Goal: Task Accomplishment & Management: Manage account settings

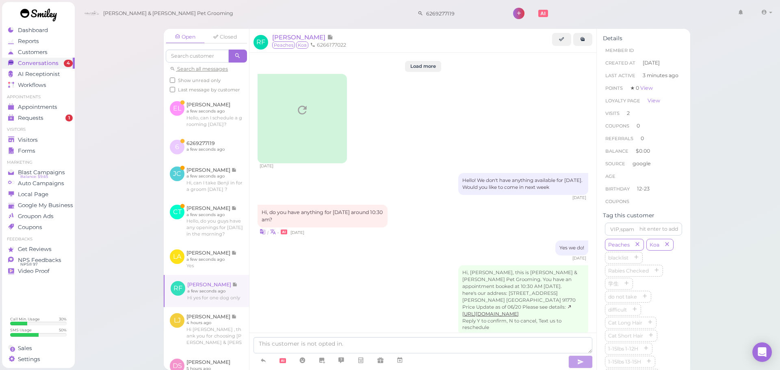
scroll to position [1300, 0]
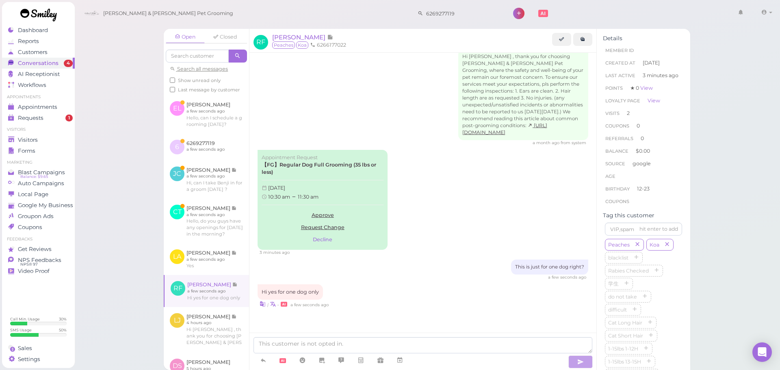
click at [400, 347] on textarea at bounding box center [423, 345] width 339 height 16
click at [340, 217] on link "Approve" at bounding box center [323, 215] width 122 height 12
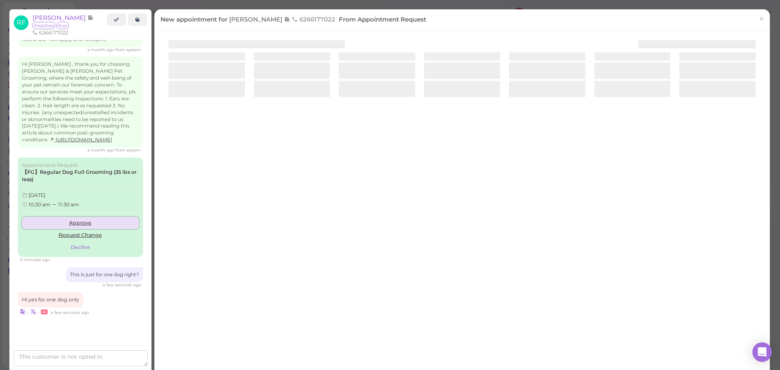
scroll to position [1342, 0]
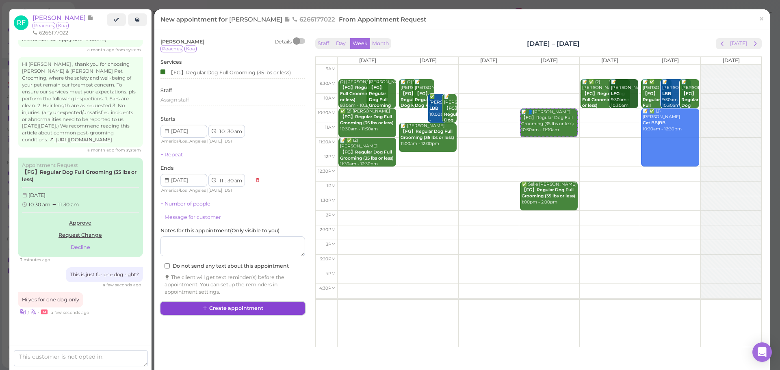
click at [241, 305] on button "Create appointment" at bounding box center [232, 308] width 145 height 13
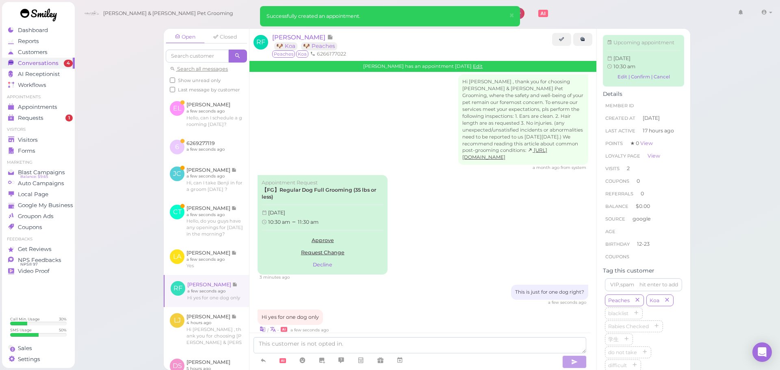
click at [124, 95] on div "Open Closed Search all messages Show unread only Last message by customer EL El…" at bounding box center [427, 185] width 706 height 370
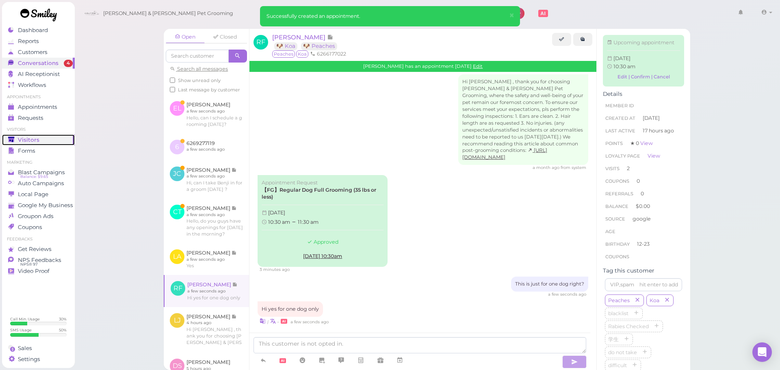
click at [33, 139] on span "Visitors" at bounding box center [29, 140] width 22 height 7
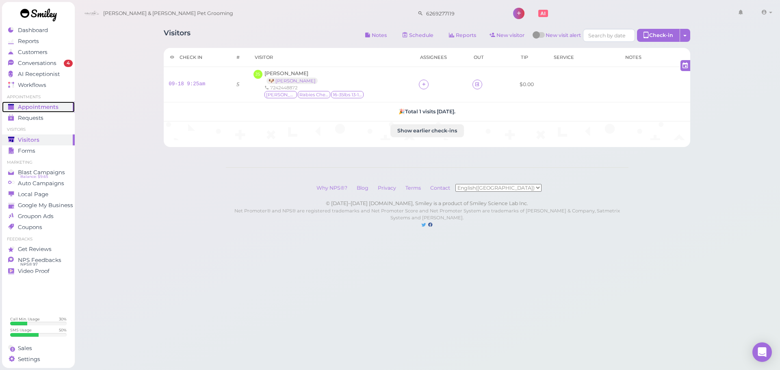
click at [17, 108] on div "Appointments" at bounding box center [37, 107] width 59 height 7
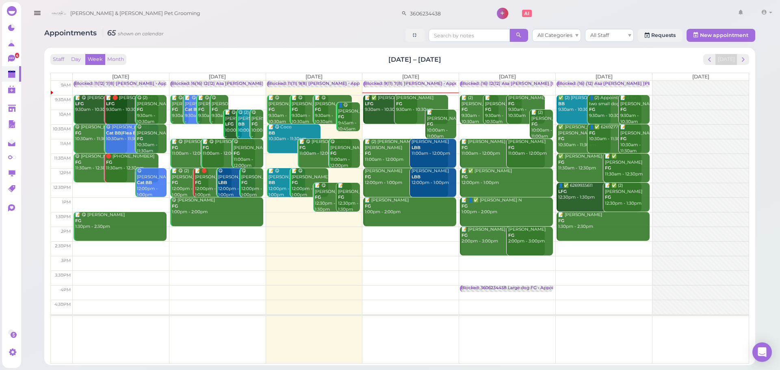
click at [341, 53] on div "Staff Day Week Month [DATE] – [DATE] [DATE] [DATE] [DATE] [DATE] [DATE] [DATE] …" at bounding box center [399, 206] width 703 height 309
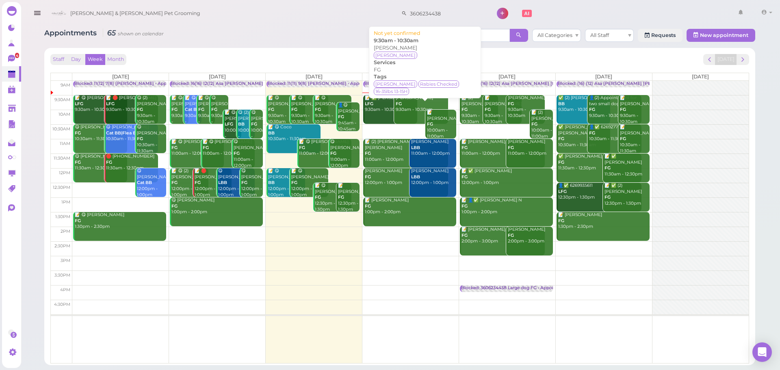
click at [410, 107] on div "[PERSON_NAME] FG 9:30am - 10:30am" at bounding box center [421, 104] width 53 height 18
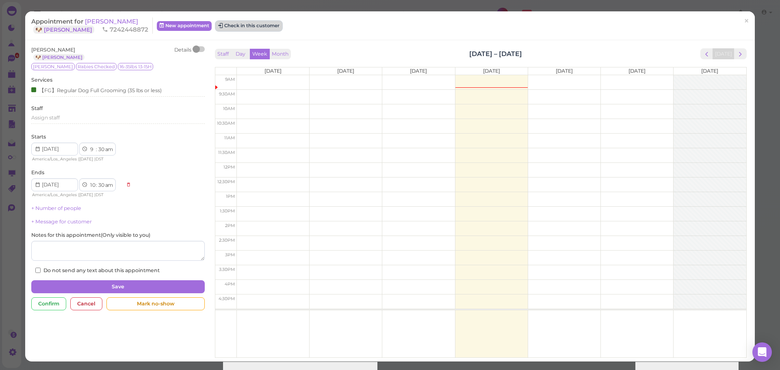
click at [250, 22] on button "Check in this customer" at bounding box center [249, 26] width 66 height 10
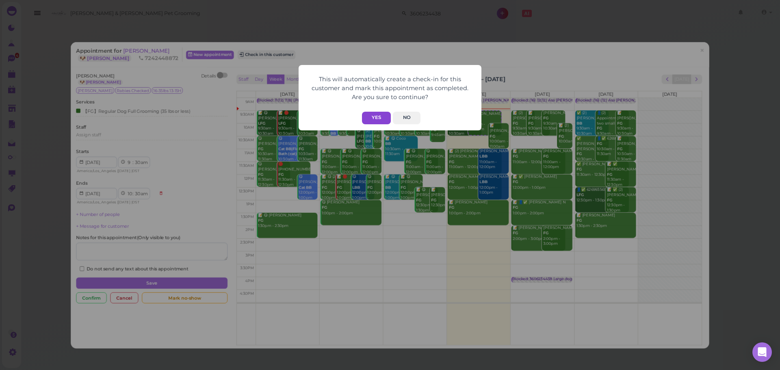
click at [384, 120] on button "Yes" at bounding box center [376, 118] width 29 height 13
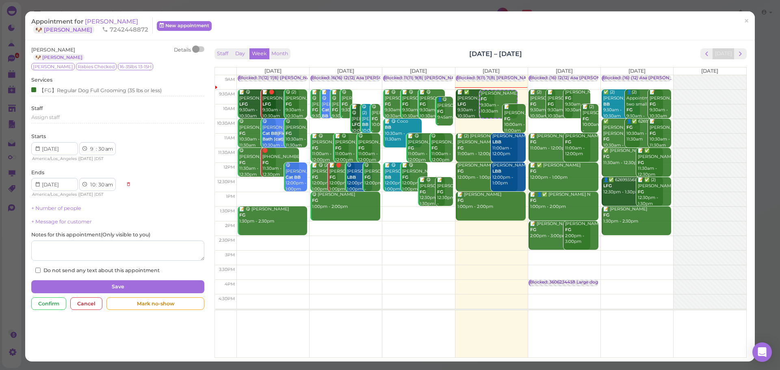
click at [536, 40] on div "Appointment for [PERSON_NAME] 🐶 [PERSON_NAME] 7242448872 New appointment ×" at bounding box center [390, 25] width 730 height 29
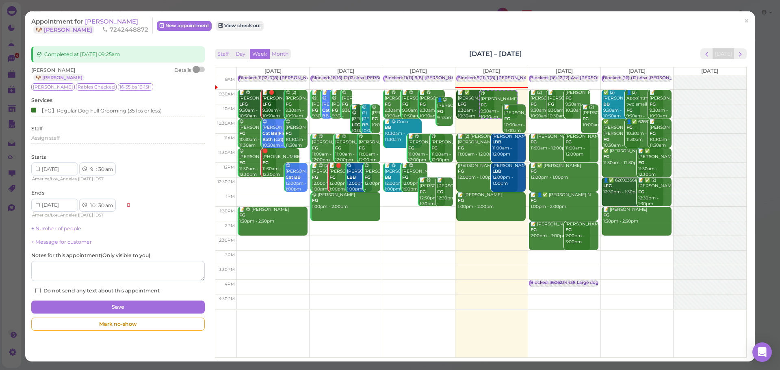
click at [559, 49] on div "Staff Day Week Month [DATE] – [DATE] [DATE]" at bounding box center [481, 53] width 532 height 11
click at [558, 50] on div "Staff Day Week Month Sep 15 – 21, 2025 Today" at bounding box center [481, 53] width 532 height 11
click at [358, 42] on div "Completed at 2025-09-18 09:25am Josh Shuster 🐶 Finch Details Finch Rabies Check…" at bounding box center [390, 200] width 730 height 321
click at [111, 24] on span "[PERSON_NAME]" at bounding box center [111, 21] width 53 height 8
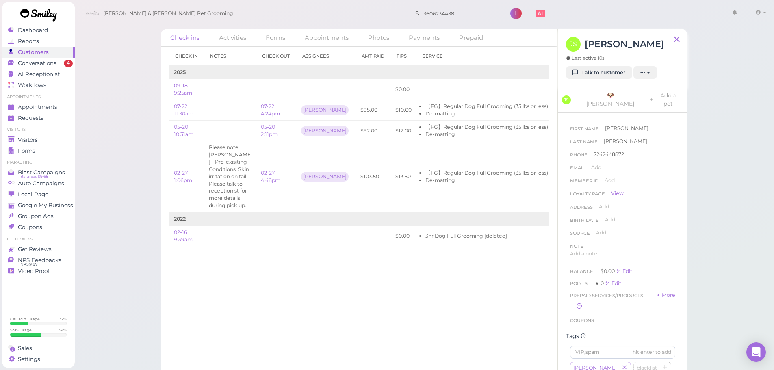
click at [468, 292] on div "Check in Notes Check out Assignees Amt Paid Tips Service 2025 09-18 9:25am $0.0…" at bounding box center [359, 208] width 397 height 323
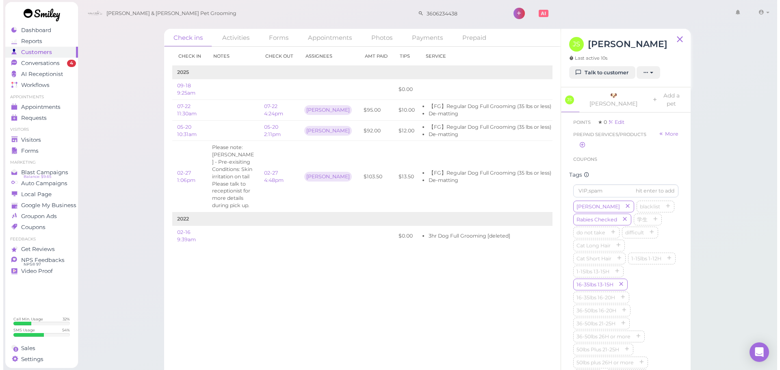
scroll to position [163, 0]
click at [54, 64] on span "Conversations" at bounding box center [38, 63] width 41 height 7
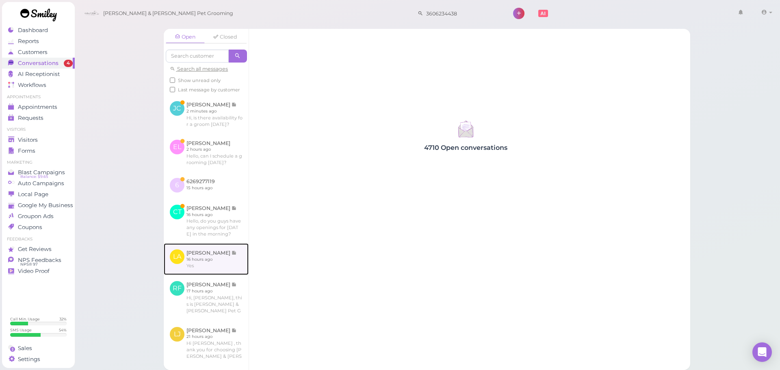
click at [229, 275] on link at bounding box center [206, 259] width 85 height 32
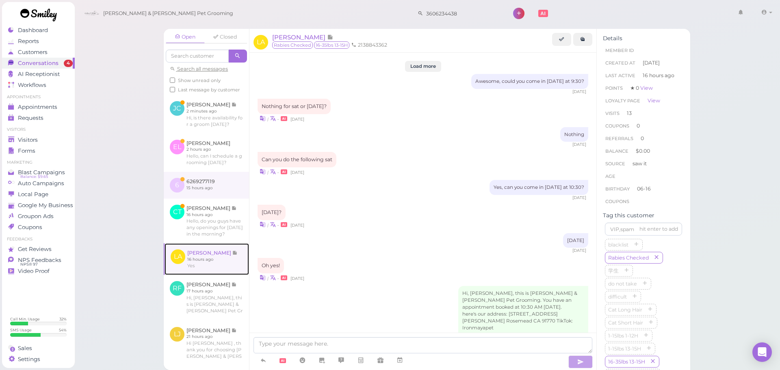
scroll to position [1074, 0]
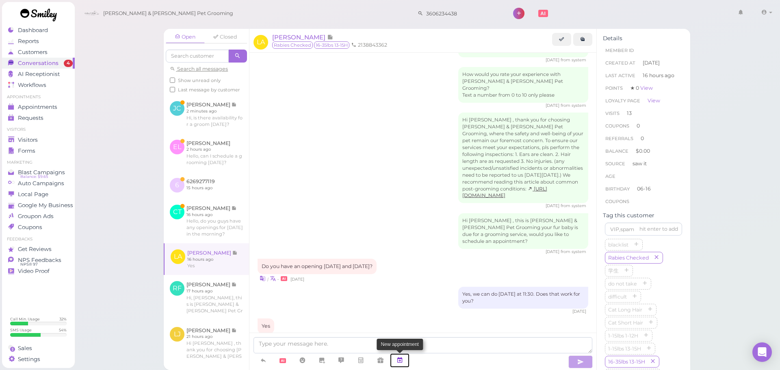
click at [405, 365] on link at bounding box center [400, 360] width 20 height 14
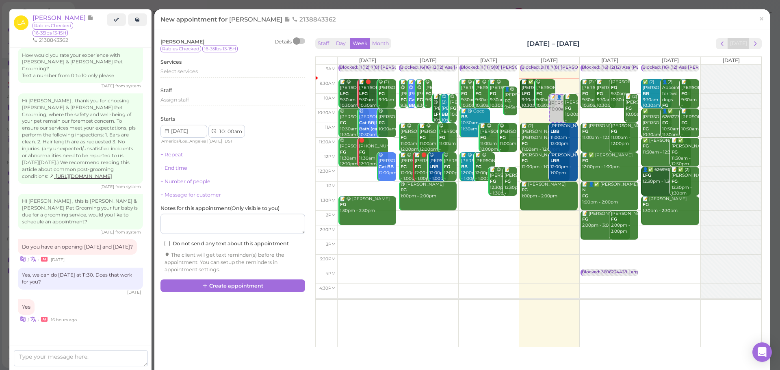
click at [660, 237] on td at bounding box center [549, 232] width 424 height 15
type input "2025-09-20"
select select "2"
select select "45"
select select "pm"
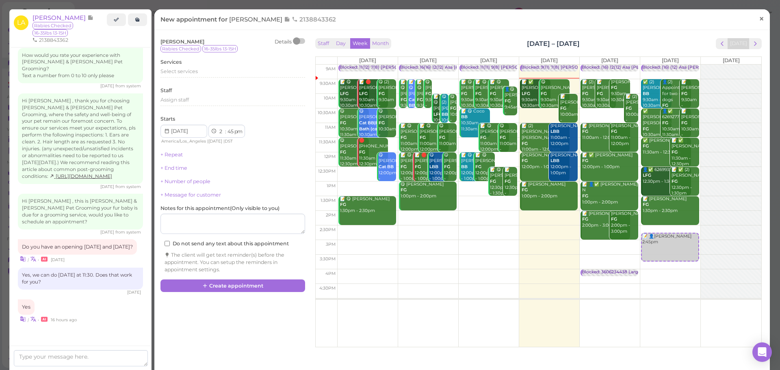
click at [758, 21] on link "×" at bounding box center [761, 19] width 15 height 19
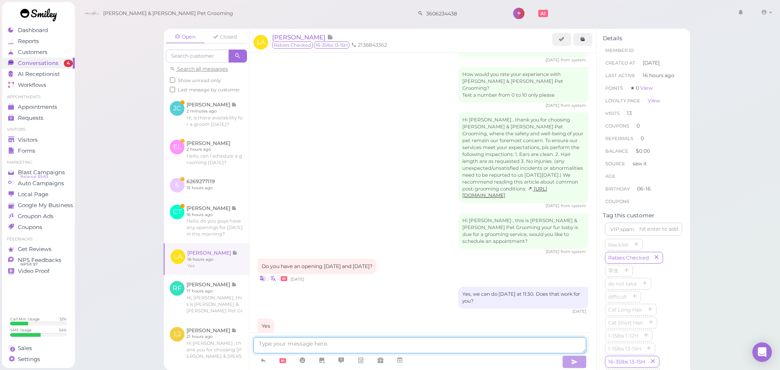
click at [398, 340] on textarea at bounding box center [420, 345] width 333 height 16
type textarea "Sorry, our Saturday got filled up. Our earliest is going to be next Monday at 1…"
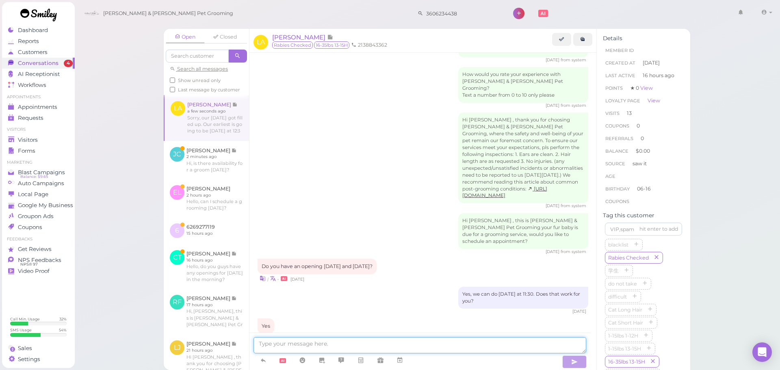
scroll to position [1100, 0]
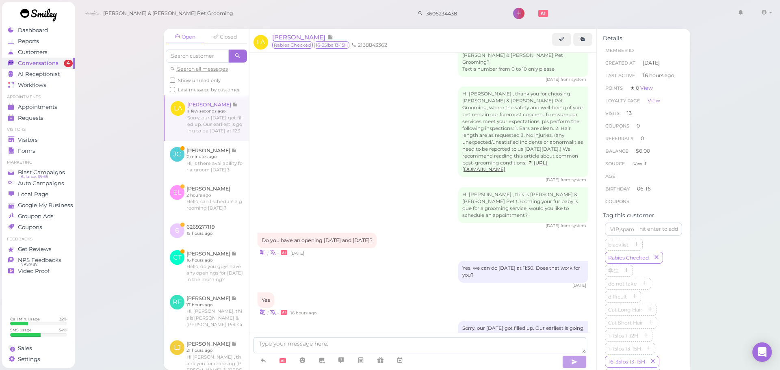
click at [475, 248] on div "| • 2 days ago" at bounding box center [423, 252] width 331 height 9
click at [210, 289] on link at bounding box center [206, 266] width 85 height 45
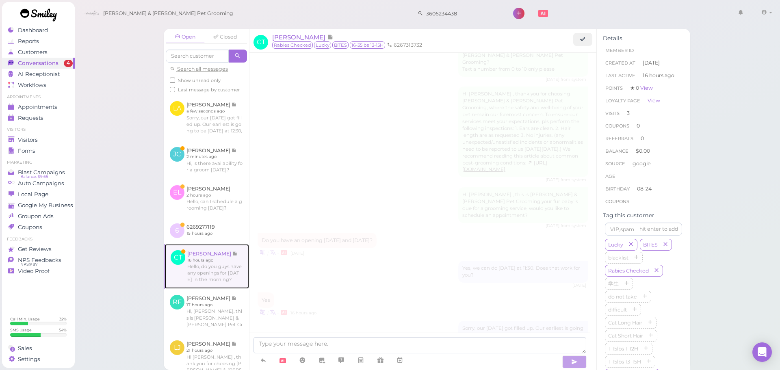
scroll to position [1079, 0]
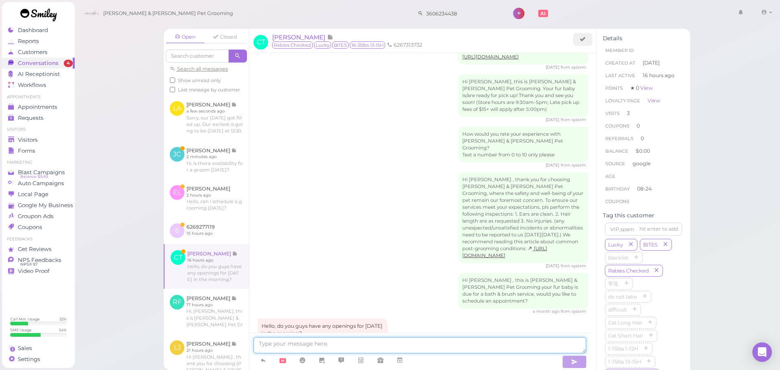
click at [289, 345] on textarea at bounding box center [420, 345] width 333 height 16
type textarea "Yes, would 9:30 work for you?"
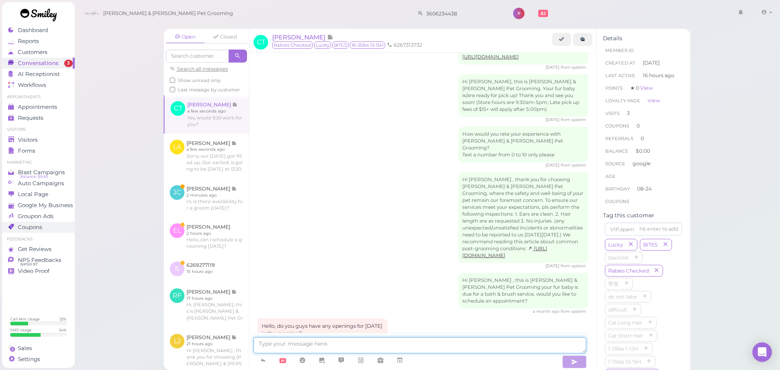
scroll to position [1098, 0]
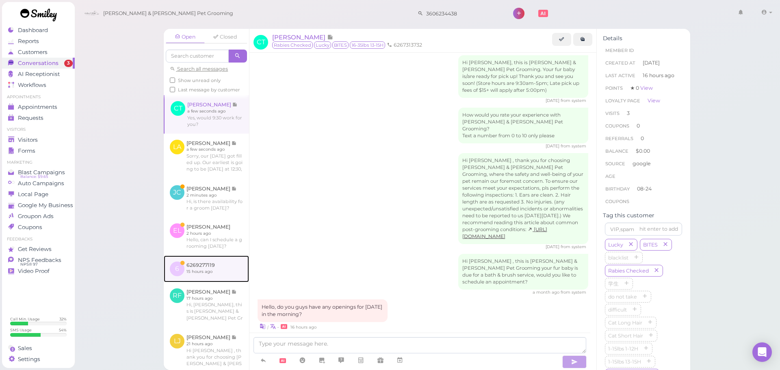
click at [189, 282] on link at bounding box center [206, 269] width 85 height 27
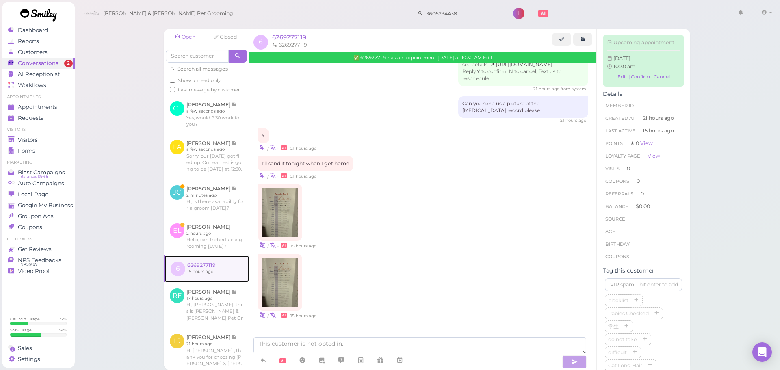
scroll to position [326, 0]
click at [366, 339] on textarea at bounding box center [420, 345] width 333 height 16
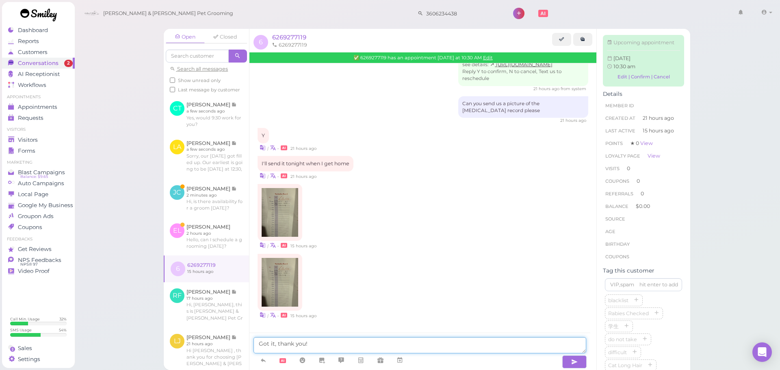
type textarea "Got it, thank you!"
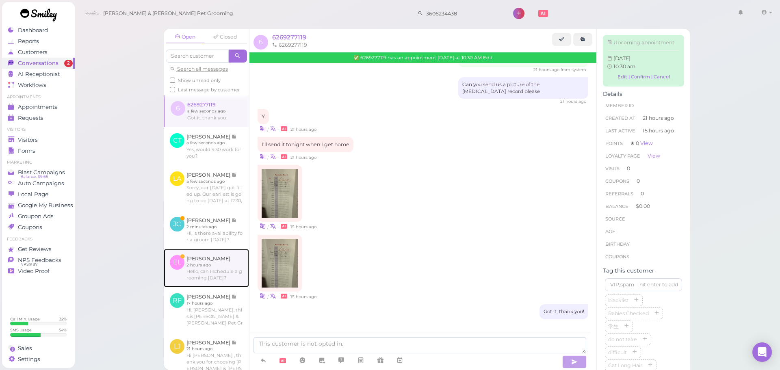
click at [233, 287] on link at bounding box center [206, 268] width 85 height 38
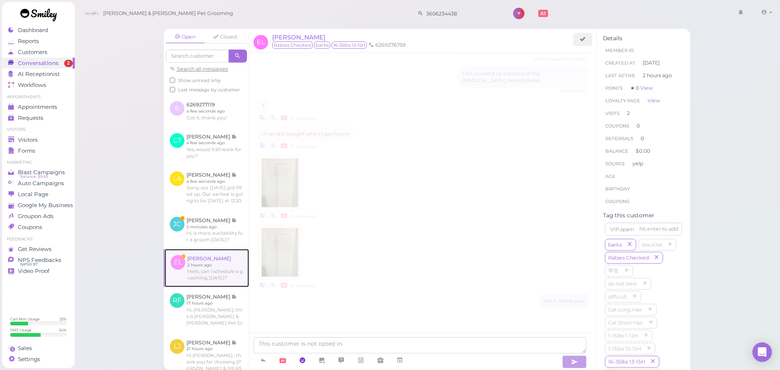
scroll to position [955, 0]
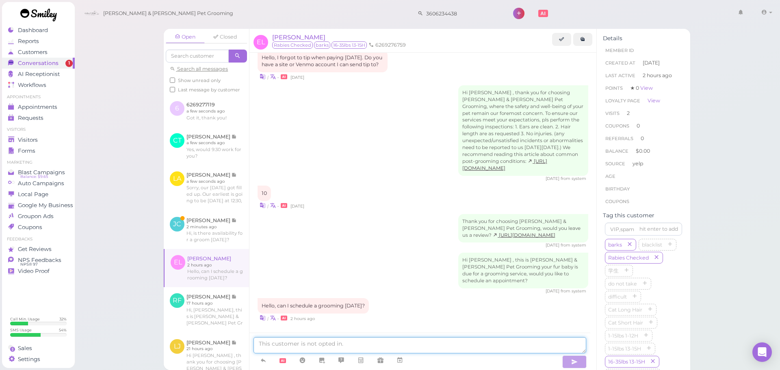
click at [307, 347] on textarea at bounding box center [420, 345] width 333 height 16
type textarea "For a full grooming we don't have anything available for [DATE] unfortunately"
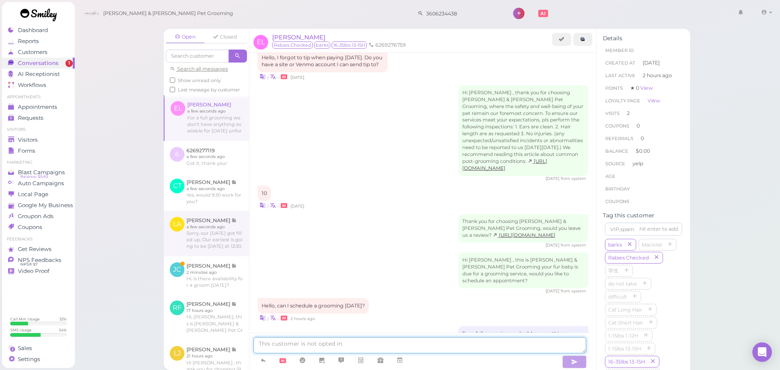
scroll to position [981, 0]
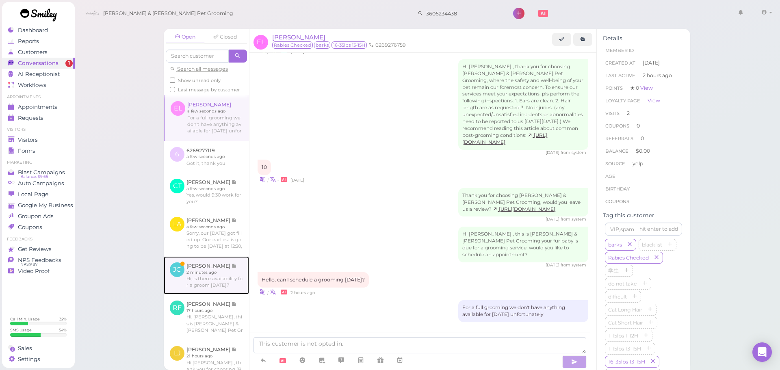
click at [206, 282] on link at bounding box center [206, 275] width 85 height 38
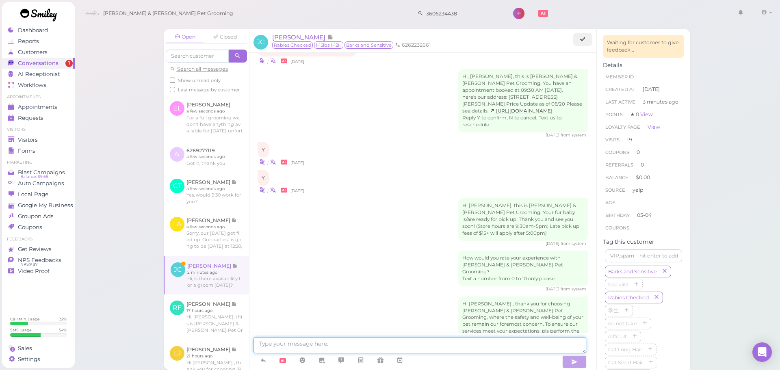
scroll to position [1107, 0]
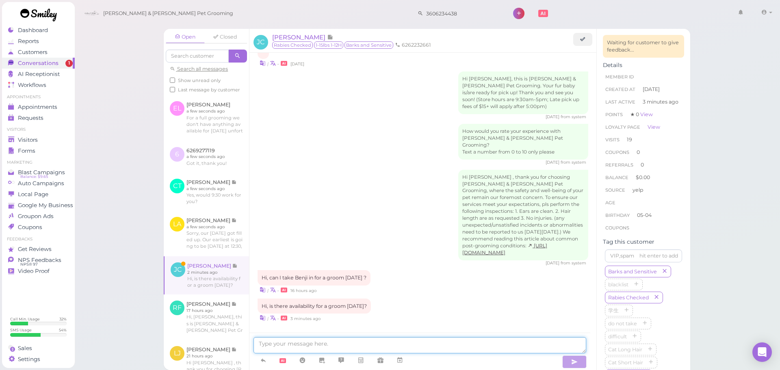
drag, startPoint x: 319, startPoint y: 343, endPoint x: 324, endPoint y: 327, distance: 16.7
click at [319, 343] on textarea at bounding box center [420, 345] width 333 height 16
type textarea "We don't have any availabilities for full grooming tomorrow unfortunately"
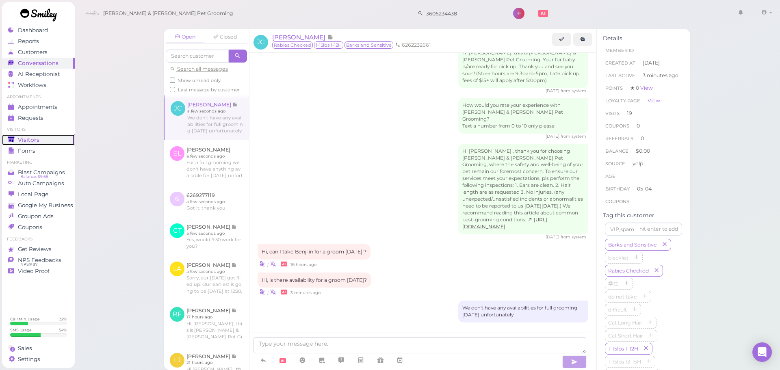
click at [22, 140] on span "Visitors" at bounding box center [29, 140] width 22 height 7
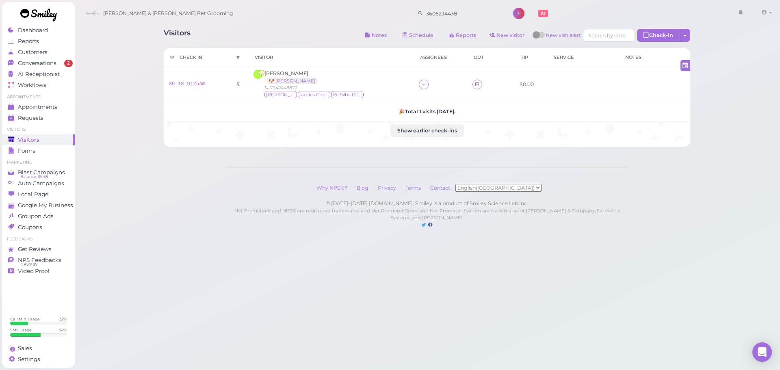
click at [110, 108] on div "Visitors Notes Schedule Reports New visitor New visit alert Check-in Customer c…" at bounding box center [427, 122] width 706 height 245
click at [123, 106] on div "Visitors Notes Schedule Reports New visitor New visit alert Check-in Customer c…" at bounding box center [427, 122] width 706 height 245
click at [22, 63] on span "Conversations" at bounding box center [37, 63] width 39 height 7
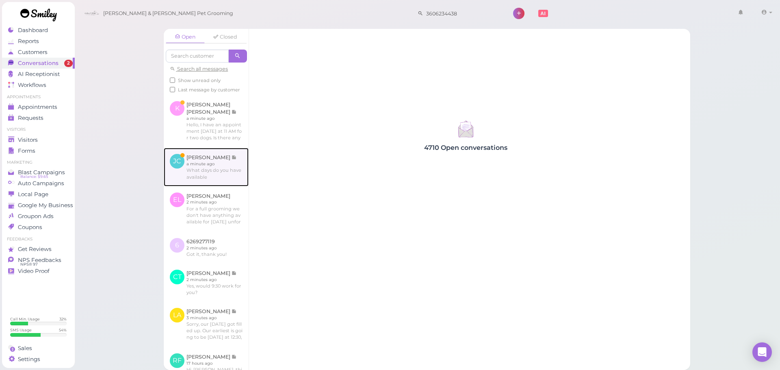
click at [216, 161] on link at bounding box center [206, 167] width 85 height 38
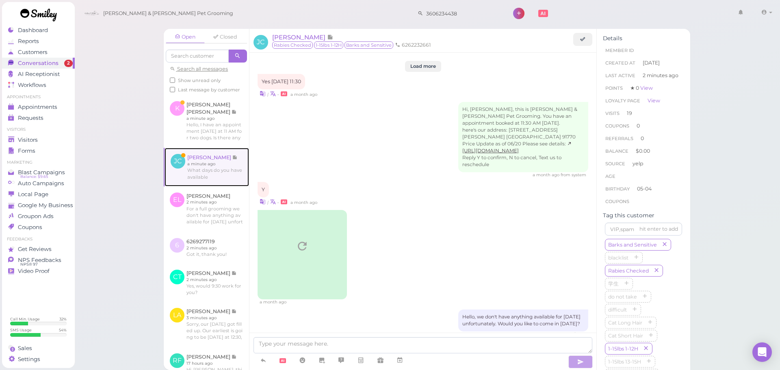
scroll to position [1100, 0]
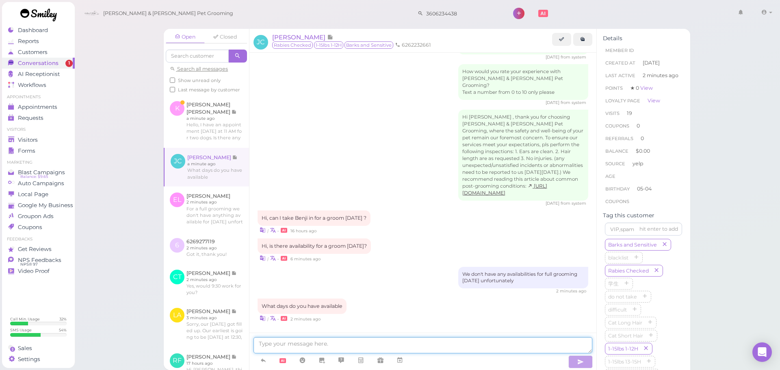
click at [457, 347] on textarea at bounding box center [423, 345] width 339 height 16
type textarea "Would you like to come in today?"
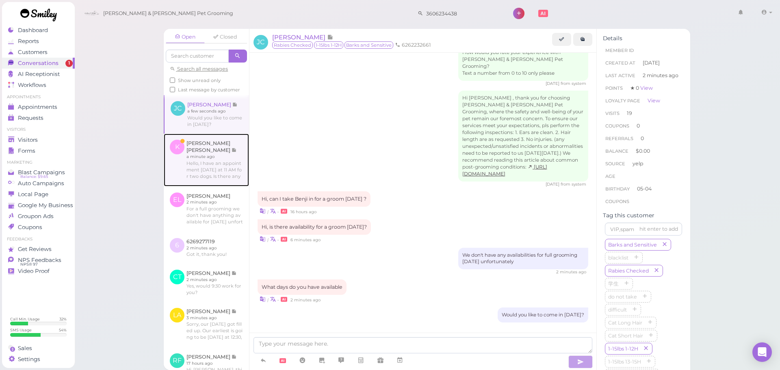
click at [215, 160] on link at bounding box center [206, 160] width 85 height 53
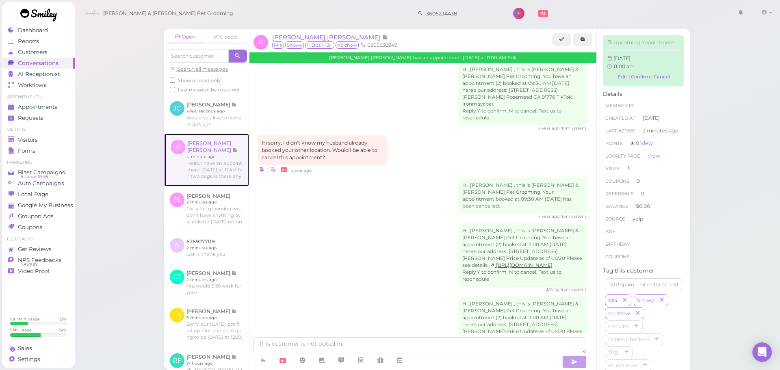
scroll to position [1183, 0]
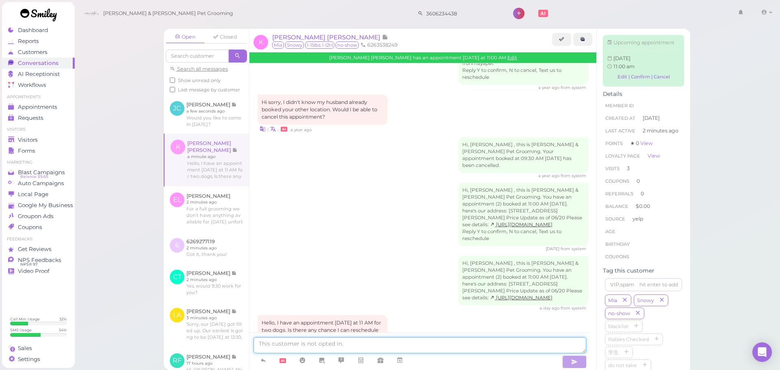
click at [399, 348] on textarea at bounding box center [420, 345] width 333 height 16
type textarea "H"
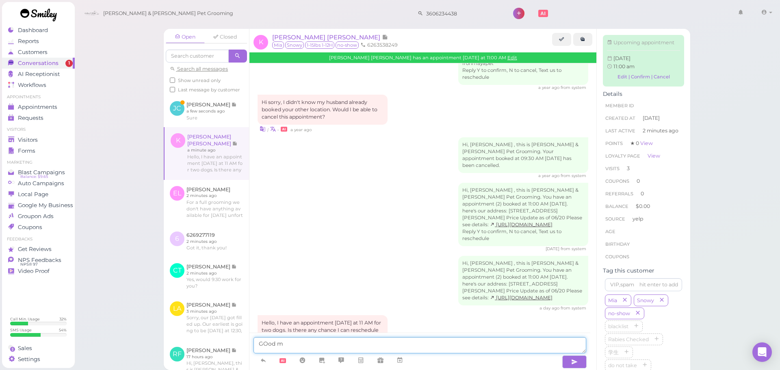
type textarea "GOod mo"
type textarea "Good morning! We don't have anything available tomorrow or Saturday unfortunate…"
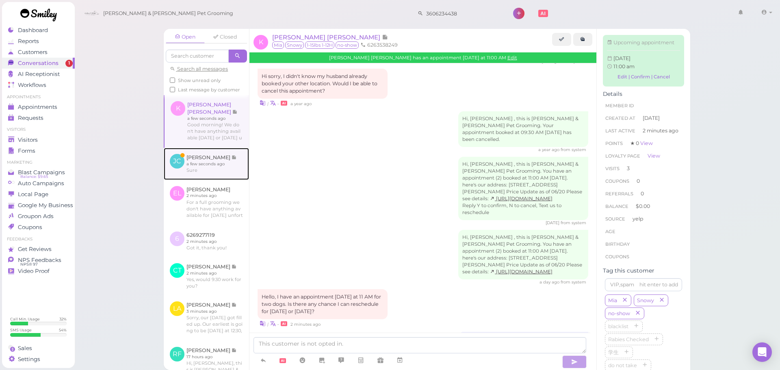
click at [224, 167] on link at bounding box center [206, 164] width 85 height 32
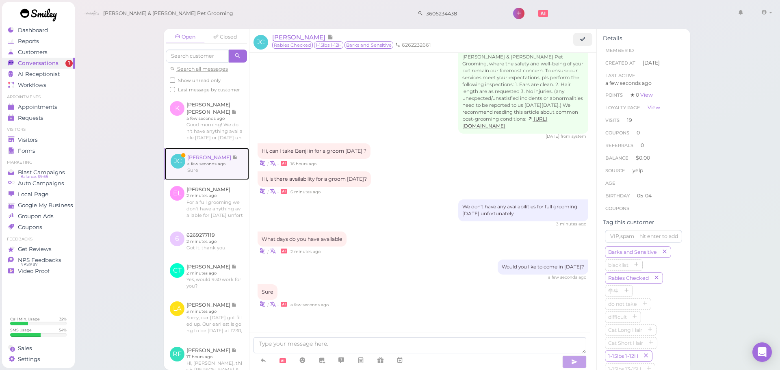
scroll to position [1045, 0]
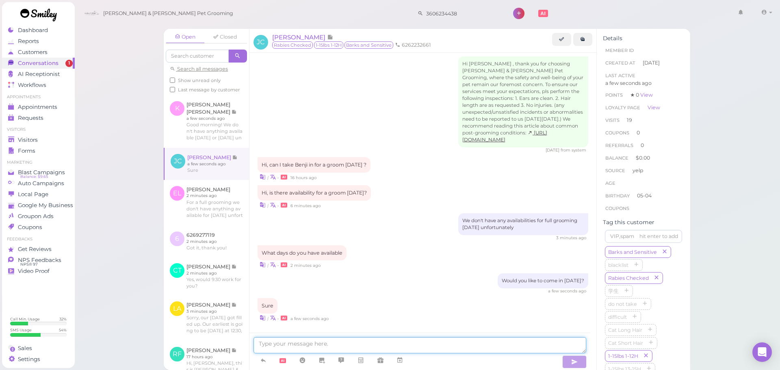
click at [314, 340] on textarea at bounding box center [420, 345] width 333 height 16
click at [310, 339] on textarea at bounding box center [420, 345] width 333 height 16
type textarea "Does 10 AM work for you?"
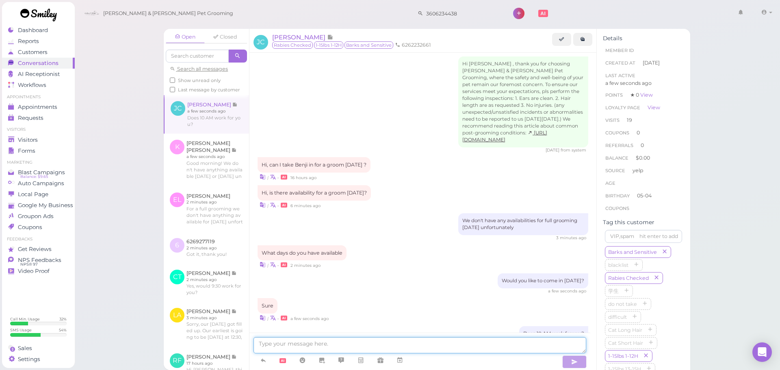
scroll to position [1064, 0]
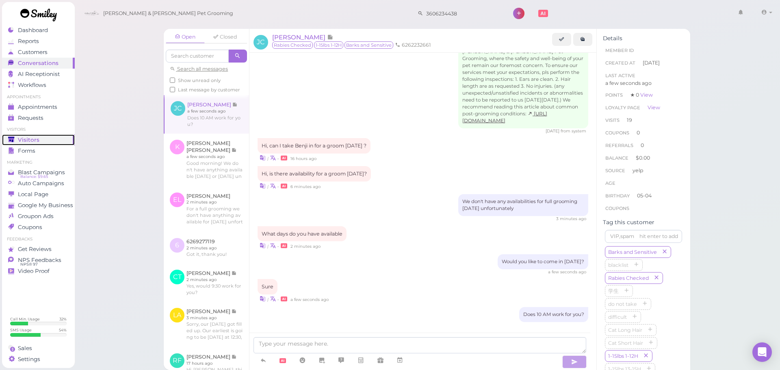
click at [43, 140] on div "Visitors" at bounding box center [37, 140] width 59 height 7
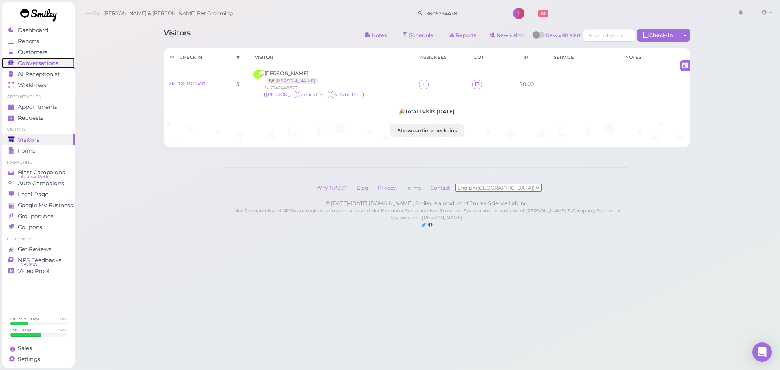
click at [33, 61] on span "Conversations" at bounding box center [38, 63] width 41 height 7
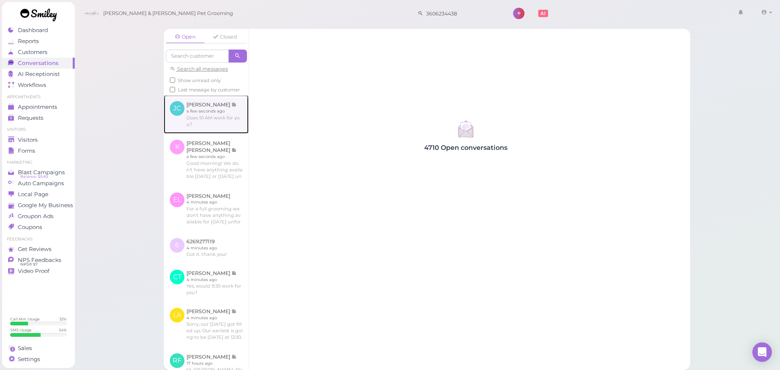
click at [201, 124] on link at bounding box center [206, 114] width 85 height 38
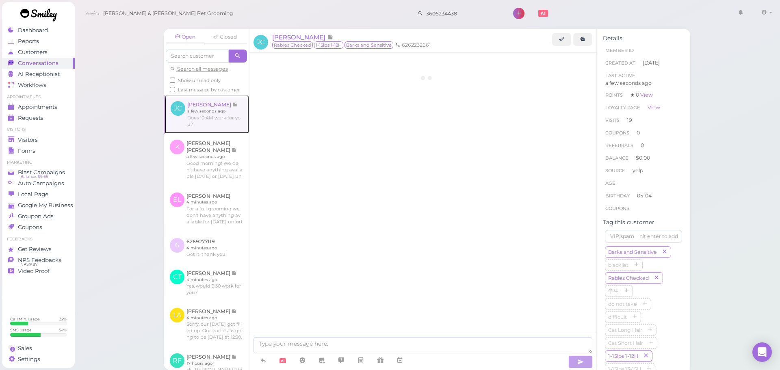
scroll to position [1042, 0]
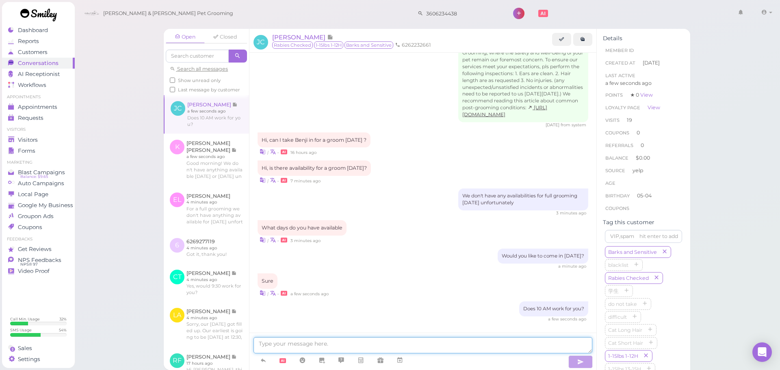
drag, startPoint x: 297, startPoint y: 338, endPoint x: 355, endPoint y: 251, distance: 104.1
click at [300, 331] on div "JC Jade Carpio Rabies Checked 1-15lbs 1-12H Barks and Sensitive 6262232661 Load…" at bounding box center [423, 199] width 348 height 341
type textarea "Or we can do 11 as well"
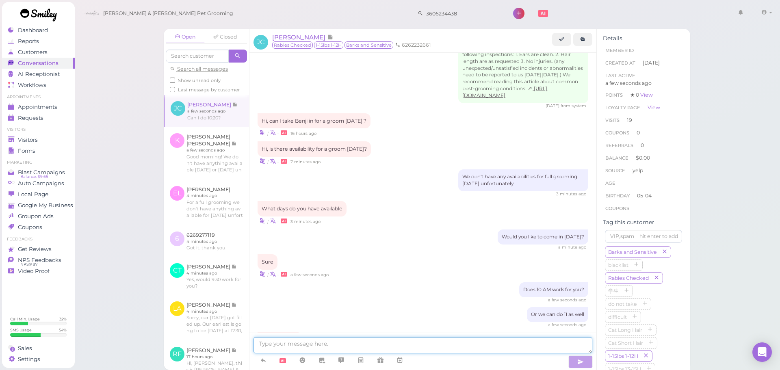
scroll to position [1095, 0]
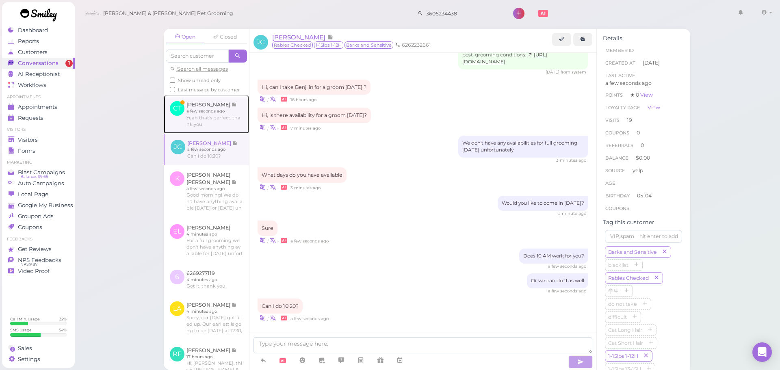
click at [198, 133] on link at bounding box center [206, 114] width 85 height 38
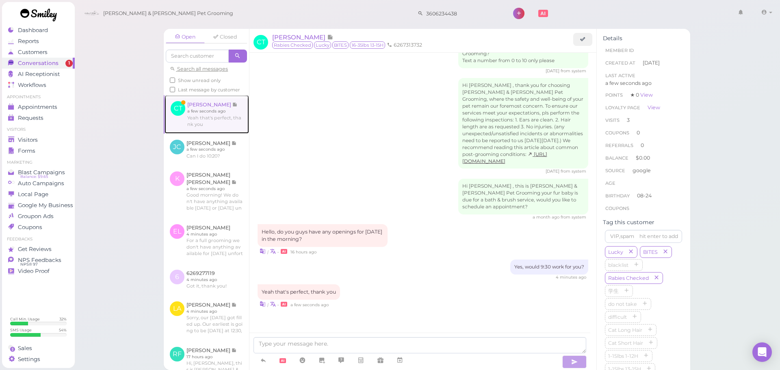
scroll to position [1031, 0]
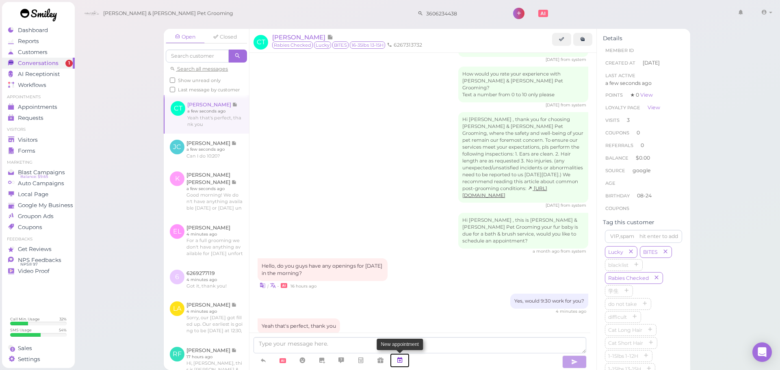
click at [405, 363] on link at bounding box center [400, 360] width 20 height 14
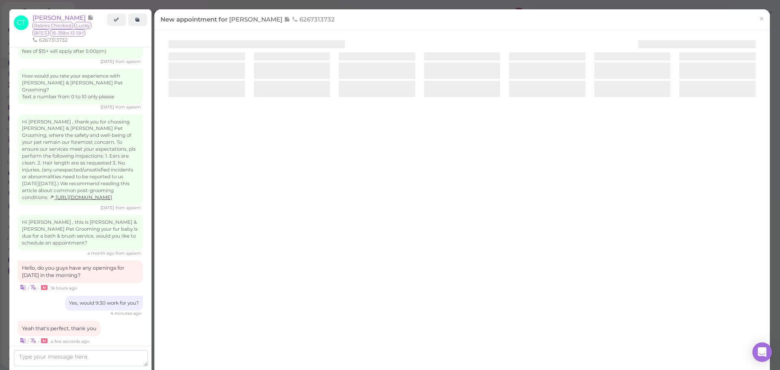
scroll to position [1079, 0]
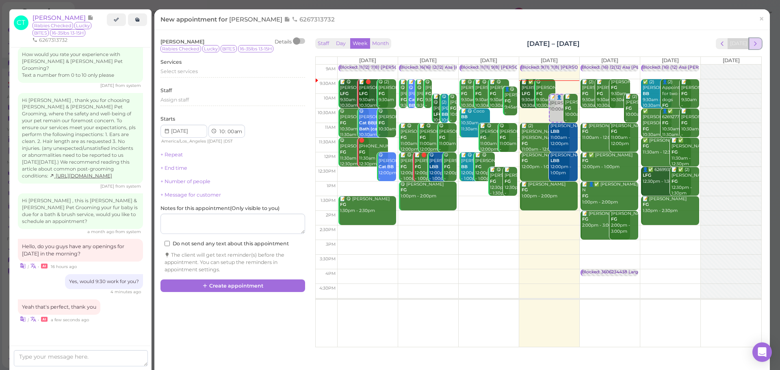
click at [749, 43] on button "next" at bounding box center [755, 43] width 13 height 11
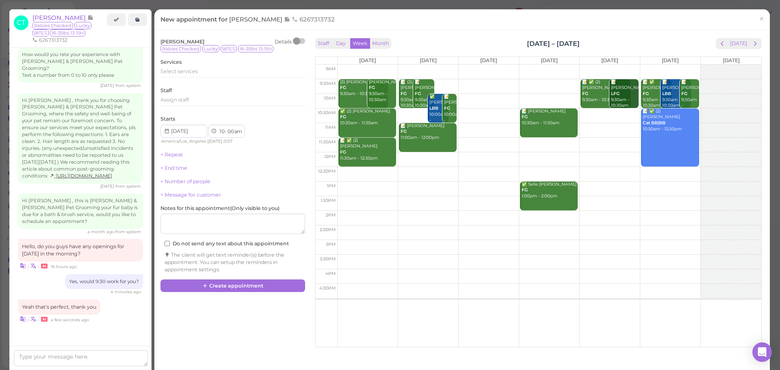
click at [478, 84] on td at bounding box center [549, 86] width 424 height 15
type input "[DATE]"
select select "9"
select select "30"
click at [244, 78] on div "Select services" at bounding box center [232, 74] width 145 height 13
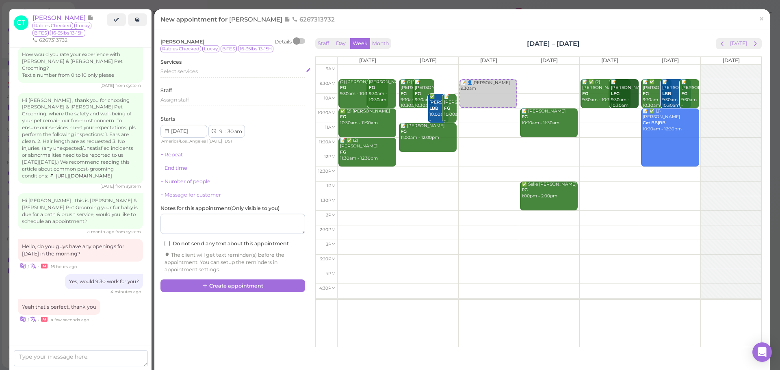
click at [243, 74] on div "Select services" at bounding box center [232, 71] width 145 height 7
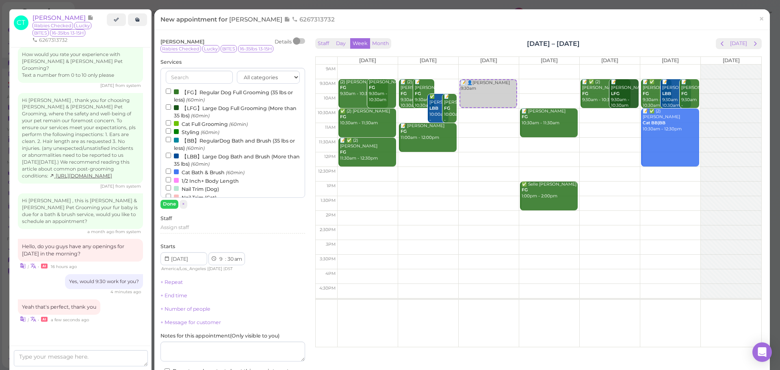
click at [227, 90] on label "【FG】Regular Dog Full Grooming (35 lbs or less) (60min)" at bounding box center [233, 96] width 134 height 16
click at [171, 90] on input "【FG】Regular Dog Full Grooming (35 lbs or less) (60min)" at bounding box center [168, 91] width 5 height 5
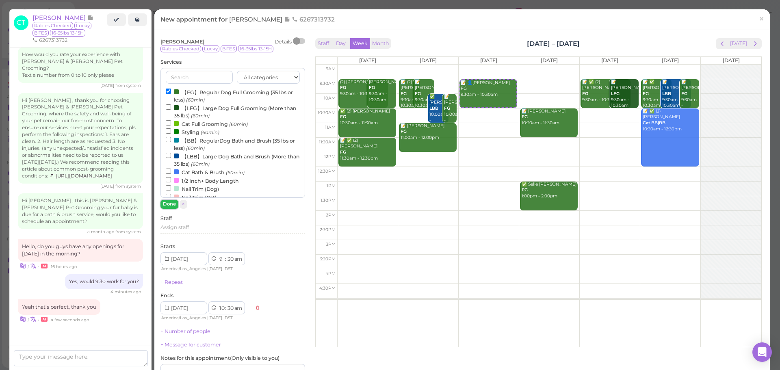
click at [170, 208] on button "Done" at bounding box center [169, 204] width 18 height 9
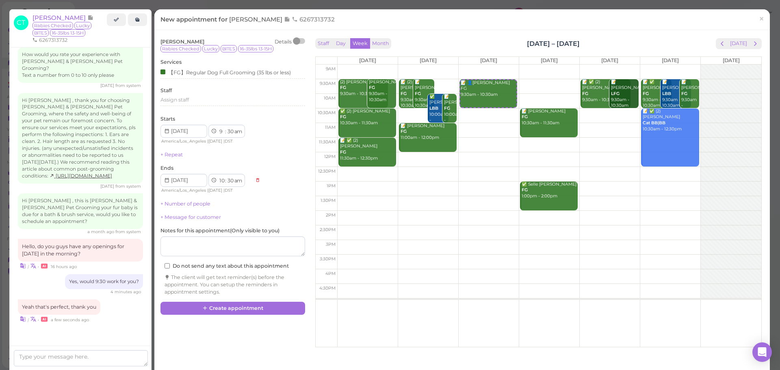
click at [238, 299] on div "Cindy Tang Details Rabies Checked Lucky BITES 16-35lbs 13-15H Services 【FG】Regu…" at bounding box center [232, 169] width 153 height 266
drag, startPoint x: 237, startPoint y: 301, endPoint x: 237, endPoint y: 309, distance: 7.7
click at [237, 309] on div "Cindy Tang Details Rabies Checked Lucky BITES 16-35lbs 13-15H Services 【FG】Regu…" at bounding box center [232, 175] width 153 height 279
click at [237, 309] on button "Create appointment" at bounding box center [232, 308] width 145 height 13
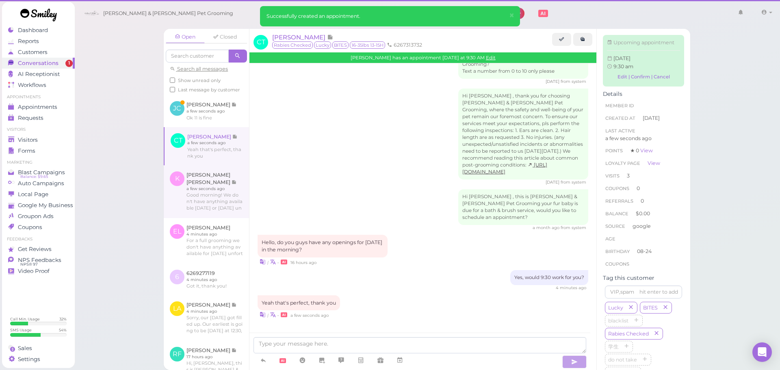
scroll to position [1031, 0]
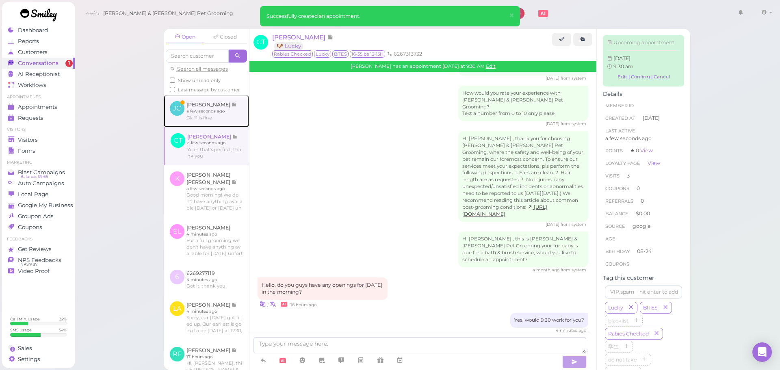
click at [221, 126] on link at bounding box center [206, 111] width 85 height 32
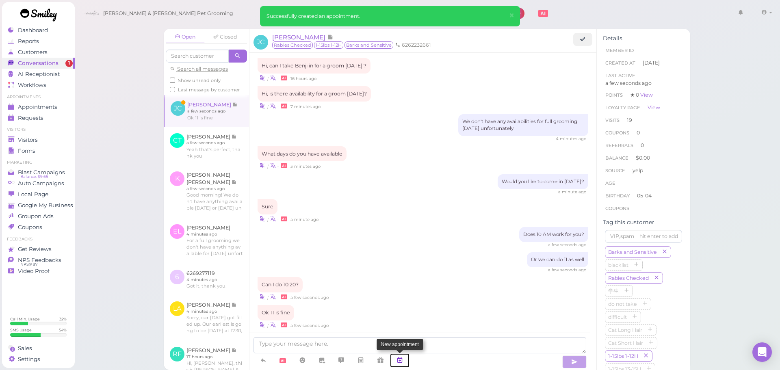
click at [401, 361] on icon at bounding box center [400, 360] width 7 height 8
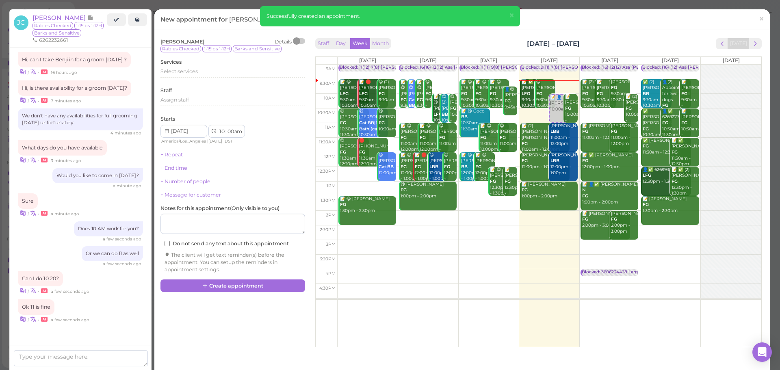
click at [575, 126] on td at bounding box center [549, 130] width 424 height 15
select select "11"
click at [193, 76] on div "Select services" at bounding box center [232, 73] width 145 height 10
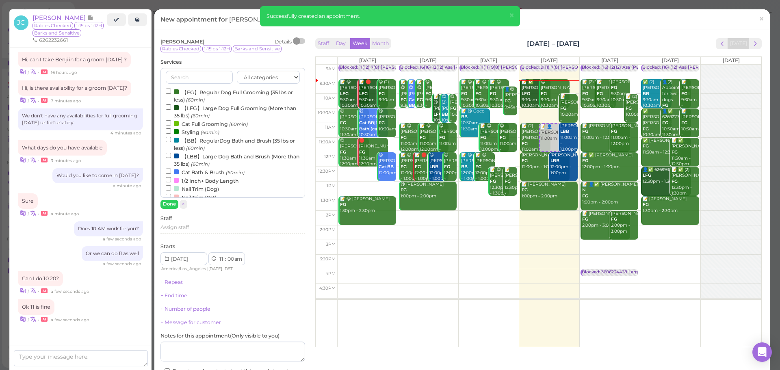
click at [189, 93] on label "【FG】Regular Dog Full Grooming (35 lbs or less) (60min)" at bounding box center [233, 96] width 134 height 16
click at [171, 93] on input "【FG】Regular Dog Full Grooming (35 lbs or less) (60min)" at bounding box center [168, 91] width 5 height 5
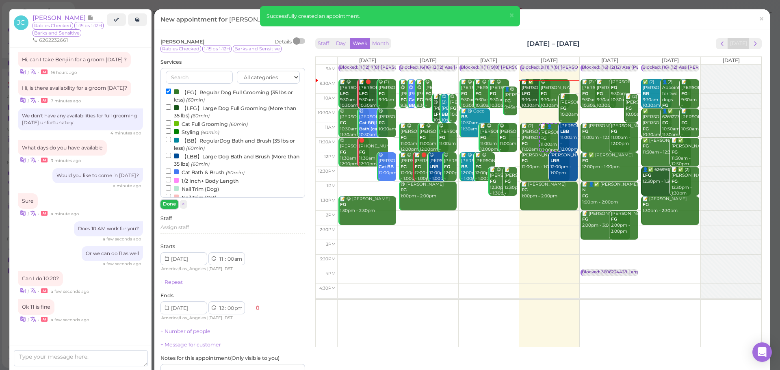
click at [169, 200] on button "Done" at bounding box center [169, 204] width 18 height 9
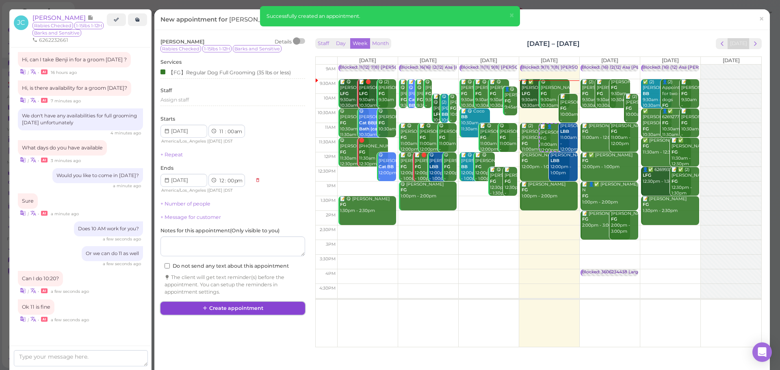
click at [261, 308] on button "Create appointment" at bounding box center [232, 308] width 145 height 13
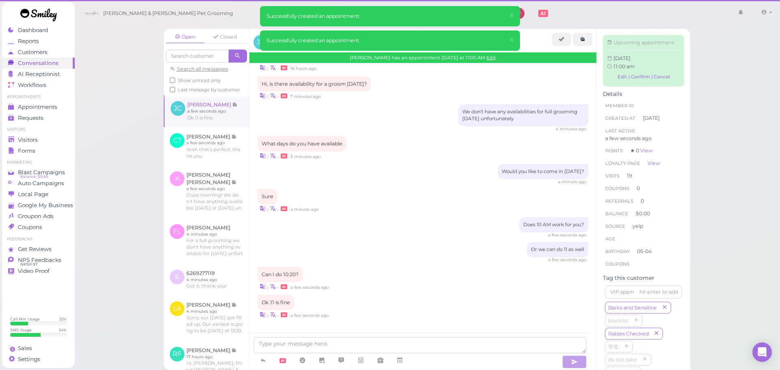
scroll to position [957, 0]
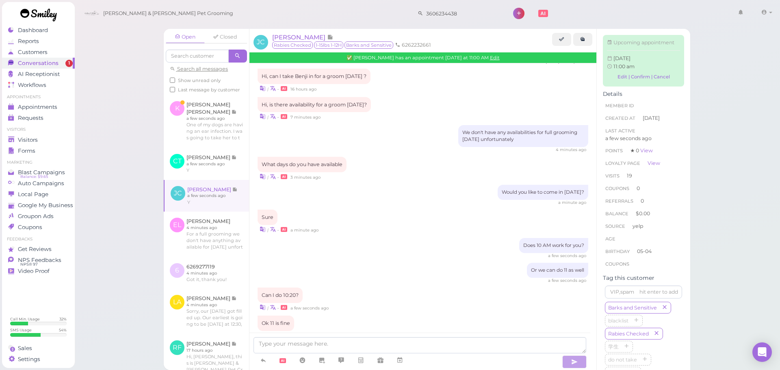
scroll to position [1065, 0]
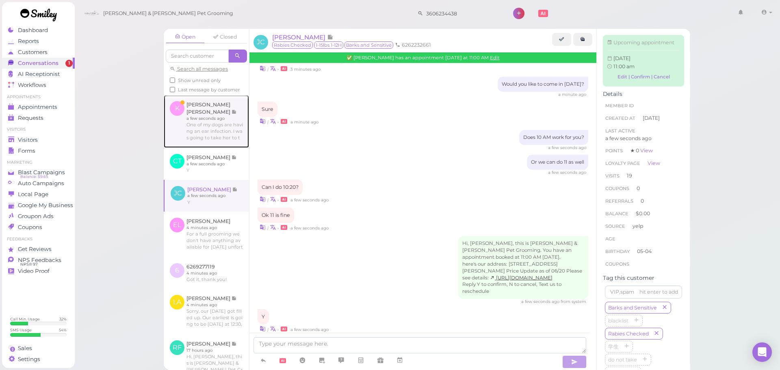
click at [232, 141] on link at bounding box center [206, 121] width 85 height 53
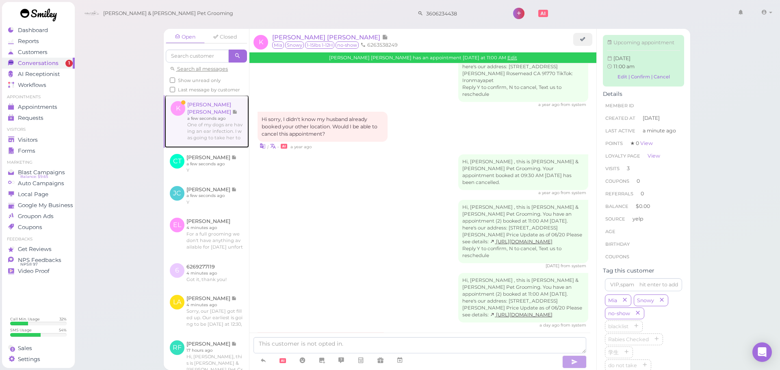
scroll to position [1171, 0]
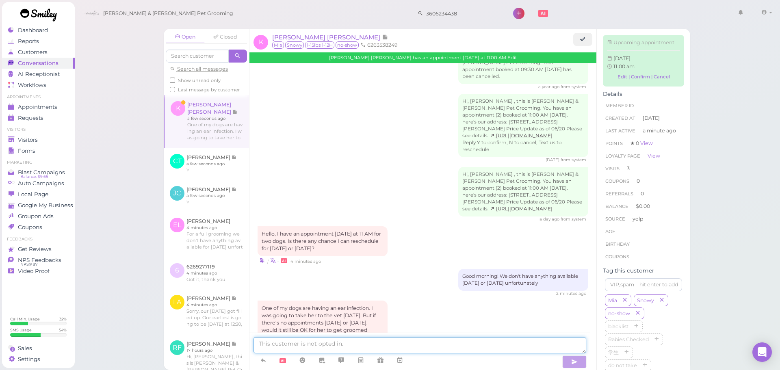
drag, startPoint x: 382, startPoint y: 344, endPoint x: 388, endPoint y: 342, distance: 6.0
click at [382, 344] on textarea at bounding box center [420, 345] width 333 height 16
click at [451, 343] on textarea at bounding box center [420, 345] width 333 height 16
click at [302, 345] on textarea at bounding box center [420, 345] width 333 height 16
type textarea "asdf"
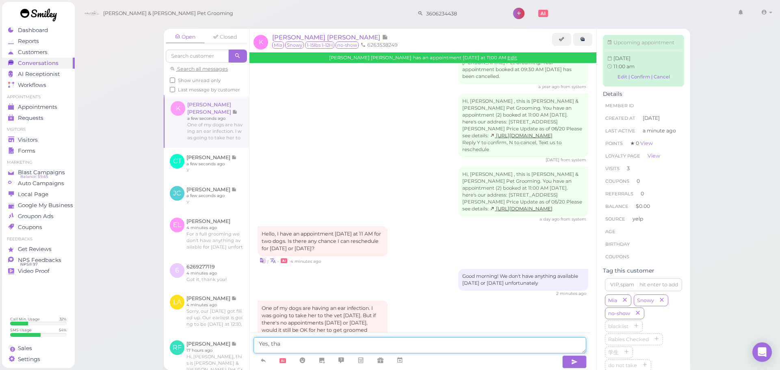
type textarea "Yes, that"
type textarea "Yes, we would still be able to groom her"
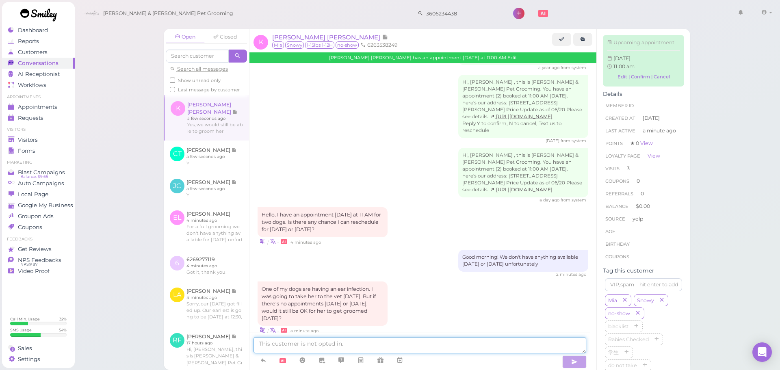
scroll to position [1224, 0]
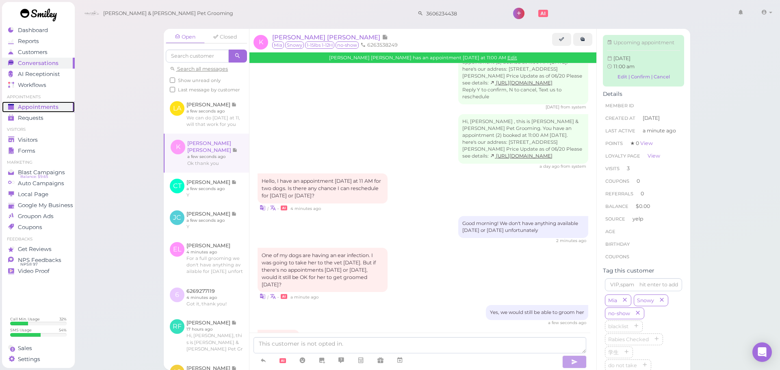
click at [52, 106] on span "Appointments" at bounding box center [38, 107] width 41 height 7
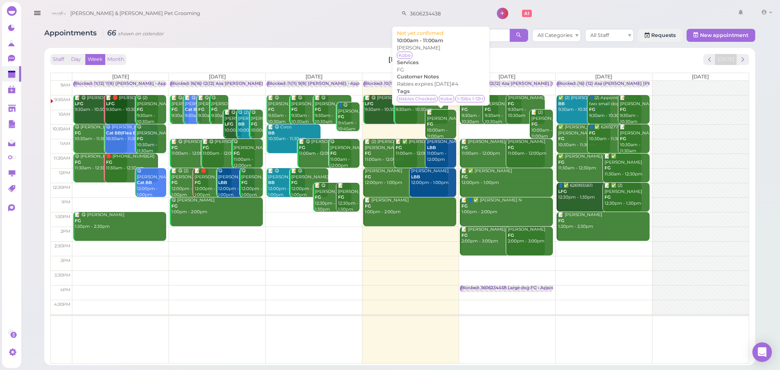
click at [439, 130] on div "📝 Marylou Escobar FG 10:00am - 11:00am" at bounding box center [442, 125] width 30 height 30
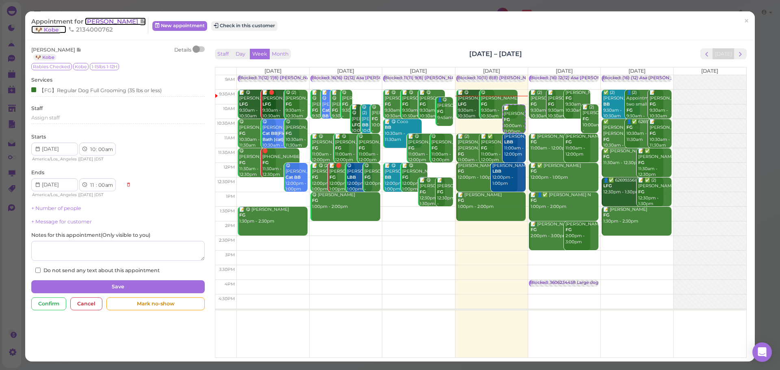
click at [108, 22] on span "[PERSON_NAME]" at bounding box center [112, 21] width 55 height 8
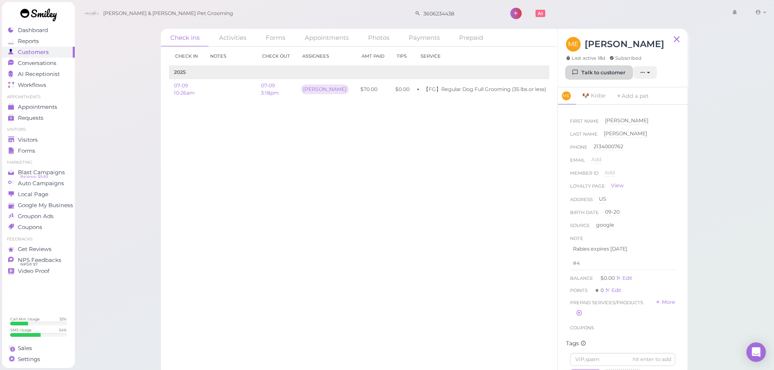
click at [581, 76] on link "Talk to customer" at bounding box center [599, 72] width 66 height 13
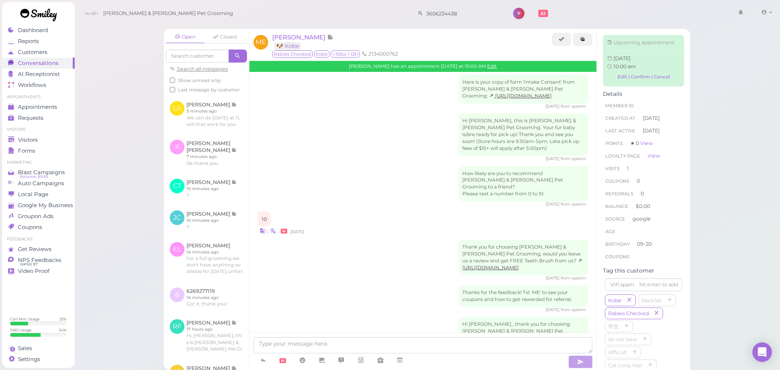
scroll to position [78, 0]
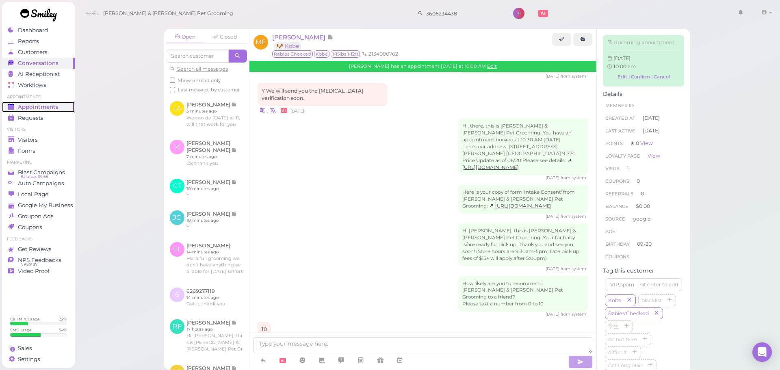
click at [39, 102] on link "Appointments" at bounding box center [38, 107] width 73 height 11
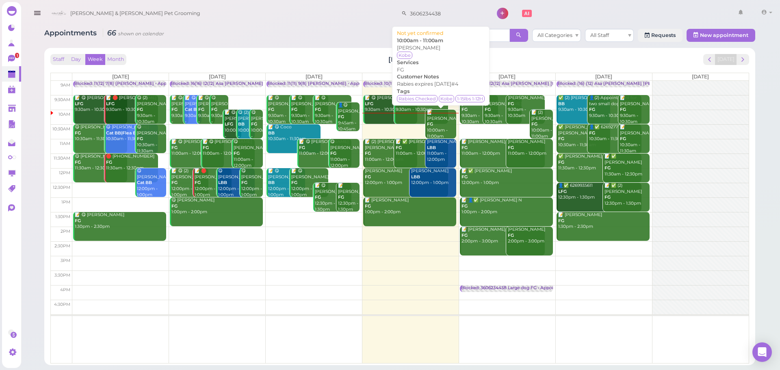
click at [446, 132] on div "📝 Marylou Escobar FG 10:00am - 11:00am" at bounding box center [442, 125] width 30 height 30
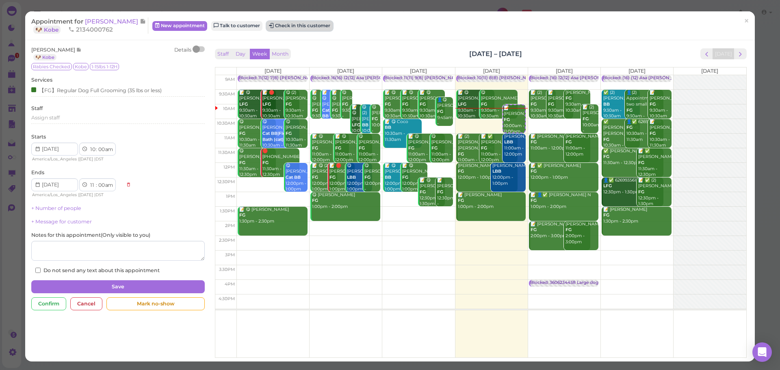
click at [316, 28] on button "Check in this customer" at bounding box center [300, 26] width 66 height 10
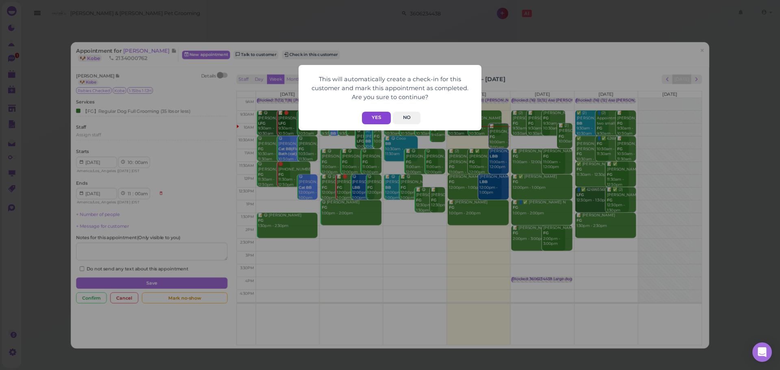
click at [379, 120] on button "Yes" at bounding box center [376, 118] width 29 height 13
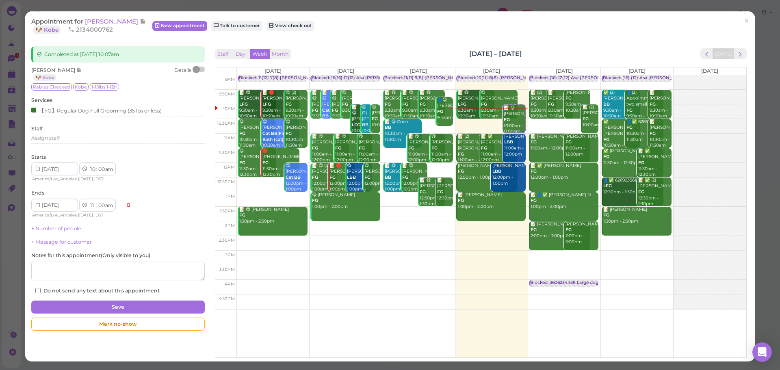
click at [375, 56] on div "Staff Day Week Month [DATE] – [DATE] [DATE]" at bounding box center [481, 53] width 532 height 11
click at [115, 23] on span "[PERSON_NAME]" at bounding box center [112, 21] width 55 height 8
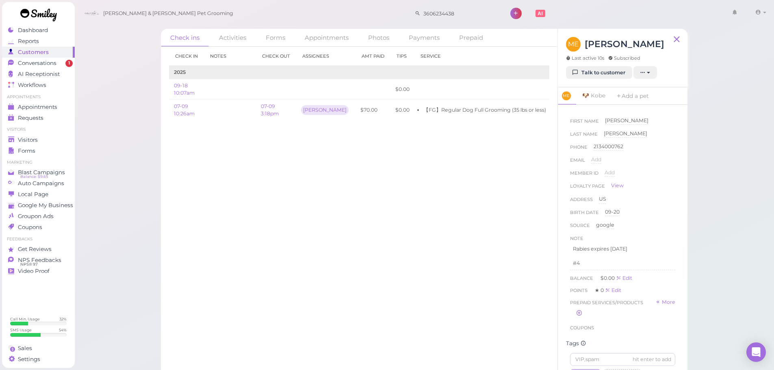
click at [373, 281] on div "Check in Notes Check out Assignees Amt Paid Tips Service 2025 09-18 10:07am $0.…" at bounding box center [359, 208] width 397 height 323
click at [377, 277] on div "Check in Notes Check out Assignees Amt Paid Tips Service 2025 09-18 10:07am $0.…" at bounding box center [359, 208] width 397 height 323
click at [143, 174] on div "Check ins Activities Forms Appointments Photos Payments Prepaid Check in Notes …" at bounding box center [424, 187] width 700 height 375
click at [358, 215] on div "Check in Notes Check out Assignees Amt Paid Tips Service 2025 09-18 10:07am $0.…" at bounding box center [359, 208] width 397 height 323
drag, startPoint x: 390, startPoint y: 185, endPoint x: 593, endPoint y: 154, distance: 205.5
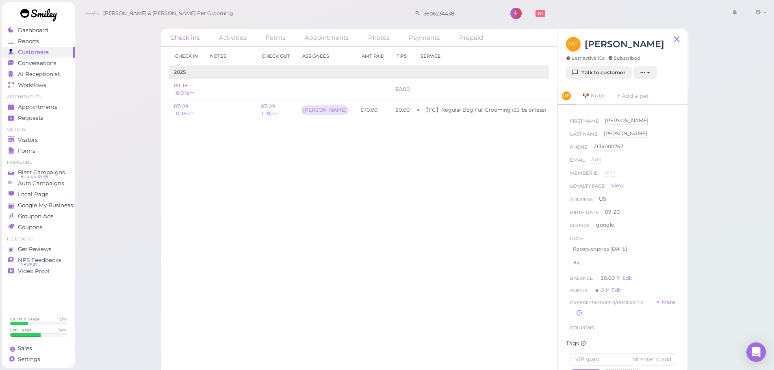
click at [390, 185] on div "Check in Notes Check out Assignees Amt Paid Tips Service 2025 09-18 10:07am $0.…" at bounding box center [359, 208] width 397 height 323
click at [612, 69] on link "Talk to customer" at bounding box center [599, 72] width 66 height 13
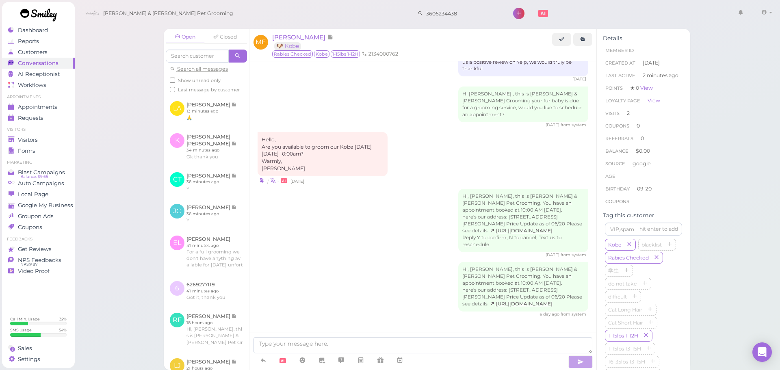
click at [433, 239] on div "Hi, Marylou, this is Cody & Miley Pet Grooming. You have an appointment booked …" at bounding box center [423, 223] width 331 height 69
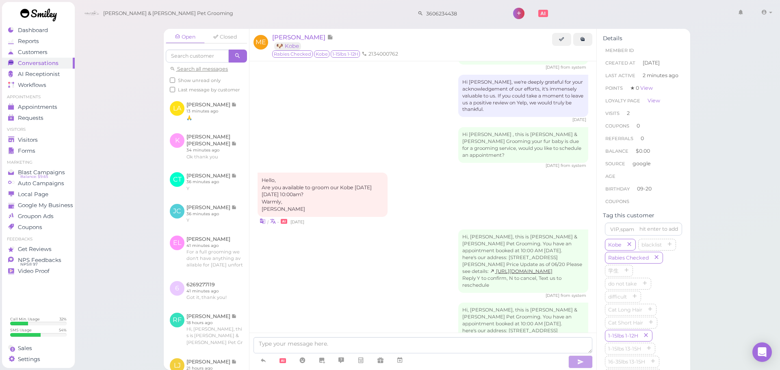
click at [430, 244] on div "Hi, Marylou, this is Cody & Miley Pet Grooming. You have an appointment booked …" at bounding box center [423, 264] width 331 height 69
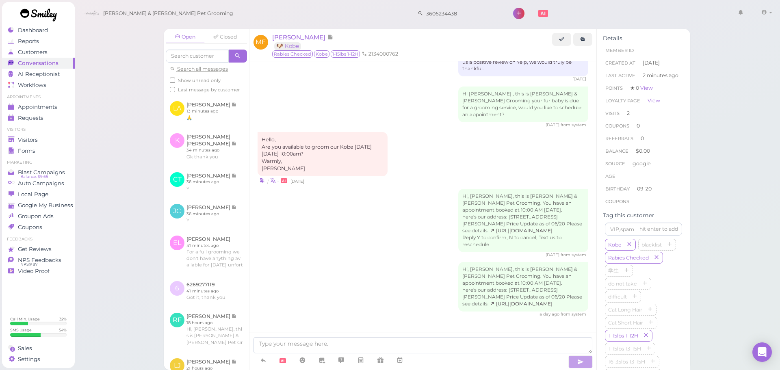
click at [431, 152] on div "Hello, Are you available to groom our Kobe on Thursday, Sept. 18th at 10:00am? …" at bounding box center [423, 158] width 331 height 53
click at [433, 134] on div "Hello, Are you available to groom our Kobe on Thursday, Sept. 18th at 10:00am? …" at bounding box center [423, 158] width 331 height 53
click at [432, 134] on div "Hello, Are you available to groom our Kobe on Thursday, Sept. 18th at 10:00am? …" at bounding box center [423, 158] width 331 height 53
click at [317, 37] on span "[PERSON_NAME]" at bounding box center [299, 37] width 55 height 8
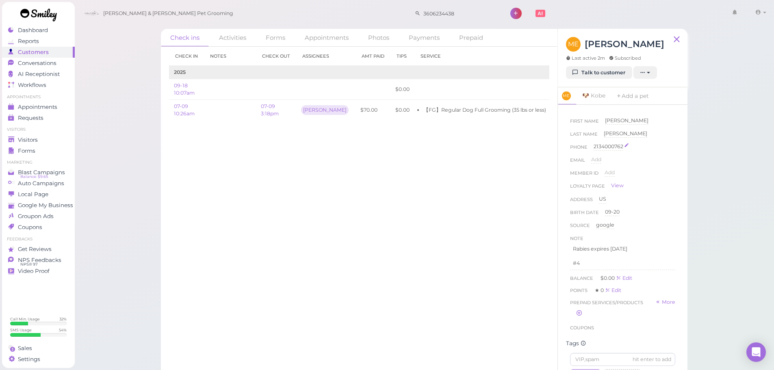
click at [605, 150] on div "2134000762" at bounding box center [609, 147] width 30 height 8
click at [648, 151] on input "2134000762" at bounding box center [635, 149] width 82 height 12
click at [648, 151] on input "tel" at bounding box center [635, 149] width 82 height 12
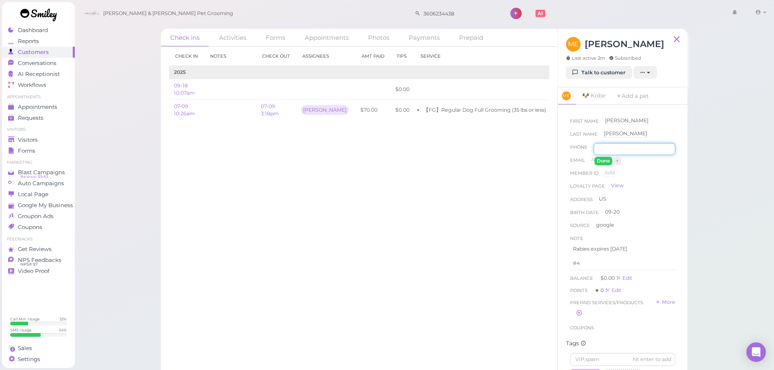
click at [635, 150] on input "tel" at bounding box center [635, 149] width 82 height 12
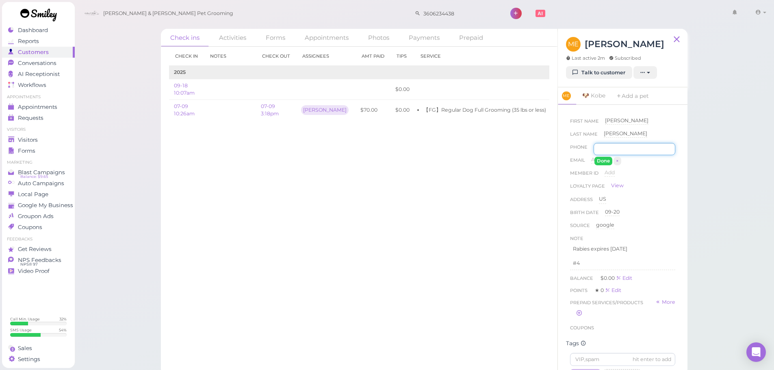
click at [635, 150] on input "tel" at bounding box center [635, 149] width 82 height 12
click at [605, 161] on button "Done" at bounding box center [603, 161] width 18 height 9
type input "2134000762"
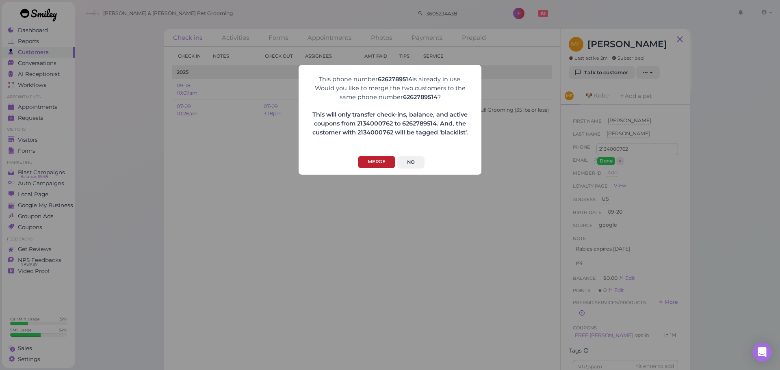
click at [372, 165] on button "Merge" at bounding box center [376, 162] width 37 height 13
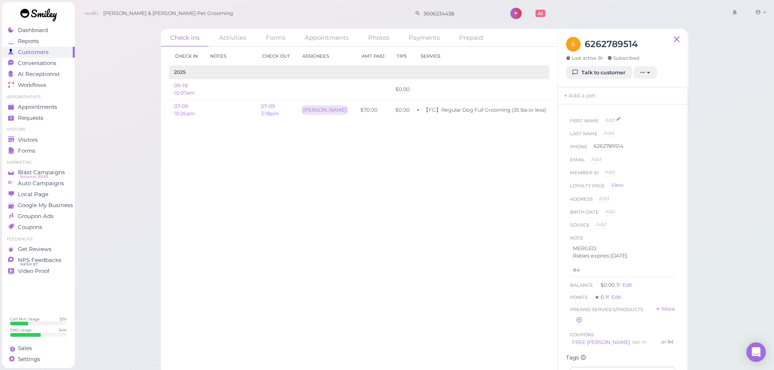
click at [611, 123] on span "Add" at bounding box center [610, 120] width 10 height 6
type input "K"
type input "Marissa"
click at [613, 134] on button "Done" at bounding box center [615, 134] width 18 height 9
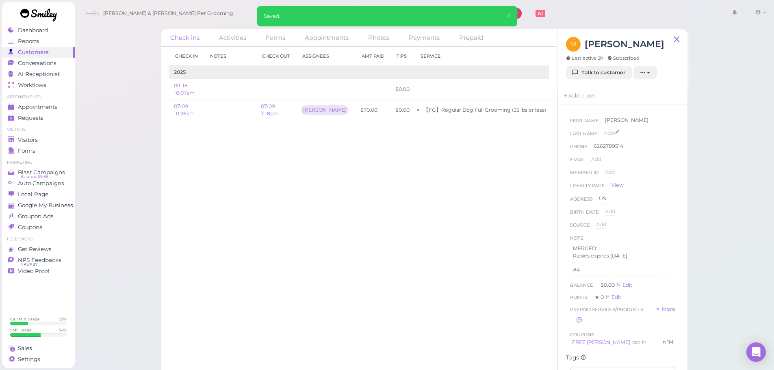
click at [606, 133] on span "Add" at bounding box center [609, 133] width 10 height 6
type input "Escobar"
click at [616, 149] on button "Done" at bounding box center [614, 147] width 18 height 9
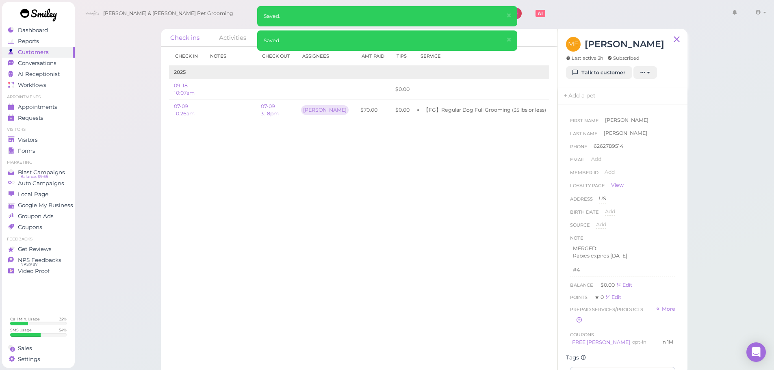
click at [498, 207] on div "Check in Notes Check out Assignees Amt Paid Tips Service 2025 09-18 10:07am $0.…" at bounding box center [359, 208] width 397 height 323
click at [498, 220] on div "Check in Notes Check out Assignees Amt Paid Tips Service 2025 09-18 10:07am $0.…" at bounding box center [359, 208] width 397 height 323
click at [659, 182] on div "Loyalty page View" at bounding box center [622, 187] width 105 height 11
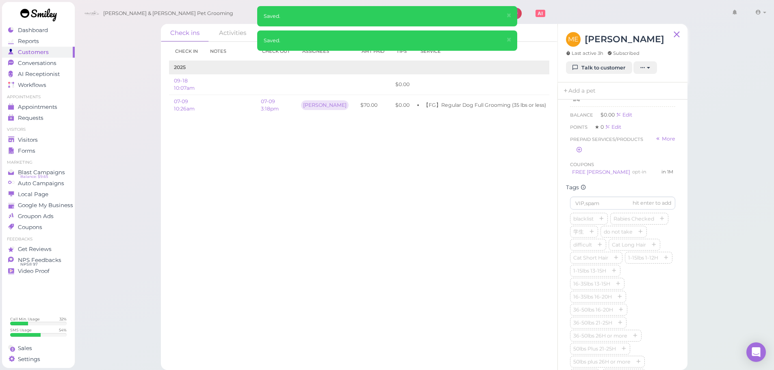
scroll to position [244, 0]
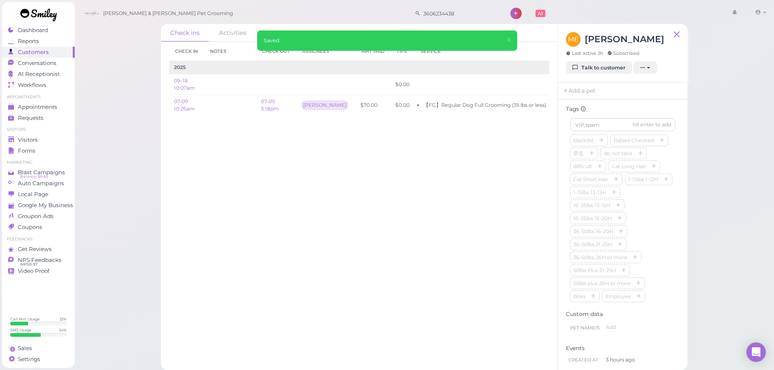
drag, startPoint x: 696, startPoint y: 269, endPoint x: 678, endPoint y: 294, distance: 30.8
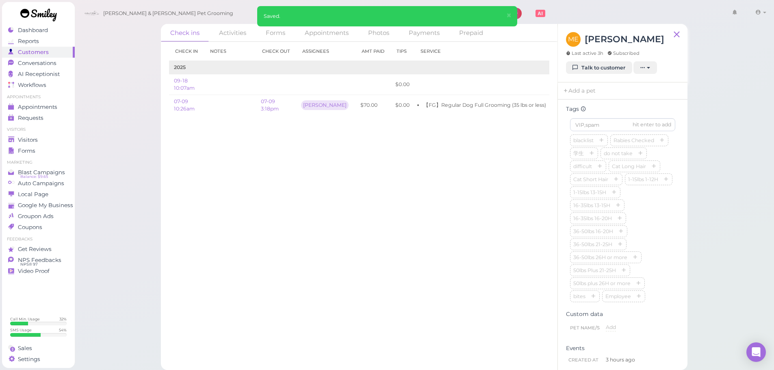
drag, startPoint x: 678, startPoint y: 294, endPoint x: 523, endPoint y: 202, distance: 179.6
click at [359, 216] on div "Check in Notes Check out Assignees Amt Paid Tips Service 2025 09-18 10:07am $0.…" at bounding box center [359, 203] width 397 height 323
click at [663, 183] on icon "button" at bounding box center [665, 180] width 5 height 6
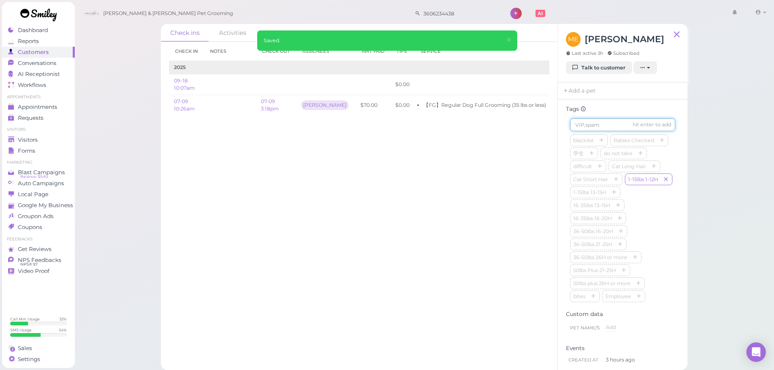
click at [601, 131] on input at bounding box center [622, 124] width 105 height 13
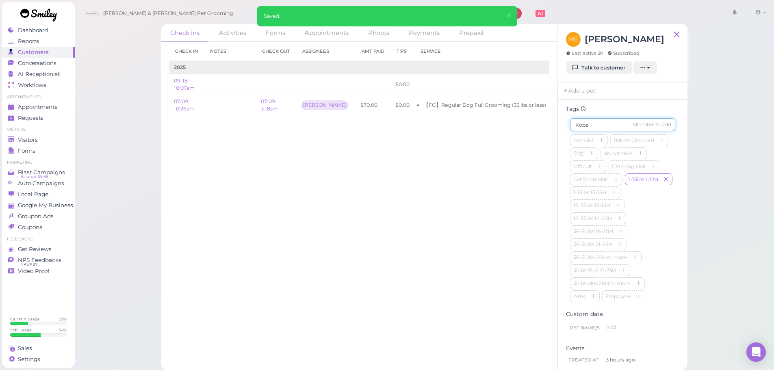
type input "Kobe"
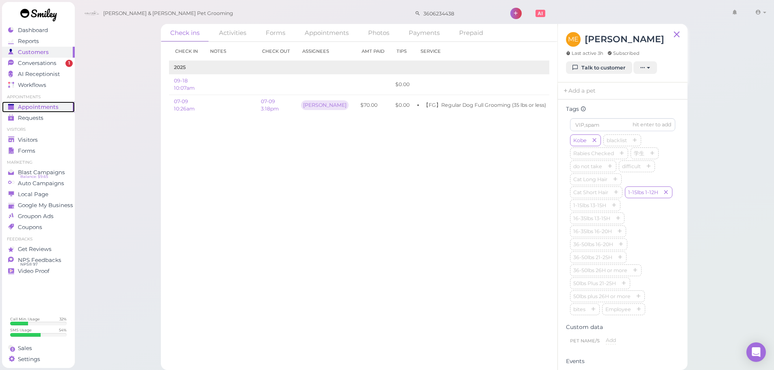
click at [41, 102] on link "Appointments" at bounding box center [38, 107] width 73 height 11
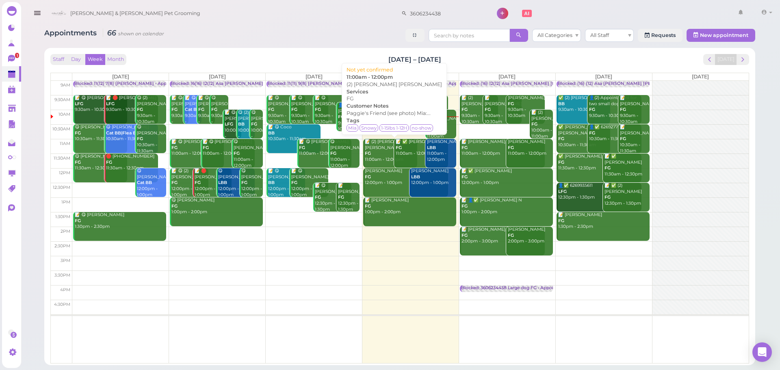
click at [380, 151] on div "📝 (2) Krystal Renee FG 11:00am - 12:00pm" at bounding box center [390, 151] width 53 height 24
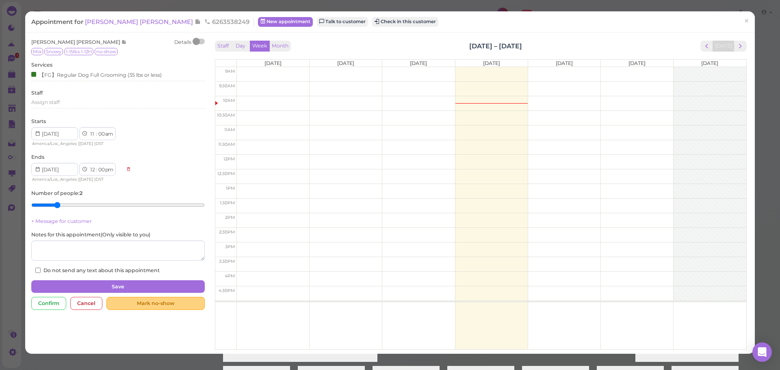
click at [159, 306] on div "Mark no-show" at bounding box center [155, 303] width 98 height 13
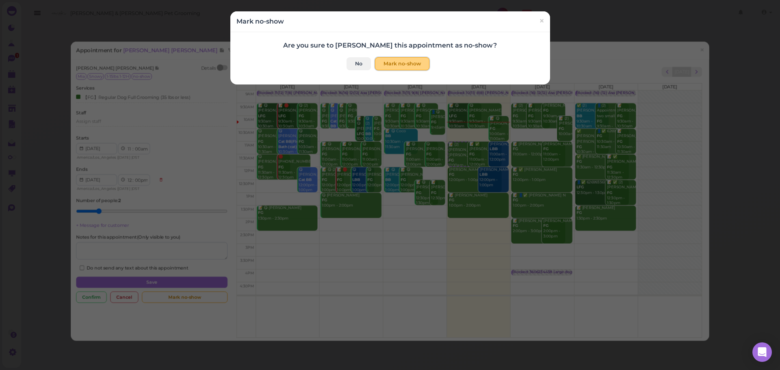
click at [397, 62] on button "Mark no-show" at bounding box center [402, 63] width 54 height 13
checkbox input "true"
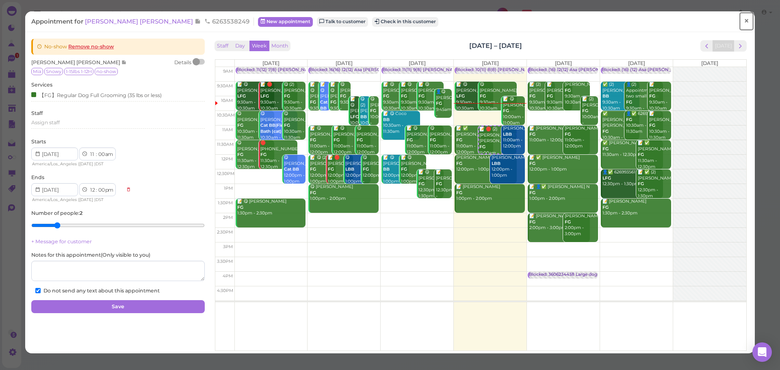
click at [744, 23] on span "×" at bounding box center [746, 20] width 5 height 11
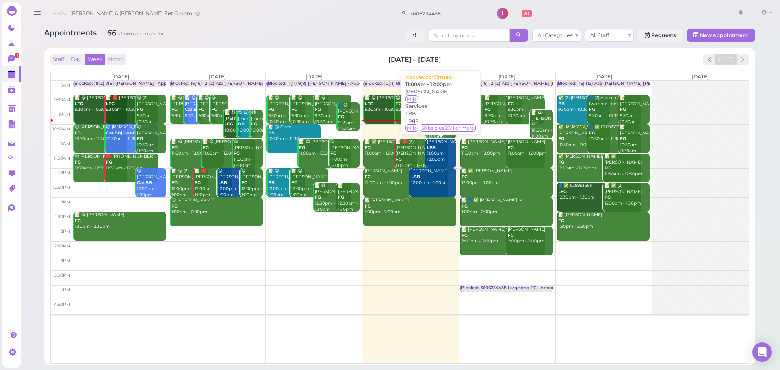
click at [434, 142] on div "Tim Gilliam LBB 11:00am - 12:00pm" at bounding box center [442, 151] width 30 height 24
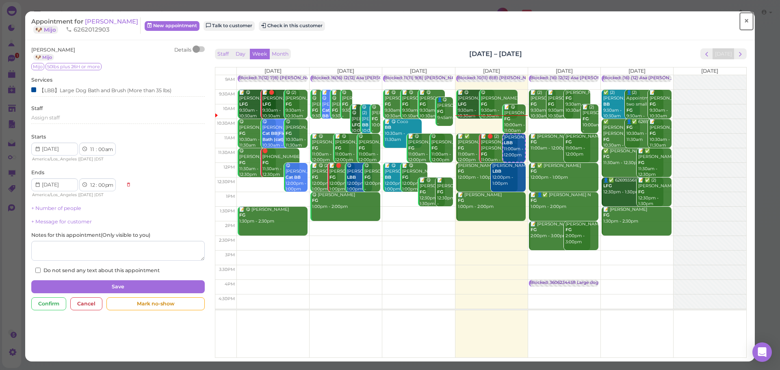
click at [744, 13] on link "×" at bounding box center [746, 21] width 15 height 19
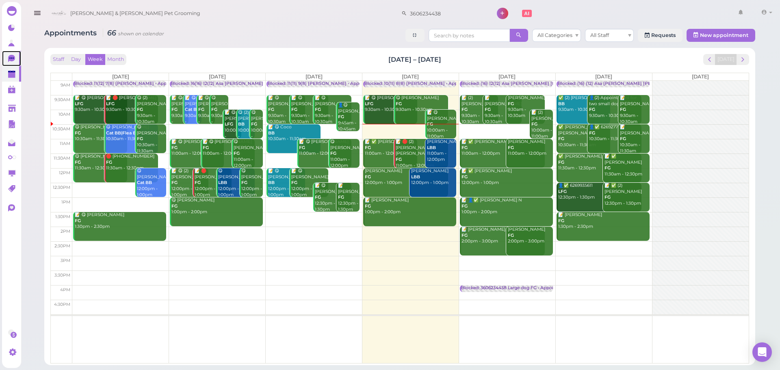
drag, startPoint x: 4, startPoint y: 60, endPoint x: 0, endPoint y: 63, distance: 5.2
click at [3, 61] on link "0" at bounding box center [11, 58] width 19 height 15
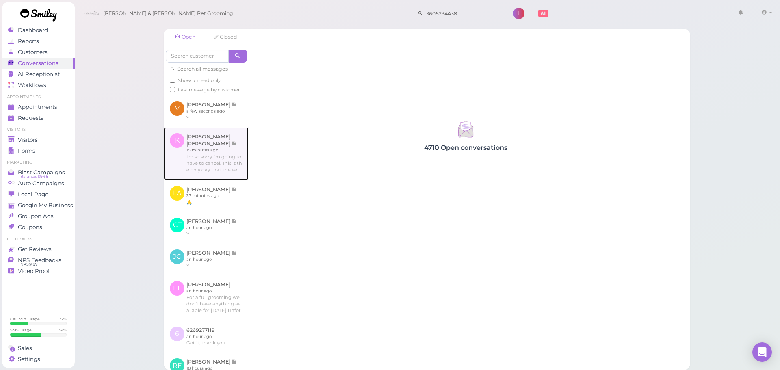
click at [195, 161] on link at bounding box center [206, 153] width 85 height 53
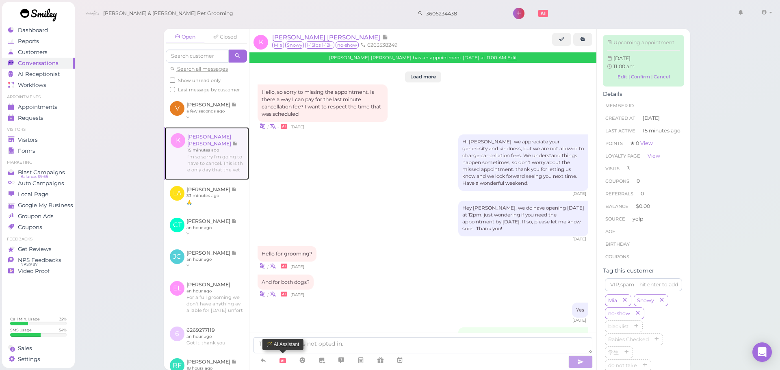
scroll to position [1158, 0]
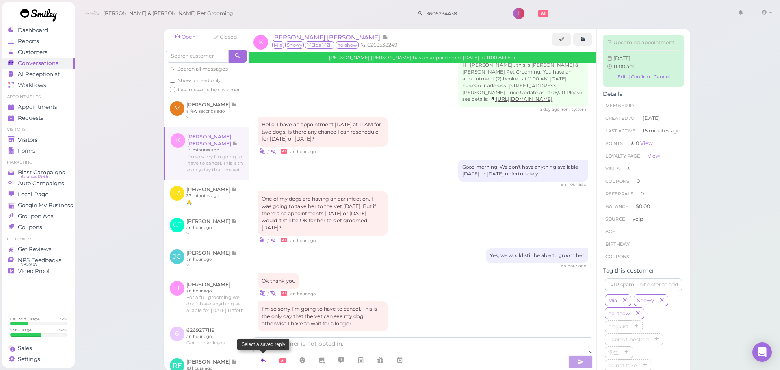
click at [267, 364] on link at bounding box center [264, 360] width 20 height 14
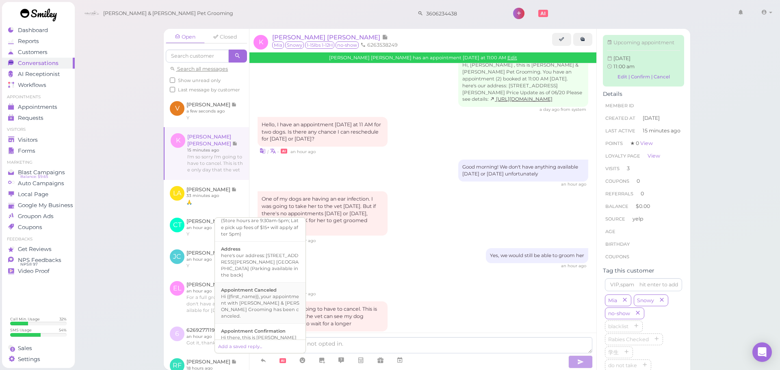
scroll to position [81, 0]
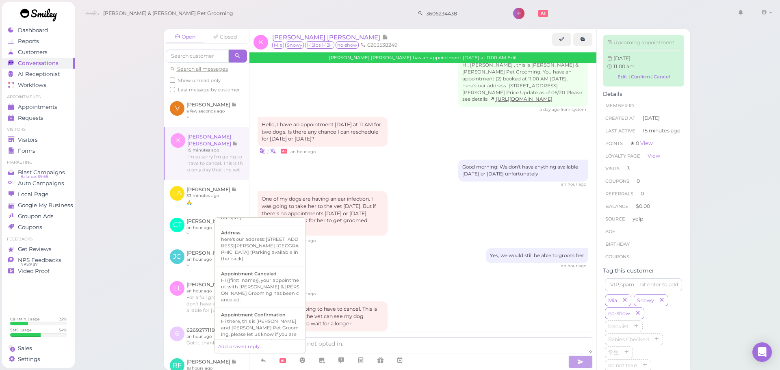
drag, startPoint x: 267, startPoint y: 286, endPoint x: 481, endPoint y: 343, distance: 221.5
click at [267, 287] on div "Hi {{first_name}}, your appointment with [PERSON_NAME] & [PERSON_NAME] Grooming…" at bounding box center [260, 290] width 78 height 26
type textarea "Hi {{first_name}}, your appointment with [PERSON_NAME] & [PERSON_NAME] Grooming…"
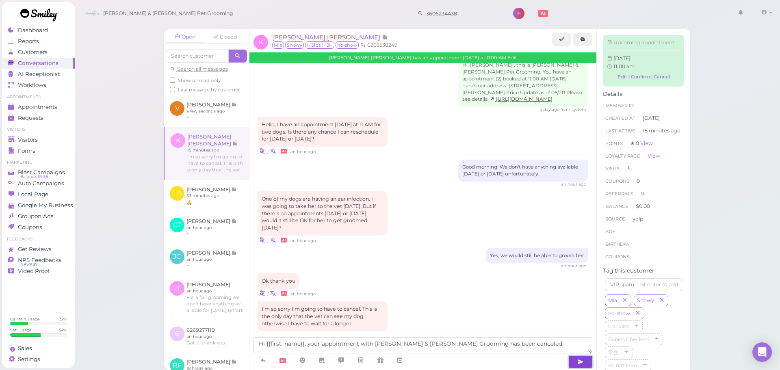
click at [592, 362] on button "button" at bounding box center [580, 361] width 24 height 13
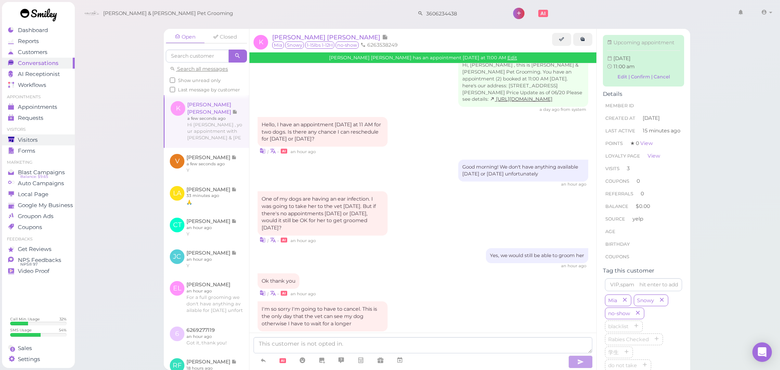
scroll to position [1184, 0]
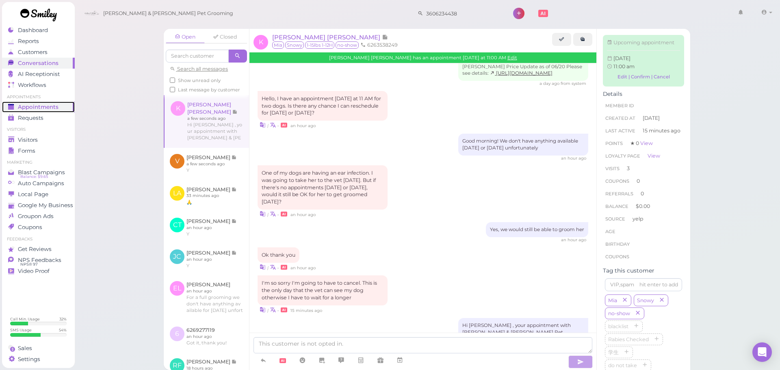
click at [46, 106] on span "Appointments" at bounding box center [38, 107] width 41 height 7
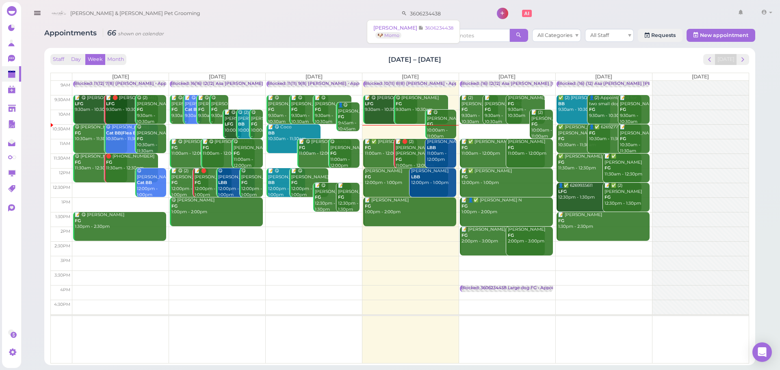
drag, startPoint x: 428, startPoint y: 13, endPoint x: 106, endPoint y: -22, distance: 323.7
click at [106, 0] on html "Dashboard Reports Customers Conversations 0" at bounding box center [390, 185] width 780 height 370
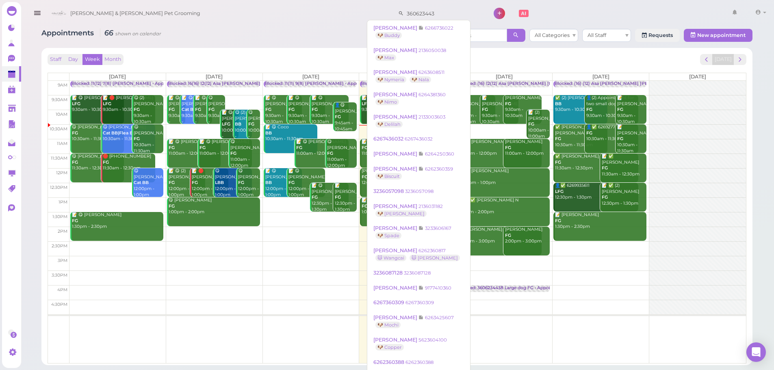
type input "3606234438"
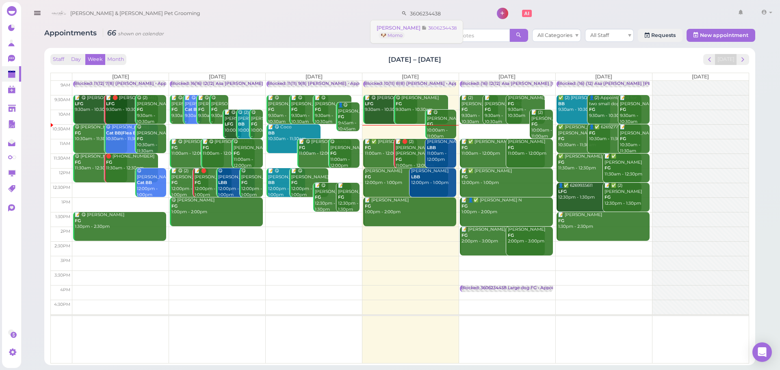
click at [442, 35] on link "Sylvia Wong 3606234438 🐶 Momo" at bounding box center [417, 31] width 92 height 23
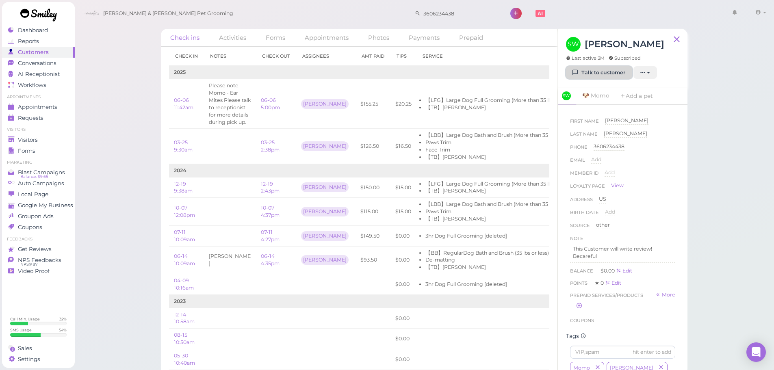
click at [585, 76] on link "Talk to customer" at bounding box center [599, 72] width 66 height 13
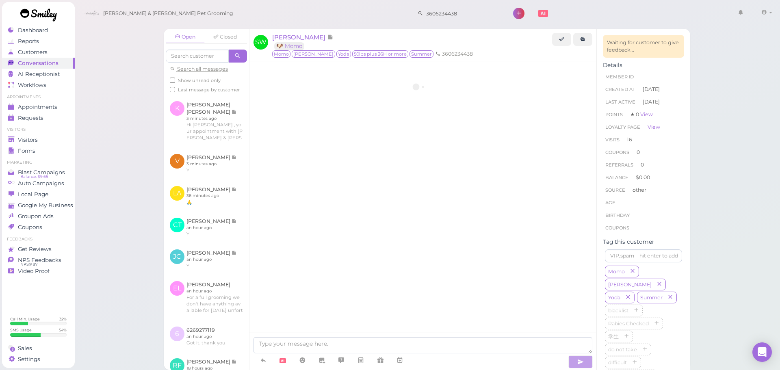
scroll to position [1065, 0]
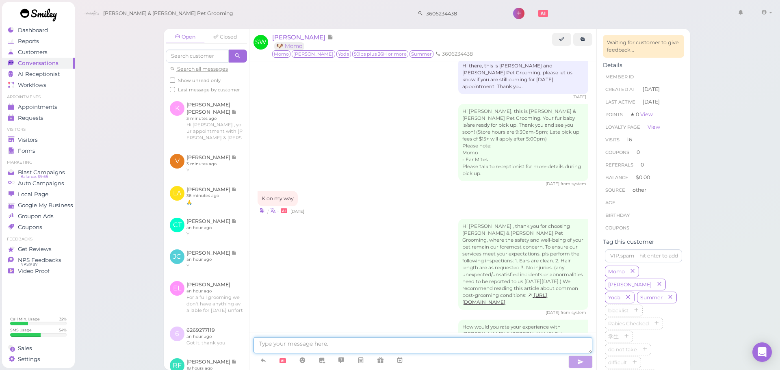
click at [413, 342] on textarea at bounding box center [423, 345] width 339 height 16
type textarea "Hi Sylvia, we have an appointment available at 10 AM tomorrow, would you like t…"
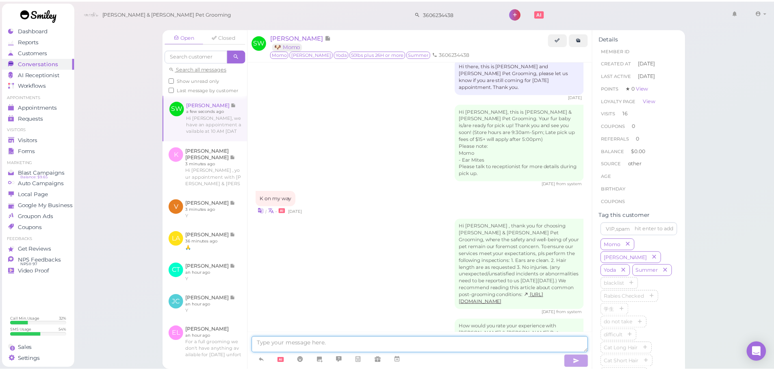
scroll to position [1091, 0]
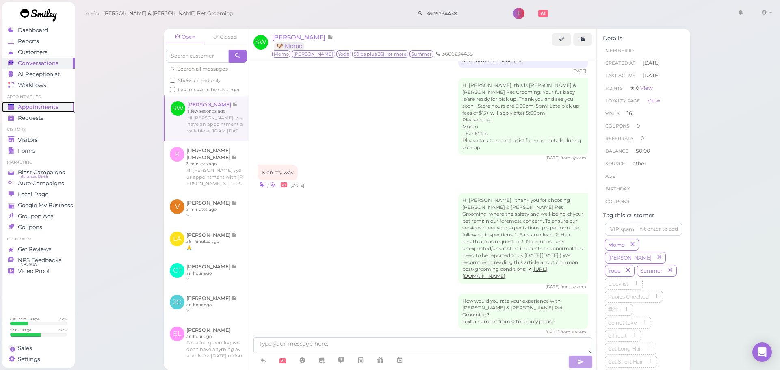
click at [40, 106] on span "Appointments" at bounding box center [38, 107] width 41 height 7
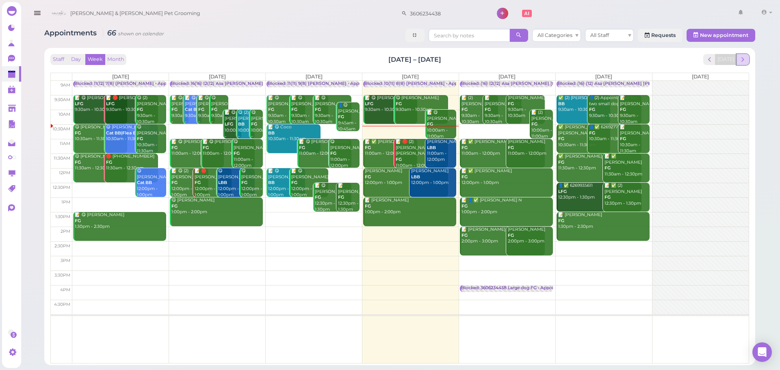
click at [742, 58] on span "next" at bounding box center [743, 60] width 8 height 8
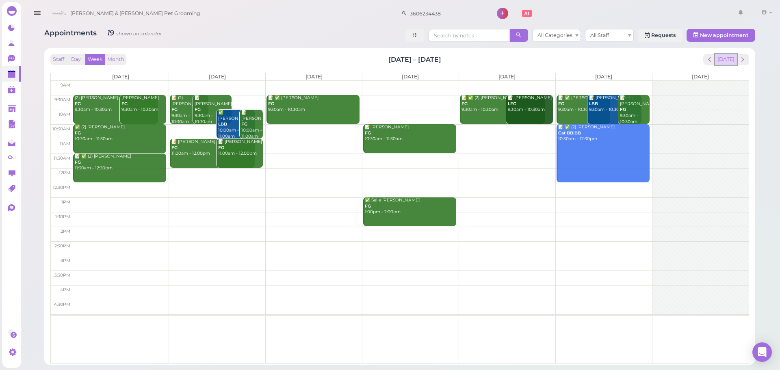
click at [721, 58] on button "[DATE]" at bounding box center [726, 59] width 22 height 11
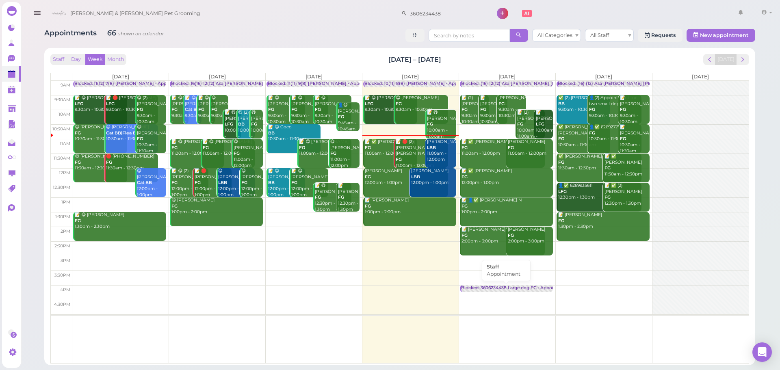
click at [513, 286] on div "Blocked: 3606234438 Large dog FG • Appointment" at bounding box center [515, 288] width 108 height 6
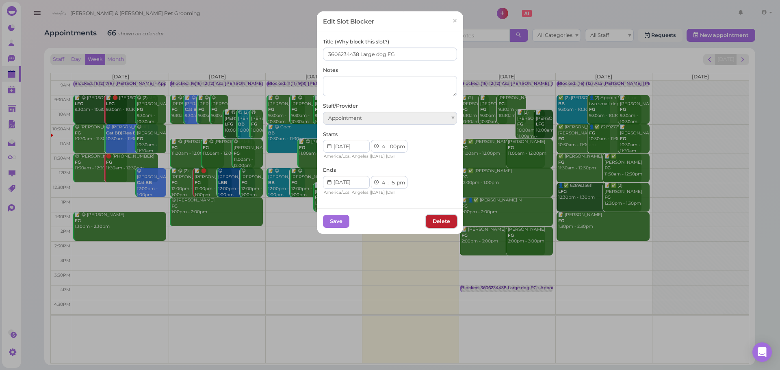
click at [431, 217] on button "Delete" at bounding box center [441, 221] width 31 height 13
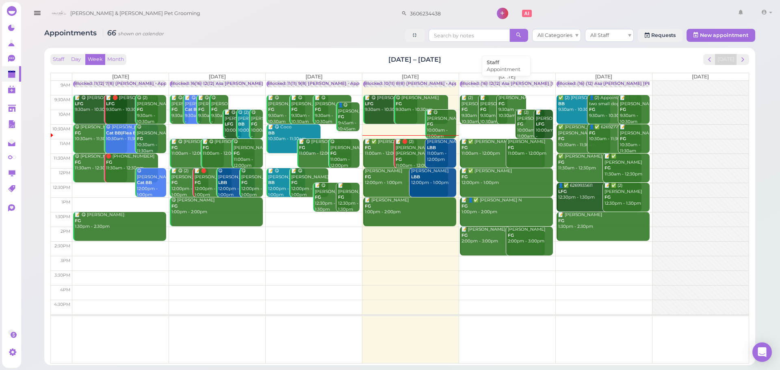
click at [507, 83] on div "Blocked: (16) 12(12) Asa Helen Rebecca • Appointment" at bounding box center [541, 84] width 160 height 6
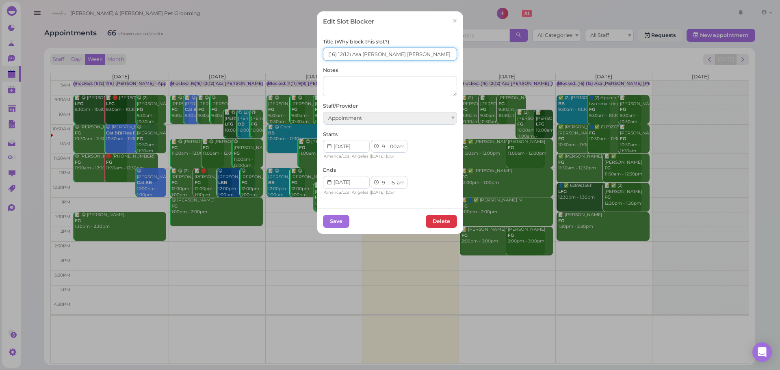
click at [338, 56] on input "(16) 12(12) Asa Helen Rebecca" at bounding box center [390, 54] width 134 height 13
type input "(16) 13(12) Asa [PERSON_NAME] [PERSON_NAME]"
click at [332, 224] on button "Save" at bounding box center [336, 221] width 26 height 13
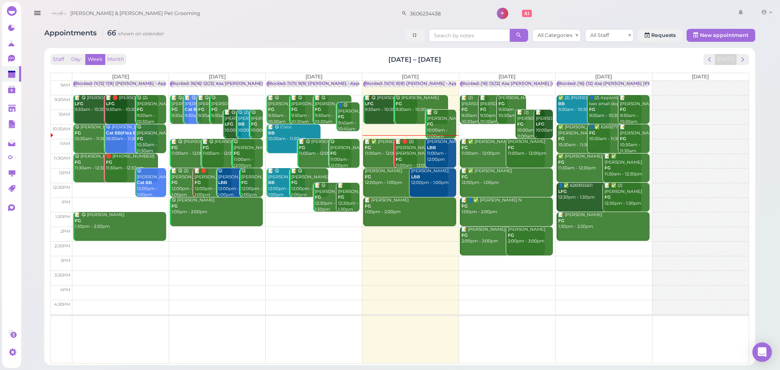
click at [386, 153] on div "📝 ✅ Jade Carpio FG 11:00am - 12:00pm" at bounding box center [390, 148] width 53 height 18
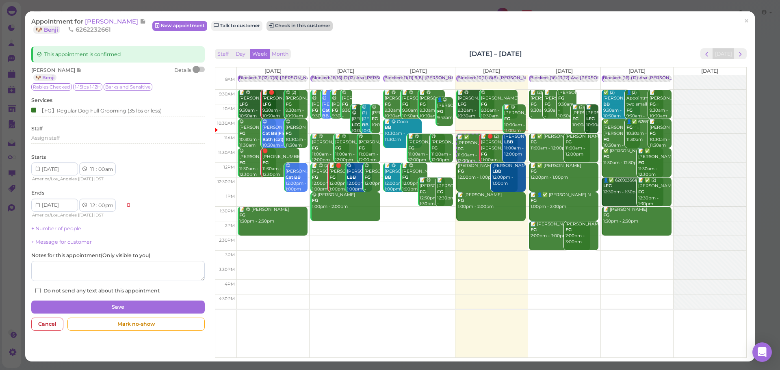
click at [278, 26] on button "Check in this customer" at bounding box center [300, 26] width 66 height 10
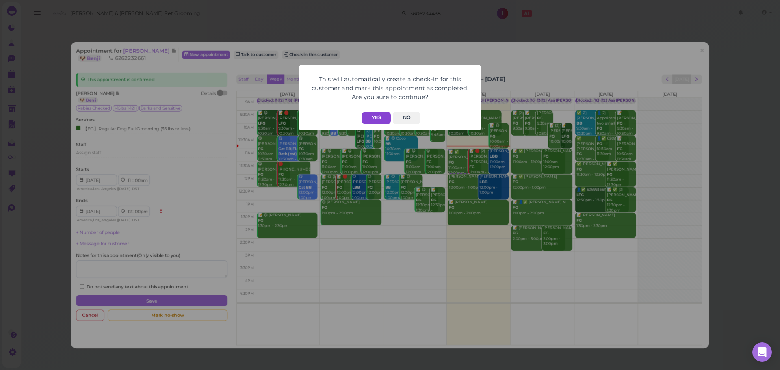
click at [378, 119] on button "Yes" at bounding box center [376, 118] width 29 height 13
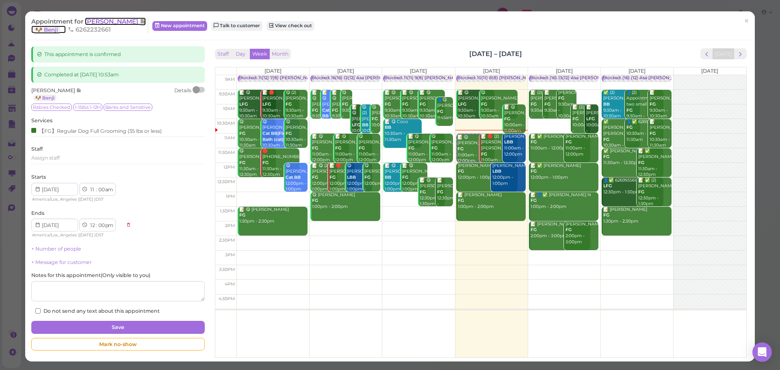
click at [91, 22] on span "[PERSON_NAME]" at bounding box center [112, 21] width 55 height 8
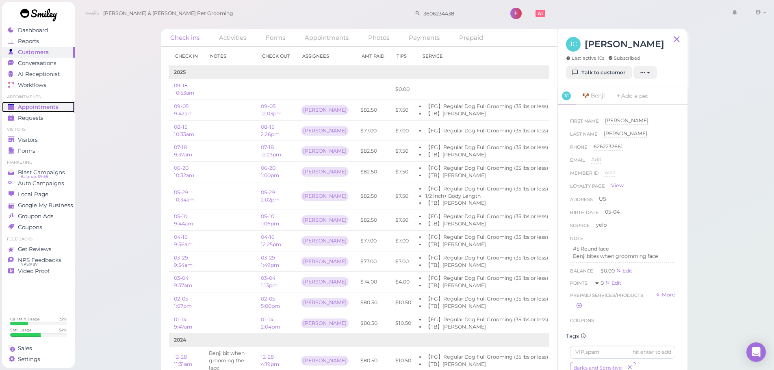
click at [46, 107] on span "Appointments" at bounding box center [38, 107] width 41 height 7
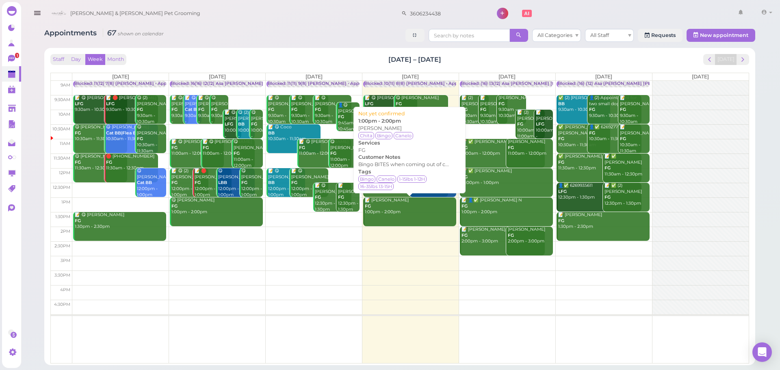
click at [386, 207] on div "📝 [PERSON_NAME] FG 1:00pm - 2:00pm" at bounding box center [410, 206] width 92 height 18
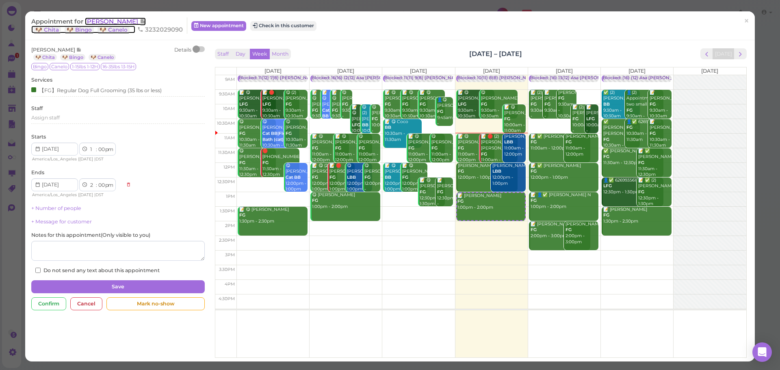
click at [122, 20] on span "[PERSON_NAME]" at bounding box center [112, 21] width 55 height 8
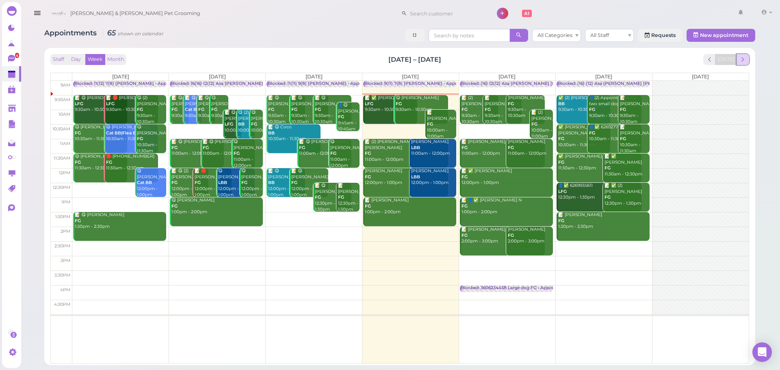
click at [748, 59] on button "next" at bounding box center [743, 59] width 13 height 11
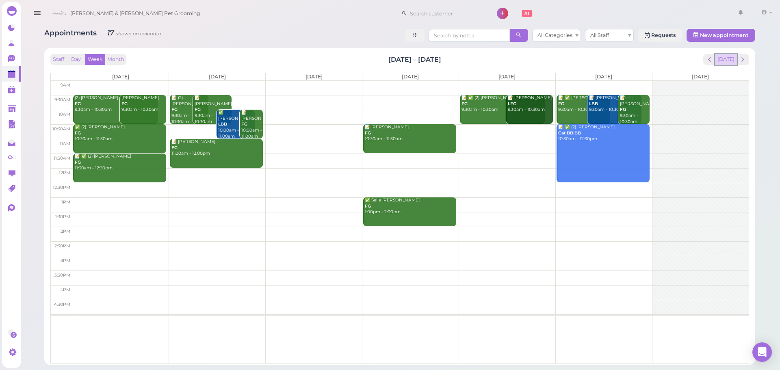
click at [734, 61] on button "[DATE]" at bounding box center [726, 59] width 22 height 11
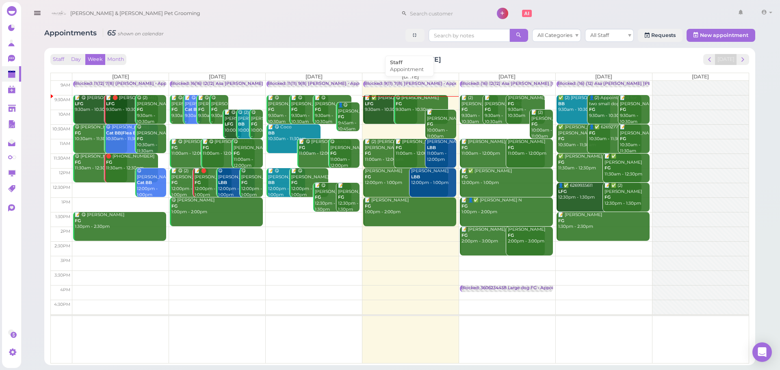
click at [424, 87] on div "Blocked: 9(11) 7(8) [PERSON_NAME] • Appointment" at bounding box center [419, 84] width 111 height 6
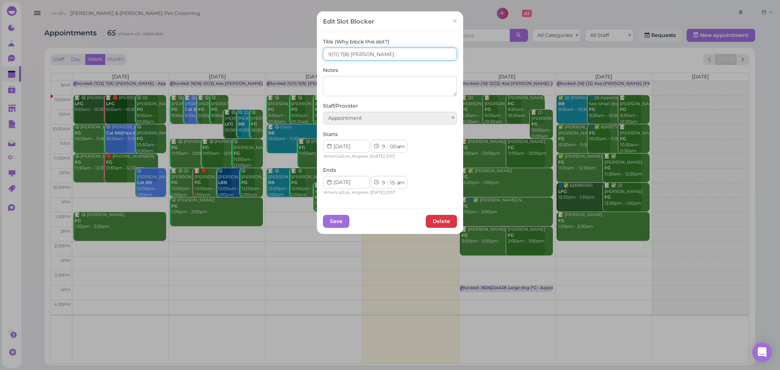
drag, startPoint x: 326, startPoint y: 52, endPoint x: 301, endPoint y: 52, distance: 24.8
click at [301, 52] on div "Edit Slot Blocker × Title (Why block this slot?) 9(11) 7(8) Asa Rebecca Notes S…" at bounding box center [390, 185] width 780 height 370
type input "10(11) 8(8) Asa Rebecca"
click at [329, 221] on button "Save" at bounding box center [336, 221] width 26 height 13
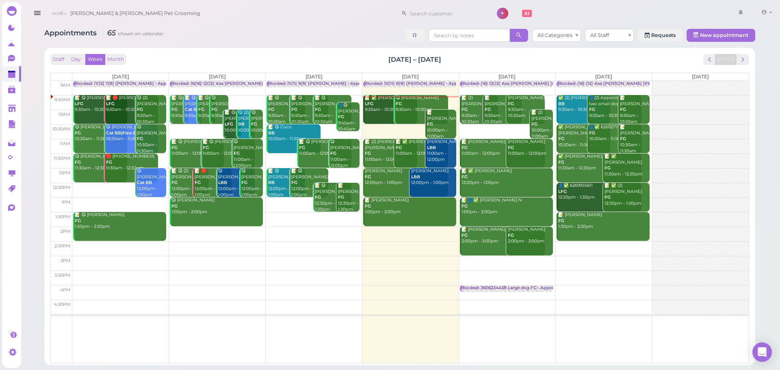
click at [353, 19] on div "Cody & Miley Pet Grooming 1 Account Billings" at bounding box center [412, 13] width 728 height 23
click at [371, 107] on div "📝 ✅ Emily Espinosa LFG 9:30am - 10:30am" at bounding box center [390, 104] width 53 height 18
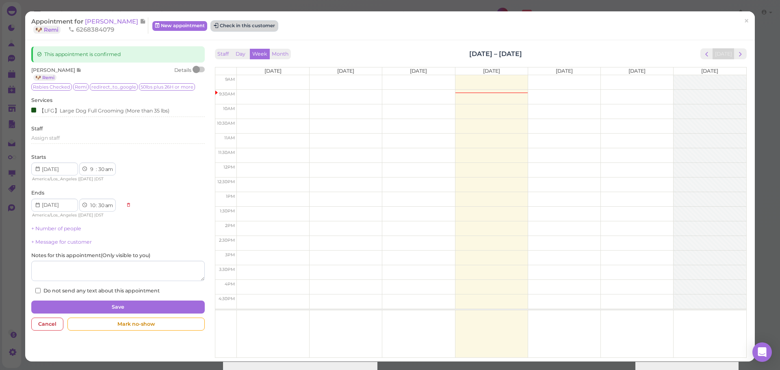
click at [256, 26] on button "Check in this customer" at bounding box center [244, 26] width 66 height 10
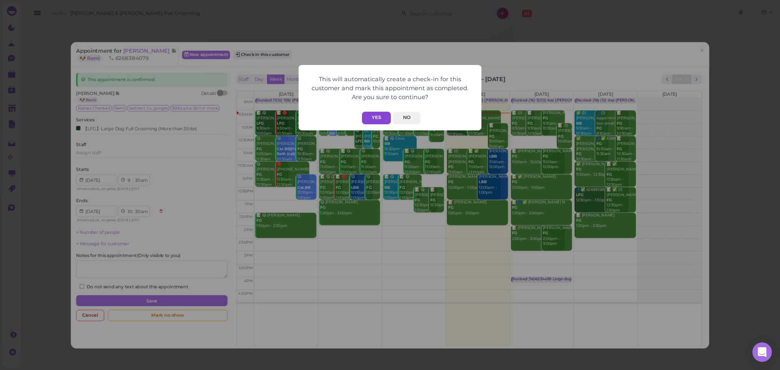
click at [381, 122] on button "Yes" at bounding box center [376, 118] width 29 height 13
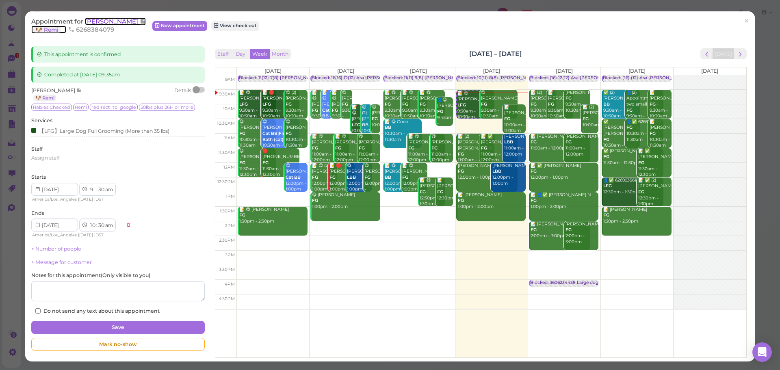
click at [122, 20] on span "[PERSON_NAME]" at bounding box center [112, 21] width 55 height 8
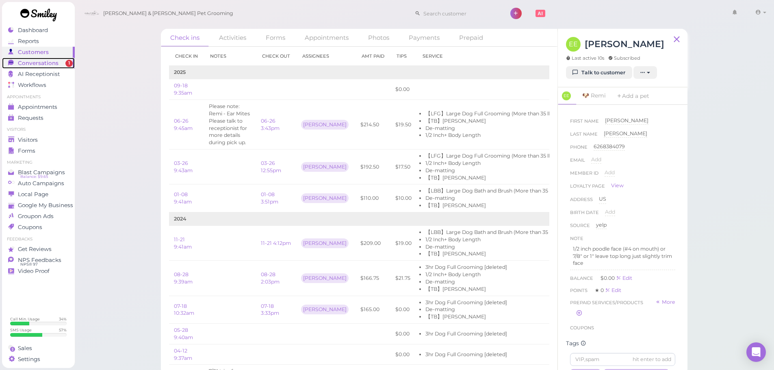
click at [27, 64] on span "Conversations" at bounding box center [38, 63] width 41 height 7
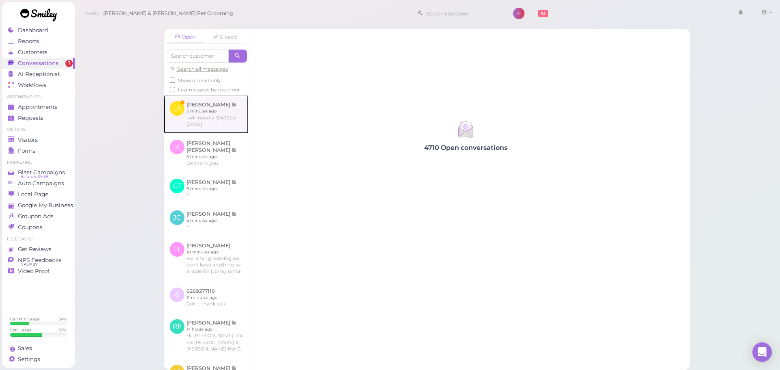
click at [217, 121] on link at bounding box center [206, 114] width 85 height 38
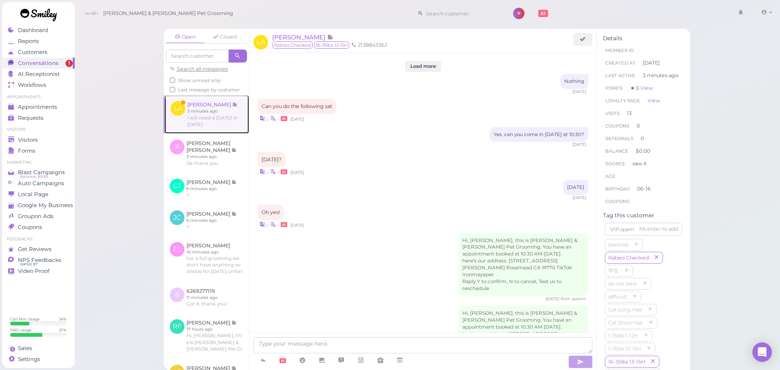
scroll to position [1074, 0]
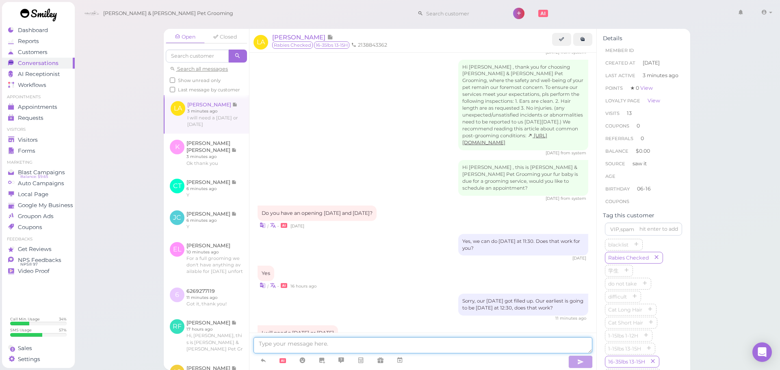
click at [411, 347] on textarea at bounding box center [423, 345] width 339 height 16
click at [404, 365] on link at bounding box center [400, 360] width 20 height 14
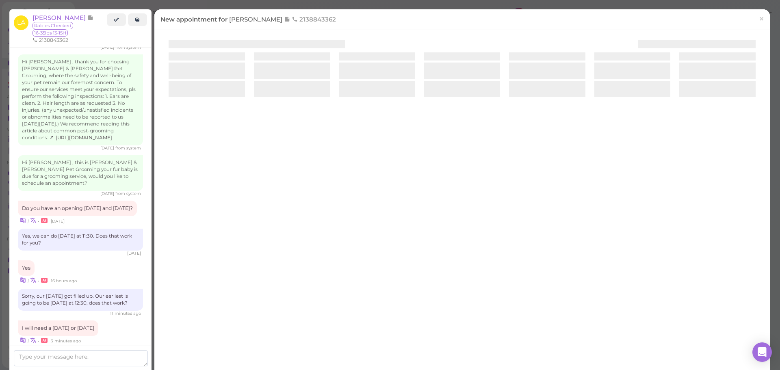
scroll to position [1116, 0]
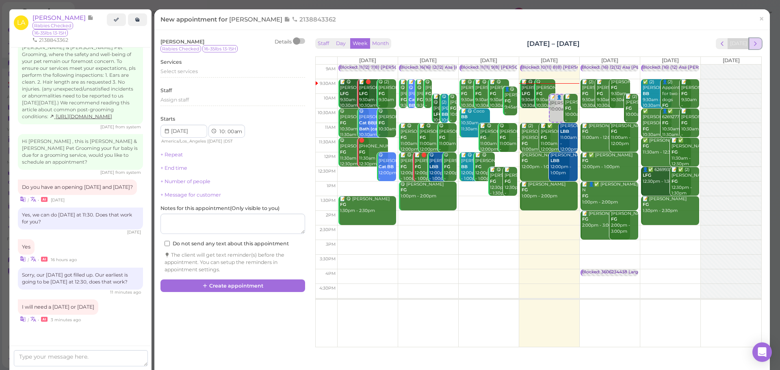
click at [753, 43] on button "next" at bounding box center [755, 43] width 13 height 11
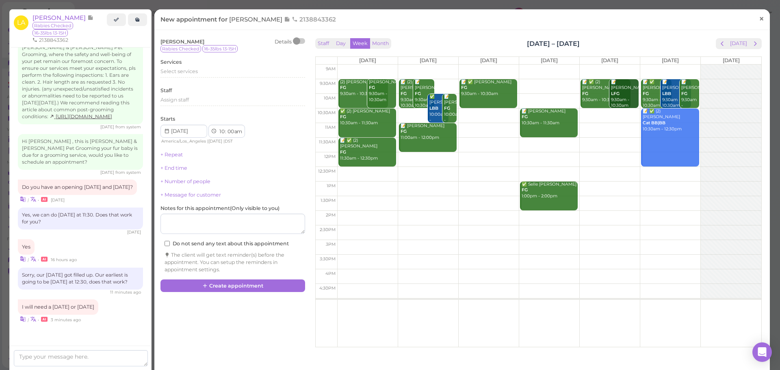
click at [759, 17] on span "×" at bounding box center [761, 18] width 5 height 11
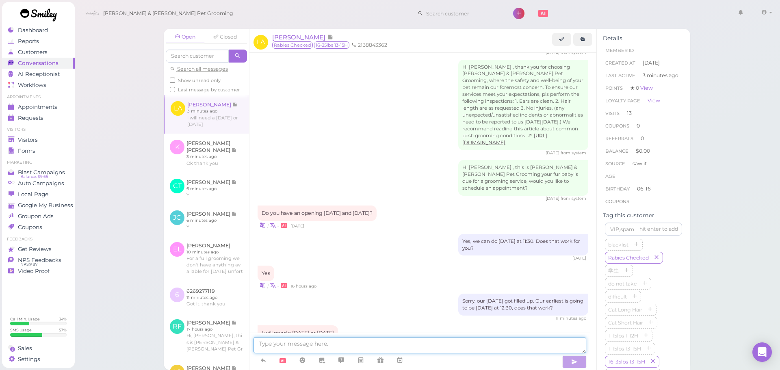
click at [462, 342] on textarea at bounding box center [420, 345] width 333 height 16
type textarea "We can do next Tuesday at 11, will that work for you"
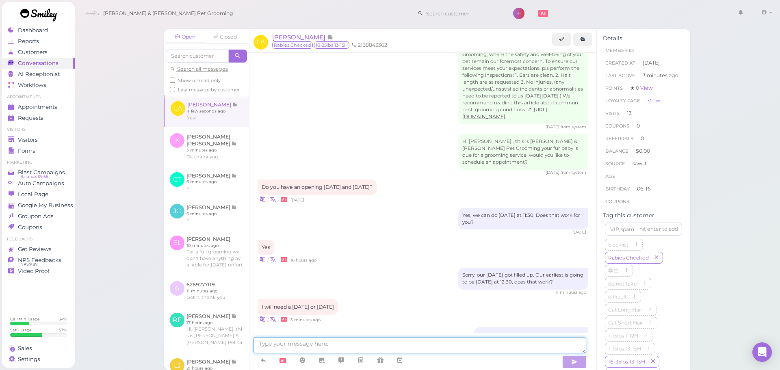
scroll to position [1134, 0]
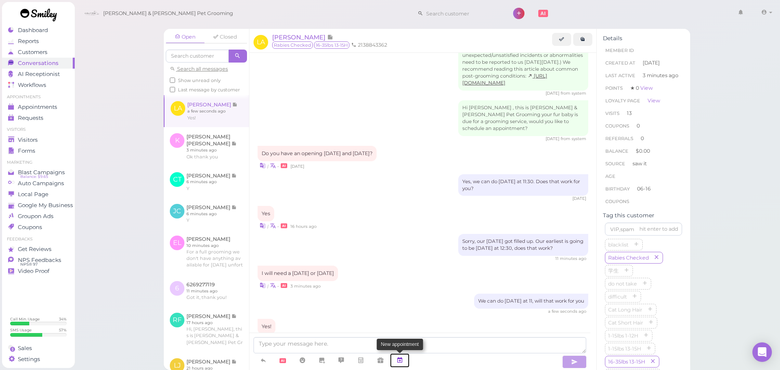
click at [396, 362] on link at bounding box center [400, 360] width 20 height 14
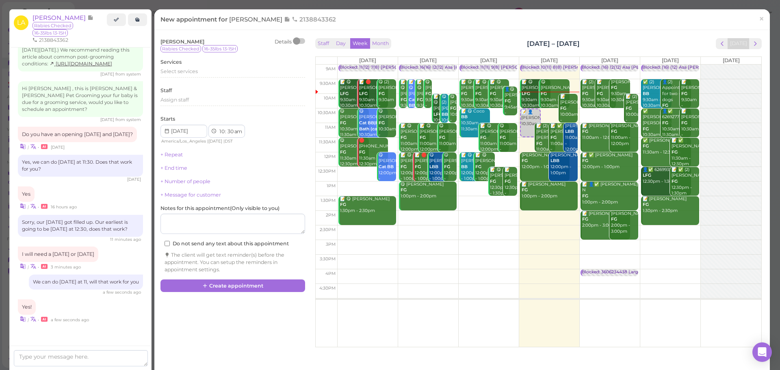
click at [754, 49] on div "[DATE]" at bounding box center [739, 43] width 46 height 11
click at [752, 47] on span "next" at bounding box center [756, 44] width 8 height 8
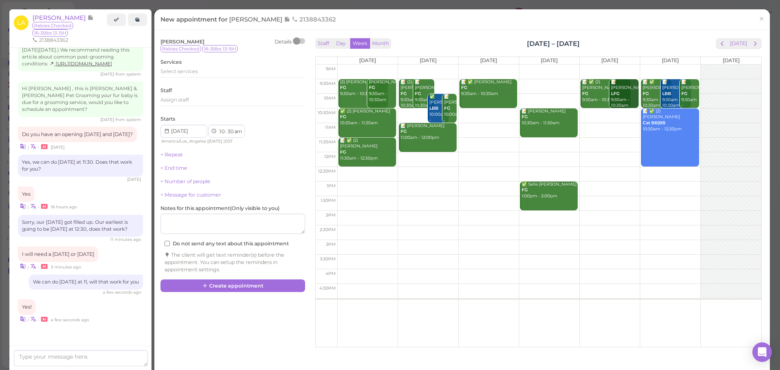
click at [463, 126] on td at bounding box center [549, 130] width 424 height 15
type input "[DATE]"
select select "11"
select select "00"
drag, startPoint x: 470, startPoint y: 132, endPoint x: 397, endPoint y: 136, distance: 73.3
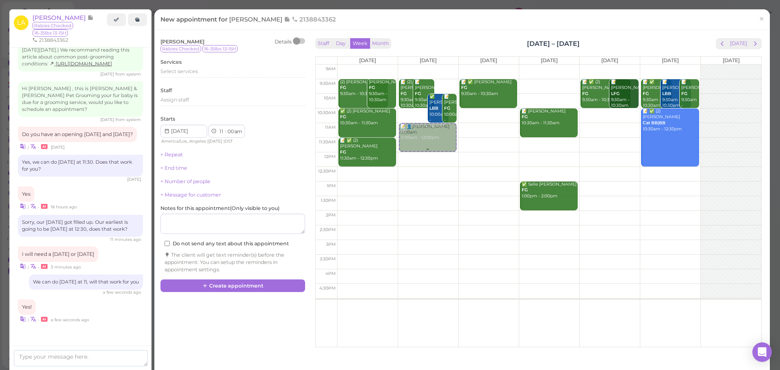
click at [397, 65] on tr "(2) Bailey Carlin FG 9:30am - 10:30am Maria Sandoval FG 9:30am - 10:30am ✅ (2) …" at bounding box center [539, 65] width 446 height 0
type input "2025-09-23"
click at [207, 72] on div "Select services" at bounding box center [232, 71] width 145 height 7
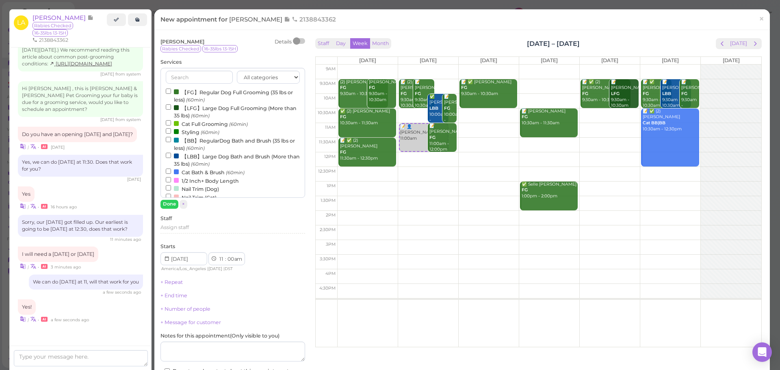
click at [197, 91] on label "【FG】Regular Dog Full Grooming (35 lbs or less) (60min)" at bounding box center [233, 96] width 134 height 16
click at [171, 91] on input "【FG】Regular Dog Full Grooming (35 lbs or less) (60min)" at bounding box center [168, 91] width 5 height 5
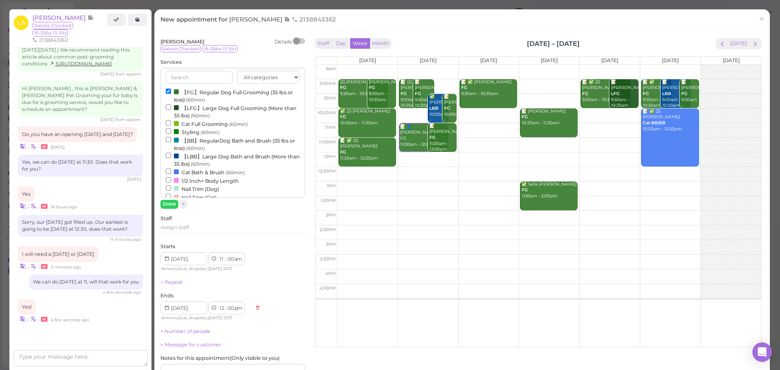
click at [174, 210] on div "Lorena Artiga Details Rabies Checked 16-35lbs 13-15H Services All categories Fu…" at bounding box center [232, 231] width 145 height 386
click at [172, 208] on button "Done" at bounding box center [169, 204] width 18 height 9
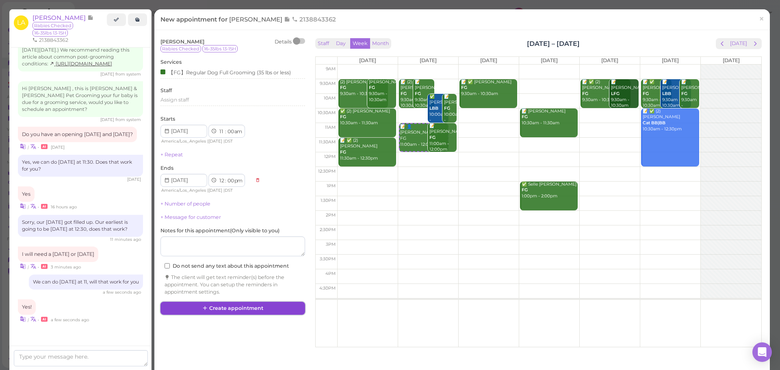
click at [204, 305] on icon at bounding box center [205, 308] width 5 height 6
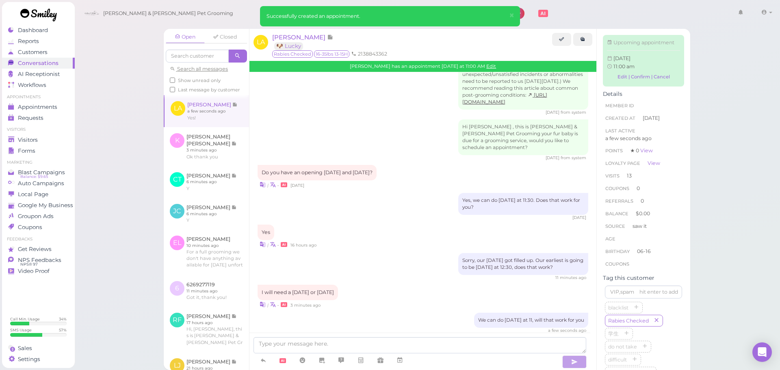
scroll to position [1218, 0]
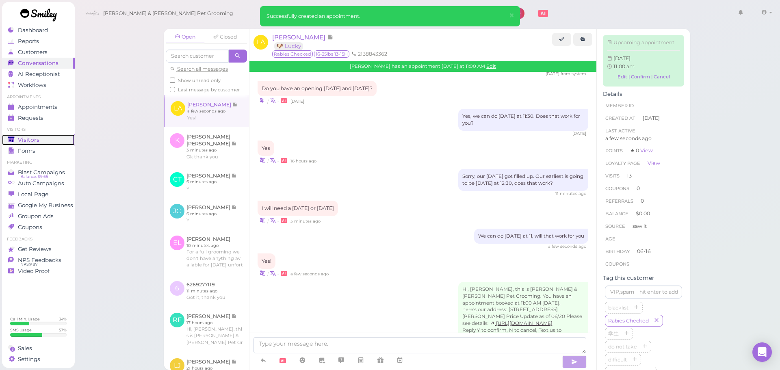
click at [43, 139] on div "Visitors" at bounding box center [37, 140] width 59 height 7
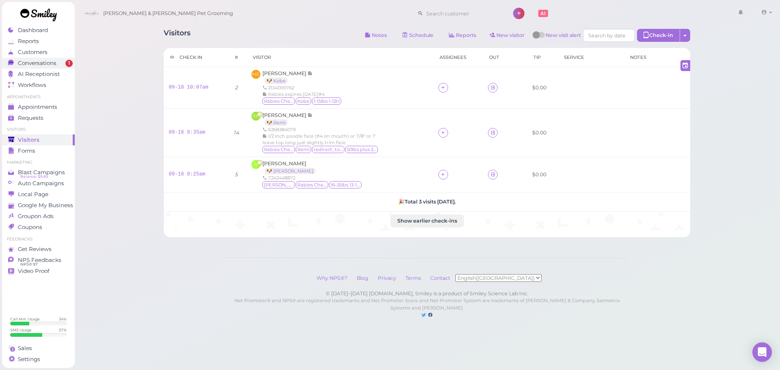
click at [69, 63] on span "1" at bounding box center [68, 63] width 7 height 7
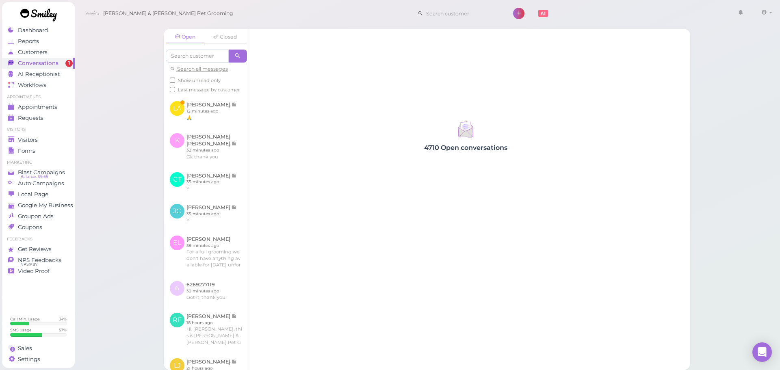
click at [109, 204] on div "Open Closed Search all messages Show unread only Last message by customer LA Lo…" at bounding box center [427, 185] width 706 height 370
click at [110, 201] on div "Open Closed Search all messages Show unread only Last message by customer LA Lo…" at bounding box center [427, 185] width 706 height 370
click at [194, 120] on link at bounding box center [206, 111] width 85 height 32
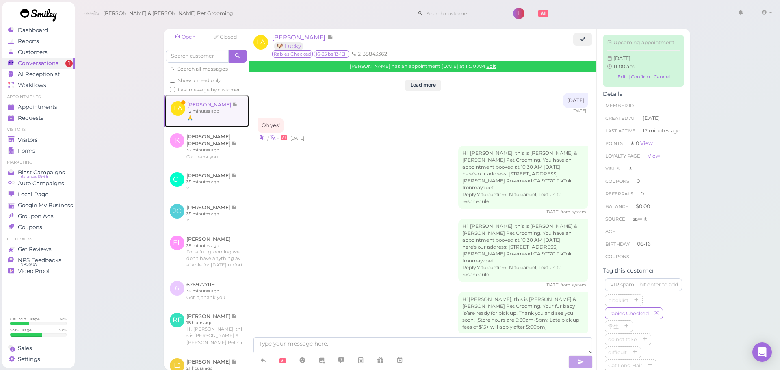
scroll to position [1140, 0]
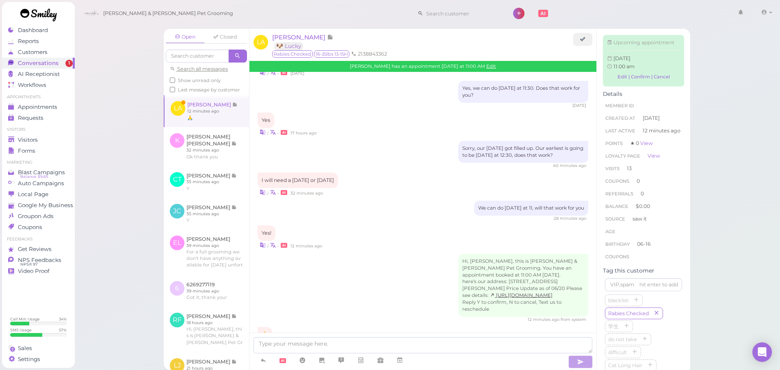
click at [115, 189] on div "Open Closed Search all messages Show unread only Last message by customer LA Lo…" at bounding box center [427, 185] width 706 height 370
click at [125, 184] on div "Open Closed Search all messages Show unread only Last message by customer LA Lo…" at bounding box center [427, 185] width 706 height 370
click at [453, 225] on div "Yes! | • 12 minutes ago" at bounding box center [423, 237] width 331 height 24
click at [377, 276] on div "Hi, Lorena, this is Cody & Miley Pet Grooming. You have an appointment booked a…" at bounding box center [423, 288] width 331 height 69
click at [344, 346] on textarea at bounding box center [423, 345] width 339 height 16
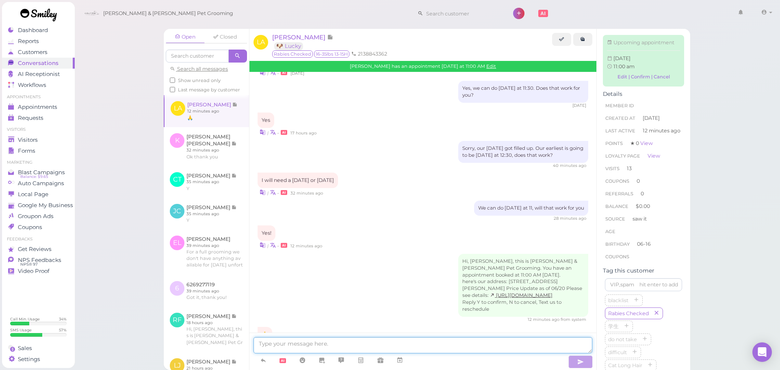
click at [331, 345] on textarea at bounding box center [423, 345] width 339 height 16
click at [349, 327] on div "🙏 | • 12 minutes ago" at bounding box center [423, 339] width 331 height 24
click at [117, 203] on div "Open Closed Search all messages Show unread only Last message by customer LA Lo…" at bounding box center [427, 185] width 706 height 370
click at [37, 137] on span "Visitors" at bounding box center [29, 140] width 22 height 7
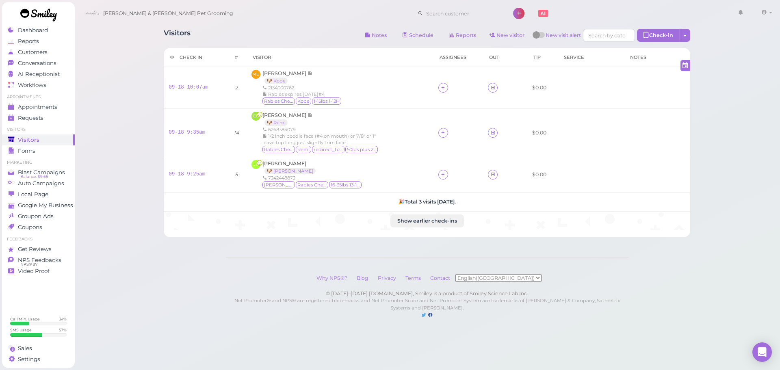
click at [224, 35] on div "Visitors Notes Schedule Reports New visitor New visit alert Check-in Customer c…" at bounding box center [427, 36] width 527 height 15
click at [43, 62] on span "Conversations" at bounding box center [38, 63] width 41 height 7
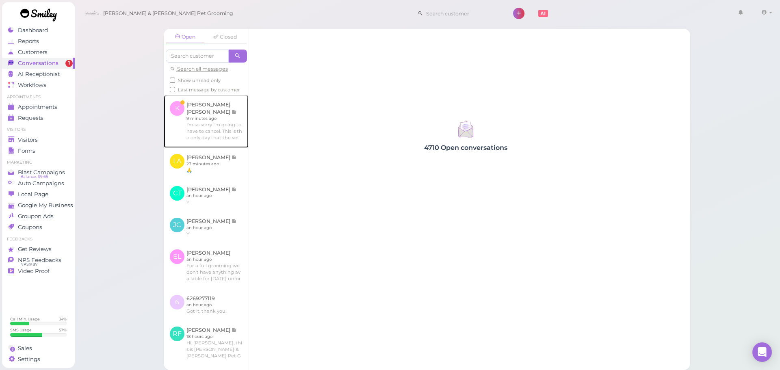
click at [232, 113] on link at bounding box center [206, 121] width 85 height 53
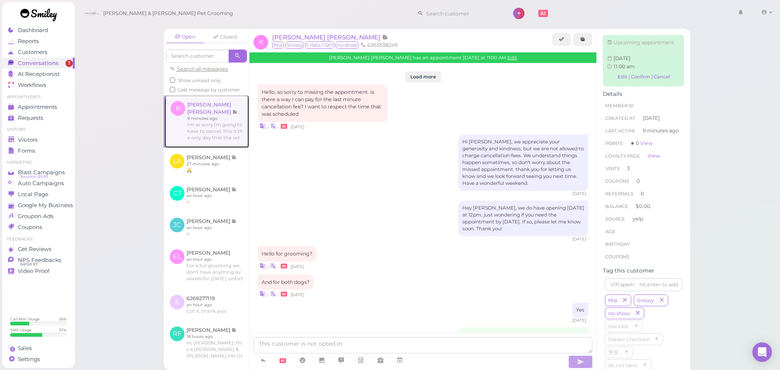
scroll to position [1158, 0]
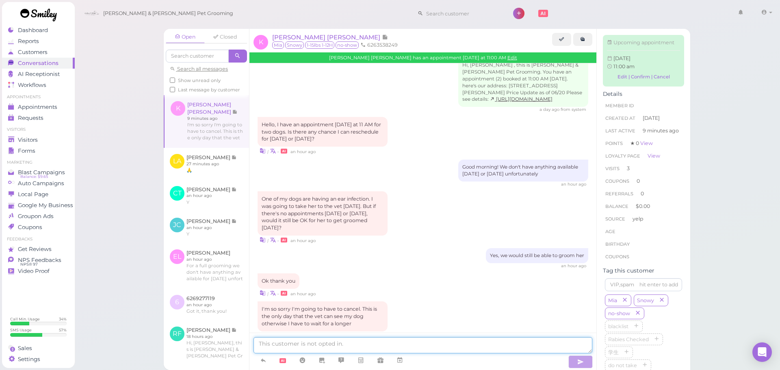
click at [371, 347] on textarea at bounding box center [423, 345] width 339 height 16
click at [53, 138] on div "Visitors" at bounding box center [37, 140] width 59 height 7
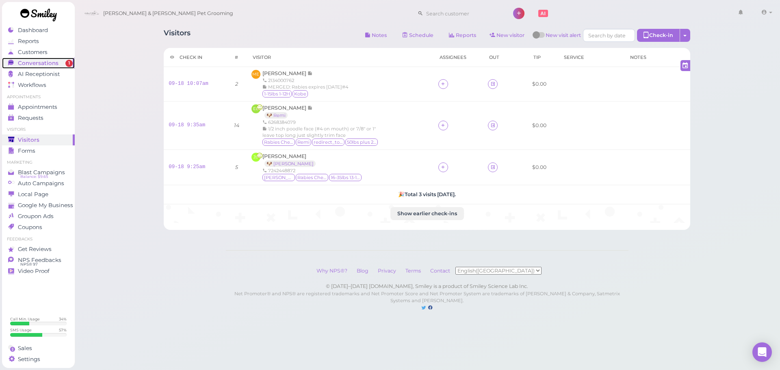
click at [64, 59] on link "Conversations 1" at bounding box center [38, 63] width 73 height 11
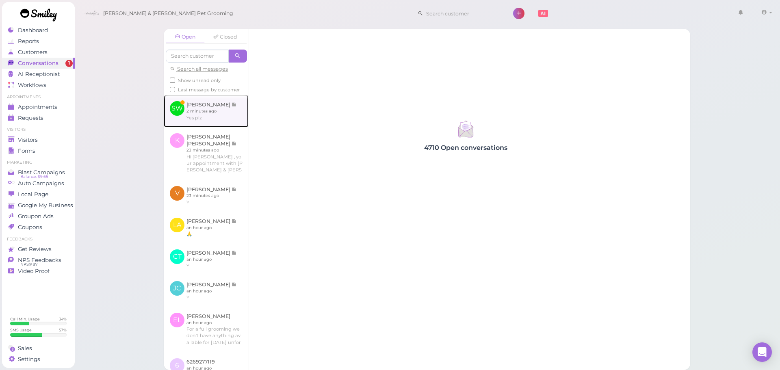
click at [187, 119] on link at bounding box center [206, 111] width 85 height 32
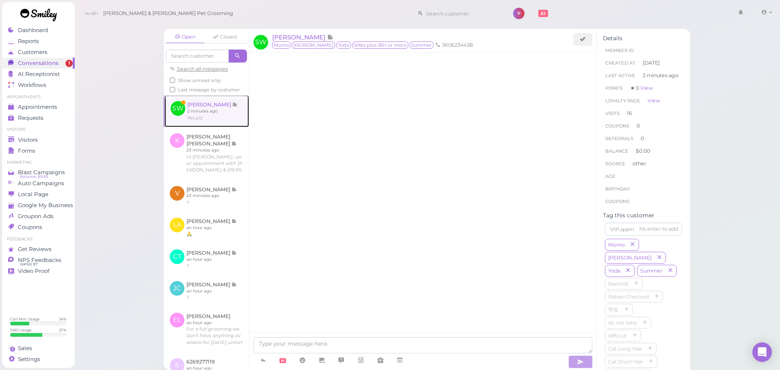
scroll to position [1065, 0]
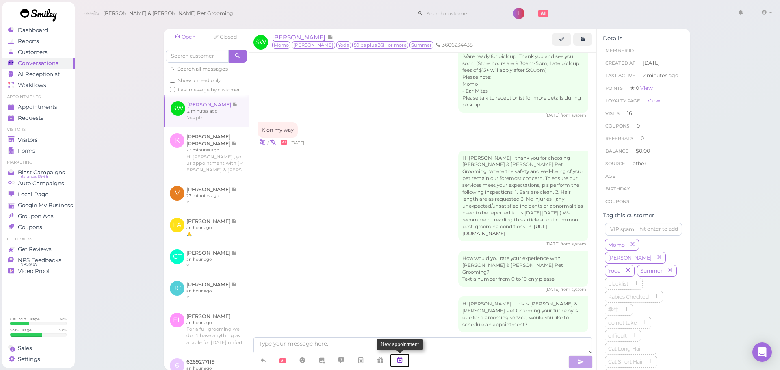
click at [404, 363] on link at bounding box center [400, 360] width 20 height 14
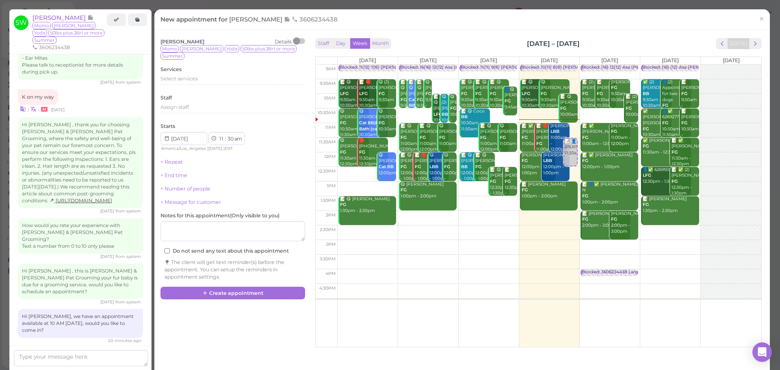
click at [604, 111] on td at bounding box center [549, 115] width 424 height 15
type input "[DATE]"
select select "10"
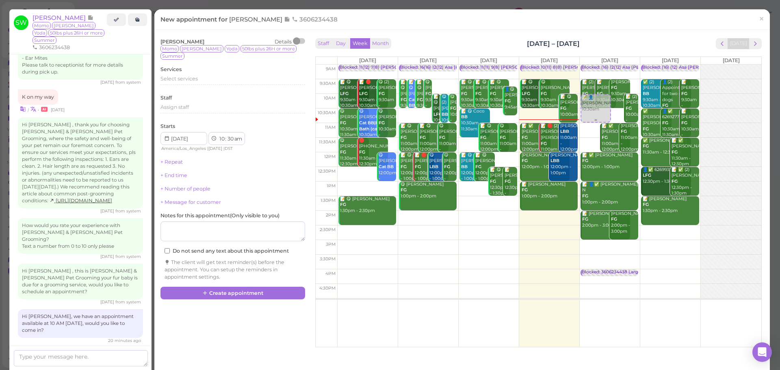
drag, startPoint x: 588, startPoint y: 124, endPoint x: 586, endPoint y: 110, distance: 14.8
click at [586, 65] on div "📝 👤Sylvia Wong 10:30am Blocked: (16) 12(12) Asa Helen Rebecca • Appointment 📝 (…" at bounding box center [610, 65] width 60 height 0
select select "00"
click at [238, 75] on div "Select services" at bounding box center [232, 78] width 145 height 7
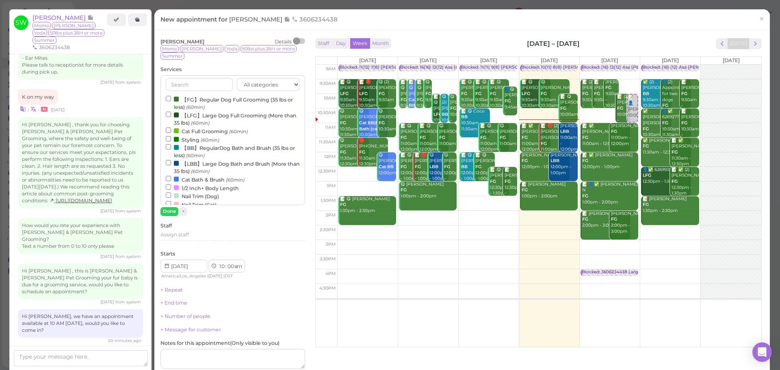
click at [193, 111] on label "【LFG】Large Dog Full Grooming (More than 35 lbs) (60min)" at bounding box center [233, 119] width 134 height 16
click at [171, 112] on input "【LFG】Large Dog Full Grooming (More than 35 lbs) (60min)" at bounding box center [168, 114] width 5 height 5
click at [174, 199] on div "All categories Full Grooming Bath & Brush Add-ons Dental Work Special Request I…" at bounding box center [232, 145] width 145 height 141
click at [170, 207] on button "Done" at bounding box center [169, 211] width 18 height 9
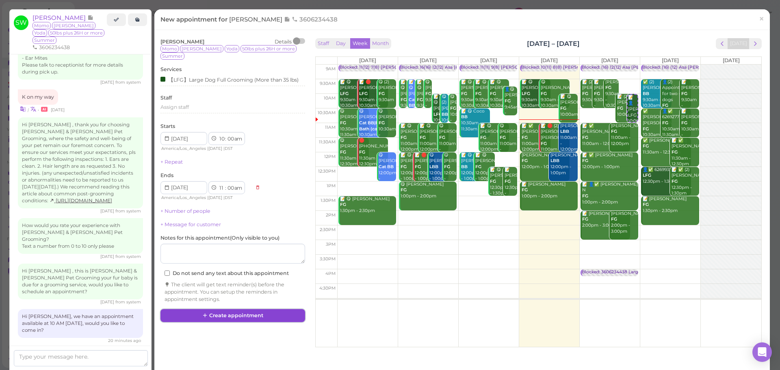
click at [217, 309] on button "Create appointment" at bounding box center [232, 315] width 145 height 13
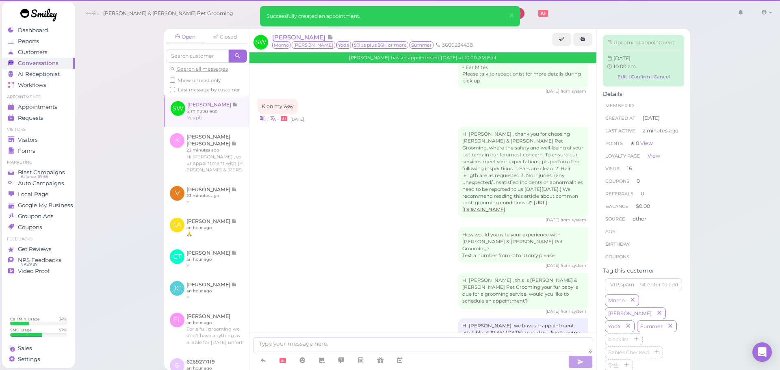
scroll to position [1065, 0]
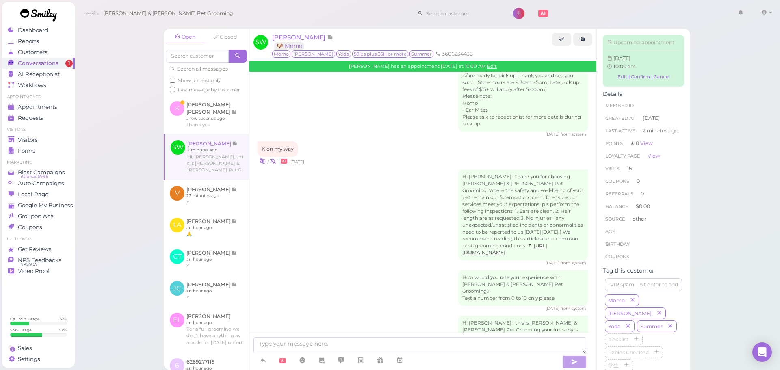
scroll to position [1149, 0]
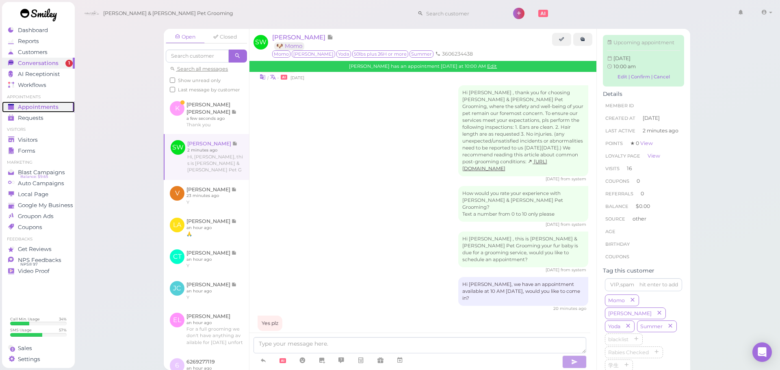
click at [60, 106] on div "Appointments" at bounding box center [37, 107] width 59 height 7
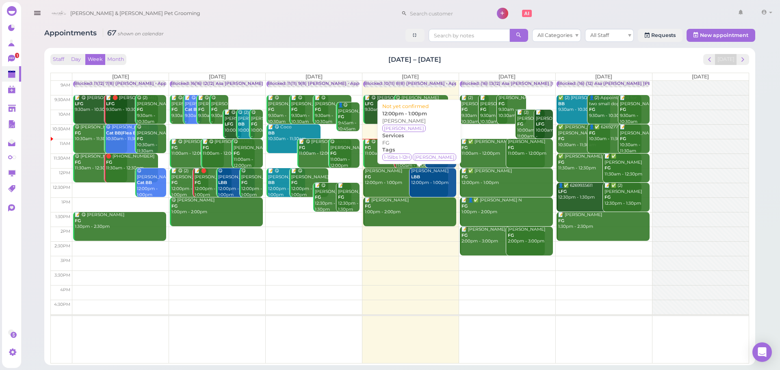
click at [376, 176] on div "[PERSON_NAME] FG 12:00pm - 1:00pm" at bounding box center [406, 177] width 84 height 18
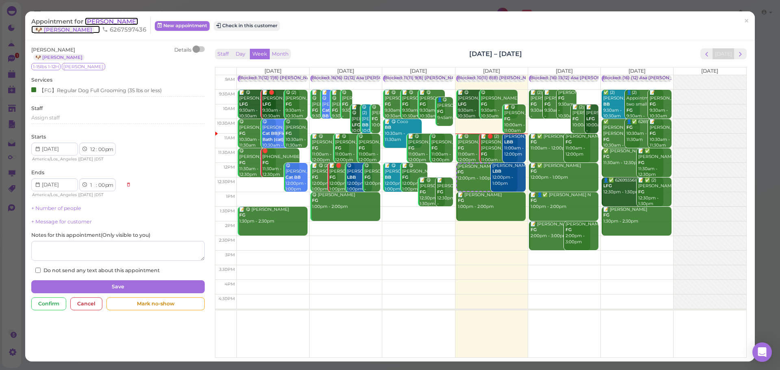
click at [112, 19] on span "[PERSON_NAME]" at bounding box center [111, 21] width 53 height 8
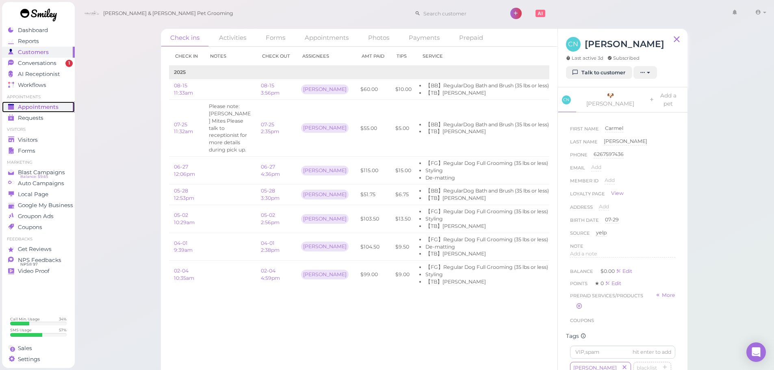
click at [53, 106] on span "Appointments" at bounding box center [38, 107] width 41 height 7
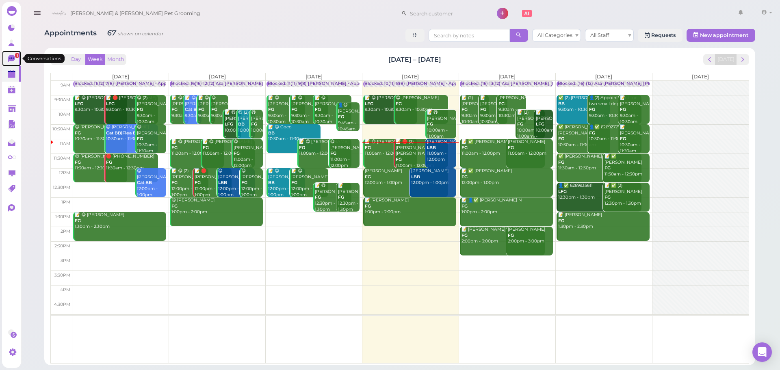
click at [7, 53] on link "1" at bounding box center [11, 58] width 19 height 15
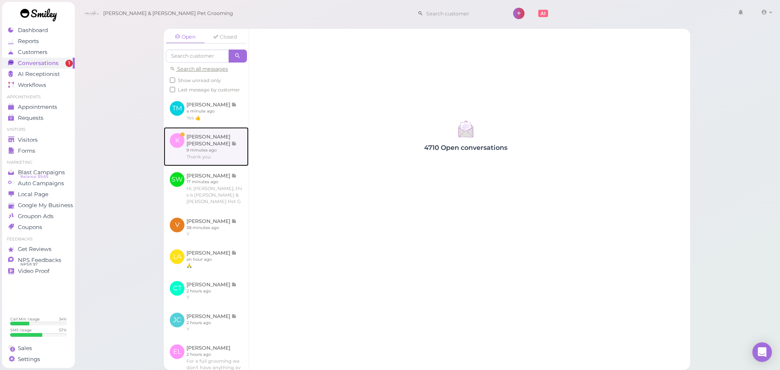
click at [221, 147] on link at bounding box center [206, 146] width 85 height 39
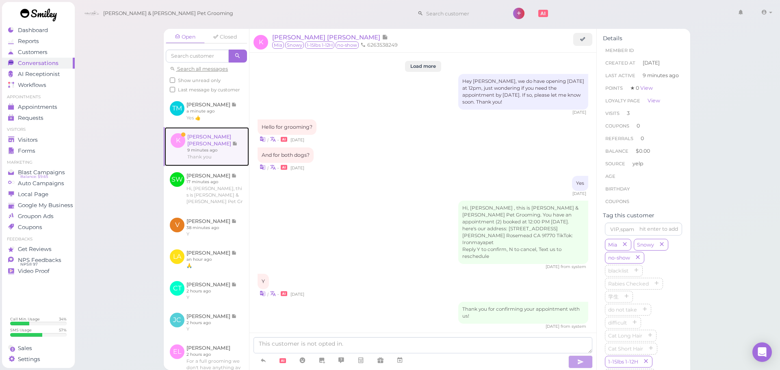
scroll to position [1102, 0]
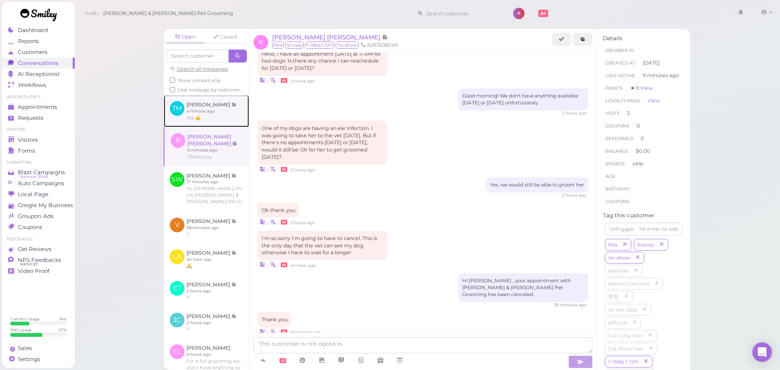
click at [208, 124] on link at bounding box center [206, 111] width 85 height 32
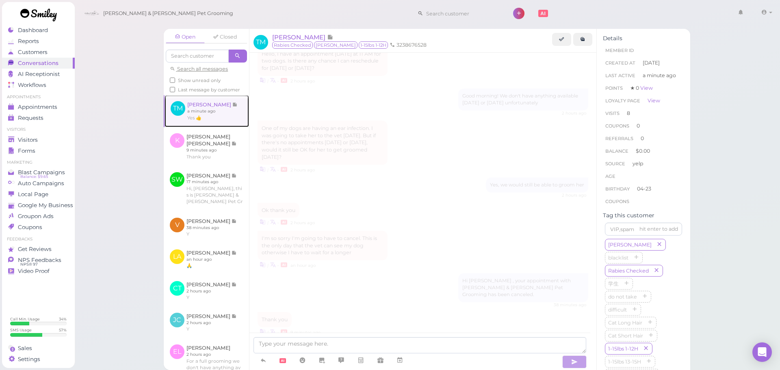
scroll to position [1016, 0]
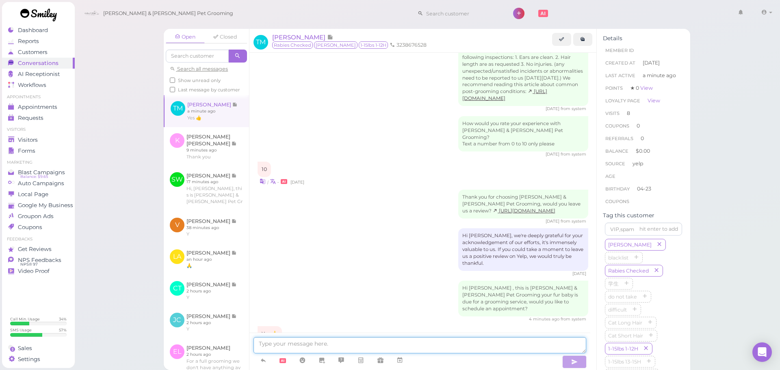
click at [299, 345] on textarea at bounding box center [420, 345] width 333 height 16
type textarea "For a full grooming right?"
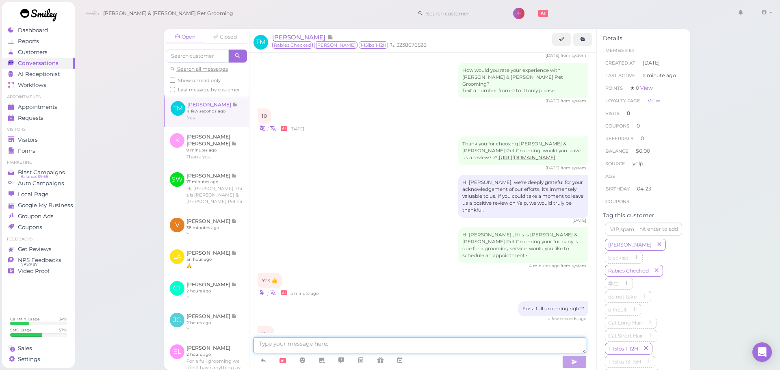
scroll to position [1097, 0]
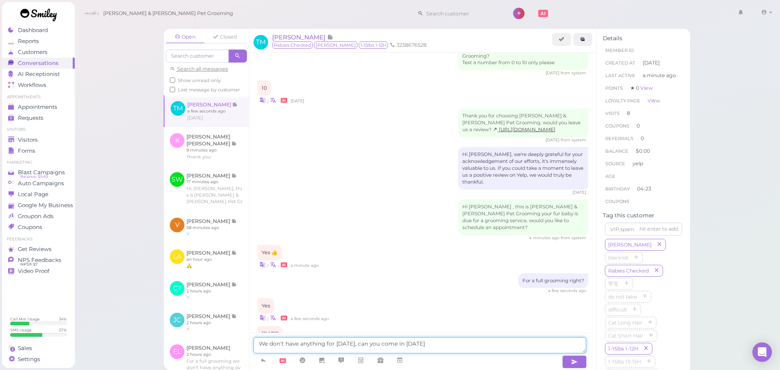
type textarea "We don't have anything for Saturday, can you come in on Wednesday"
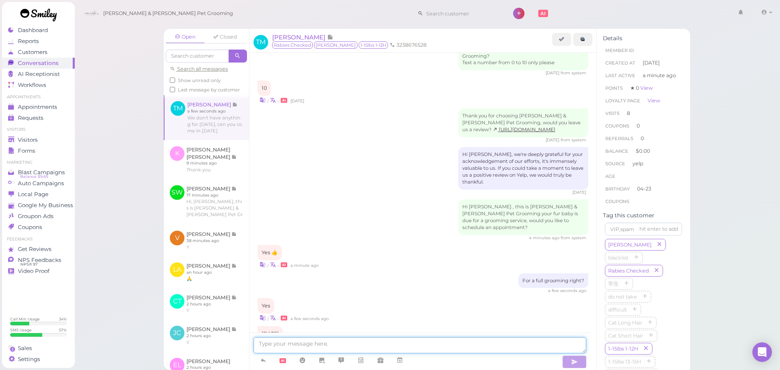
scroll to position [1123, 0]
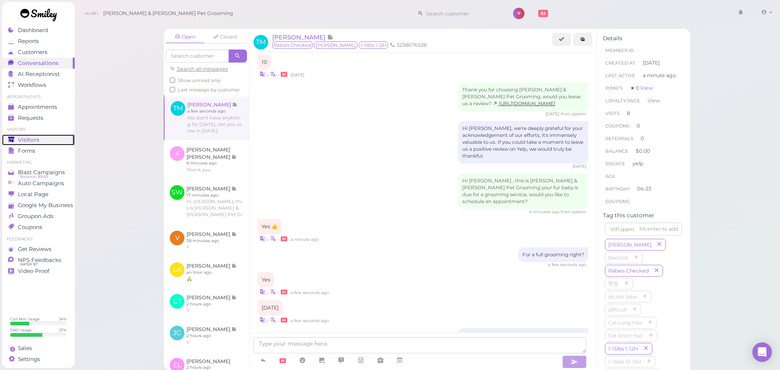
click at [48, 141] on div "Visitors" at bounding box center [37, 140] width 59 height 7
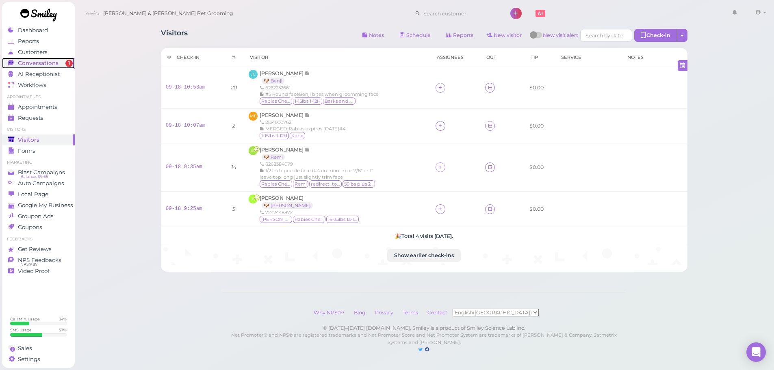
click at [60, 61] on div "Conversations" at bounding box center [37, 63] width 59 height 7
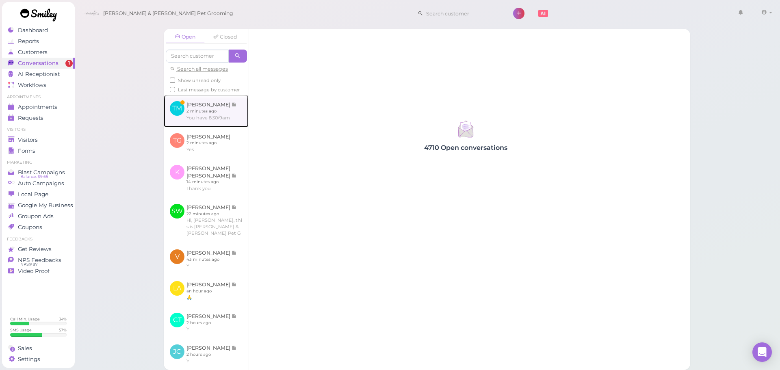
click at [205, 121] on link at bounding box center [206, 111] width 85 height 32
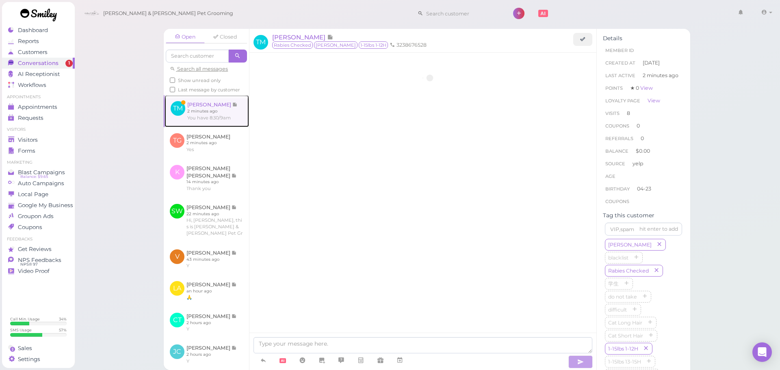
scroll to position [926, 0]
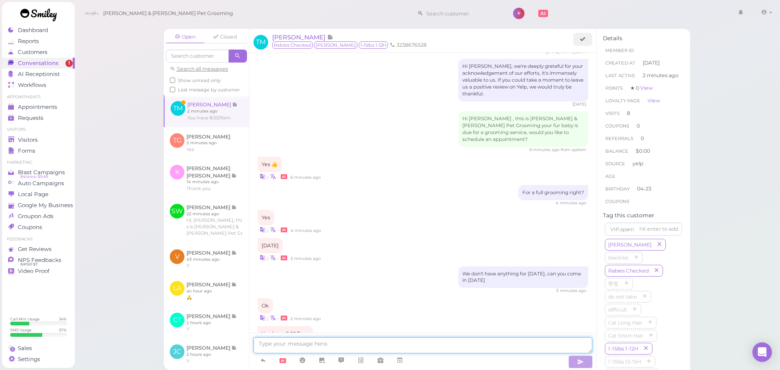
click at [328, 346] on textarea at bounding box center [423, 345] width 339 height 16
type textarea "No, we open at 9:30. Does that work for you"
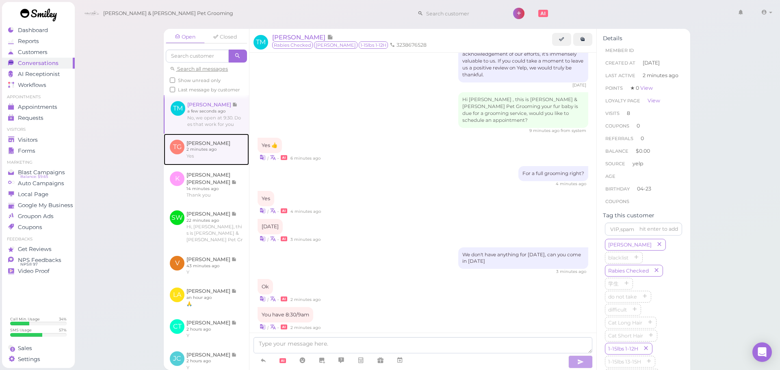
click at [195, 156] on link at bounding box center [206, 150] width 85 height 32
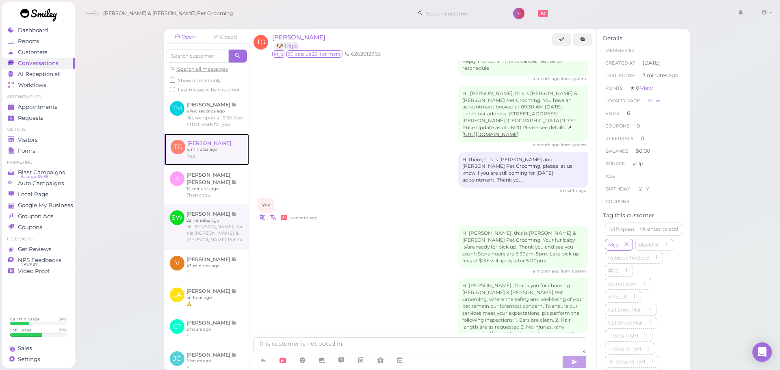
scroll to position [1305, 0]
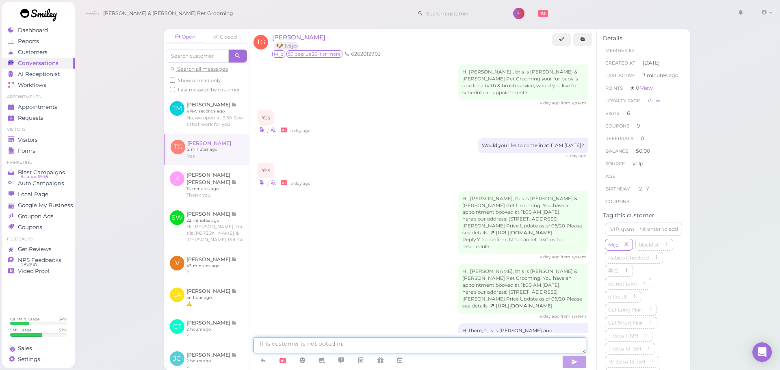
click at [354, 347] on textarea at bounding box center [420, 345] width 333 height 16
type textarea "What time will you arrive?"
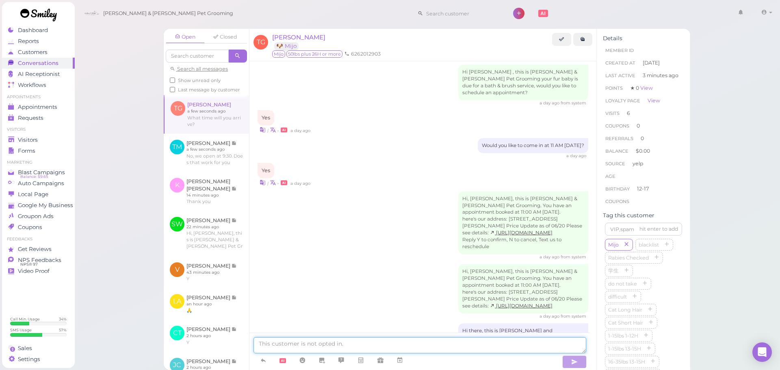
scroll to position [1324, 0]
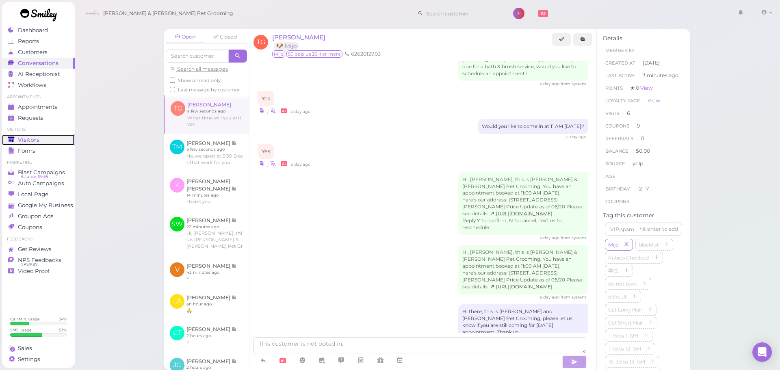
click at [18, 136] on link "Visitors" at bounding box center [38, 139] width 73 height 11
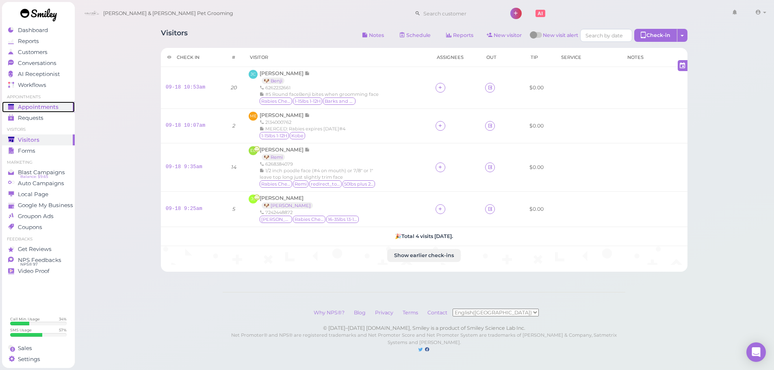
click at [49, 106] on span "Appointments" at bounding box center [38, 107] width 41 height 7
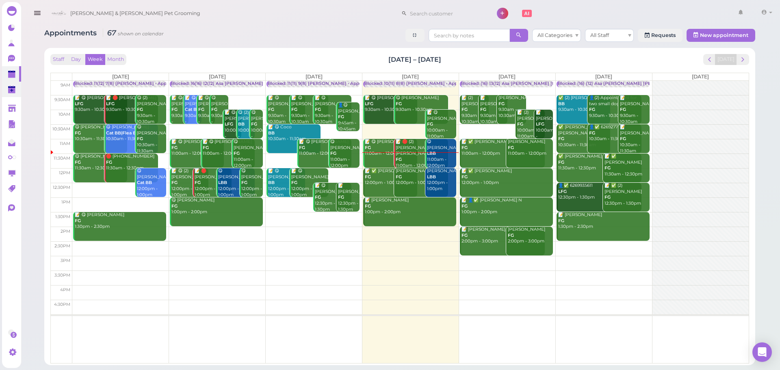
click at [14, 90] on polygon at bounding box center [11, 91] width 7 height 6
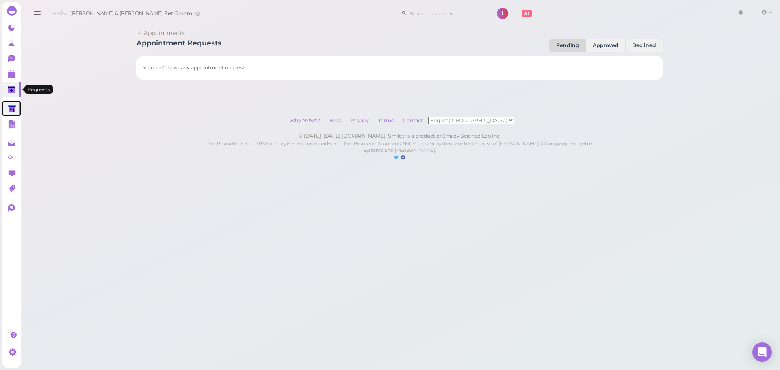
click at [8, 111] on link at bounding box center [11, 108] width 19 height 15
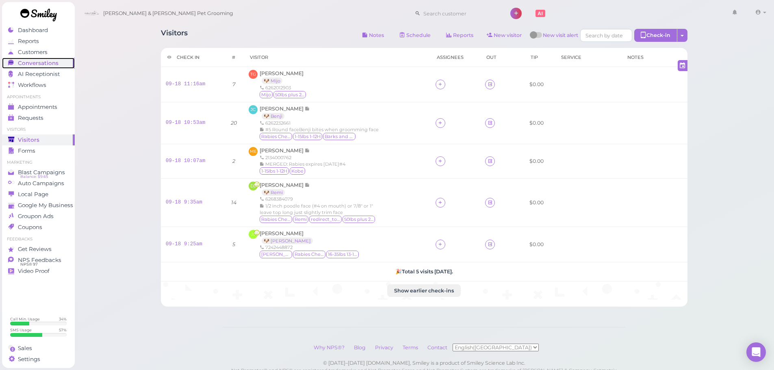
click at [48, 61] on span "Conversations" at bounding box center [38, 63] width 41 height 7
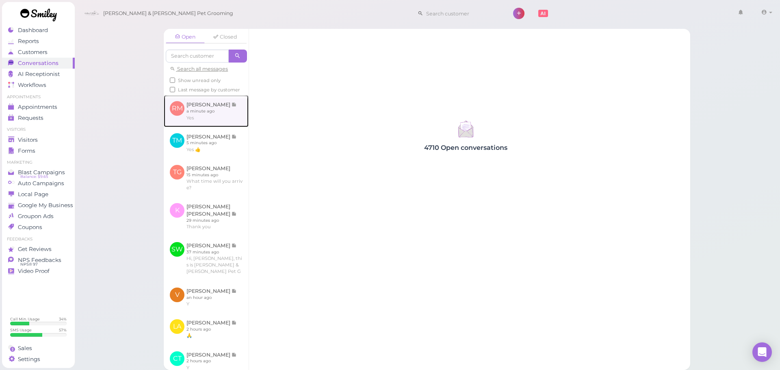
click at [191, 113] on link at bounding box center [206, 111] width 85 height 32
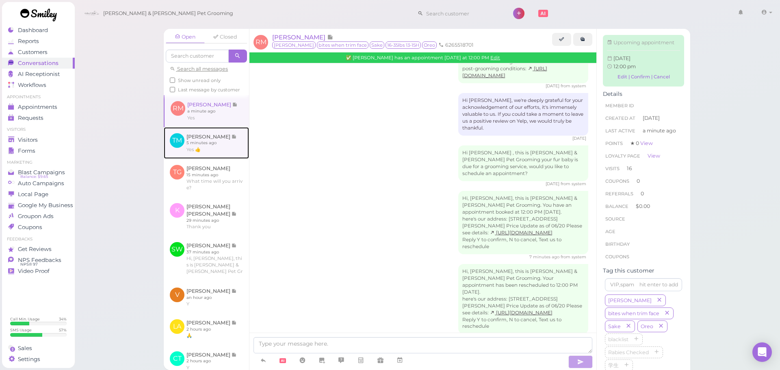
click at [197, 143] on link at bounding box center [206, 143] width 85 height 32
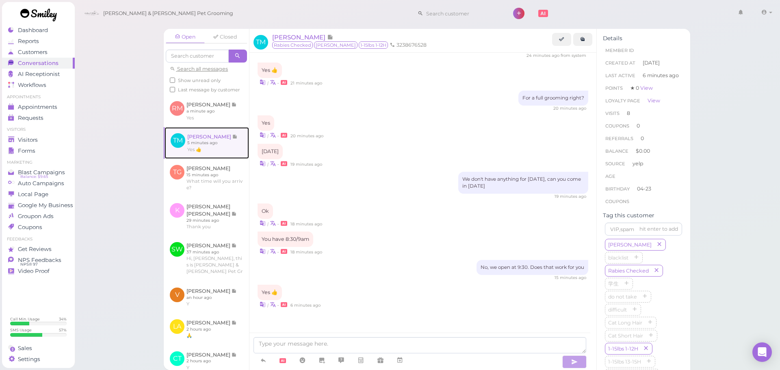
scroll to position [923, 0]
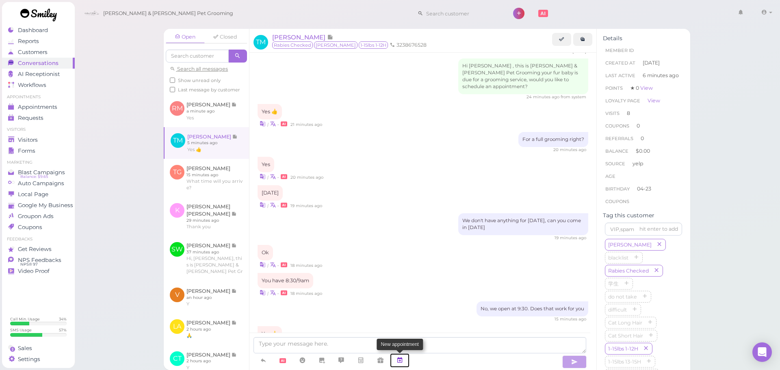
click at [407, 362] on link at bounding box center [400, 360] width 20 height 14
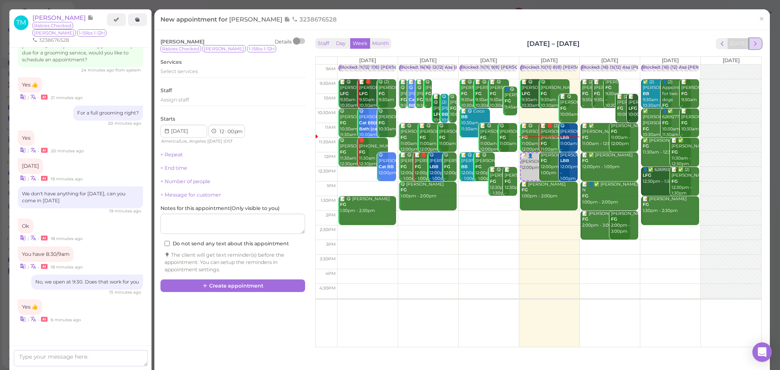
click at [752, 45] on span "next" at bounding box center [756, 44] width 8 height 8
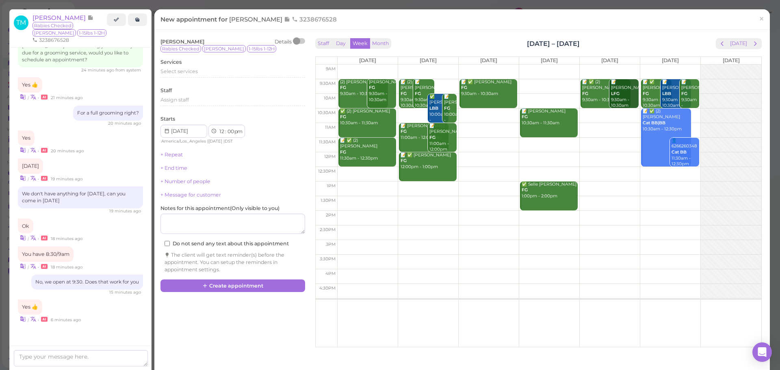
click at [529, 85] on td at bounding box center [549, 86] width 424 height 15
type input "2025-09-25"
select select "9"
select select "30"
select select "am"
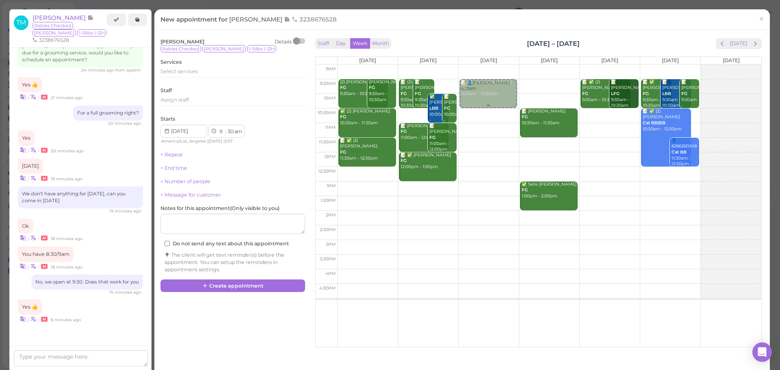
drag, startPoint x: 553, startPoint y: 89, endPoint x: 487, endPoint y: 89, distance: 65.8
click at [487, 65] on tr "(2) Bailey Carlin FG 9:30am - 10:30am Maria Sandoval FG 9:30am - 10:30am ✅ (2) …" at bounding box center [539, 65] width 446 height 0
type input "[DATE]"
click at [181, 75] on div "Select services" at bounding box center [232, 71] width 145 height 7
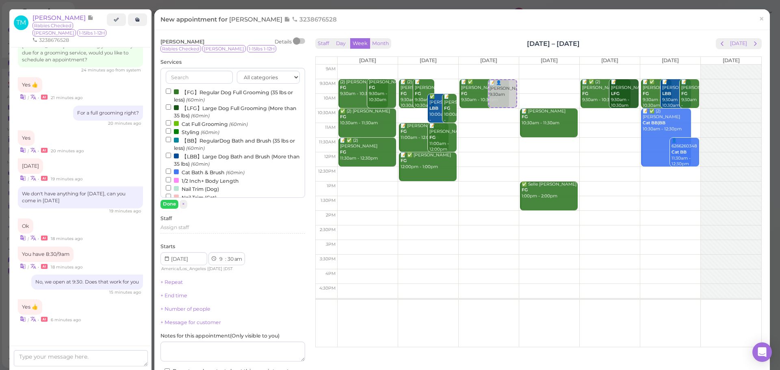
click at [184, 90] on label "【FG】Regular Dog Full Grooming (35 lbs or less) (60min)" at bounding box center [233, 96] width 134 height 16
click at [171, 90] on input "【FG】Regular Dog Full Grooming (35 lbs or less) (60min)" at bounding box center [168, 91] width 5 height 5
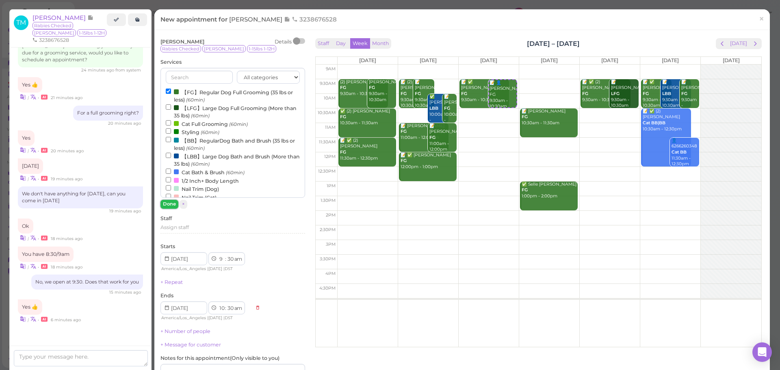
click at [173, 202] on button "Done" at bounding box center [169, 204] width 18 height 9
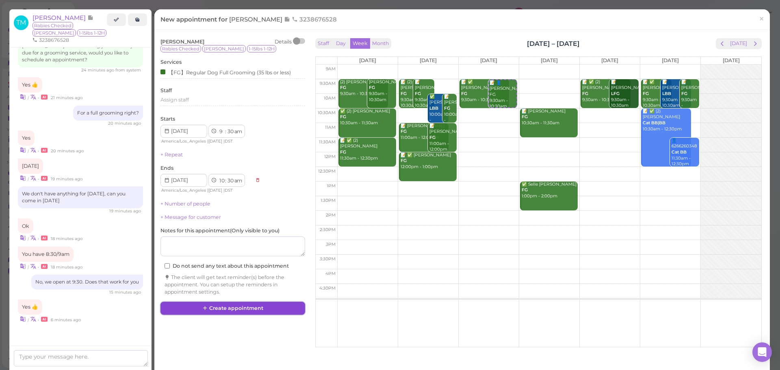
click at [261, 307] on button "Create appointment" at bounding box center [232, 308] width 145 height 13
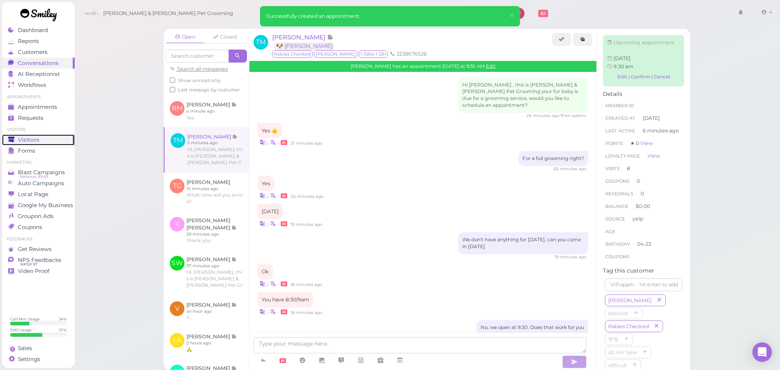
scroll to position [1007, 0]
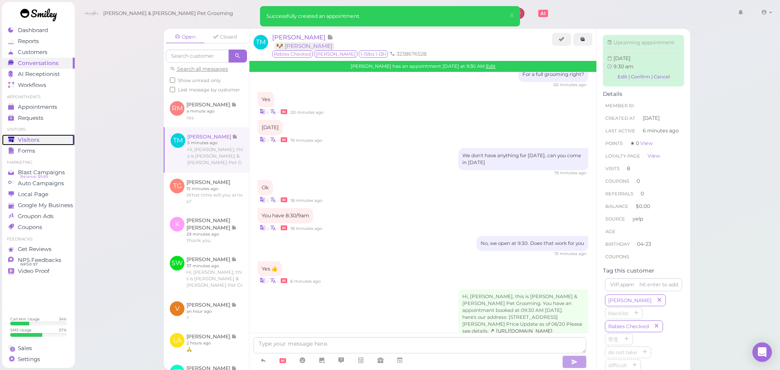
click at [36, 143] on link "Visitors" at bounding box center [38, 139] width 73 height 11
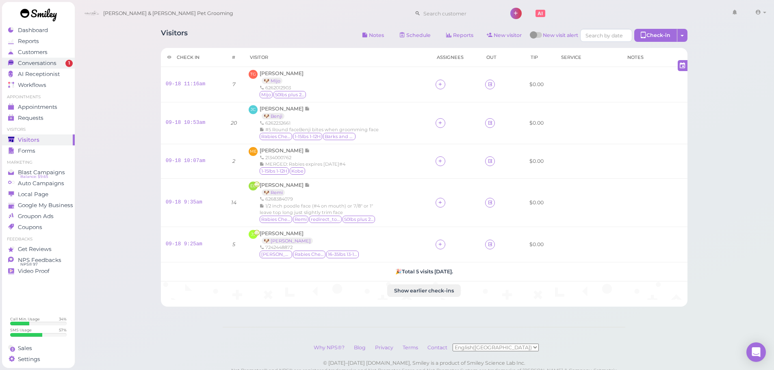
click at [56, 65] on span "Conversations" at bounding box center [37, 63] width 39 height 7
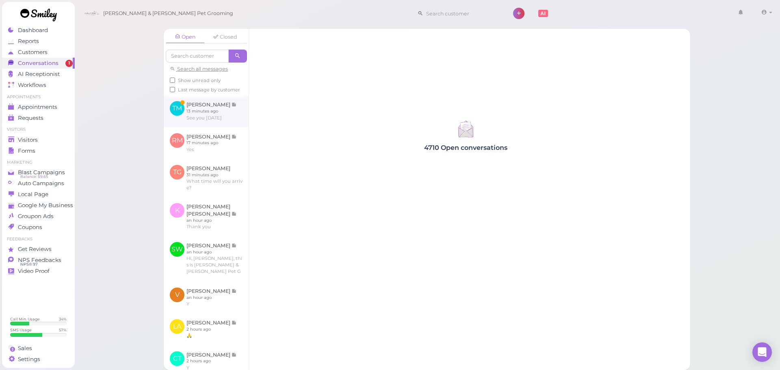
click at [220, 126] on link at bounding box center [206, 111] width 85 height 32
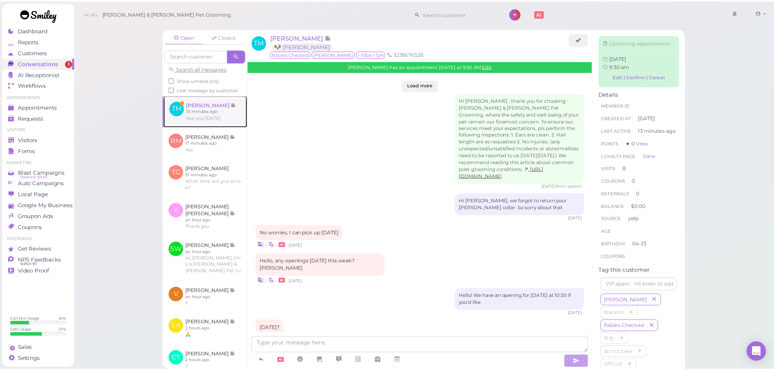
scroll to position [951, 0]
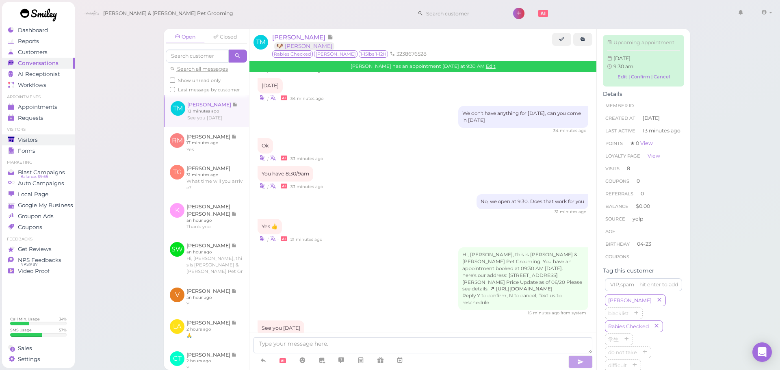
click at [51, 140] on div "Visitors" at bounding box center [37, 140] width 59 height 7
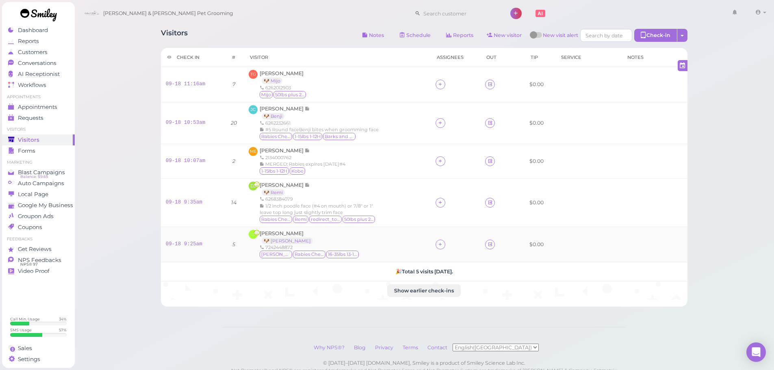
drag, startPoint x: 441, startPoint y: 245, endPoint x: 429, endPoint y: 242, distance: 11.8
click at [441, 245] on div at bounding box center [441, 245] width 10 height 10
click at [452, 230] on span "[PERSON_NAME]" at bounding box center [459, 232] width 43 height 6
click at [441, 199] on div at bounding box center [441, 203] width 10 height 10
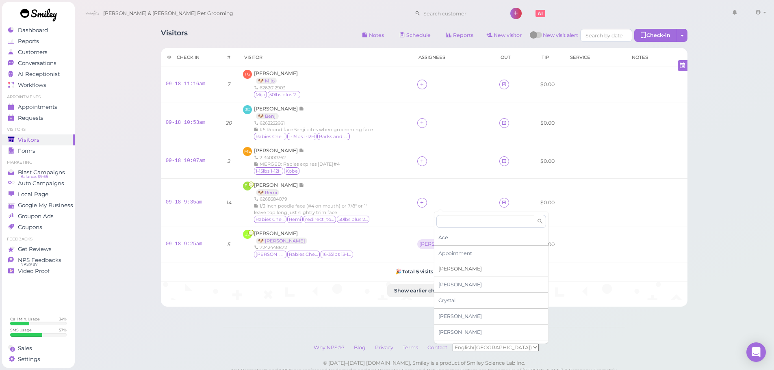
click at [450, 271] on div "[PERSON_NAME]" at bounding box center [491, 269] width 114 height 16
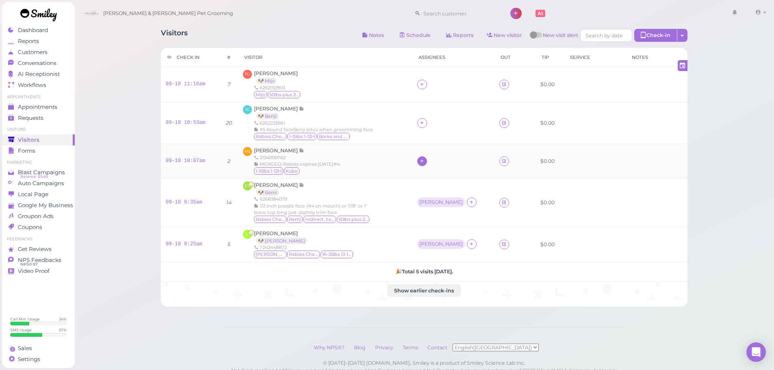
drag, startPoint x: 430, startPoint y: 157, endPoint x: 433, endPoint y: 163, distance: 6.2
click at [425, 158] on icon at bounding box center [421, 161] width 5 height 6
click at [444, 227] on div "[PERSON_NAME]" at bounding box center [486, 228] width 114 height 16
click at [425, 122] on icon at bounding box center [421, 123] width 5 height 6
click at [449, 259] on span "[PERSON_NAME]" at bounding box center [454, 256] width 43 height 6
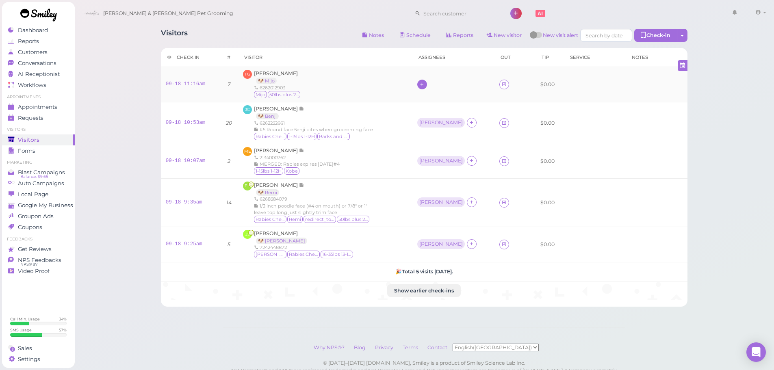
click at [425, 84] on icon at bounding box center [421, 84] width 5 height 6
click at [453, 216] on span "[PERSON_NAME]" at bounding box center [454, 218] width 43 height 6
click at [438, 248] on div "[PERSON_NAME]" at bounding box center [441, 244] width 48 height 10
drag, startPoint x: 442, startPoint y: 280, endPoint x: 446, endPoint y: 284, distance: 5.7
click at [442, 280] on span "Select pets" at bounding box center [448, 279] width 28 height 9
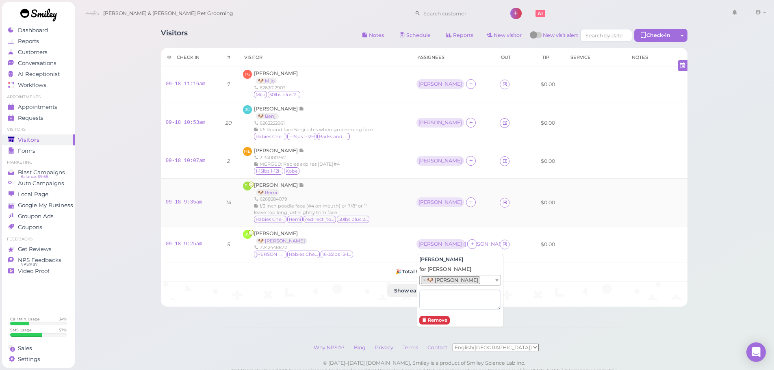
click at [423, 212] on td "[PERSON_NAME]" at bounding box center [453, 202] width 83 height 48
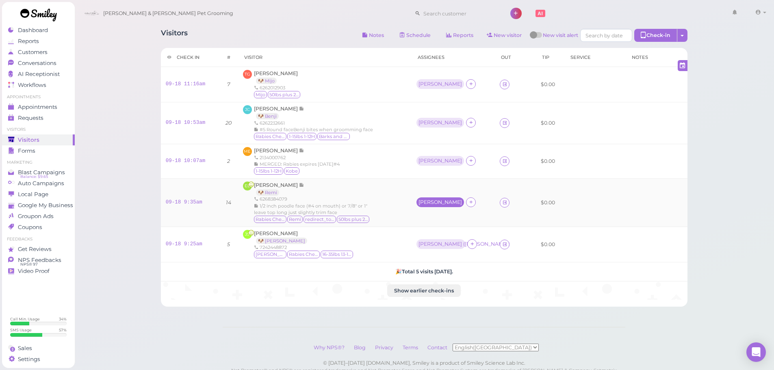
click at [424, 205] on div "[PERSON_NAME]" at bounding box center [439, 202] width 43 height 6
click at [434, 241] on span "Select pets" at bounding box center [437, 238] width 28 height 9
drag, startPoint x: 397, startPoint y: 154, endPoint x: 410, endPoint y: 159, distance: 13.5
click at [398, 154] on div "ME Marissa Escobar 2134000762 MERGED: Rabies expires 3/4/2026#4 1-15lbs 1-12H K…" at bounding box center [325, 161] width 164 height 28
click at [420, 159] on div "[PERSON_NAME]" at bounding box center [439, 161] width 43 height 6
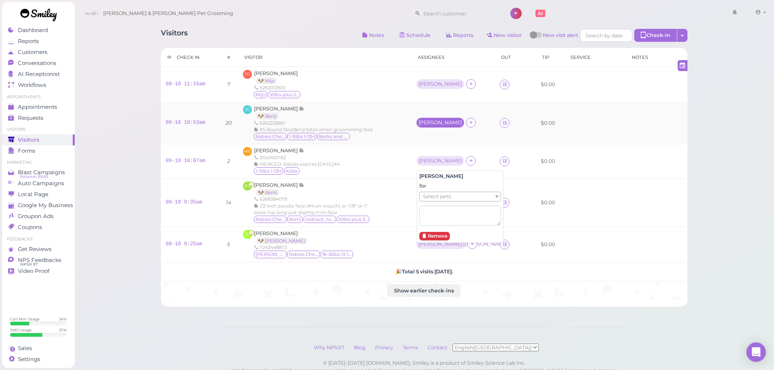
click at [425, 125] on div "[PERSON_NAME]" at bounding box center [439, 123] width 43 height 6
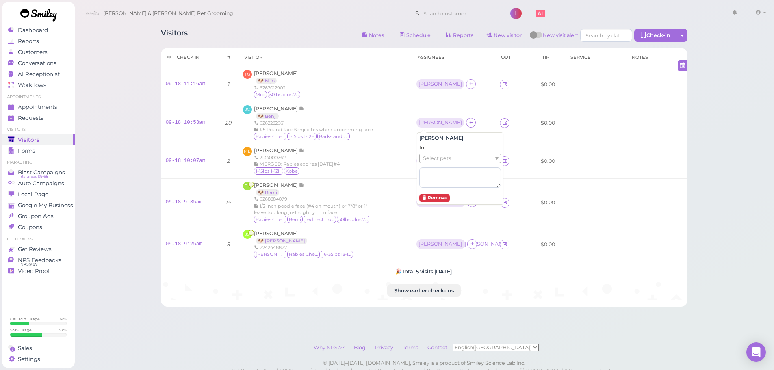
click at [430, 161] on span "Select pets" at bounding box center [437, 158] width 28 height 9
click at [397, 97] on div "TG Tim Gilliam 🐶 Mijo 6262012903 Mijo 50lbs plus 26H or more" at bounding box center [325, 84] width 164 height 29
click at [423, 87] on div "[PERSON_NAME]" at bounding box center [440, 84] width 48 height 10
click at [436, 121] on span "Select pets" at bounding box center [437, 119] width 28 height 9
click at [381, 154] on div "ME Marissa Escobar 2134000762 MERGED: Rabies expires 3/4/2026#4 1-15lbs 1-12H K…" at bounding box center [325, 161] width 164 height 28
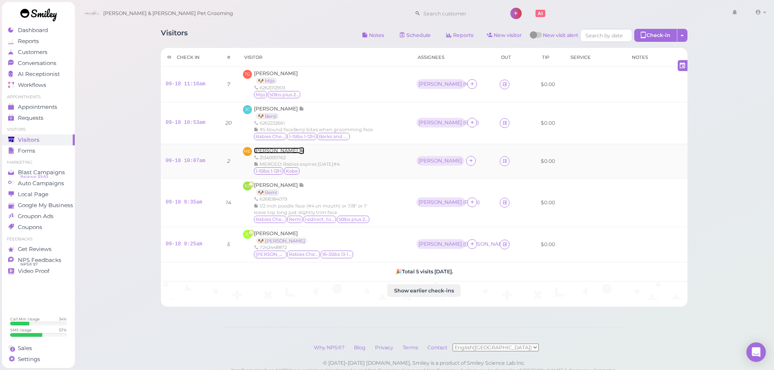
click at [282, 150] on span "[PERSON_NAME]" at bounding box center [276, 150] width 45 height 6
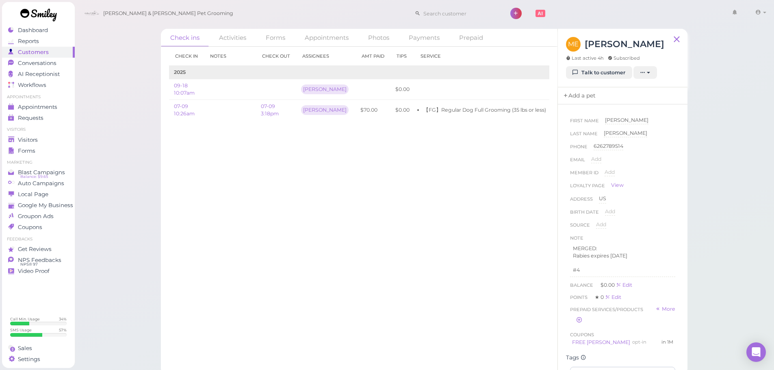
click at [580, 94] on link "Add a pet" at bounding box center [579, 95] width 43 height 17
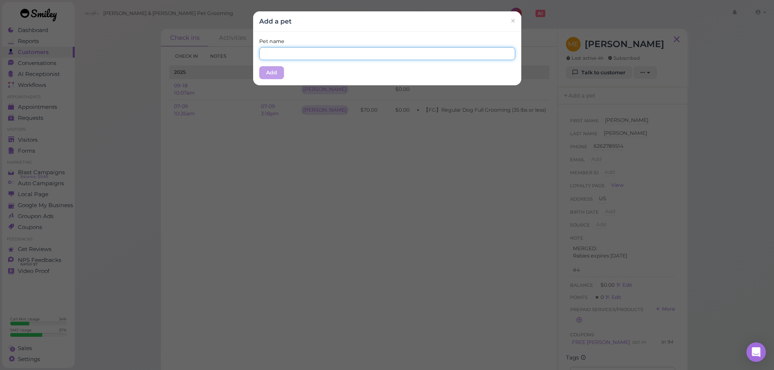
click at [309, 59] on input "text" at bounding box center [387, 53] width 256 height 13
type input "Kobe"
click at [314, 28] on div "Add a pet ×" at bounding box center [387, 21] width 268 height 20
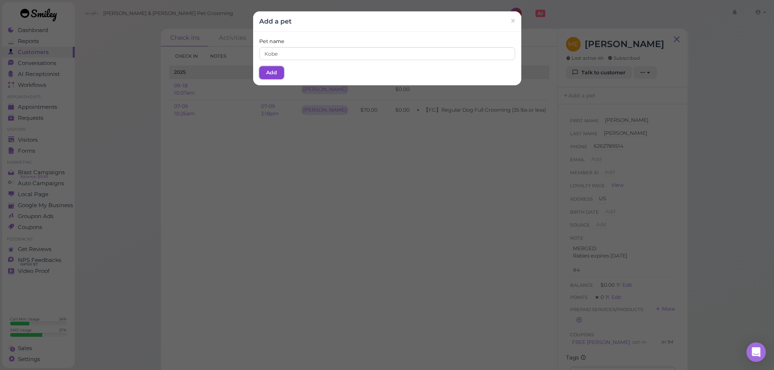
click at [264, 74] on button "Add" at bounding box center [271, 72] width 25 height 13
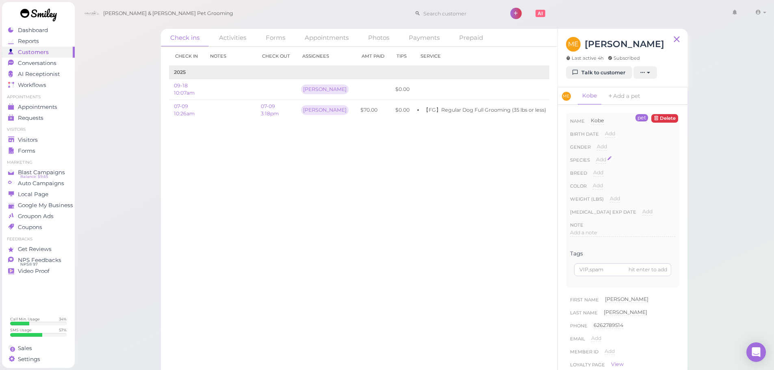
click at [599, 163] on span "Add" at bounding box center [601, 159] width 10 height 6
drag, startPoint x: 615, startPoint y: 163, endPoint x: 618, endPoint y: 167, distance: 4.7
click at [615, 163] on select "Dog Cat Bird Other" at bounding box center [635, 162] width 79 height 12
select select "Dog"
click at [596, 156] on select "Dog Cat Bird Other" at bounding box center [635, 162] width 79 height 12
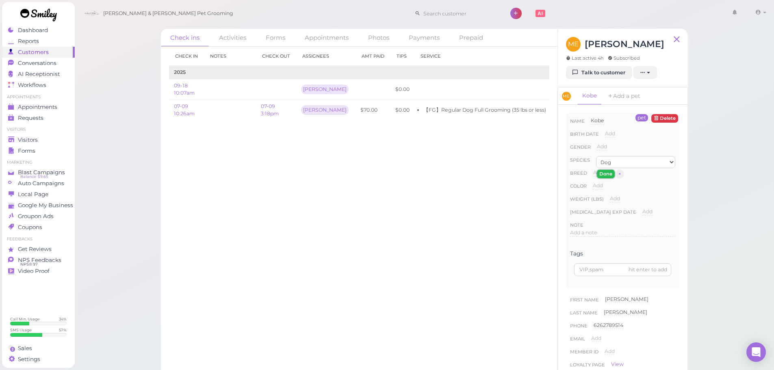
click at [613, 176] on button "Done" at bounding box center [606, 174] width 18 height 9
click at [15, 135] on link "Visitors" at bounding box center [38, 139] width 73 height 11
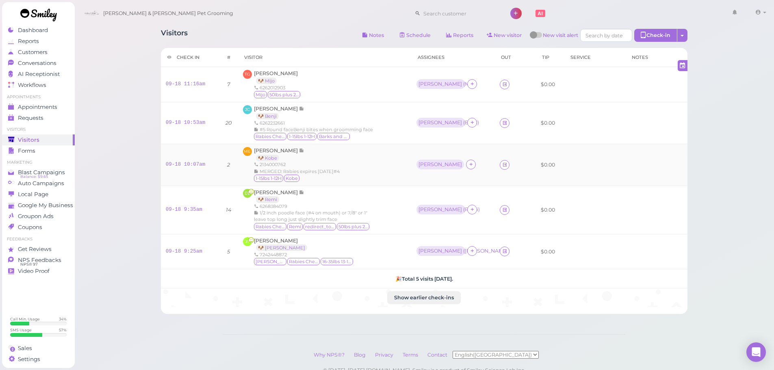
click at [414, 167] on td "[PERSON_NAME]" at bounding box center [453, 165] width 83 height 42
click at [418, 167] on div "[PERSON_NAME]" at bounding box center [440, 165] width 48 height 10
click at [432, 203] on span "Select pets" at bounding box center [437, 200] width 28 height 9
click at [388, 195] on div "EE Emily Espinosa 🐶 Remi 6268384079 1/2 inch poodle face (#4 on mouth) or 7/8" …" at bounding box center [325, 210] width 164 height 42
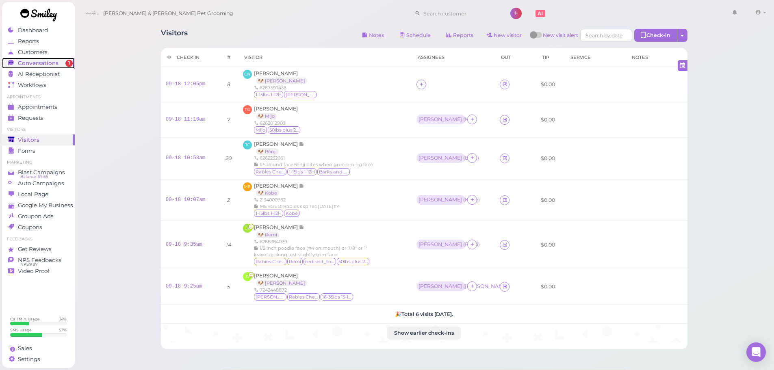
click at [37, 61] on span "Conversations" at bounding box center [38, 63] width 41 height 7
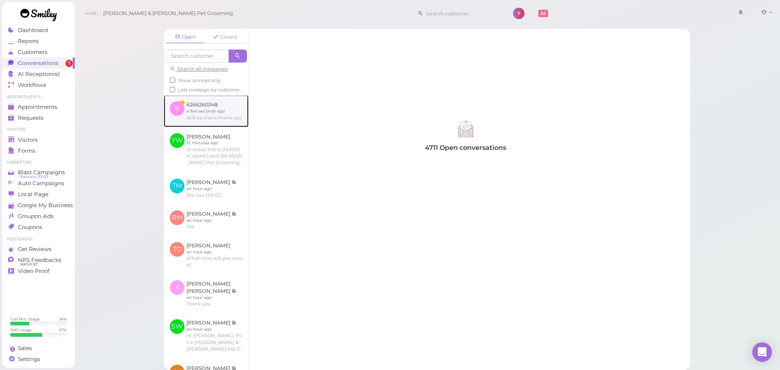
click at [221, 127] on link at bounding box center [206, 111] width 85 height 32
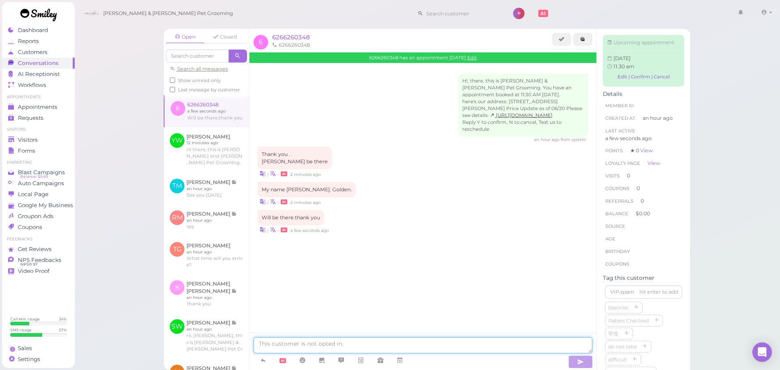
click at [417, 342] on textarea at bounding box center [423, 345] width 339 height 16
drag, startPoint x: 501, startPoint y: 348, endPoint x: 507, endPoint y: 346, distance: 7.3
click at [501, 348] on textarea at bounding box center [423, 345] width 339 height 16
click at [477, 59] on link "Edit" at bounding box center [472, 58] width 10 height 6
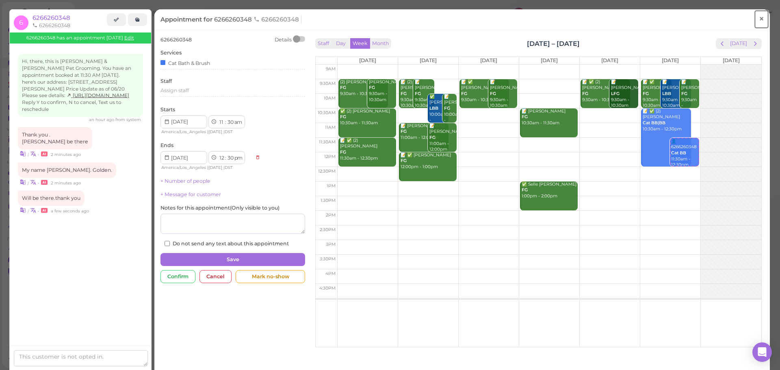
click at [759, 19] on span "×" at bounding box center [761, 18] width 5 height 11
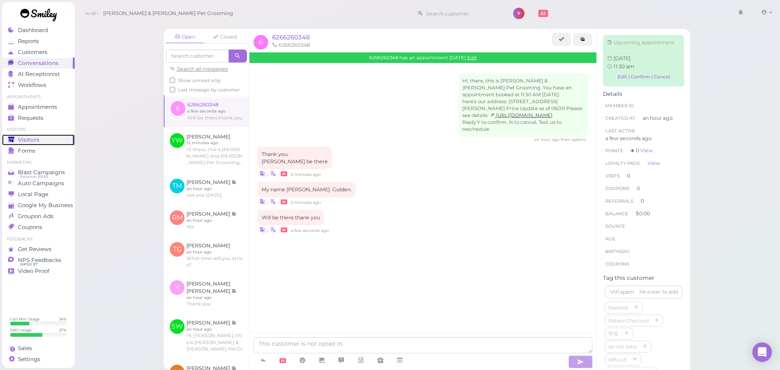
click at [28, 137] on span "Visitors" at bounding box center [29, 140] width 22 height 7
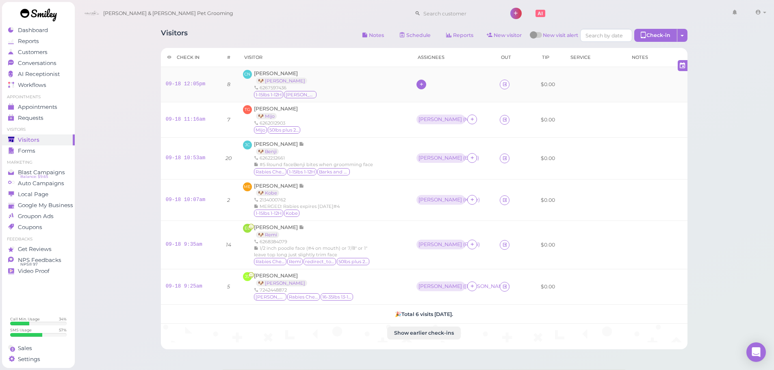
click at [421, 84] on icon at bounding box center [421, 84] width 5 height 6
click at [441, 152] on div "[PERSON_NAME]" at bounding box center [474, 151] width 114 height 16
click at [390, 90] on div "CN Carmel Neri 🐶 Rosie 6267597436 1-15lbs 1-12H Rosie" at bounding box center [325, 84] width 164 height 29
click at [419, 86] on div "[PERSON_NAME]" at bounding box center [439, 84] width 43 height 6
click at [447, 123] on span "Select pets" at bounding box center [437, 119] width 28 height 9
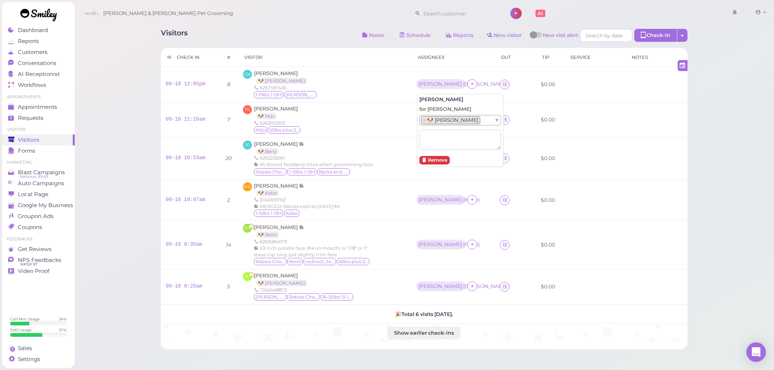
drag, startPoint x: 381, startPoint y: 93, endPoint x: 344, endPoint y: 9, distance: 91.5
click at [381, 93] on div "CN Carmel Neri 🐶 Rosie 6267597436 1-15lbs 1-12H Rosie" at bounding box center [325, 84] width 164 height 29
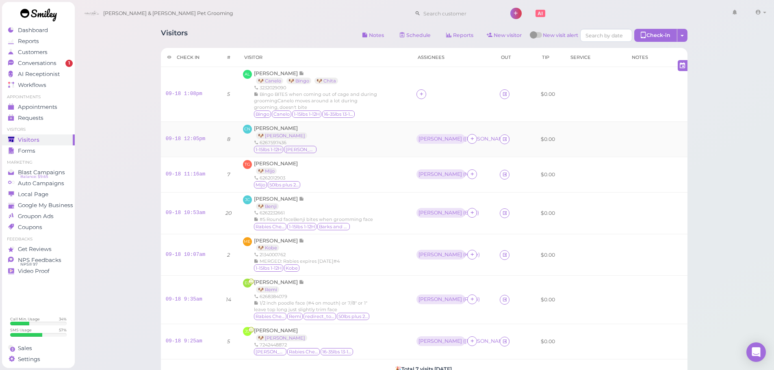
scroll to position [81, 0]
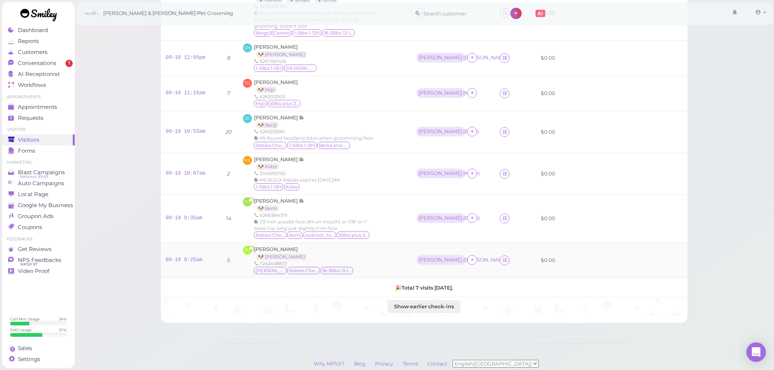
click at [374, 272] on div "JS Josh Shuster 🐶 Finch 7242448872 Finch Rabies Checked 16-35lbs 13-15H" at bounding box center [325, 260] width 164 height 29
click at [187, 262] on link "09-18 9:25am" at bounding box center [184, 260] width 37 height 6
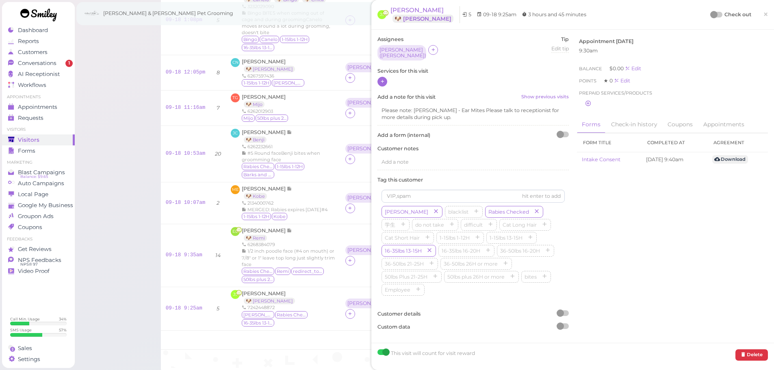
click at [384, 80] on icon at bounding box center [382, 81] width 5 height 6
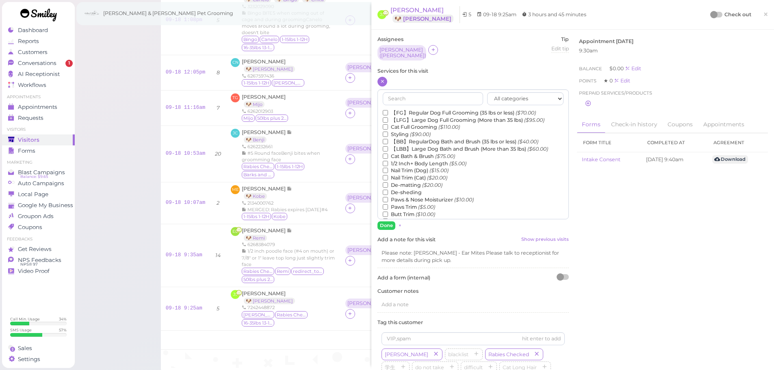
click at [414, 109] on label "【FG】Regular Dog Full Grooming (35 lbs or less) ($70.00)" at bounding box center [459, 112] width 153 height 7
click at [388, 110] on input "【FG】Regular Dog Full Grooming (35 lbs or less) ($70.00)" at bounding box center [385, 112] width 5 height 5
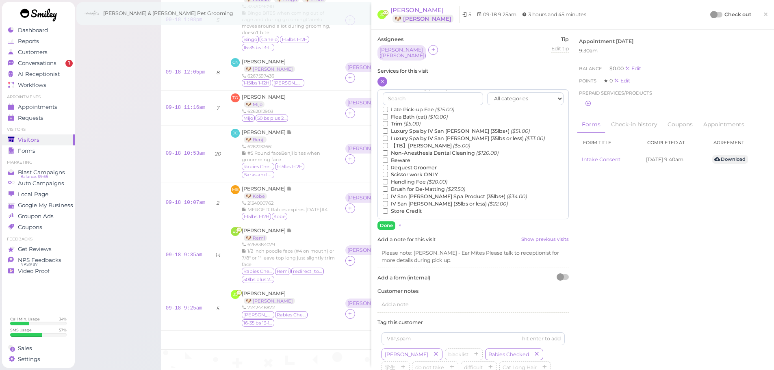
click at [407, 142] on label "【TB】Teeth Brushing ($5.00)" at bounding box center [426, 145] width 87 height 7
click at [388, 143] on input "【TB】Teeth Brushing ($5.00)" at bounding box center [385, 145] width 5 height 5
click at [384, 222] on button "Done" at bounding box center [386, 225] width 18 height 9
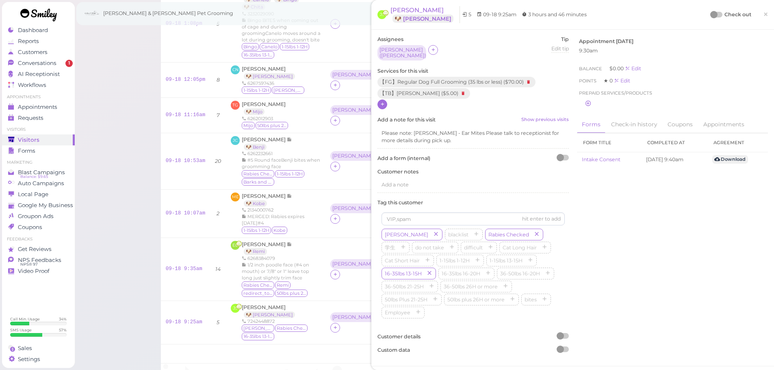
click at [710, 15] on div at bounding box center [713, 14] width 7 height 7
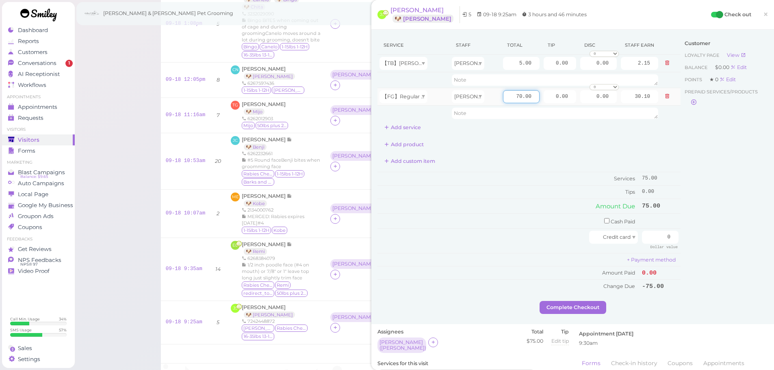
click at [503, 96] on input "70.00" at bounding box center [521, 96] width 37 height 13
type input "80.00"
type input "34.40"
click at [542, 192] on td "Tips" at bounding box center [508, 192] width 262 height 13
drag, startPoint x: 546, startPoint y: 102, endPoint x: 672, endPoint y: 119, distance: 127.1
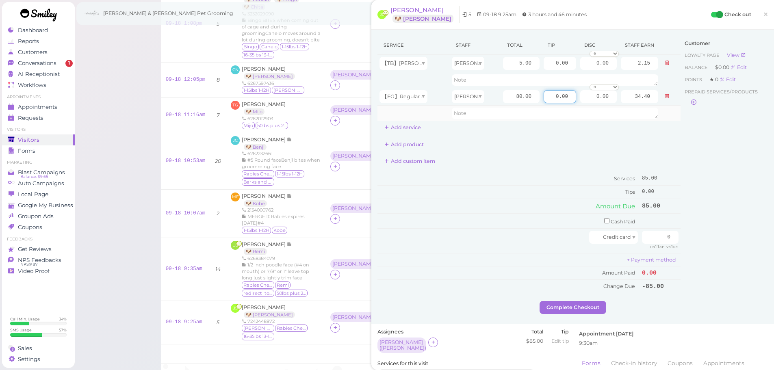
click at [667, 116] on tbody "【TB】Teeth Brushing Rebecca 5.00 0.00 0.00 0 10% off 15% off 20% off 25% off 30%…" at bounding box center [528, 88] width 303 height 66
type input "12.75"
click at [707, 180] on div "Customer Loyalty page View Balance $0.00 Edit Points ★ 0 Edit Prepaid services/…" at bounding box center [723, 168] width 87 height 265
drag, startPoint x: 715, startPoint y: 247, endPoint x: 727, endPoint y: 256, distance: 14.5
click at [774, 265] on html "Dashboard Reports Customers Conversations 1" at bounding box center [387, 203] width 774 height 568
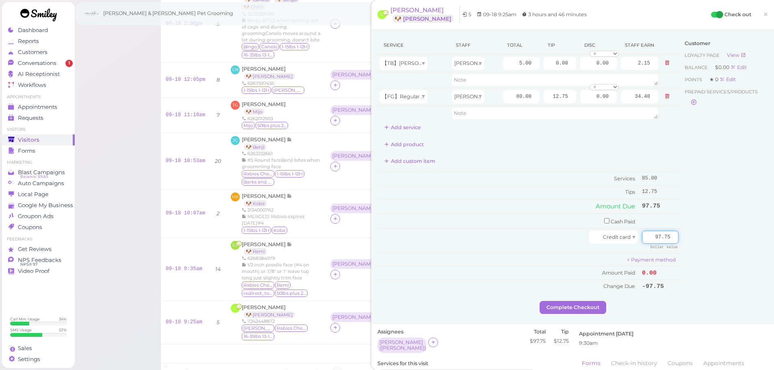
type input "97.75"
click at [698, 247] on div "Customer Loyalty page View Balance $0.00 Edit Points ★ 0 Edit Prepaid services/…" at bounding box center [723, 168] width 87 height 265
click at [580, 305] on button "Complete Checkout" at bounding box center [573, 307] width 67 height 13
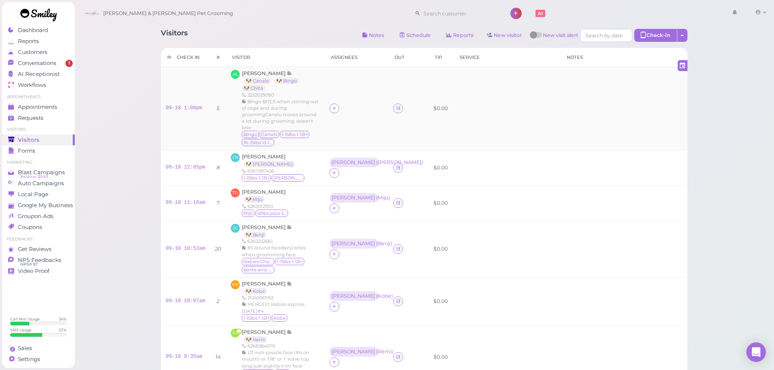
click at [491, 103] on td at bounding box center [506, 108] width 107 height 83
click at [54, 65] on span "Conversations" at bounding box center [38, 63] width 41 height 7
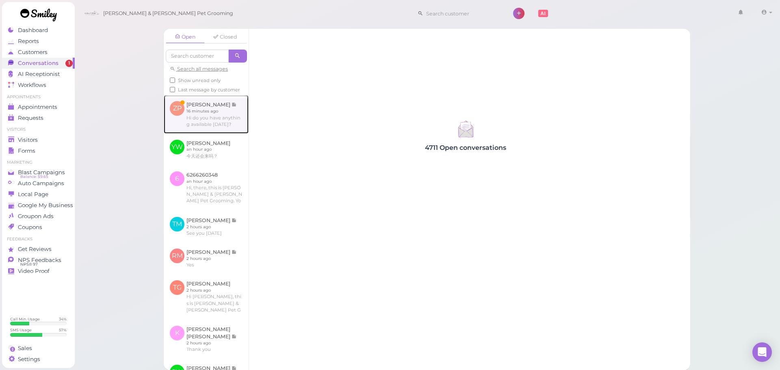
click at [197, 128] on link at bounding box center [206, 114] width 85 height 38
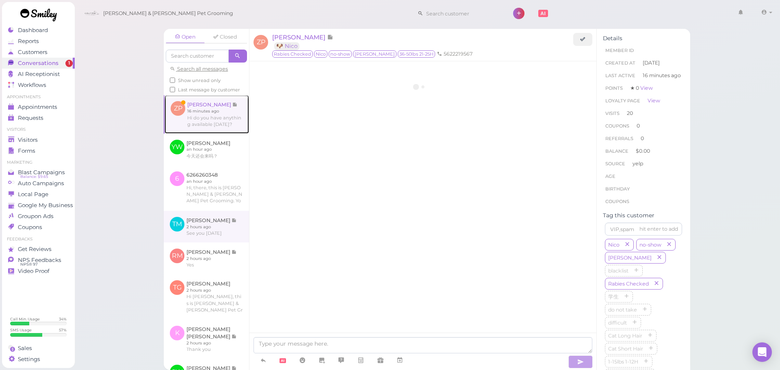
scroll to position [1282, 0]
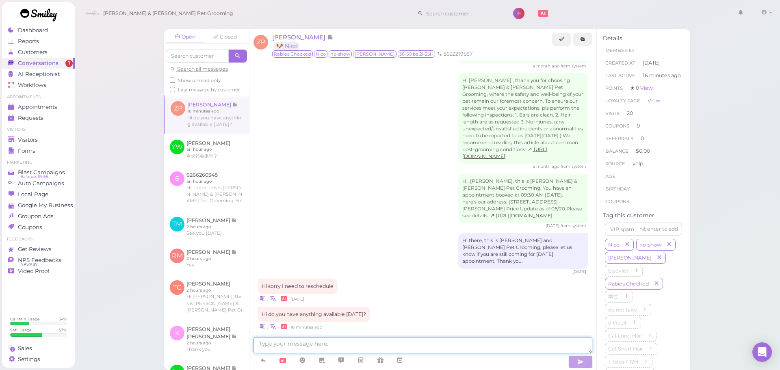
click at [345, 340] on textarea at bounding box center [423, 345] width 339 height 16
click at [329, 339] on textarea at bounding box center [423, 345] width 339 height 16
type textarea "We don't have anything available on Monday, could you come in on Wednesday"
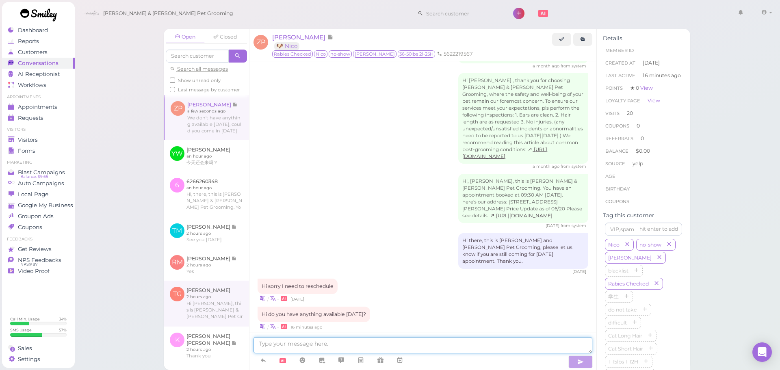
scroll to position [1308, 0]
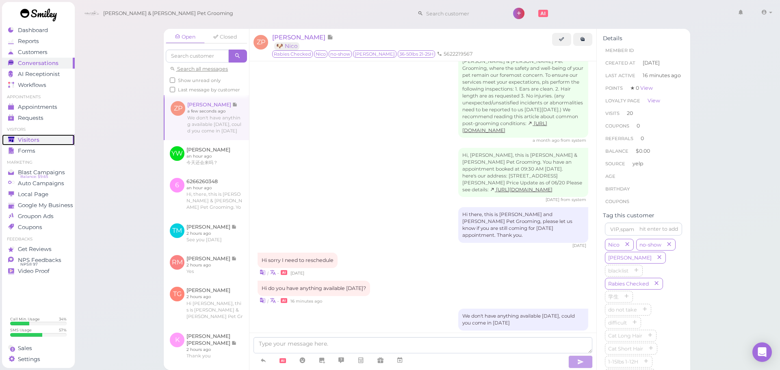
click at [38, 138] on div "Visitors" at bounding box center [37, 140] width 59 height 7
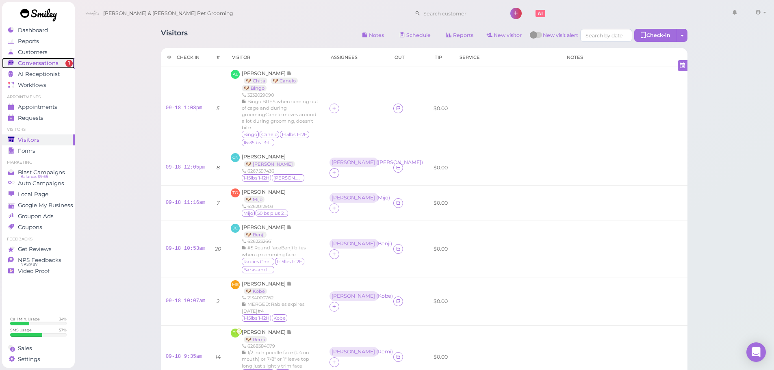
click at [43, 65] on span "Conversations" at bounding box center [38, 63] width 41 height 7
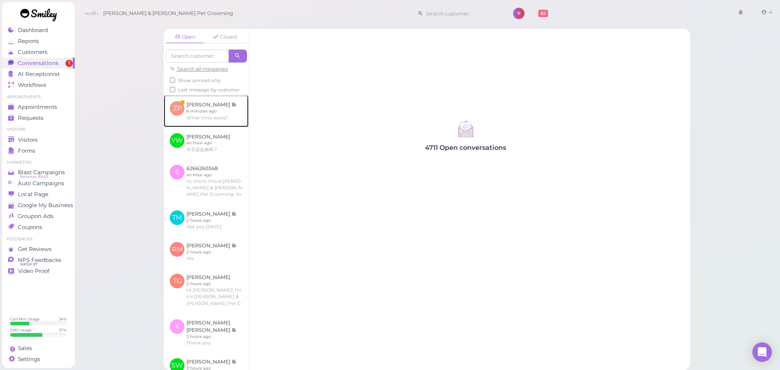
click at [198, 120] on link at bounding box center [206, 111] width 85 height 32
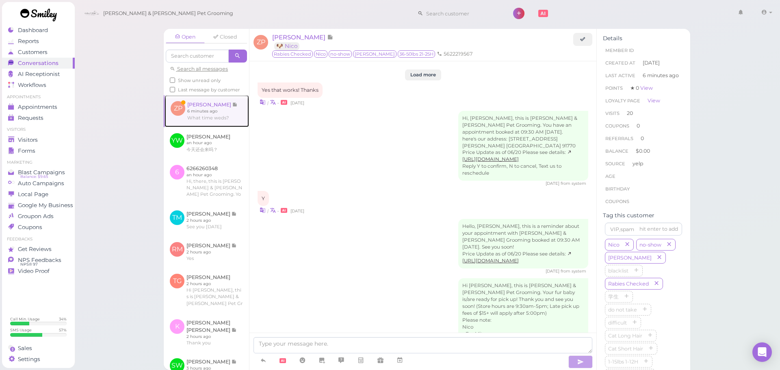
scroll to position [1292, 0]
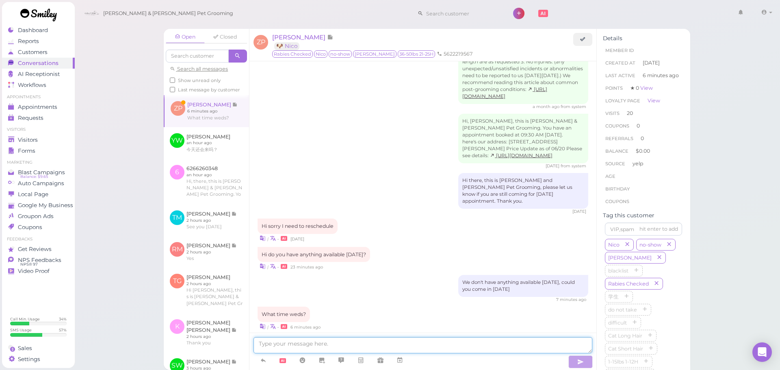
click at [342, 348] on textarea at bounding box center [423, 345] width 339 height 16
type textarea "We can do 9:30 on Wednesday"
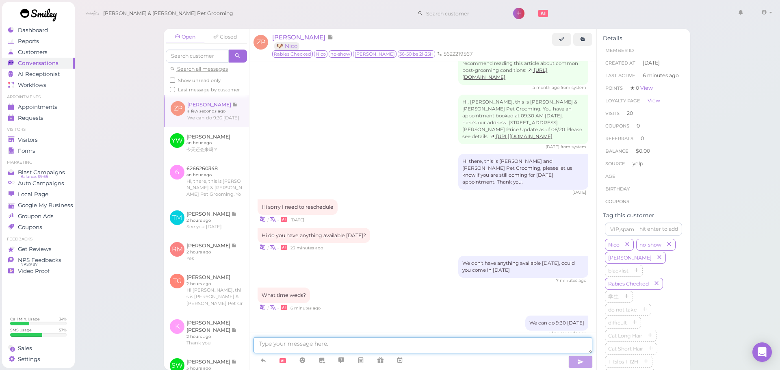
scroll to position [1317, 0]
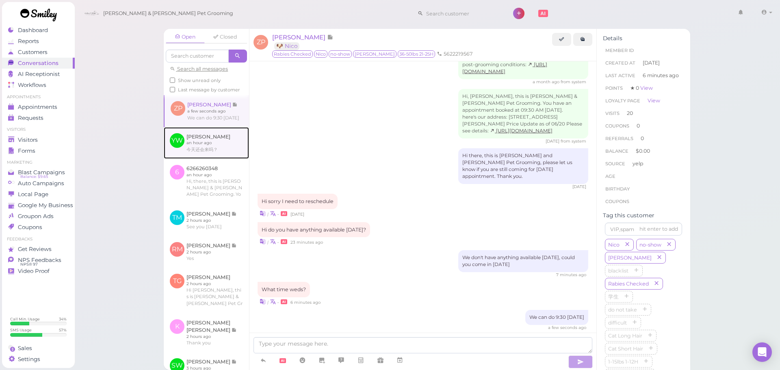
click at [222, 159] on link at bounding box center [206, 143] width 85 height 32
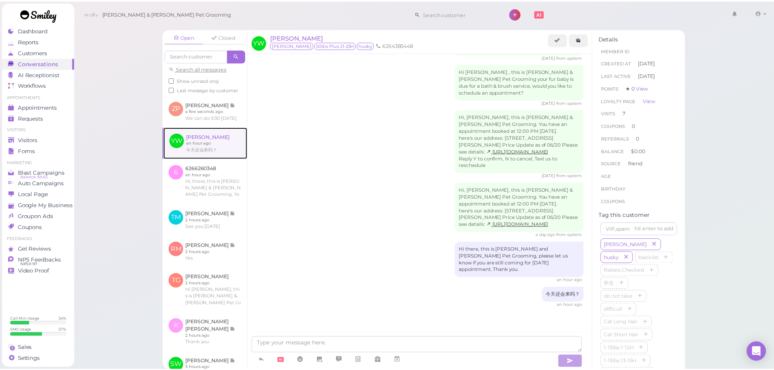
scroll to position [1078, 0]
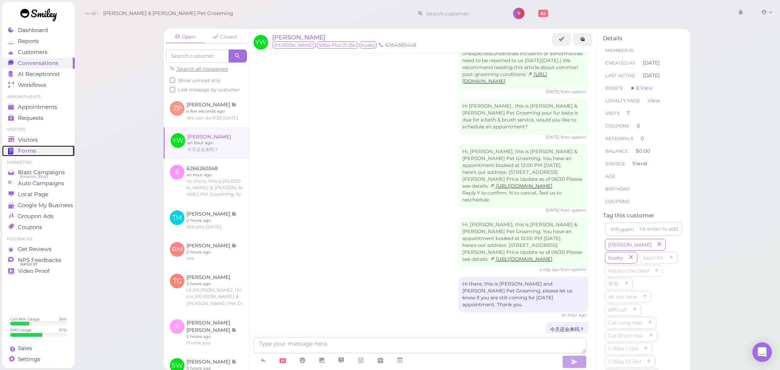
click at [48, 145] on link "Forms" at bounding box center [38, 150] width 73 height 11
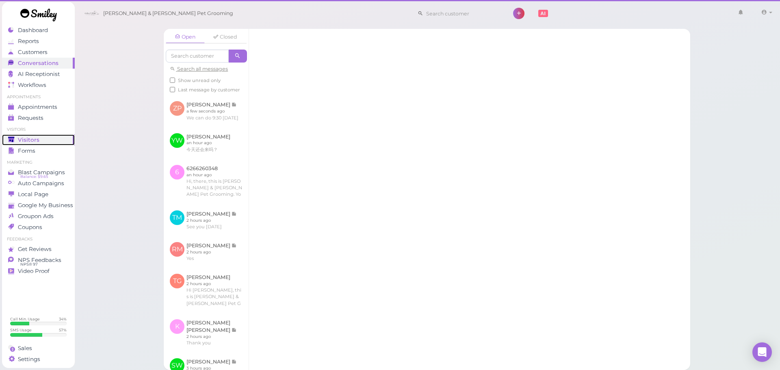
click at [52, 142] on div "Visitors" at bounding box center [37, 140] width 59 height 7
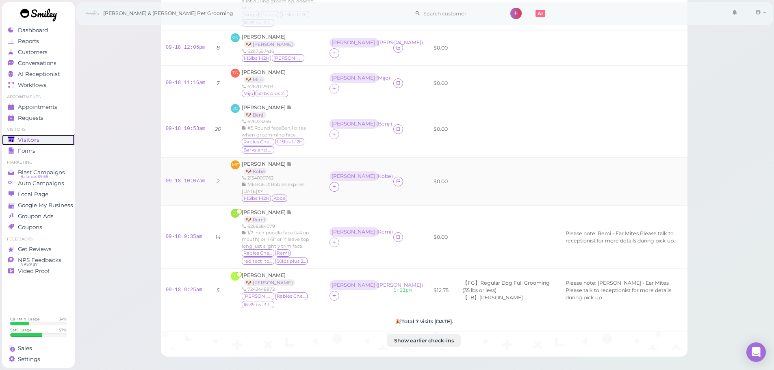
scroll to position [115, 0]
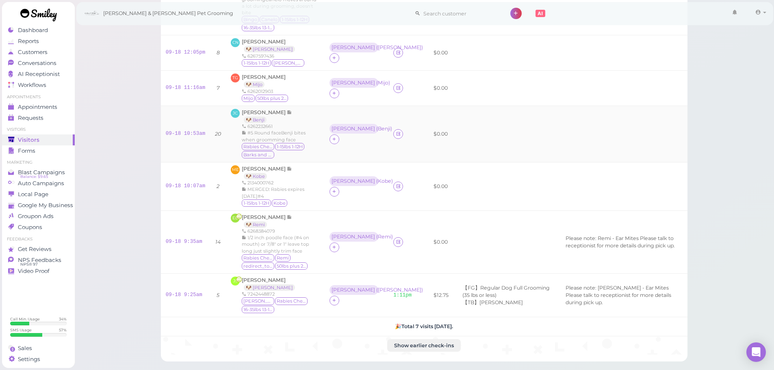
click at [309, 109] on div "Jade Carpio 🐶 Benji 6262232661 #5 Round faceBenji bites when groomming face Rab…" at bounding box center [281, 134] width 78 height 50
click at [245, 74] on span "[PERSON_NAME]" at bounding box center [264, 77] width 44 height 6
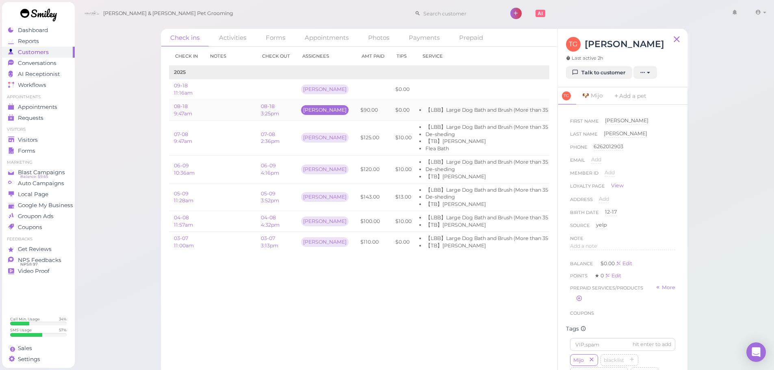
click at [304, 110] on div "[PERSON_NAME]" at bounding box center [325, 110] width 48 height 10
click at [46, 150] on div "Forms" at bounding box center [37, 150] width 59 height 7
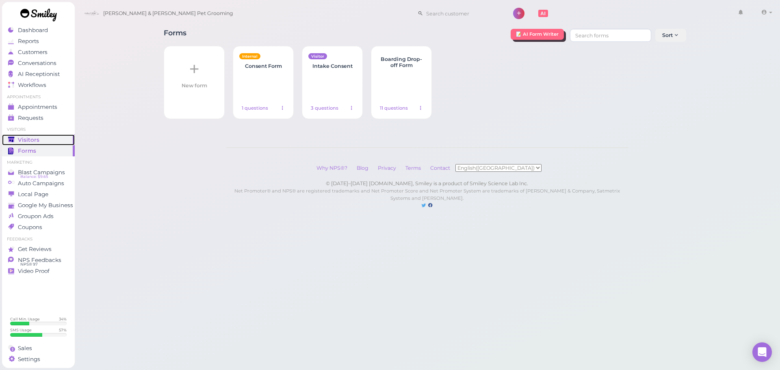
click at [20, 141] on span "Visitors" at bounding box center [29, 140] width 22 height 7
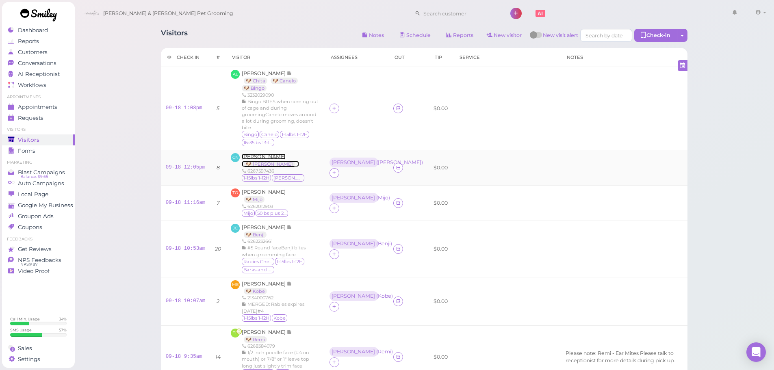
click at [247, 154] on span "[PERSON_NAME]" at bounding box center [264, 157] width 44 height 6
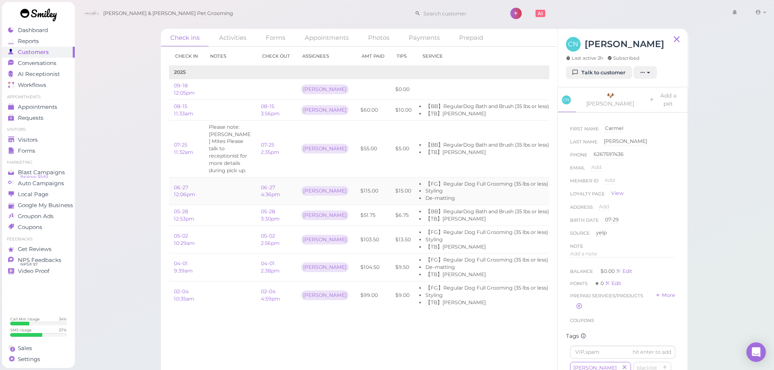
click at [483, 187] on li "Styling" at bounding box center [487, 190] width 124 height 7
click at [611, 73] on link "Talk to customer" at bounding box center [599, 72] width 66 height 13
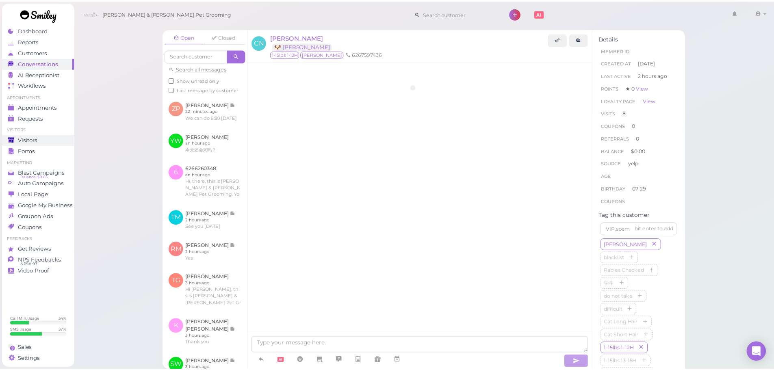
scroll to position [1271, 0]
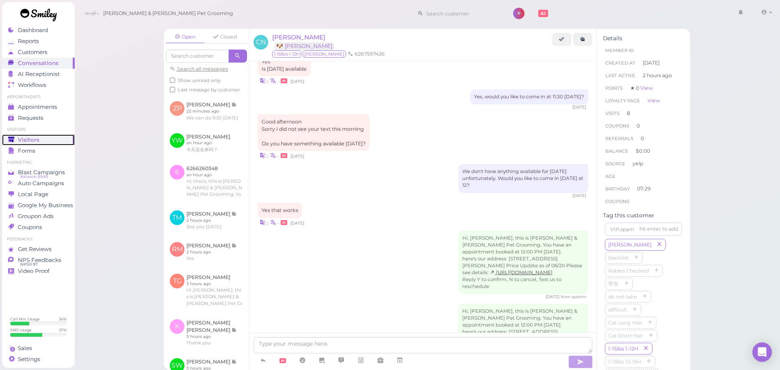
click at [20, 137] on span "Visitors" at bounding box center [29, 140] width 22 height 7
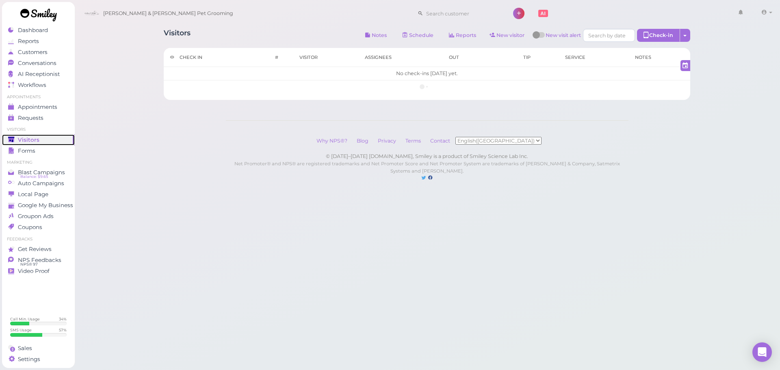
click at [20, 137] on span "Visitors" at bounding box center [29, 140] width 22 height 7
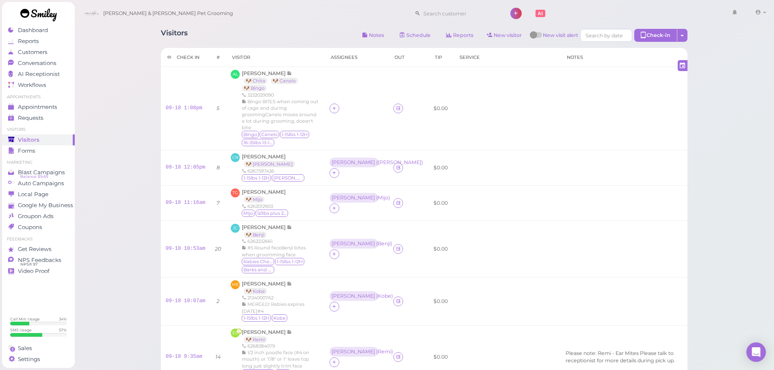
click at [266, 42] on div "Visitors Notes Schedule Reports New visitor New visit alert Check-in Customer c…" at bounding box center [424, 36] width 527 height 15
click at [278, 158] on div "Carmel Neri 🐶 Rosie 6267597436 1-15lbs 1-12H Rosie" at bounding box center [273, 167] width 63 height 29
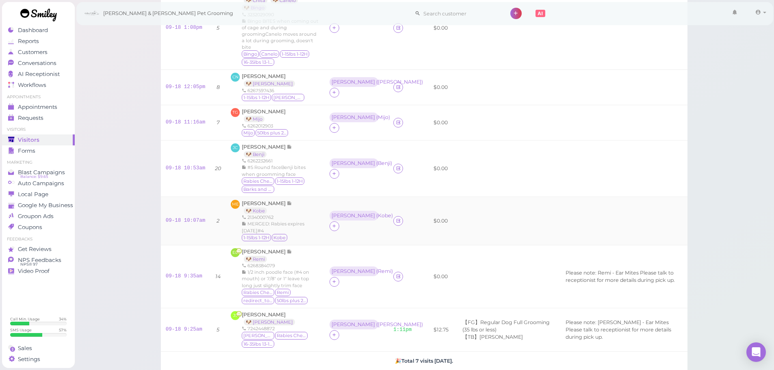
scroll to position [81, 0]
click at [311, 220] on div "MERGED: Rabies expires [DATE]#4" at bounding box center [281, 226] width 78 height 13
click at [180, 217] on link "09-18 10:07am" at bounding box center [186, 220] width 40 height 6
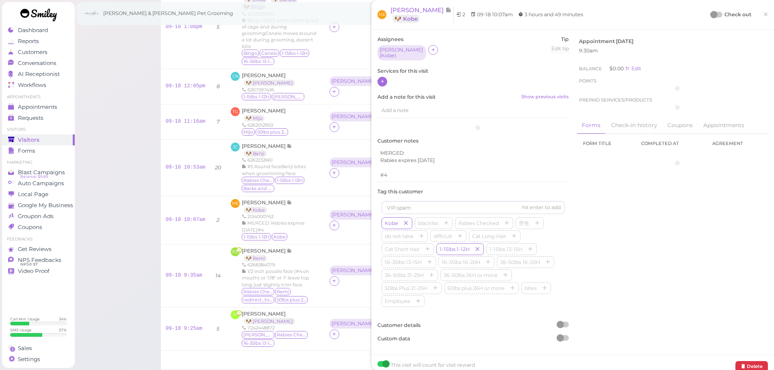
click at [384, 80] on icon at bounding box center [382, 81] width 5 height 6
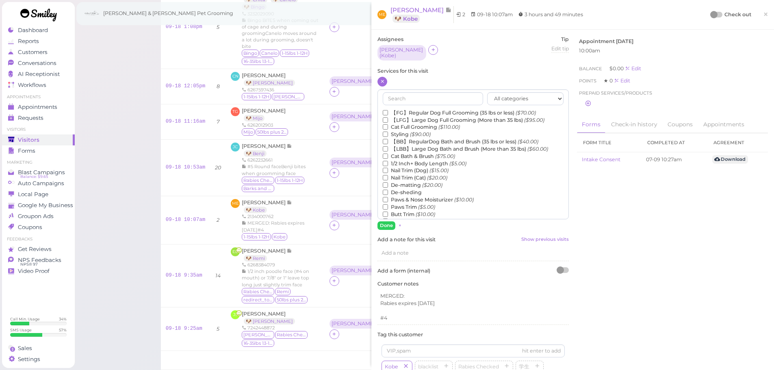
click at [415, 109] on label "【FG】Regular Dog Full Grooming (35 lbs or less) ($70.00)" at bounding box center [459, 112] width 153 height 7
click at [388, 110] on input "【FG】Regular Dog Full Grooming (35 lbs or less) ($70.00)" at bounding box center [385, 112] width 5 height 5
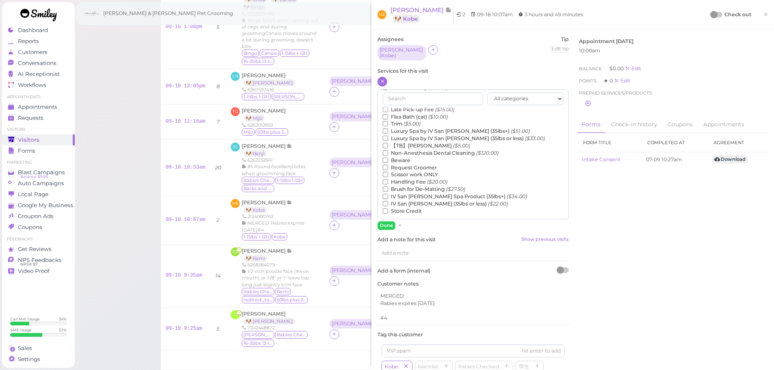
click at [409, 143] on label "【TB】Teeth Brushing ($5.00)" at bounding box center [426, 145] width 87 height 7
click at [388, 143] on input "【TB】Teeth Brushing ($5.00)" at bounding box center [385, 145] width 5 height 5
click at [385, 221] on button "Done" at bounding box center [386, 225] width 18 height 9
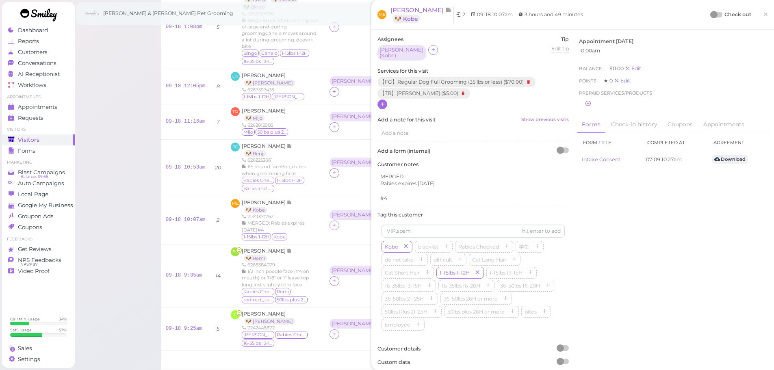
click at [715, 14] on div at bounding box center [716, 15] width 11 height 6
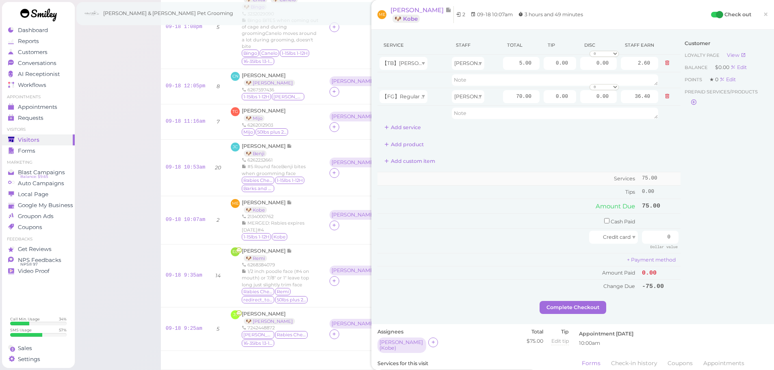
click at [501, 173] on td "Services" at bounding box center [508, 178] width 262 height 13
click at [580, 61] on input "0.00" at bounding box center [598, 63] width 37 height 13
type input "5.00"
drag, startPoint x: 553, startPoint y: 198, endPoint x: 651, endPoint y: 229, distance: 102.5
click at [555, 199] on table "Amount Due 70.00" at bounding box center [528, 206] width 303 height 15
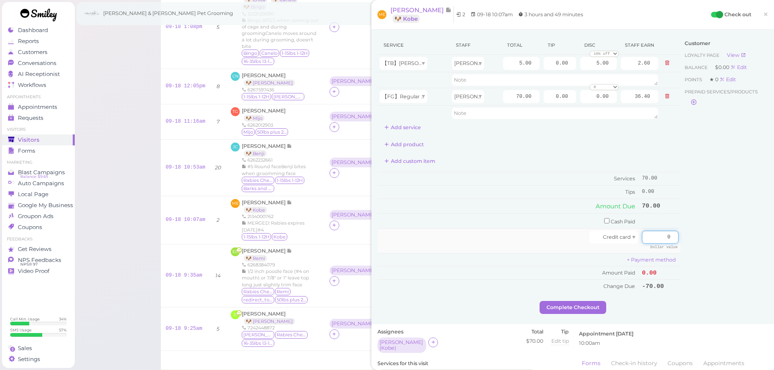
click at [655, 233] on input "0" at bounding box center [660, 237] width 37 height 13
type input "70"
click at [705, 235] on div "Customer Loyalty page View Balance $0.00 Edit Points ★ 0 Edit Prepaid services/…" at bounding box center [723, 168] width 87 height 265
click at [562, 312] on button "Complete Checkout" at bounding box center [573, 307] width 67 height 13
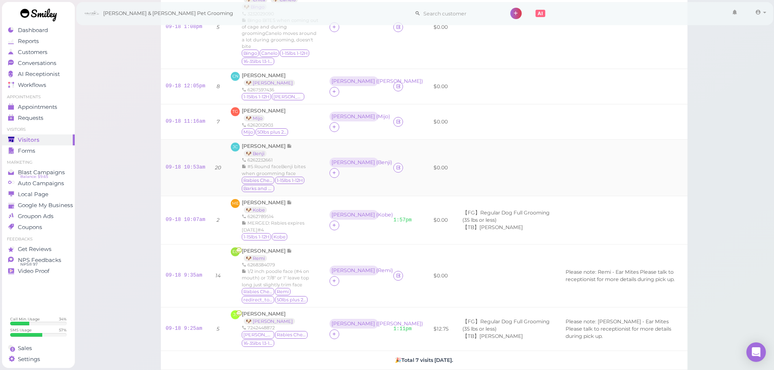
click at [505, 163] on td at bounding box center [506, 167] width 107 height 56
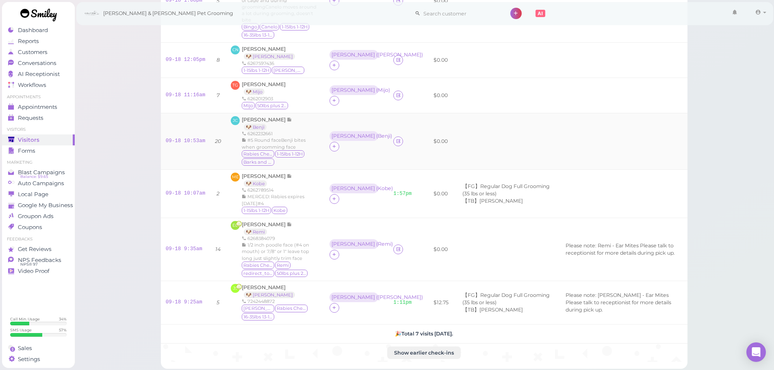
scroll to position [122, 0]
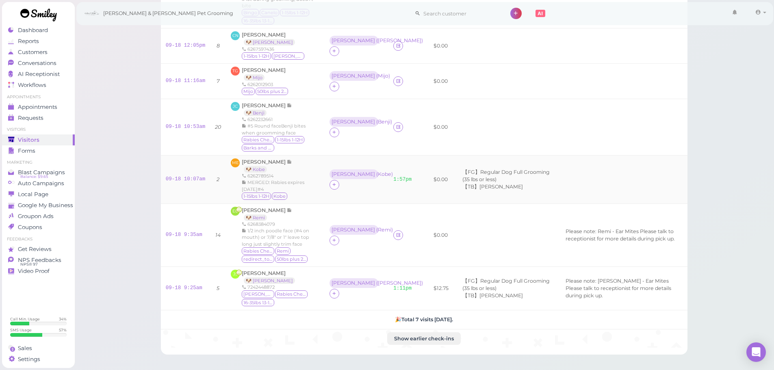
click at [305, 179] on div "MERGED: Rabies expires [DATE]#4" at bounding box center [281, 185] width 78 height 13
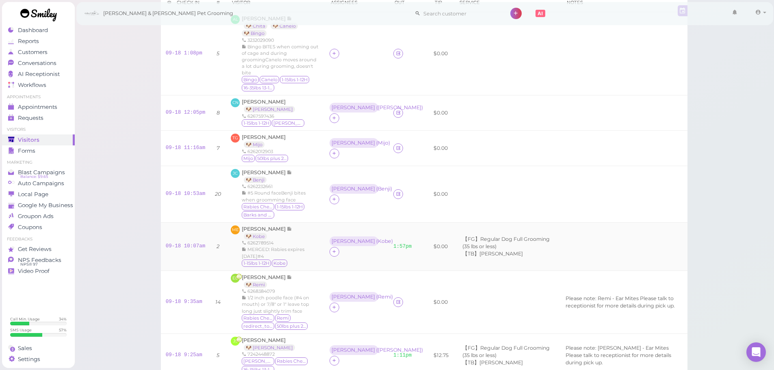
scroll to position [41, 0]
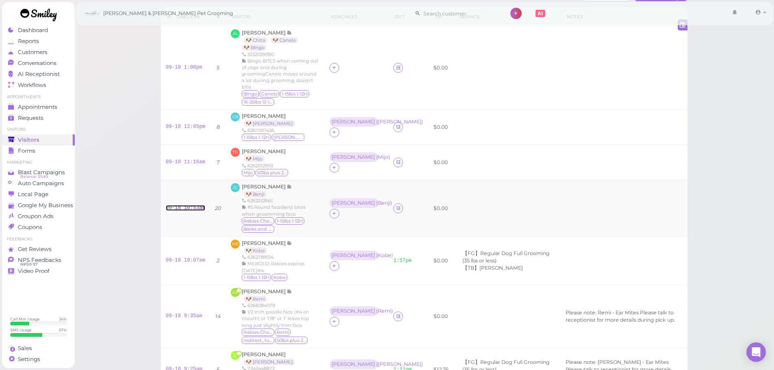
click at [185, 205] on link "09-18 10:53am" at bounding box center [186, 208] width 40 height 6
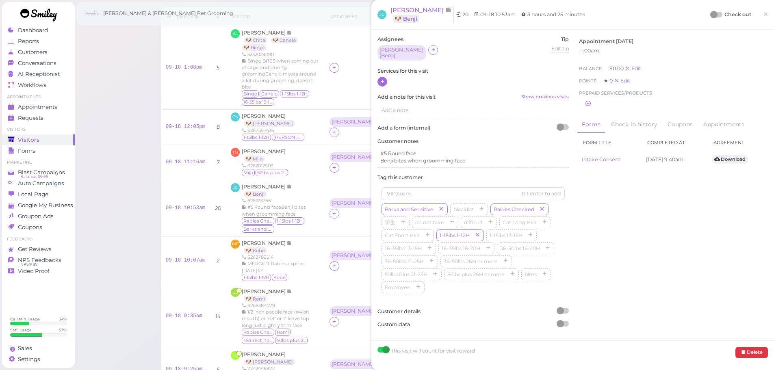
click at [384, 80] on icon at bounding box center [382, 81] width 5 height 6
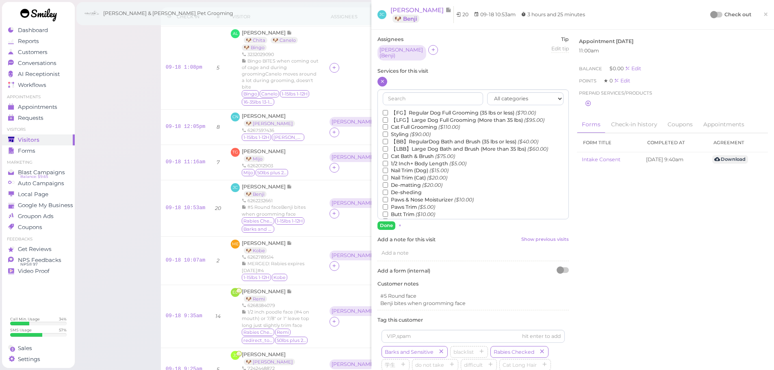
click at [412, 109] on label "【FG】Regular Dog Full Grooming (35 lbs or less) ($70.00)" at bounding box center [459, 112] width 153 height 7
click at [388, 110] on input "【FG】Regular Dog Full Grooming (35 lbs or less) ($70.00)" at bounding box center [385, 112] width 5 height 5
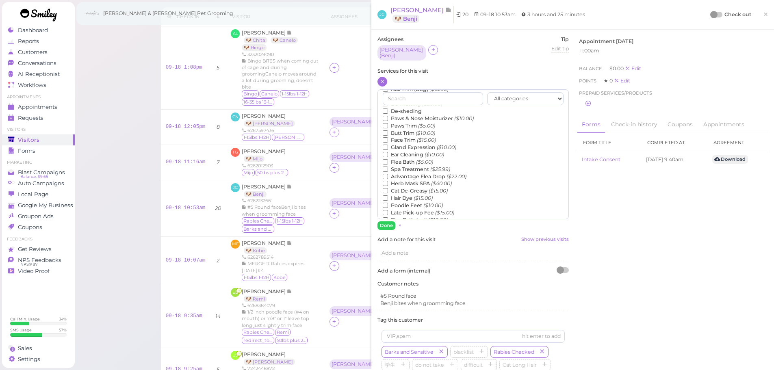
scroll to position [184, 0]
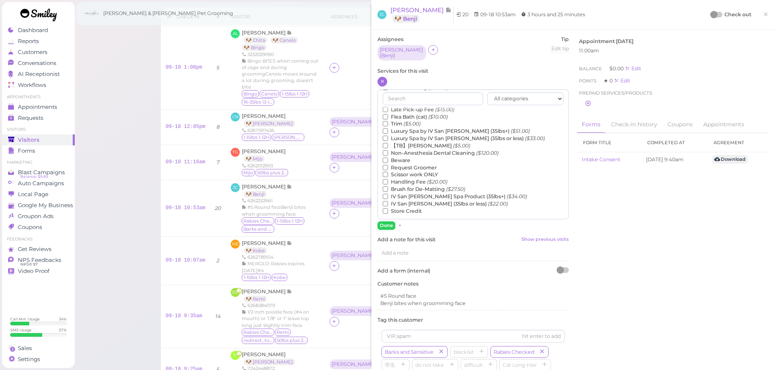
click at [408, 142] on label "【TB】Teeth Brushing ($5.00)" at bounding box center [426, 145] width 87 height 7
click at [388, 143] on input "【TB】Teeth Brushing ($5.00)" at bounding box center [385, 145] width 5 height 5
click at [388, 224] on button "Done" at bounding box center [386, 225] width 18 height 9
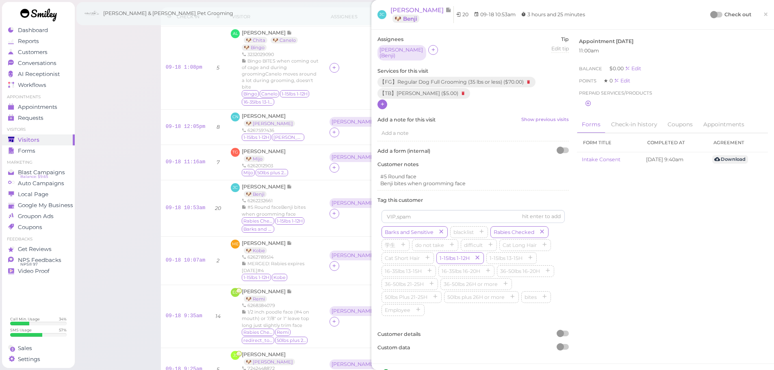
click at [714, 17] on div at bounding box center [716, 15] width 11 height 6
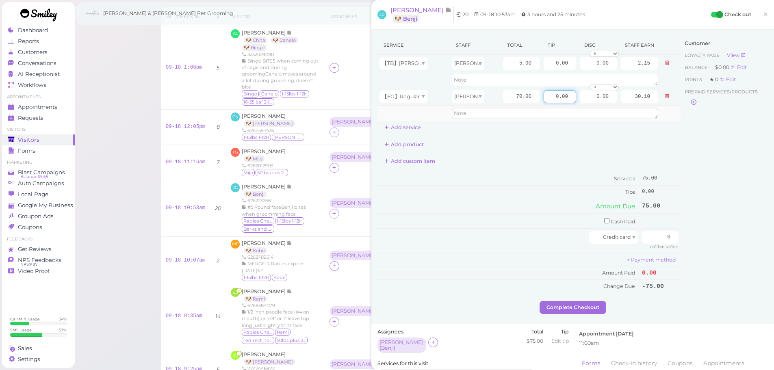
drag, startPoint x: 560, startPoint y: 98, endPoint x: 601, endPoint y: 109, distance: 42.5
click at [590, 102] on tr "【FG】Regular Dog Full Grooming (35 lbs or less) Rebecca 70.00 0.00 0.00 0 10% of…" at bounding box center [528, 96] width 303 height 17
type input "7.5"
click at [699, 197] on div "Customer Loyalty page View Balance $0.00 Edit Points ★ 0 Edit Prepaid services/…" at bounding box center [723, 168] width 87 height 265
drag, startPoint x: 660, startPoint y: 238, endPoint x: 719, endPoint y: 247, distance: 59.5
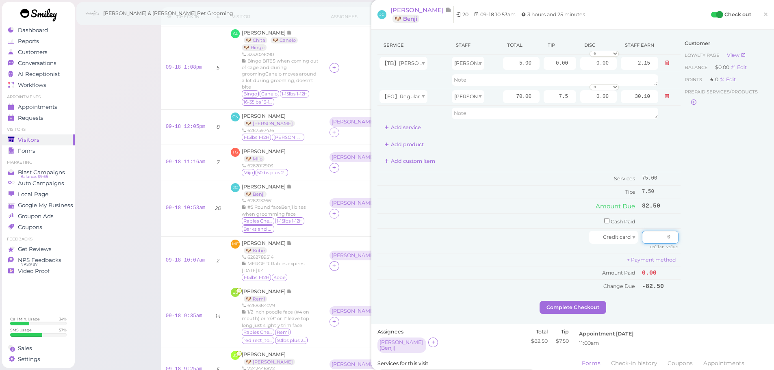
click at [711, 246] on div "Service Staff Total Tip Disc Staff earn 【TB】Teeth Brushing Rebecca 5.00 0.00 0.…" at bounding box center [572, 168] width 390 height 265
type input "82.5"
click at [716, 245] on div "Customer Loyalty page View Balance $0.00 Edit Points ★ 0 Edit Prepaid services/…" at bounding box center [723, 168] width 87 height 265
click at [561, 300] on div "Service Staff Total Tip Disc Staff earn 【TB】Teeth Brushing Rebecca 5.00 0.00 0.…" at bounding box center [528, 168] width 303 height 265
click at [561, 306] on button "Complete Checkout" at bounding box center [573, 307] width 67 height 13
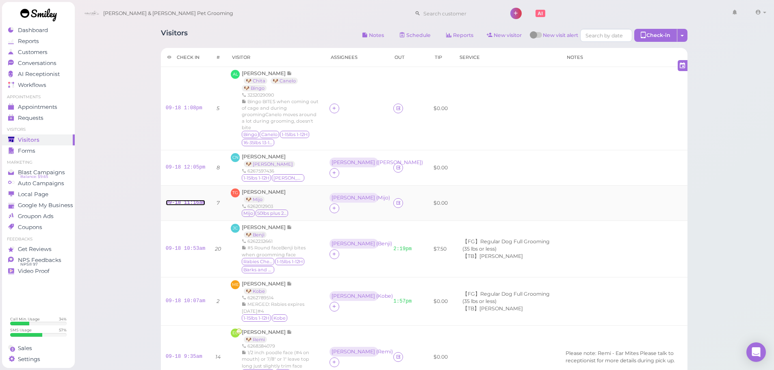
click at [182, 200] on link "09-18 11:16am" at bounding box center [186, 203] width 40 height 6
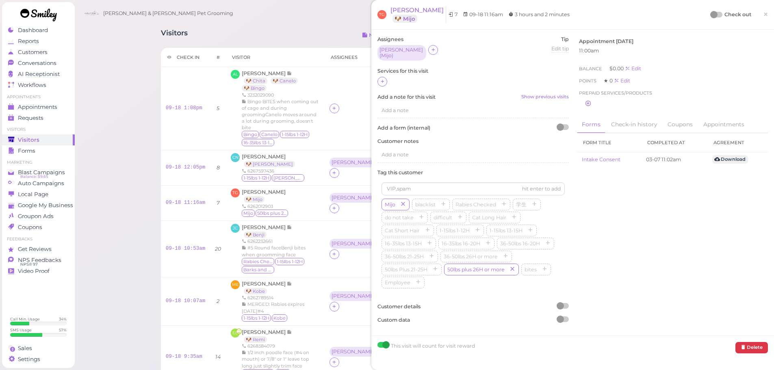
click at [386, 82] on div at bounding box center [472, 82] width 191 height 11
drag, startPoint x: 385, startPoint y: 80, endPoint x: 385, endPoint y: 85, distance: 4.5
click at [385, 81] on icon at bounding box center [382, 81] width 5 height 6
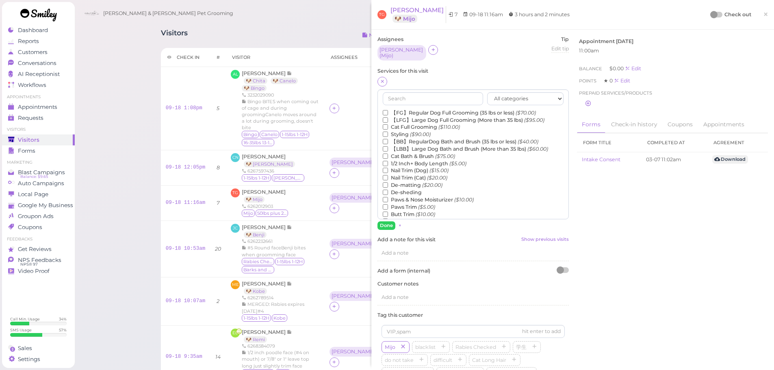
click at [410, 147] on label "【LBB】Large Dog Bath and Brush (More than 35 lbs) ($60.00)" at bounding box center [465, 148] width 165 height 7
click at [388, 147] on input "【LBB】Large Dog Bath and Brush (More than 35 lbs) ($60.00)" at bounding box center [385, 148] width 5 height 5
click at [407, 182] on label "De-matting ($20.00)" at bounding box center [413, 185] width 60 height 7
click at [388, 182] on input "De-matting ($20.00)" at bounding box center [385, 184] width 5 height 5
click at [385, 225] on button "Done" at bounding box center [386, 225] width 18 height 9
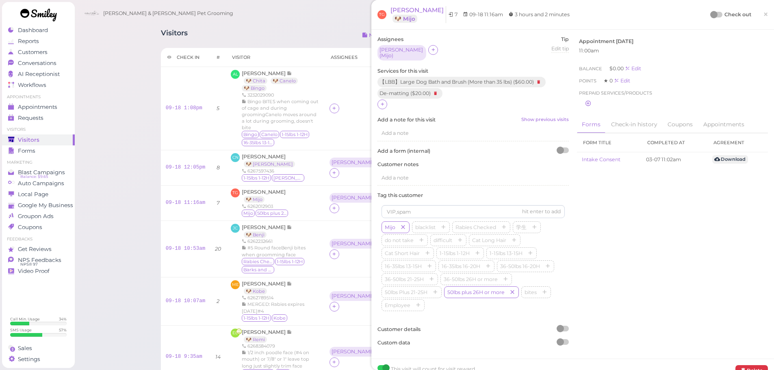
click at [710, 16] on div at bounding box center [713, 14] width 7 height 7
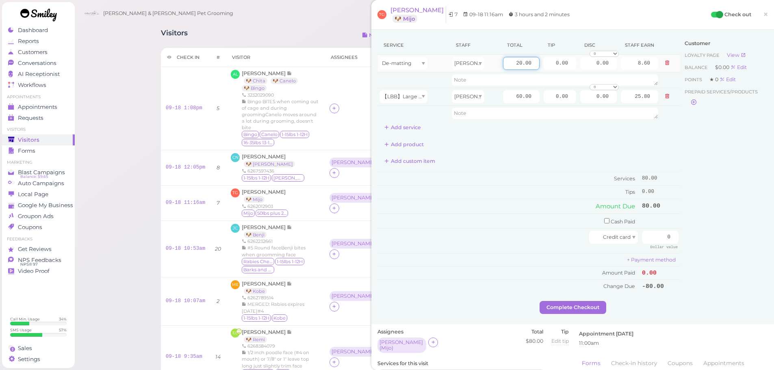
click at [507, 67] on input "20.00" at bounding box center [521, 63] width 37 height 13
type input "10.00"
type input "4.30"
click at [507, 102] on input "60.00" at bounding box center [521, 96] width 37 height 13
type input "90.00"
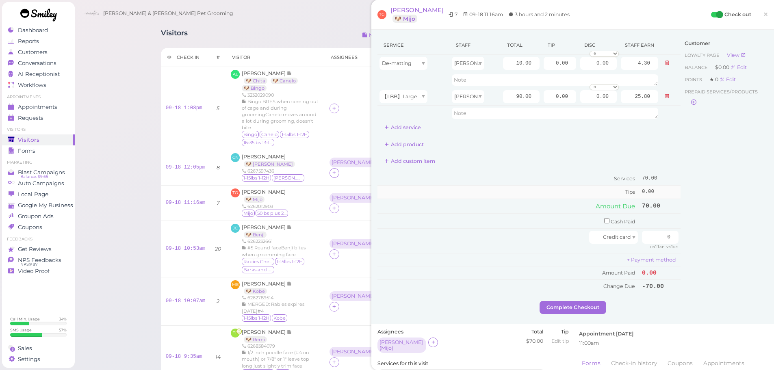
type input "38.70"
drag, startPoint x: 509, startPoint y: 185, endPoint x: 555, endPoint y: 192, distance: 46.8
click at [511, 186] on tbody "Services 100.00 Tips 0.00" at bounding box center [528, 185] width 303 height 26
click at [453, 209] on td "Amount Due" at bounding box center [508, 206] width 262 height 15
click at [507, 97] on input "90.00" at bounding box center [521, 96] width 37 height 13
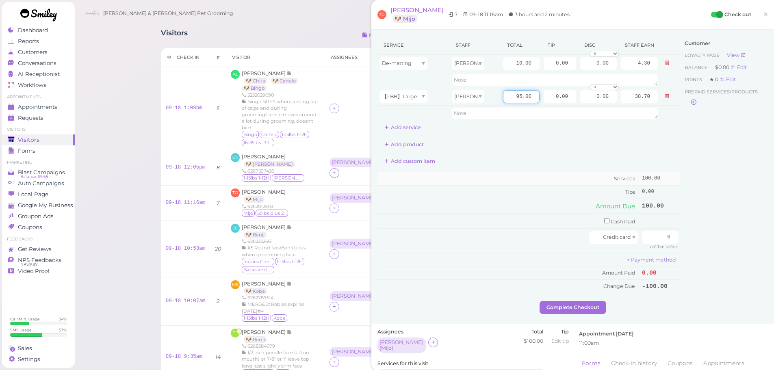
type input "95.00"
type input "40.85"
click at [516, 172] on td "Services" at bounding box center [508, 178] width 262 height 13
drag, startPoint x: 651, startPoint y: 237, endPoint x: 704, endPoint y: 240, distance: 52.9
click at [687, 239] on div "Service Staff Total Tip Disc Staff earn De-matting Rebecca 10.00 0.00 0.00 0 10…" at bounding box center [572, 168] width 390 height 265
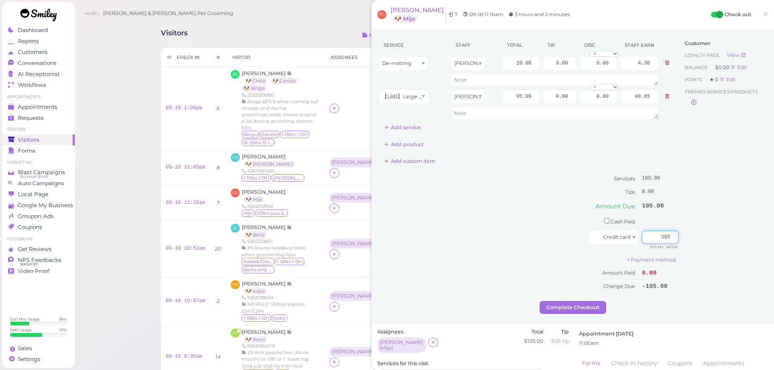
type input "105"
click at [703, 241] on div "Customer Loyalty page View Balance $0.00 Edit Points ★ 0 Edit Prepaid services/…" at bounding box center [723, 168] width 87 height 265
click at [584, 306] on button "Complete Checkout" at bounding box center [573, 307] width 67 height 13
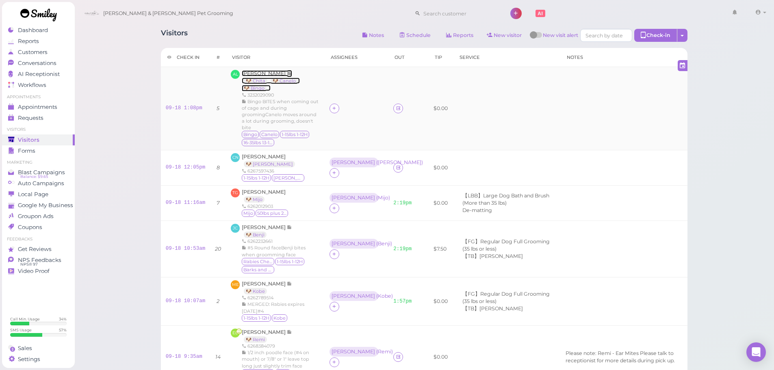
click at [258, 71] on span "[PERSON_NAME]" at bounding box center [264, 73] width 45 height 6
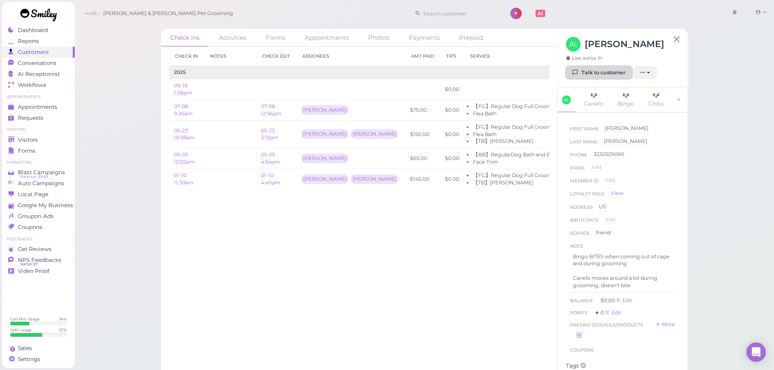
click at [576, 76] on icon at bounding box center [575, 72] width 5 height 6
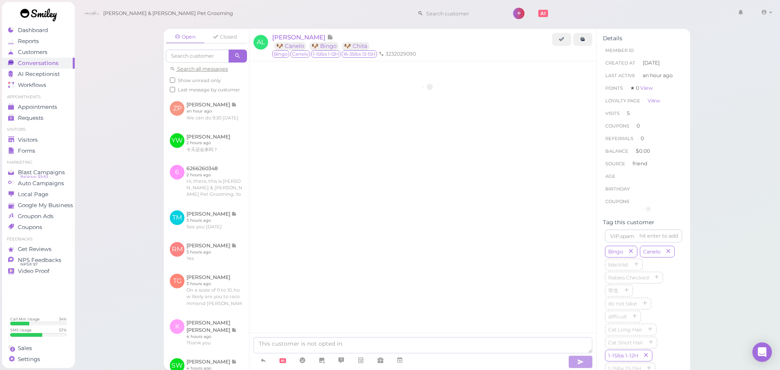
scroll to position [1453, 0]
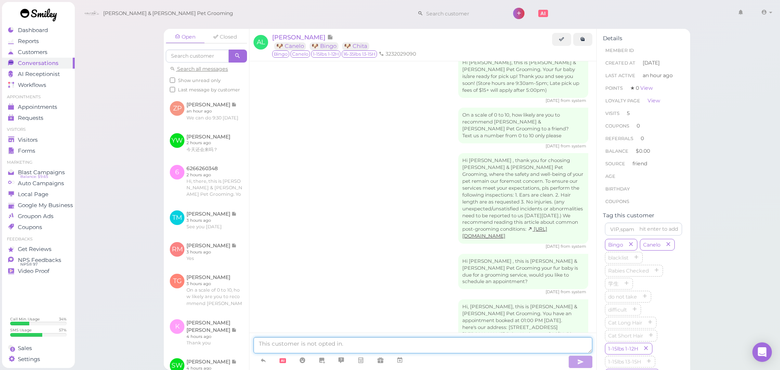
click at [351, 344] on textarea at bounding box center [423, 345] width 339 height 16
type textarea "Hi Alejandra, Canelo has fleas so we gave him flea bath as well"
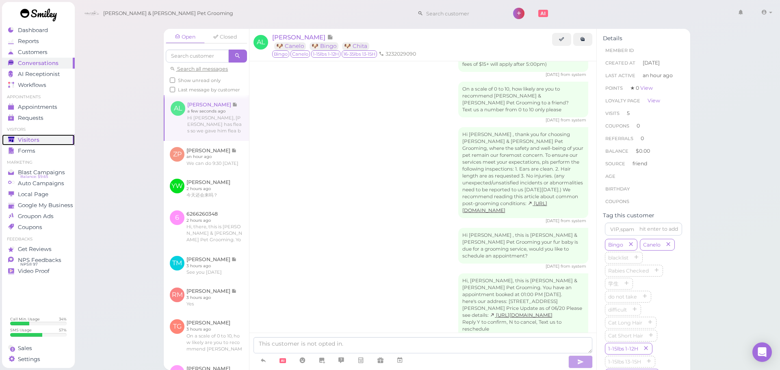
click at [69, 136] on link "Visitors" at bounding box center [38, 139] width 73 height 11
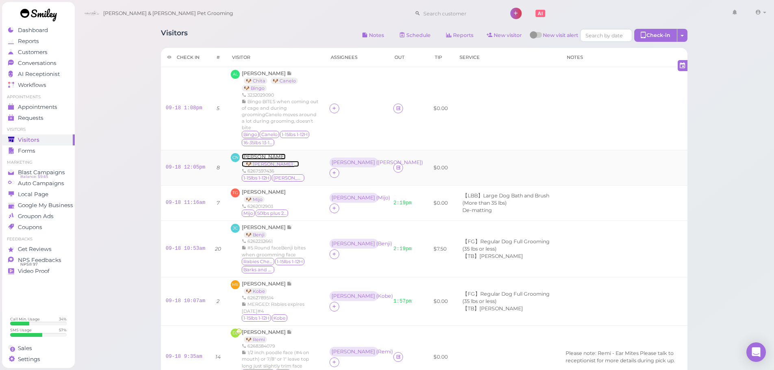
click at [264, 154] on span "[PERSON_NAME]" at bounding box center [264, 157] width 44 height 6
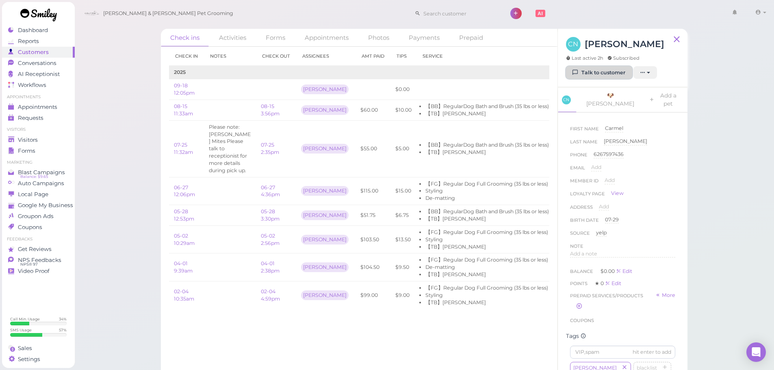
click at [582, 72] on link "Talk to customer" at bounding box center [599, 72] width 66 height 13
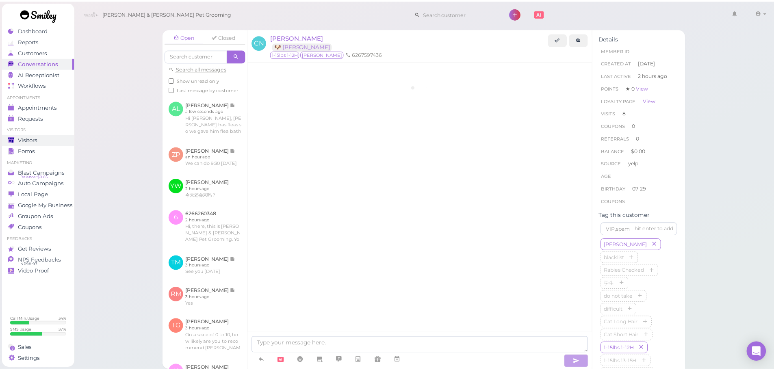
scroll to position [1271, 0]
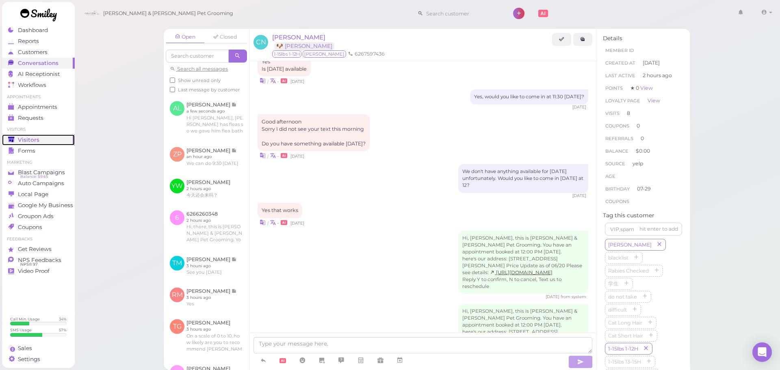
click at [43, 137] on div "Visitors" at bounding box center [37, 140] width 59 height 7
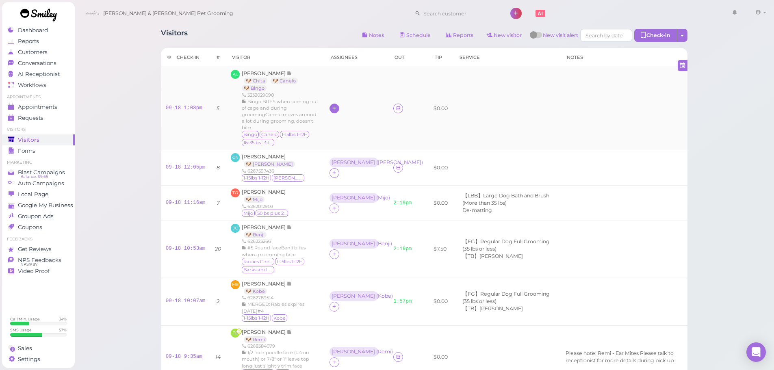
click at [337, 105] on icon at bounding box center [334, 108] width 5 height 6
click at [357, 173] on div "[PERSON_NAME]" at bounding box center [393, 172] width 114 height 16
click at [343, 105] on div "[PERSON_NAME]" at bounding box center [353, 103] width 43 height 6
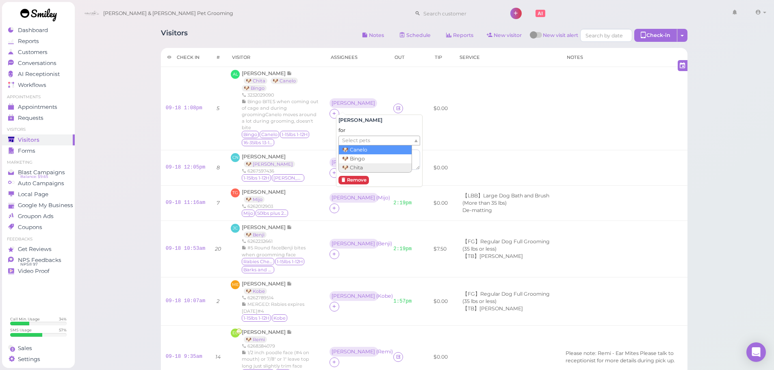
click at [345, 143] on span "Select pets" at bounding box center [356, 140] width 28 height 9
click at [366, 85] on td "Asa ( Canelo )" at bounding box center [357, 108] width 64 height 83
click at [478, 162] on td at bounding box center [506, 167] width 107 height 35
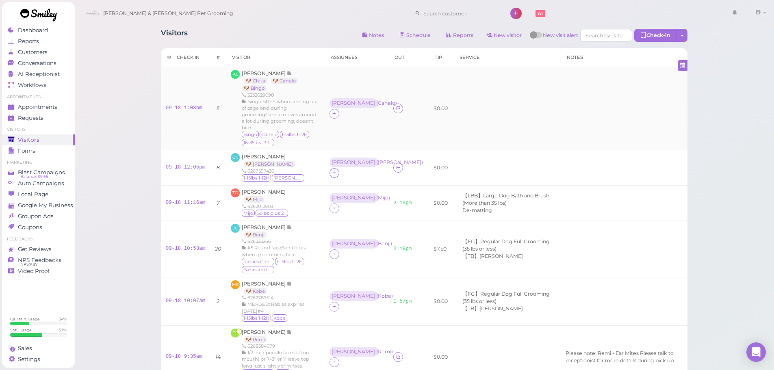
click at [491, 122] on td at bounding box center [506, 108] width 107 height 83
click at [204, 163] on td "09-18 12:05pm" at bounding box center [186, 167] width 50 height 35
click at [199, 165] on link "09-18 12:05pm" at bounding box center [186, 168] width 40 height 6
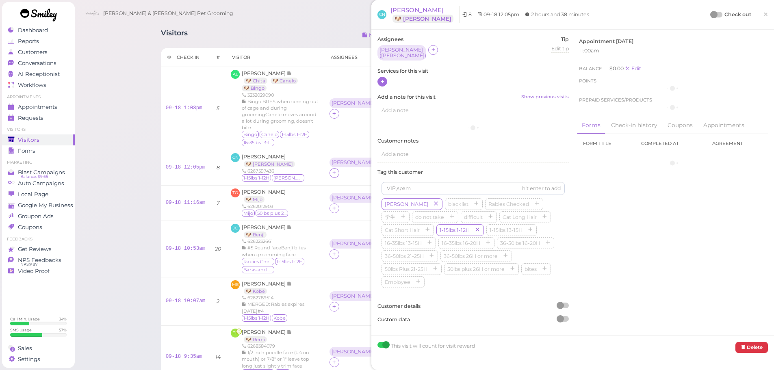
click at [384, 79] on icon at bounding box center [382, 81] width 5 height 6
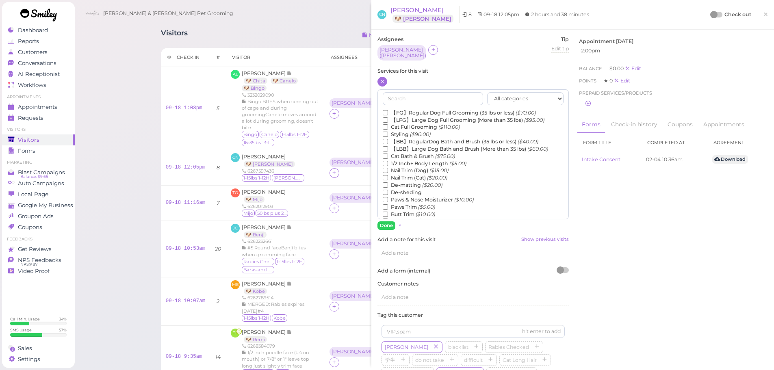
click at [404, 109] on label "【FG】Regular Dog Full Grooming (35 lbs or less) ($70.00)" at bounding box center [459, 112] width 153 height 7
click at [388, 110] on input "【FG】Regular Dog Full Grooming (35 lbs or less) ($70.00)" at bounding box center [385, 112] width 5 height 5
click at [408, 182] on label "De-matting ($20.00)" at bounding box center [413, 185] width 60 height 7
click at [388, 182] on input "De-matting ($20.00)" at bounding box center [385, 184] width 5 height 5
click at [409, 131] on label "Styling ($90.00)" at bounding box center [407, 134] width 48 height 7
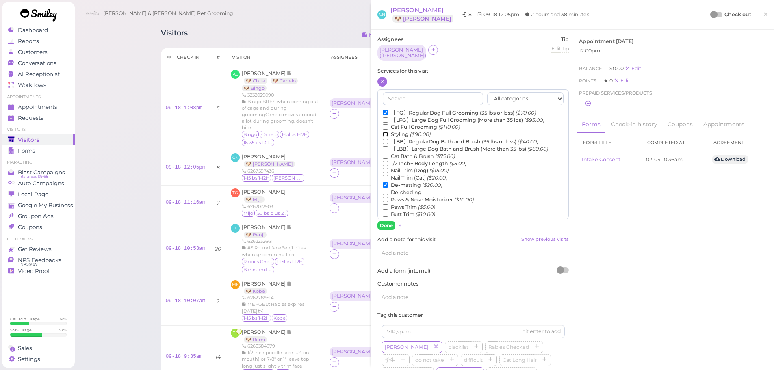
click at [388, 132] on input "Styling ($90.00)" at bounding box center [385, 134] width 5 height 5
click at [391, 221] on button "Done" at bounding box center [386, 225] width 18 height 9
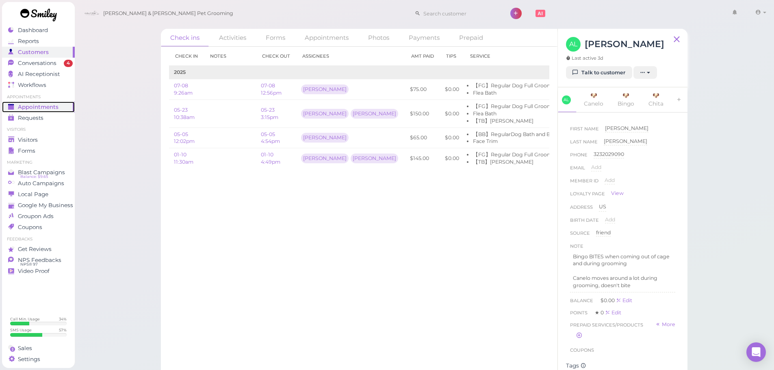
click at [45, 111] on link "Appointments" at bounding box center [38, 107] width 73 height 11
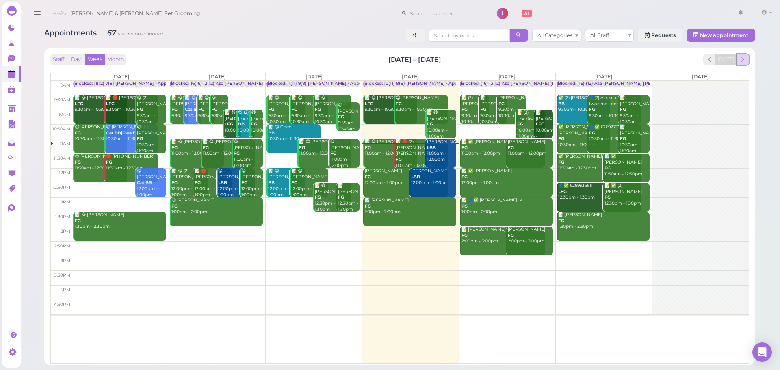
click at [748, 62] on button "next" at bounding box center [743, 59] width 13 height 11
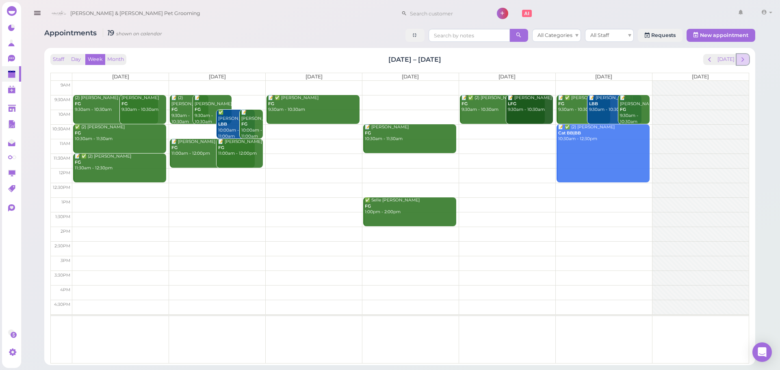
click at [737, 63] on button "next" at bounding box center [743, 59] width 13 height 11
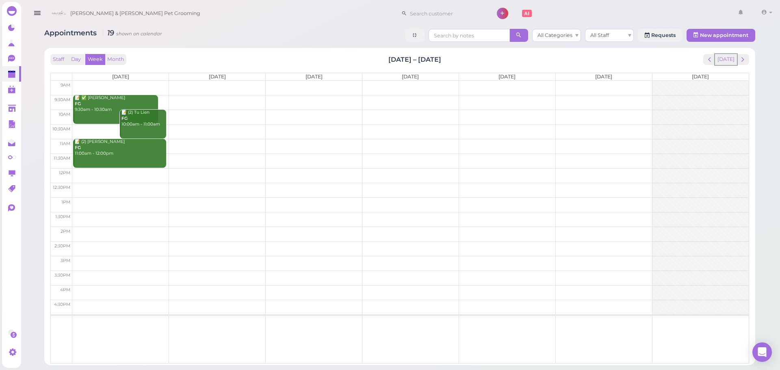
click at [734, 62] on button "[DATE]" at bounding box center [726, 59] width 22 height 11
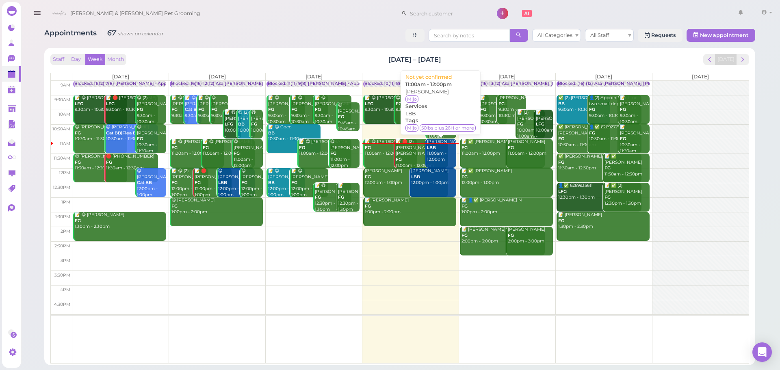
click at [440, 153] on div "Tim Gilliam LBB 11:00am - 12:00pm" at bounding box center [442, 151] width 30 height 24
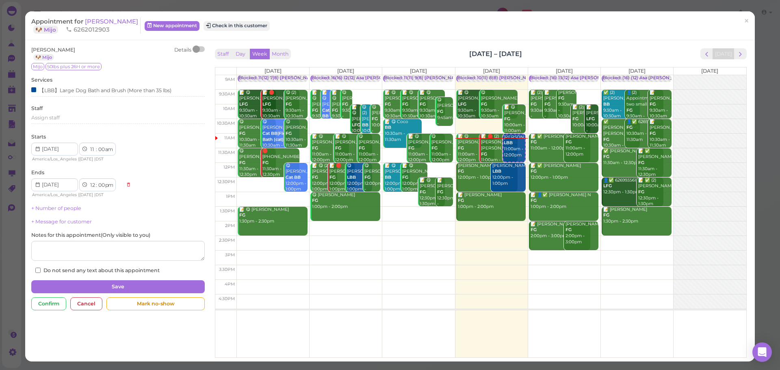
click at [116, 26] on div "Appointment for Tim Gilliam 🐶 Mijo 6262012903" at bounding box center [85, 25] width 109 height 16
click at [115, 26] on div "Appointment for Tim Gilliam 🐶 Mijo 6262012903" at bounding box center [85, 25] width 109 height 16
click at [115, 22] on span "[PERSON_NAME]" at bounding box center [111, 21] width 53 height 8
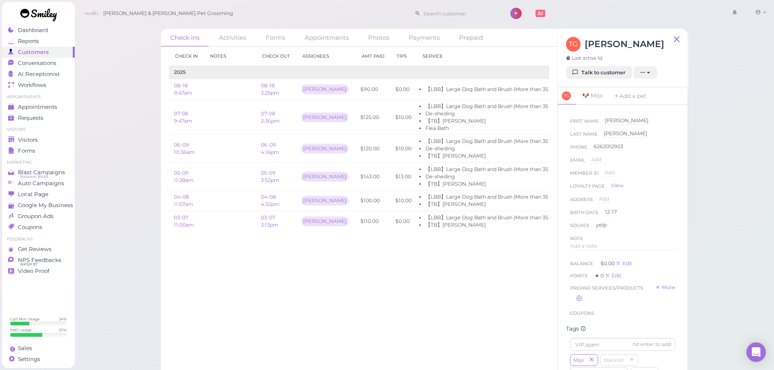
click at [595, 65] on div "TG Tim Gilliam Last active 1d" at bounding box center [615, 51] width 98 height 29
click at [596, 71] on link "Talk to customer" at bounding box center [599, 72] width 66 height 13
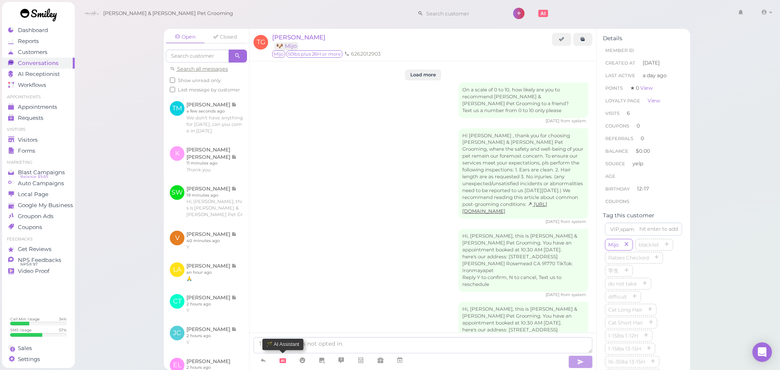
scroll to position [1385, 0]
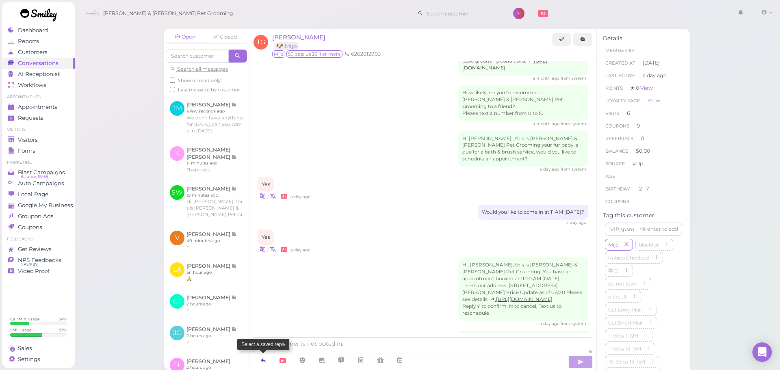
click at [262, 359] on icon at bounding box center [263, 360] width 7 height 8
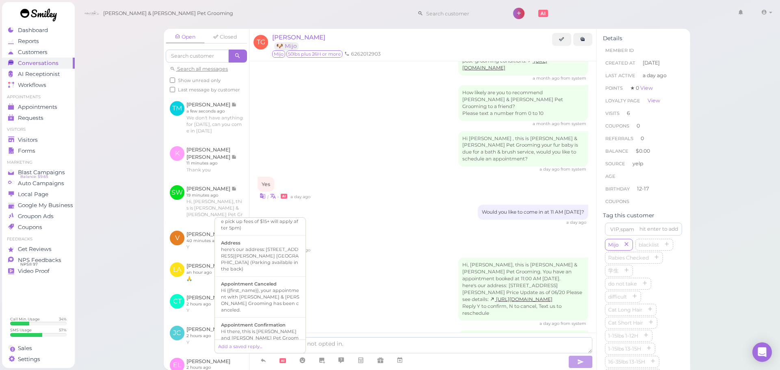
scroll to position [81, 0]
click at [264, 318] on div "Hi there, this is [PERSON_NAME] and [PERSON_NAME] Pet Grooming, please let us k…" at bounding box center [260, 334] width 78 height 33
type textarea "Hi there, this is [PERSON_NAME] and [PERSON_NAME] Pet Grooming, please let us k…"
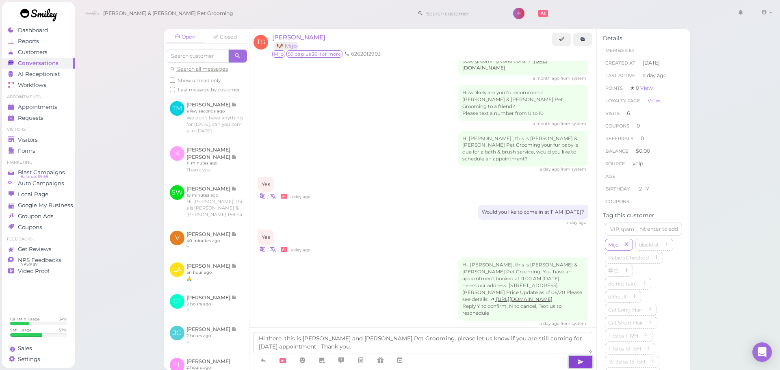
click at [584, 360] on icon "button" at bounding box center [580, 362] width 7 height 8
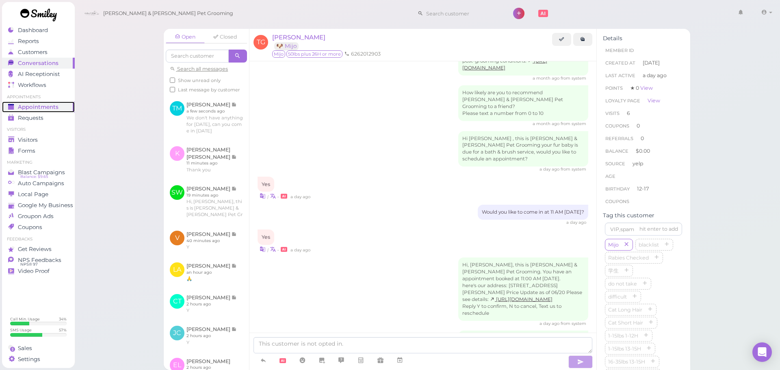
click at [51, 104] on span "Appointments" at bounding box center [38, 107] width 41 height 7
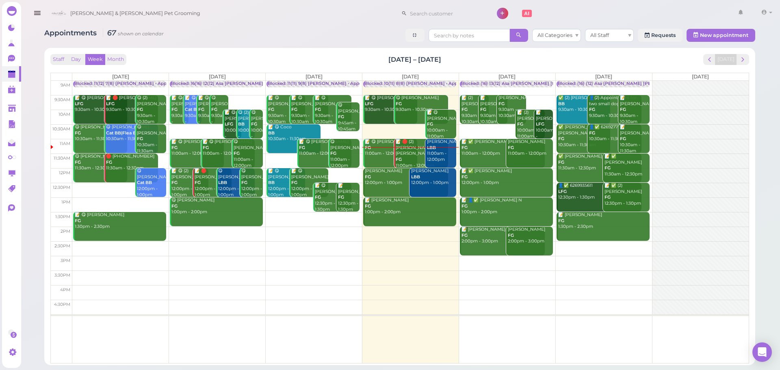
click at [440, 150] on div "Tim Gilliam LBB 11:00am - 12:00pm" at bounding box center [442, 151] width 30 height 24
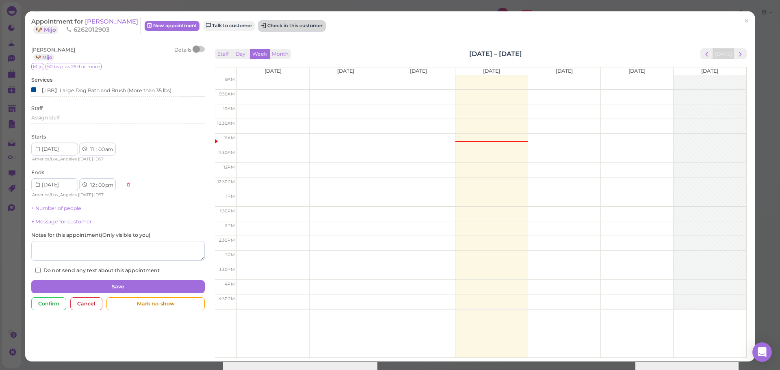
click at [264, 27] on button "Check in this customer" at bounding box center [292, 26] width 66 height 10
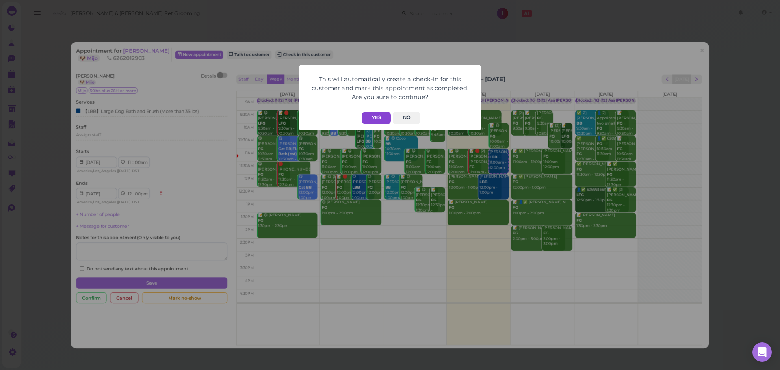
click at [374, 117] on button "Yes" at bounding box center [376, 118] width 29 height 13
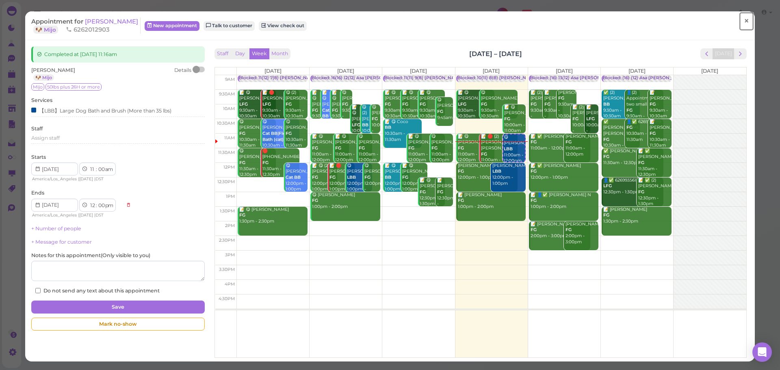
click at [739, 22] on link "×" at bounding box center [746, 21] width 15 height 19
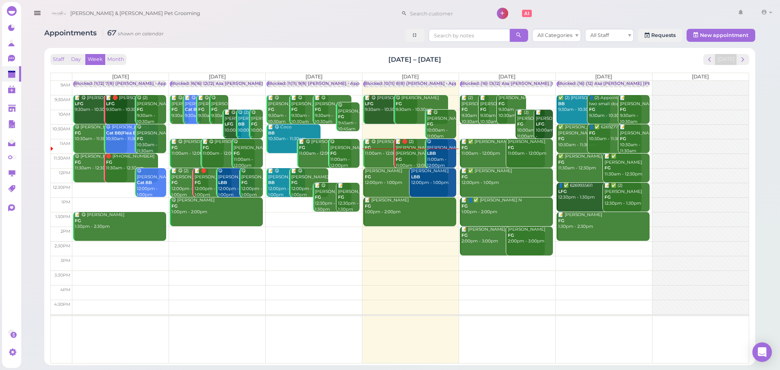
click at [346, 173] on td at bounding box center [410, 175] width 676 height 15
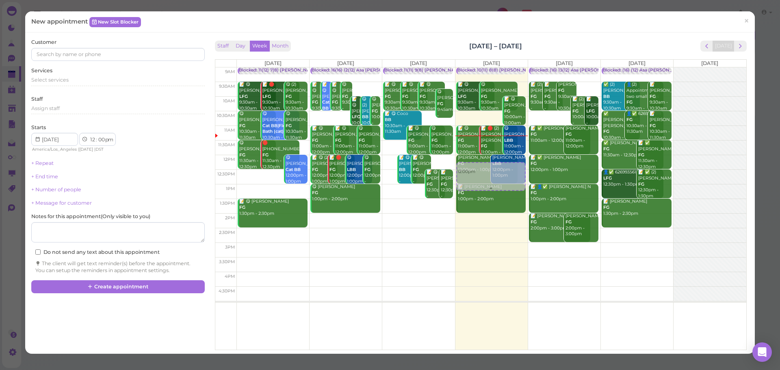
drag, startPoint x: 390, startPoint y: 165, endPoint x: 468, endPoint y: 172, distance: 78.3
click at [468, 67] on tr "Blocked: 11(12) 7(8) Asa Helen • Appointment 📝 😋 Jonathan Quinonez LFG 9:30am -…" at bounding box center [480, 67] width 531 height 0
type input "[DATE]"
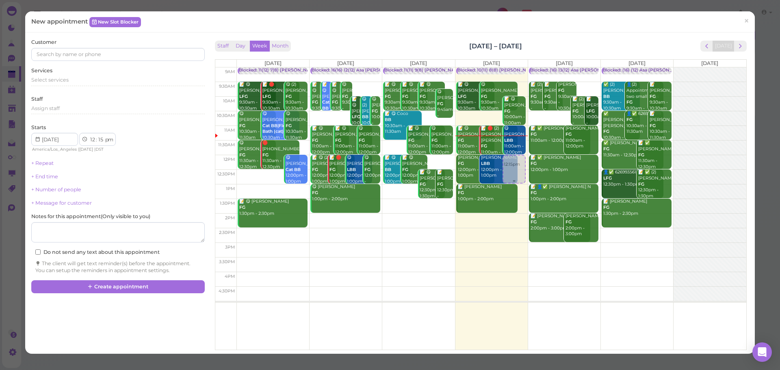
click at [517, 67] on div "12:15pm Blocked: 10(11) 8(8) Asa Rebecca • Appointment 📝 😋 Emily Espinosa LFG 9…" at bounding box center [491, 67] width 72 height 0
select select "00"
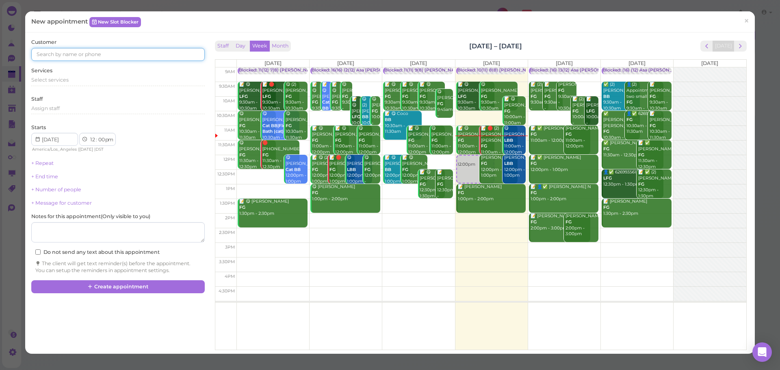
click at [106, 56] on input at bounding box center [117, 54] width 173 height 13
type input "6265518701"
click at [90, 66] on small "6265518701" at bounding box center [102, 69] width 26 height 6
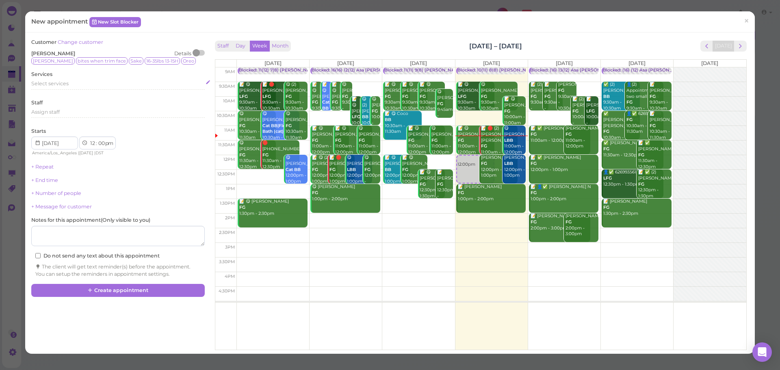
click at [63, 86] on span "Select services" at bounding box center [49, 83] width 37 height 6
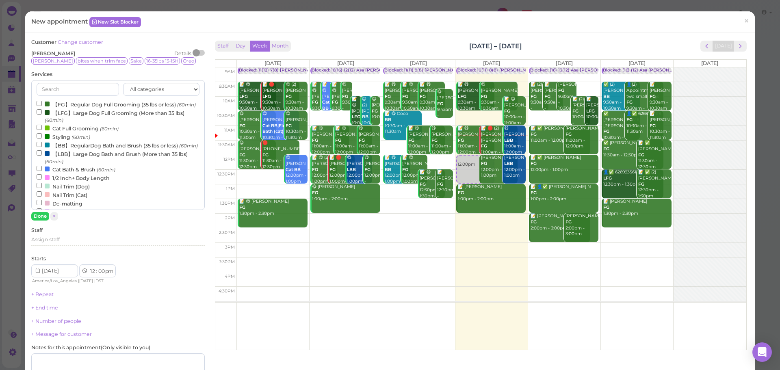
click at [60, 107] on label "【FG】Regular Dog Full Grooming (35 lbs or less) (60min)" at bounding box center [116, 104] width 159 height 9
click at [42, 106] on input "【FG】Regular Dog Full Grooming (35 lbs or less) (60min)" at bounding box center [39, 103] width 5 height 5
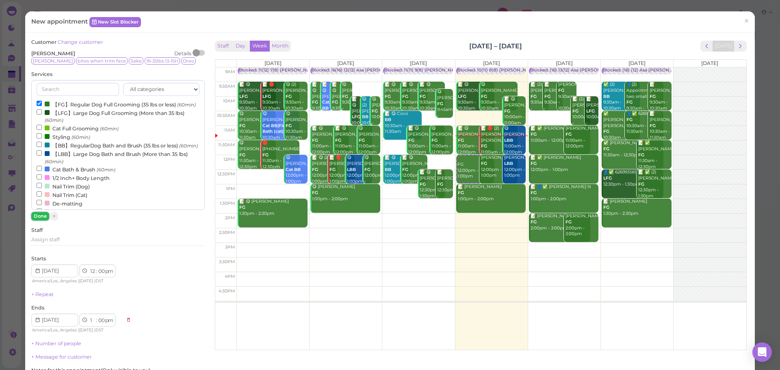
click at [39, 216] on button "Done" at bounding box center [40, 216] width 18 height 9
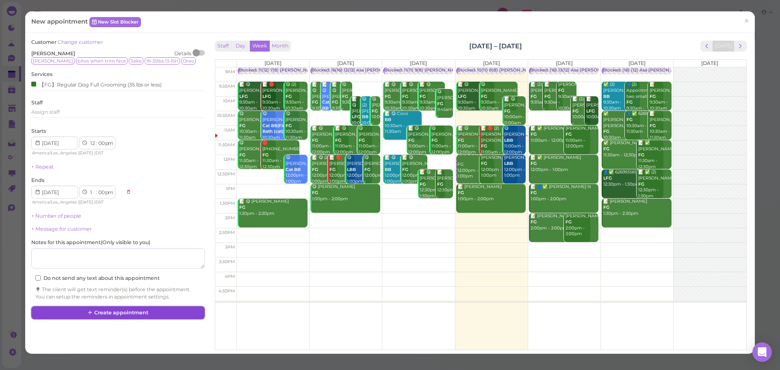
click at [129, 315] on button "Create appointment" at bounding box center [117, 312] width 173 height 13
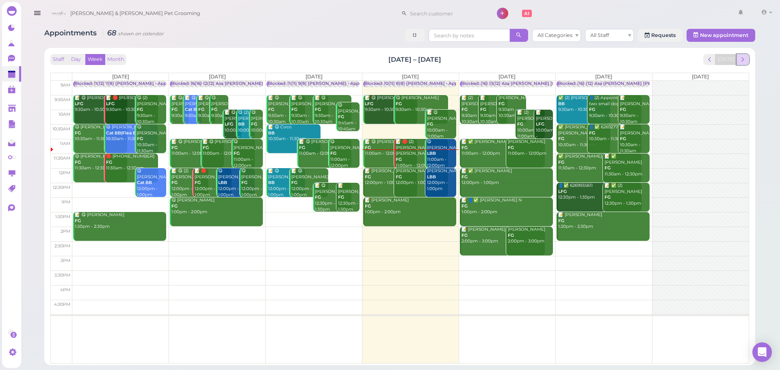
click at [739, 57] on button "next" at bounding box center [743, 59] width 13 height 11
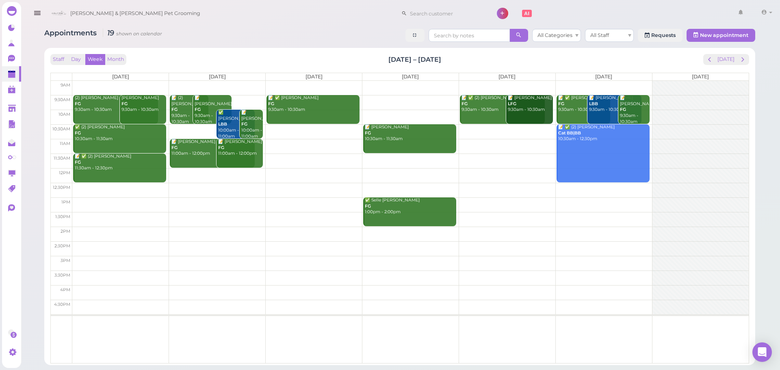
click at [605, 186] on td at bounding box center [410, 190] width 676 height 15
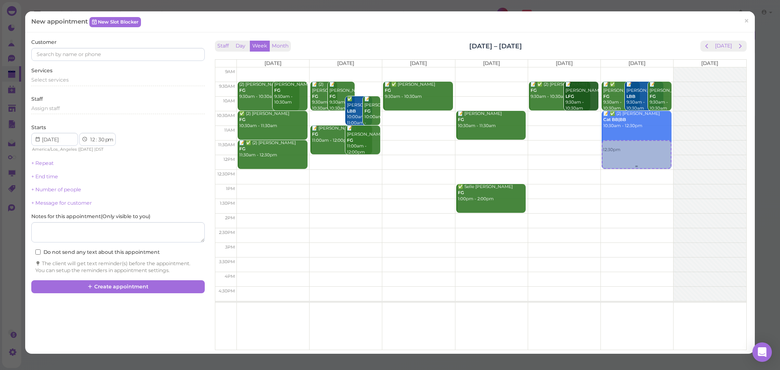
drag, startPoint x: 637, startPoint y: 189, endPoint x: 637, endPoint y: 160, distance: 29.3
click at [637, 67] on div "12:30pm 📝 ✅ Ana Solorio FG 9:30am - 10:30am 📝 Ari Bezjian LBB 9:30am - 10:30am …" at bounding box center [637, 67] width 72 height 0
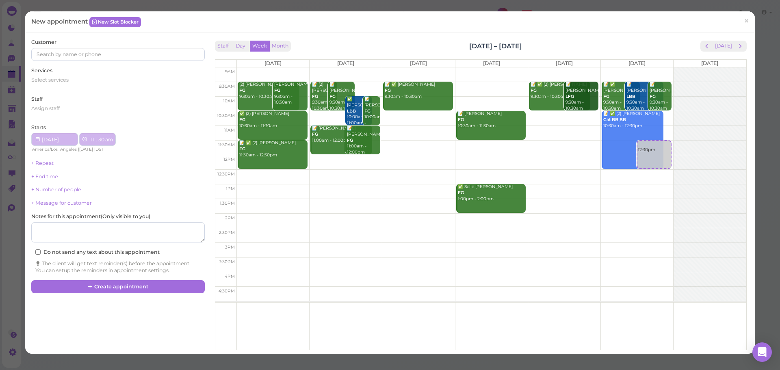
select select "11"
select select "am"
click at [76, 82] on div "Select services" at bounding box center [117, 79] width 173 height 7
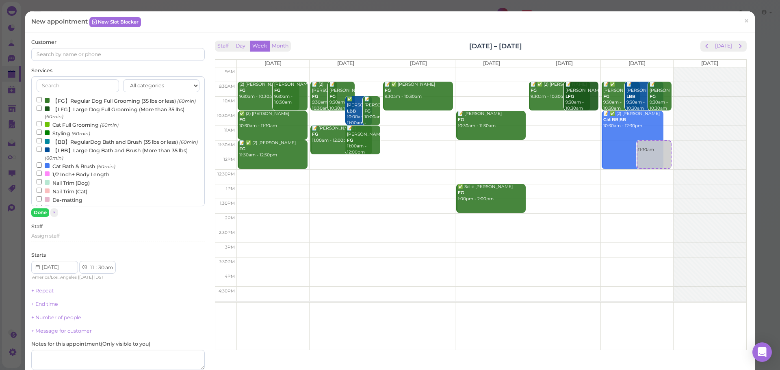
click at [50, 170] on label "Cat Bath & Brush (60min)" at bounding box center [76, 166] width 79 height 9
click at [42, 168] on input "Cat Bath & Brush (60min)" at bounding box center [39, 165] width 5 height 5
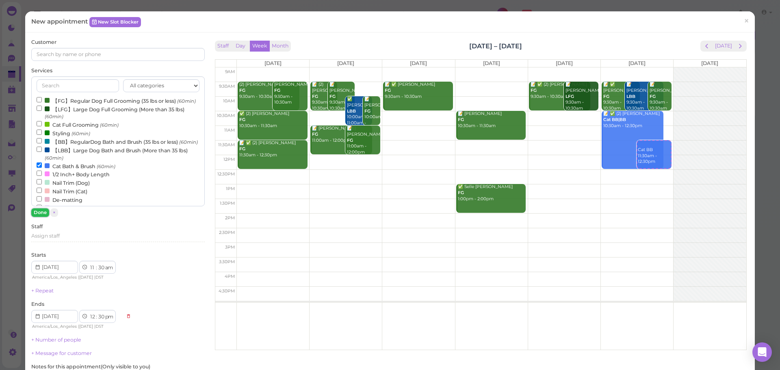
click at [39, 214] on button "Done" at bounding box center [40, 212] width 18 height 9
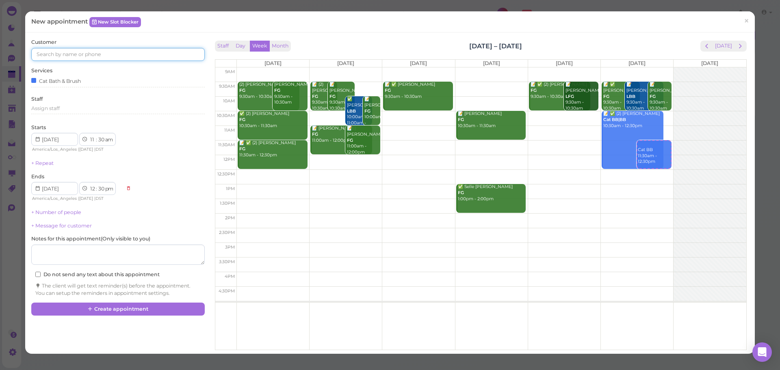
click at [87, 50] on input at bounding box center [117, 54] width 173 height 13
type input "6266260348"
click at [80, 73] on link "6266260348 6266260348" at bounding box center [69, 68] width 74 height 15
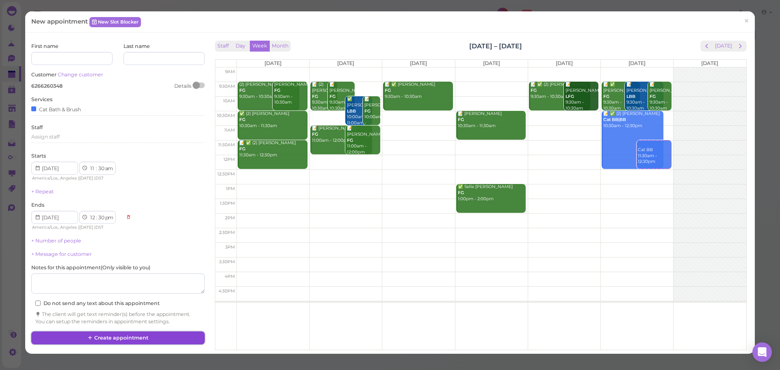
click at [99, 336] on button "Create appointment" at bounding box center [117, 338] width 173 height 13
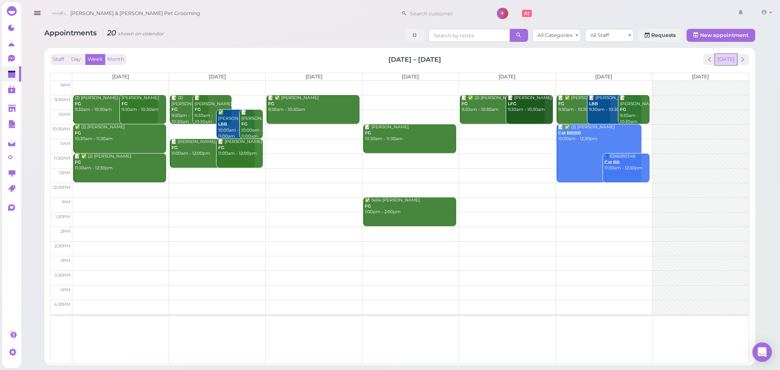
click at [731, 61] on button "[DATE]" at bounding box center [726, 59] width 22 height 11
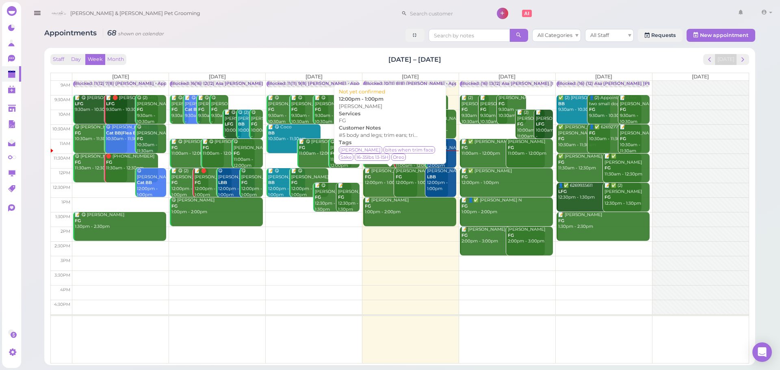
click at [382, 189] on link "📝 Rosa Molina FG 12:00pm - 1:00pm" at bounding box center [390, 182] width 54 height 29
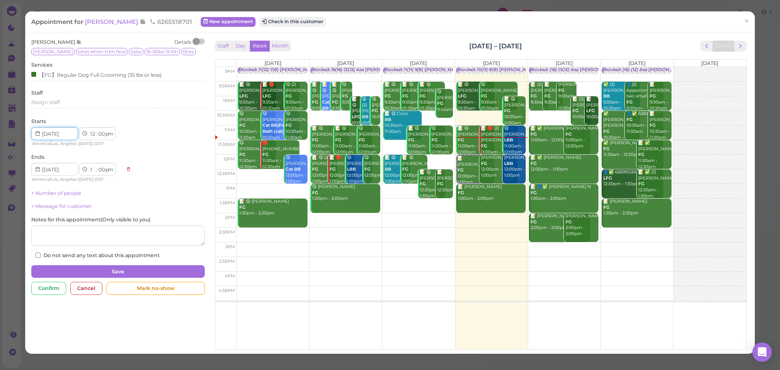
click at [59, 134] on input at bounding box center [54, 133] width 47 height 13
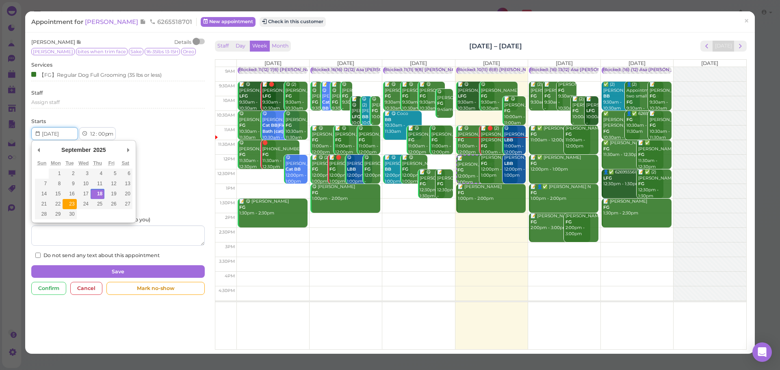
type input "2025-09-23"
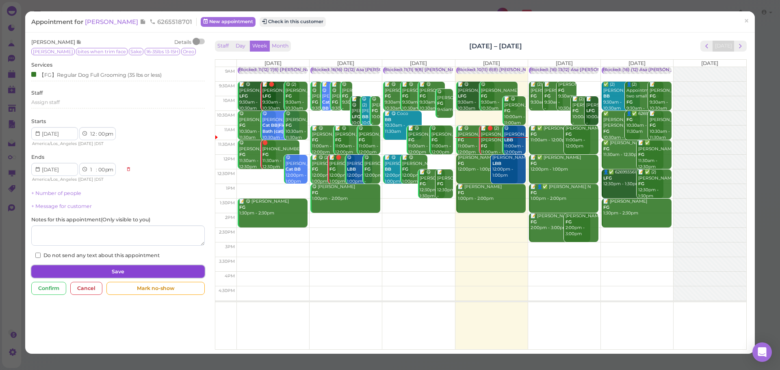
click at [103, 269] on button "Save" at bounding box center [117, 271] width 173 height 13
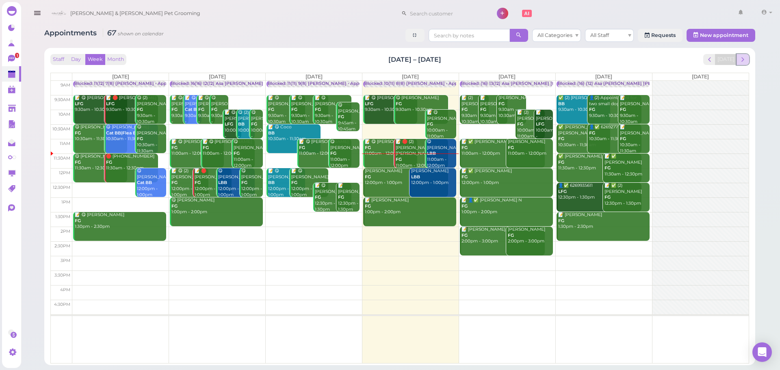
click at [746, 58] on span "next" at bounding box center [743, 60] width 8 height 8
click at [741, 59] on span "next" at bounding box center [743, 60] width 8 height 8
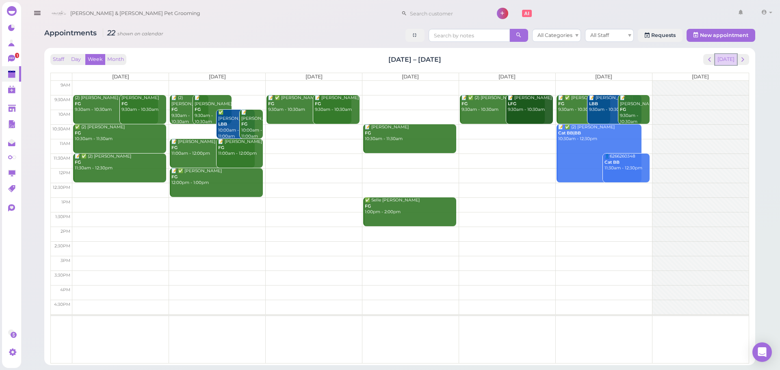
click at [731, 61] on button "[DATE]" at bounding box center [726, 59] width 22 height 11
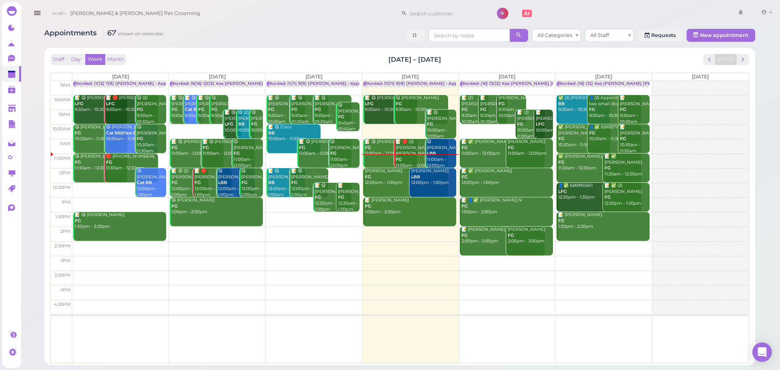
click at [386, 184] on div "[PERSON_NAME] FG 12:00pm - 1:00pm" at bounding box center [406, 177] width 84 height 18
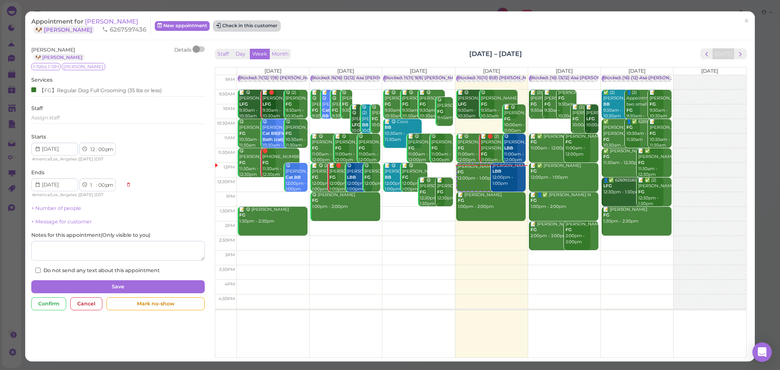
click at [240, 27] on button "Check in this customer" at bounding box center [247, 26] width 66 height 10
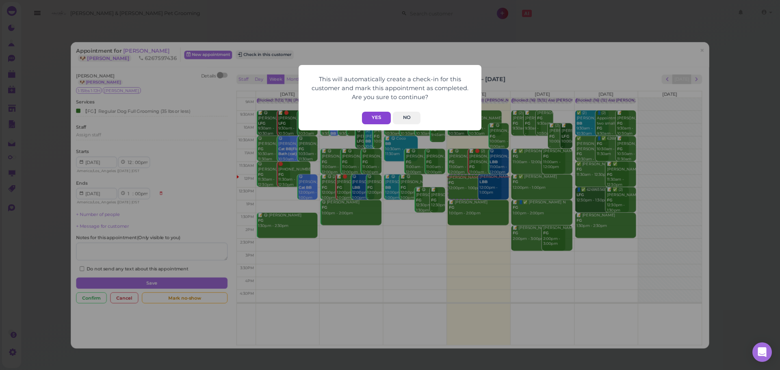
click at [371, 120] on button "Yes" at bounding box center [376, 118] width 29 height 13
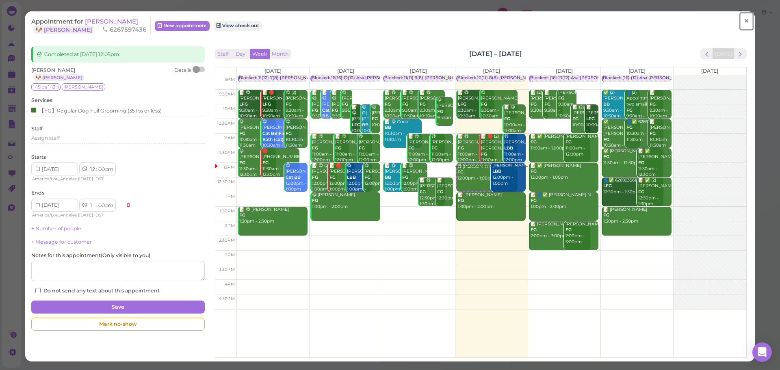
click at [744, 15] on span "×" at bounding box center [746, 20] width 5 height 11
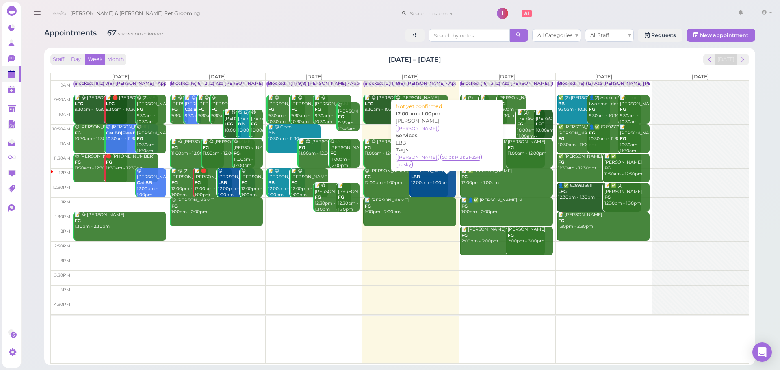
click at [420, 182] on div "[PERSON_NAME] LBB 12:00pm - 1:00pm" at bounding box center [433, 177] width 45 height 18
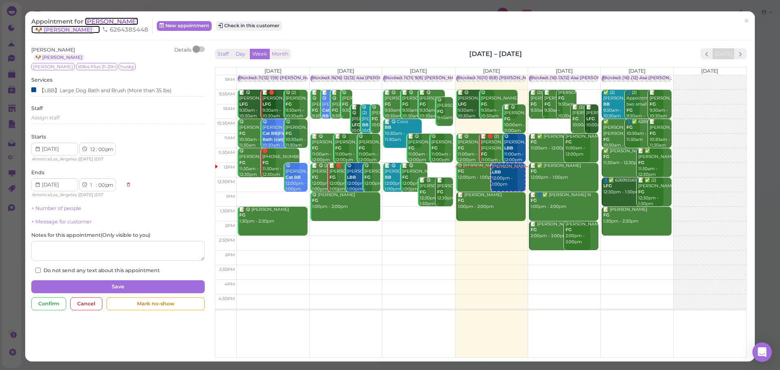
click at [112, 21] on span "[PERSON_NAME]" at bounding box center [111, 21] width 53 height 8
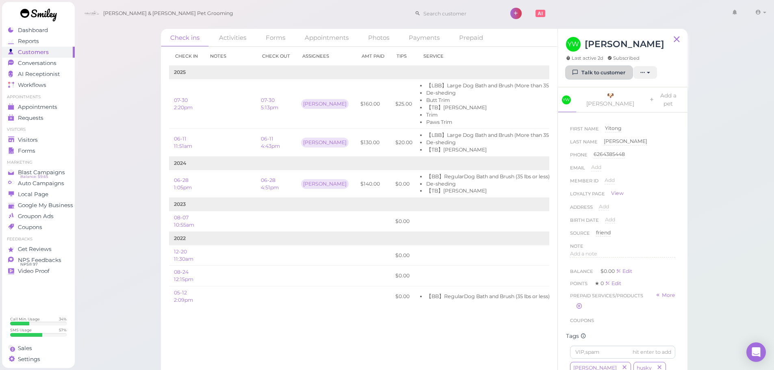
click at [590, 67] on link "Talk to customer" at bounding box center [599, 72] width 66 height 13
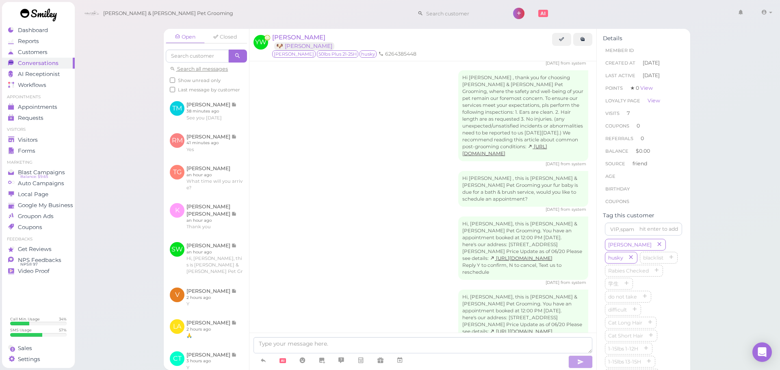
click at [300, 290] on div "Hi, [PERSON_NAME], this is [PERSON_NAME] & [PERSON_NAME] Pet Grooming. You have…" at bounding box center [423, 317] width 331 height 55
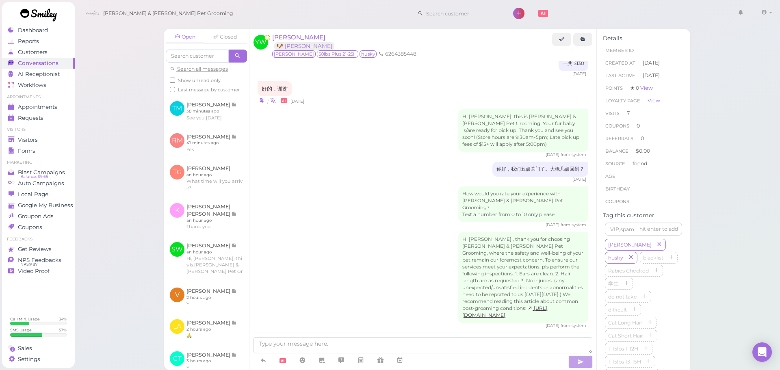
scroll to position [1067, 0]
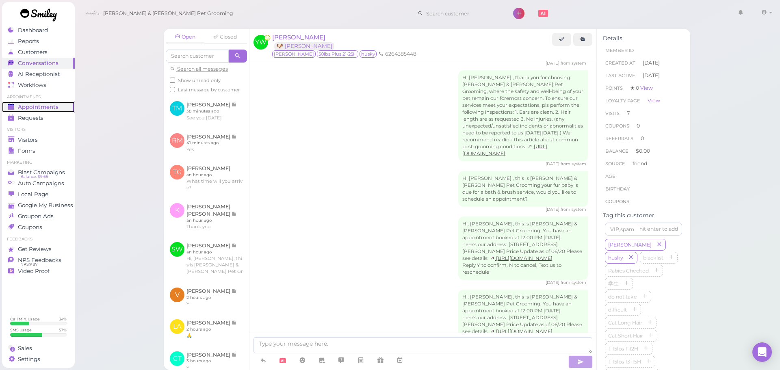
click at [38, 106] on span "Appointments" at bounding box center [38, 107] width 41 height 7
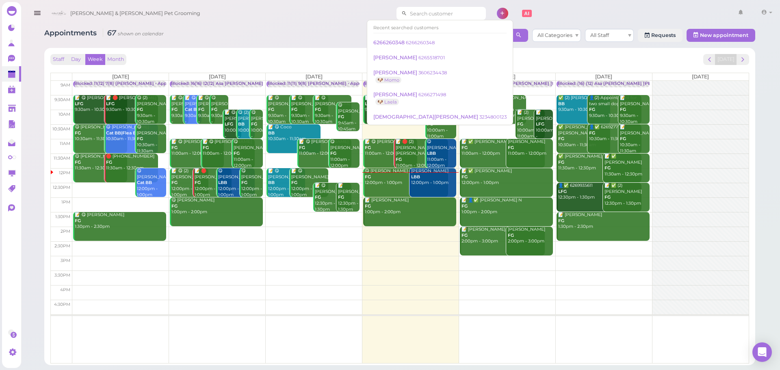
click at [436, 13] on input at bounding box center [446, 13] width 79 height 13
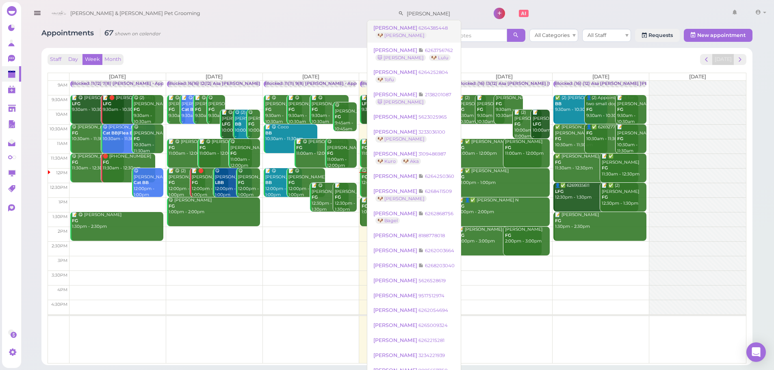
type input "[PERSON_NAME]"
click at [422, 30] on small "6264385448" at bounding box center [432, 28] width 29 height 6
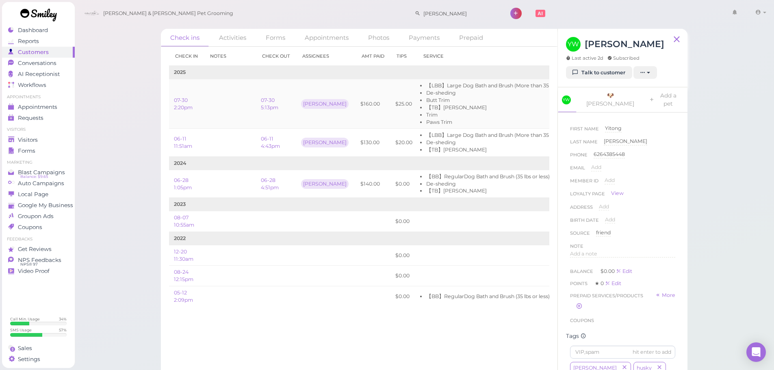
click at [248, 113] on td at bounding box center [230, 104] width 52 height 50
click at [46, 102] on link "Appointments" at bounding box center [38, 107] width 73 height 11
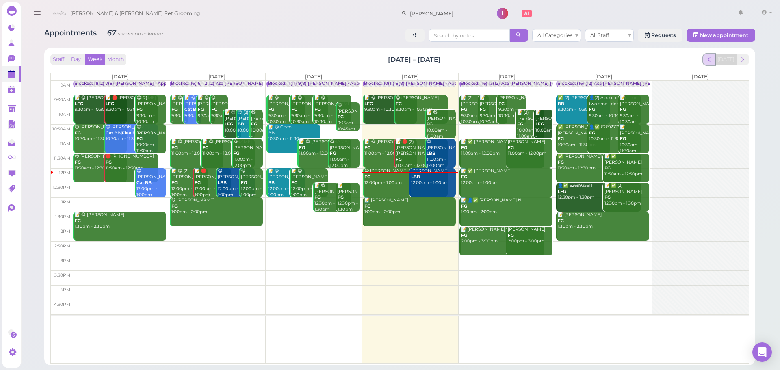
click at [709, 56] on span "prev" at bounding box center [710, 60] width 8 height 8
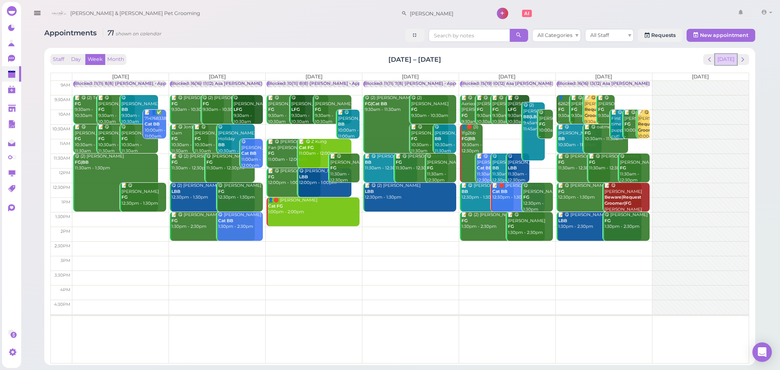
click at [735, 60] on button "[DATE]" at bounding box center [726, 59] width 22 height 11
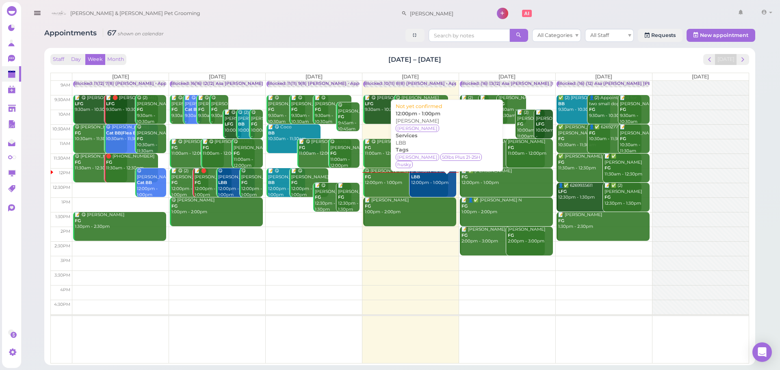
click at [444, 183] on div "[PERSON_NAME] LBB 12:00pm - 1:00pm" at bounding box center [433, 177] width 45 height 18
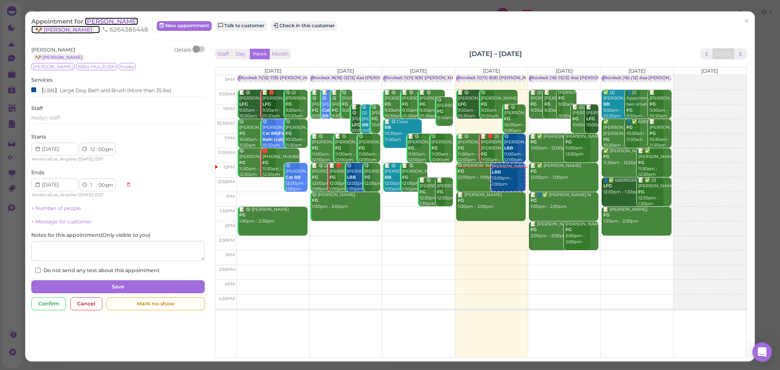
click at [106, 24] on span "[PERSON_NAME]" at bounding box center [111, 21] width 53 height 8
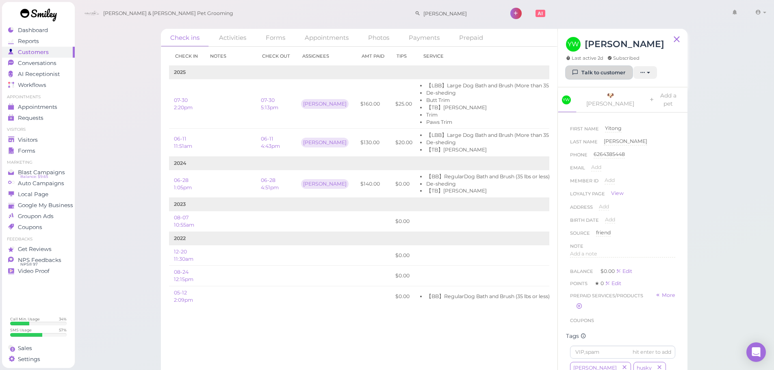
click at [589, 72] on link "Talk to customer" at bounding box center [599, 72] width 66 height 13
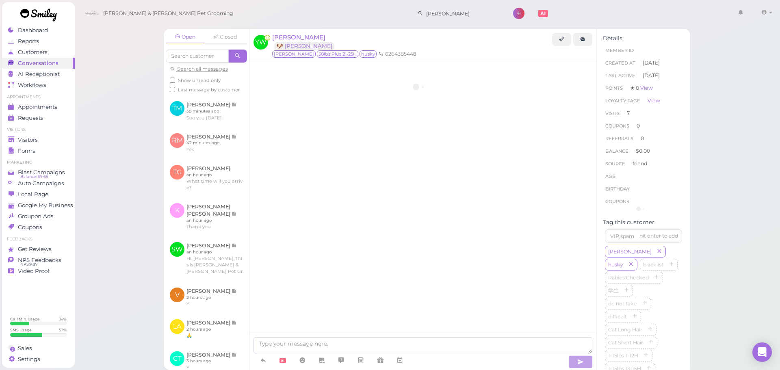
scroll to position [1067, 0]
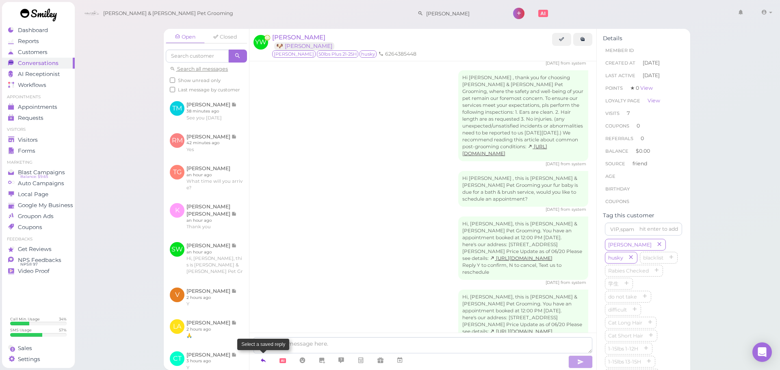
click at [262, 362] on icon at bounding box center [263, 360] width 7 height 8
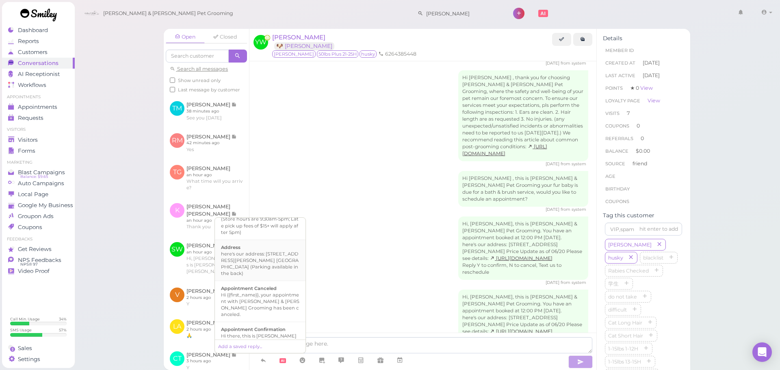
scroll to position [81, 0]
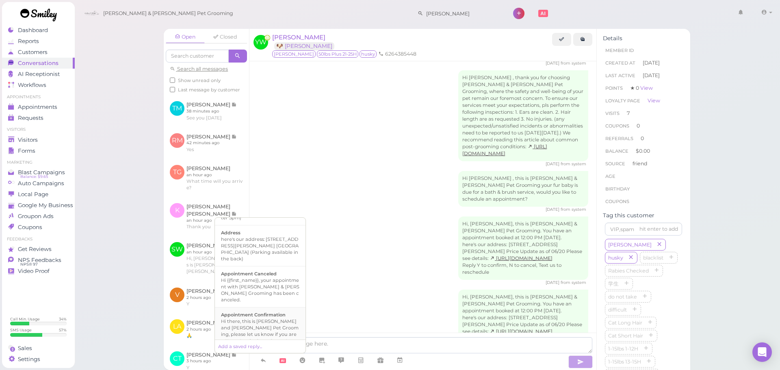
click at [260, 318] on div "Hi there, this is [PERSON_NAME] and [PERSON_NAME] Pet Grooming, please let us k…" at bounding box center [260, 334] width 78 height 33
type textarea "Hi there, this is [PERSON_NAME] and [PERSON_NAME] Pet Grooming, please let us k…"
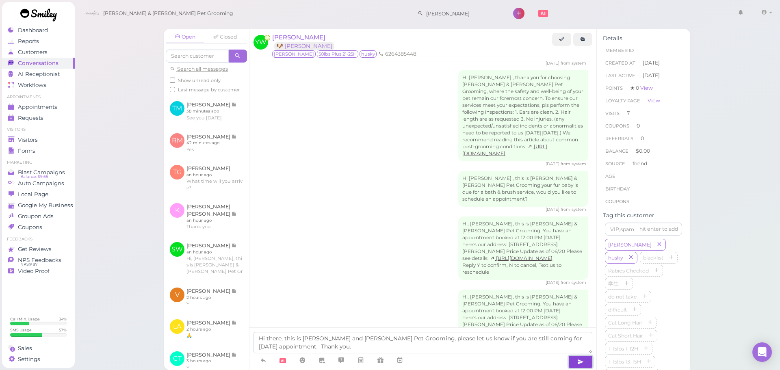
click at [584, 362] on button "button" at bounding box center [580, 361] width 24 height 13
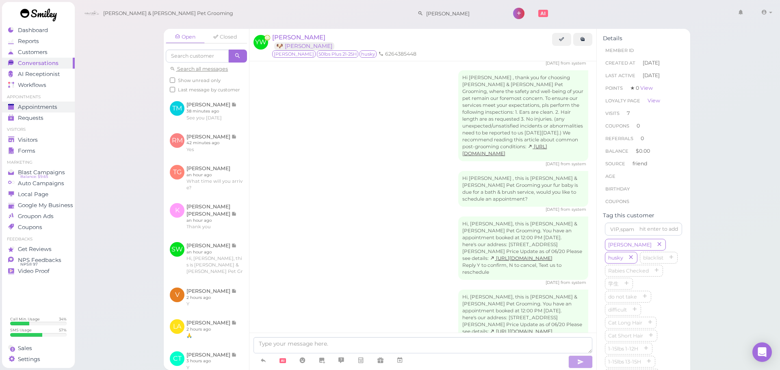
scroll to position [1100, 0]
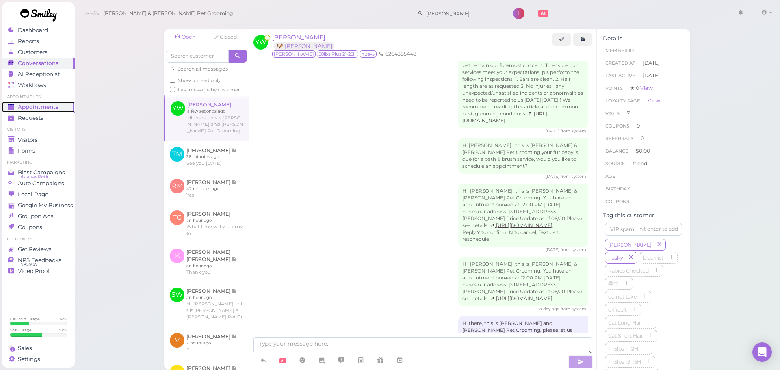
click at [46, 108] on span "Appointments" at bounding box center [38, 107] width 41 height 7
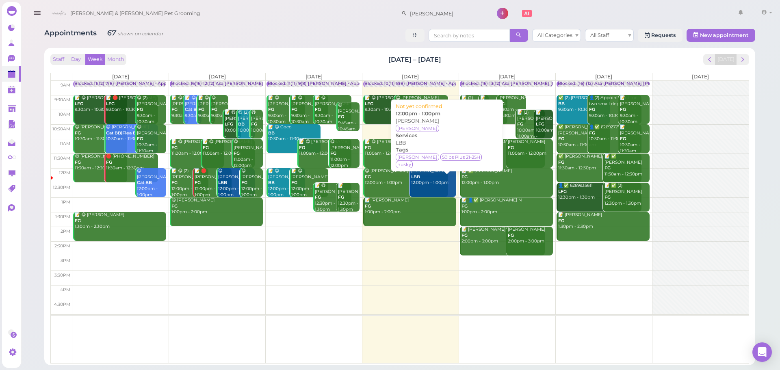
click at [436, 184] on div "[PERSON_NAME] LBB 12:00pm - 1:00pm" at bounding box center [433, 177] width 45 height 18
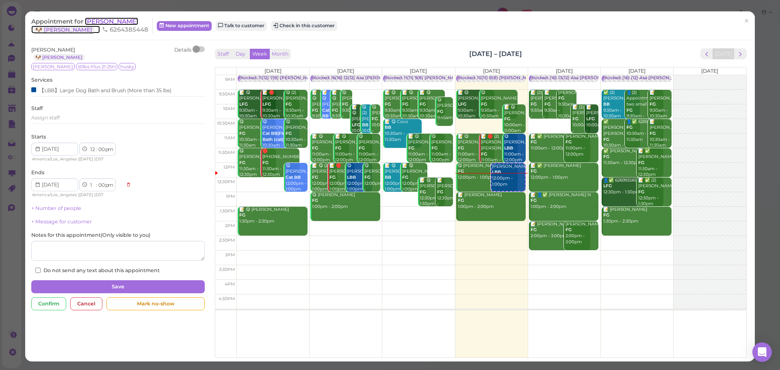
click at [110, 20] on span "[PERSON_NAME]" at bounding box center [111, 21] width 53 height 8
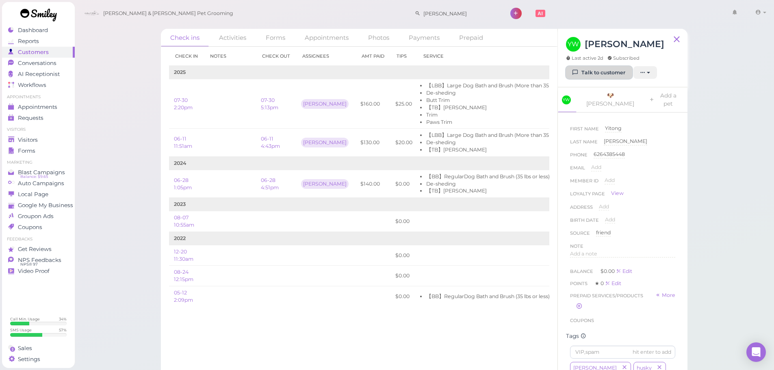
click at [598, 71] on link "Talk to customer" at bounding box center [599, 72] width 66 height 13
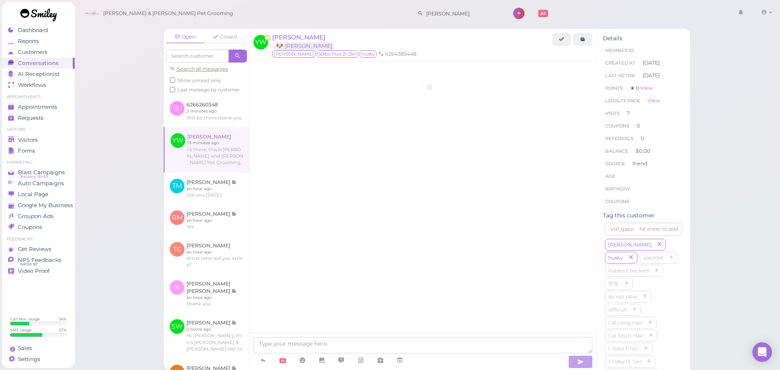
scroll to position [1078, 0]
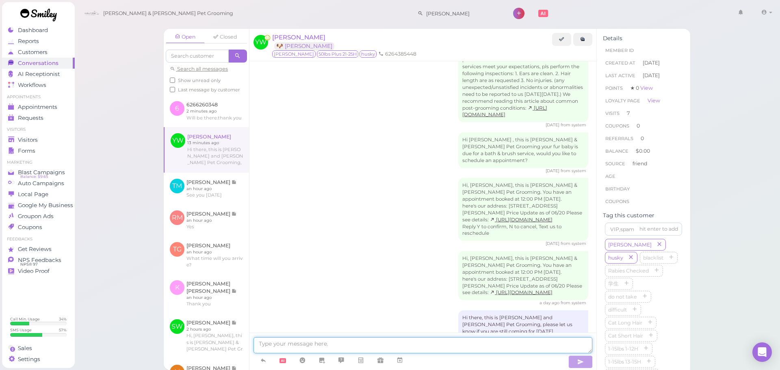
click at [451, 347] on textarea at bounding box center [423, 345] width 339 height 16
type textarea "今天还会来吗？"
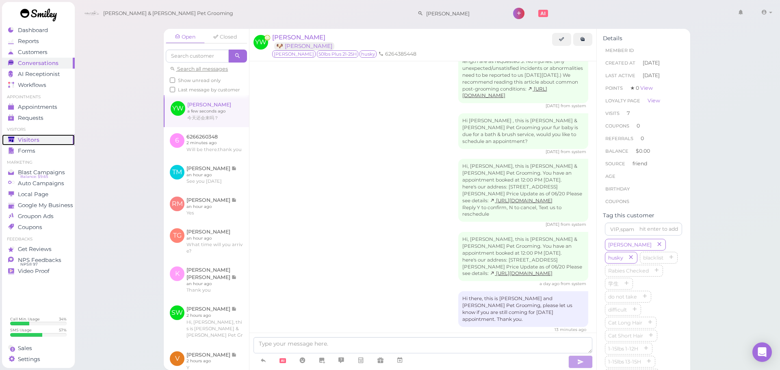
click at [25, 137] on span "Visitors" at bounding box center [29, 140] width 22 height 7
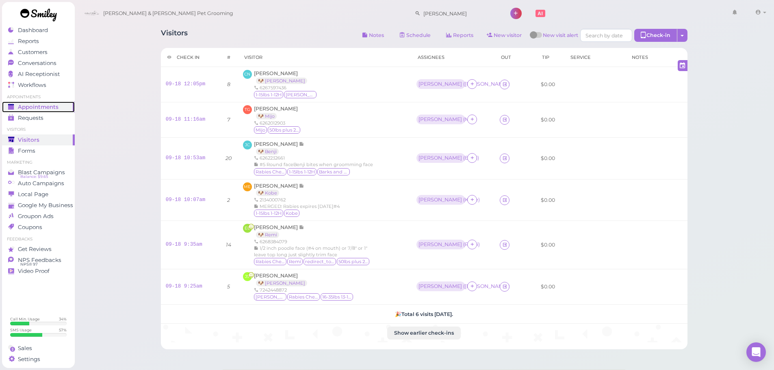
click at [45, 107] on span "Appointments" at bounding box center [38, 107] width 41 height 7
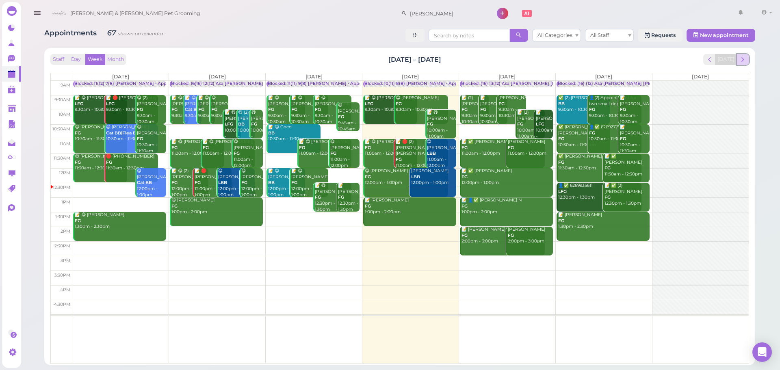
click at [741, 57] on span "next" at bounding box center [743, 60] width 8 height 8
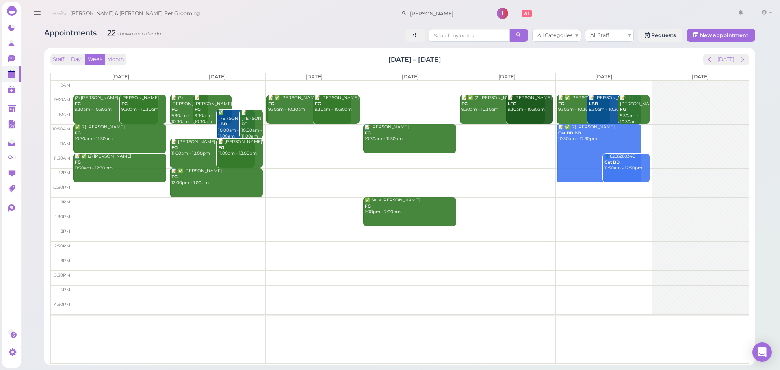
click at [288, 129] on td at bounding box center [410, 131] width 676 height 15
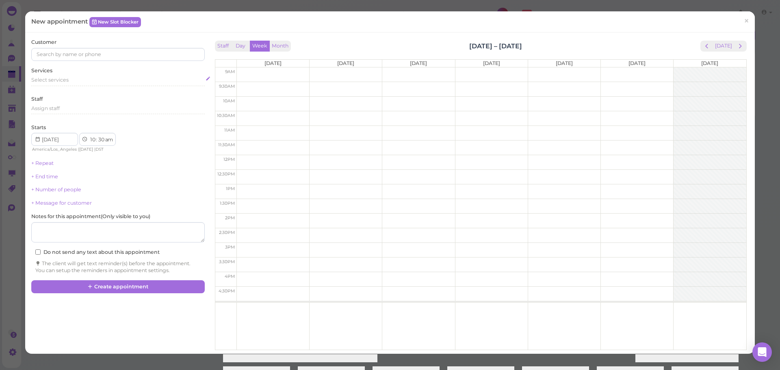
drag, startPoint x: 106, startPoint y: 91, endPoint x: 91, endPoint y: 78, distance: 19.9
click at [95, 70] on div "Services Select services" at bounding box center [117, 78] width 173 height 22
click at [87, 82] on div "Select services" at bounding box center [117, 79] width 173 height 7
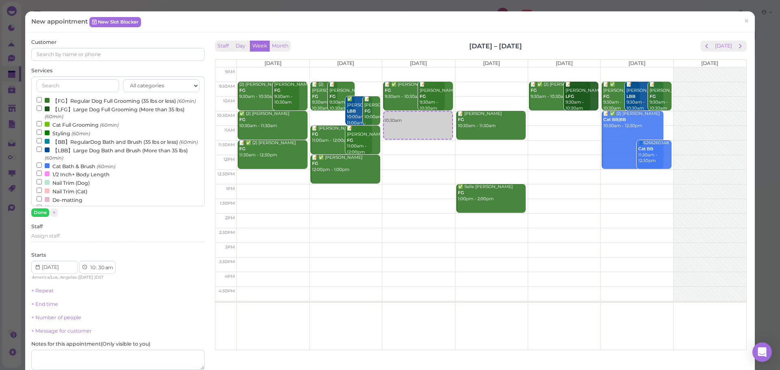
click at [81, 103] on label "【FG】Regular Dog Full Grooming (35 lbs or less) (60min)" at bounding box center [116, 100] width 159 height 9
click at [42, 102] on input "【FG】Regular Dog Full Grooming (35 lbs or less) (60min)" at bounding box center [39, 99] width 5 height 5
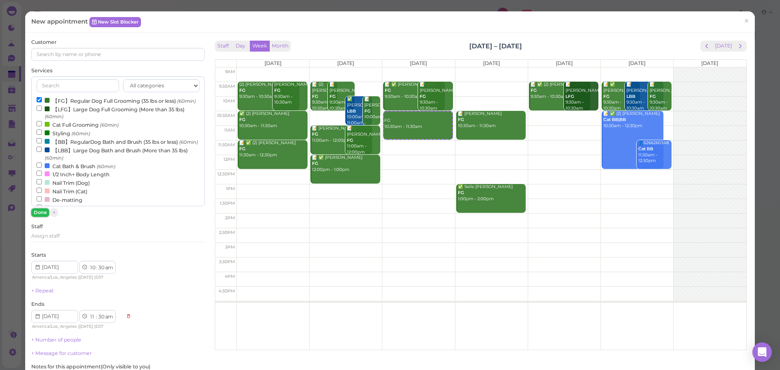
click at [42, 214] on button "Done" at bounding box center [40, 212] width 18 height 9
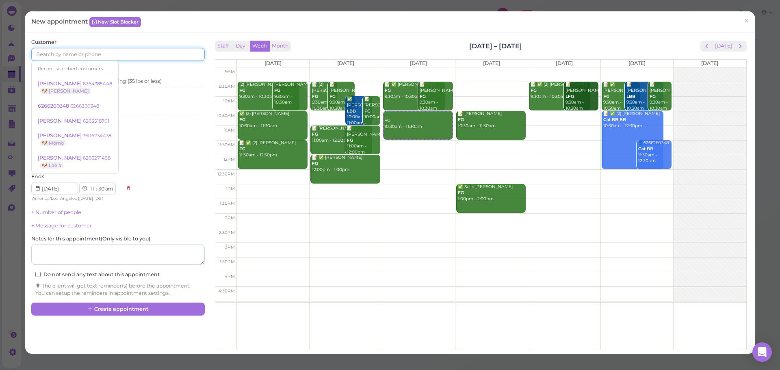
click at [95, 55] on input at bounding box center [117, 54] width 173 height 13
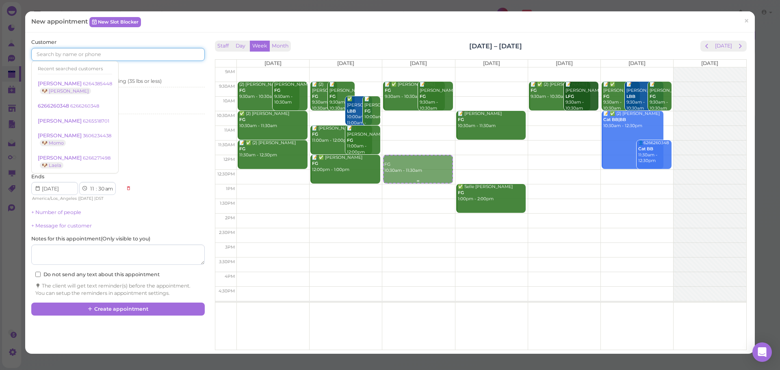
drag, startPoint x: 399, startPoint y: 124, endPoint x: 395, endPoint y: 172, distance: 48.1
click at [395, 67] on div "FG 10:30am - 11:30am 📝 ✅ [PERSON_NAME] FG 9:30am - 10:30am 📝 [PERSON_NAME] FG 9…" at bounding box center [418, 67] width 72 height 0
select select "12"
select select "00"
select select "pm"
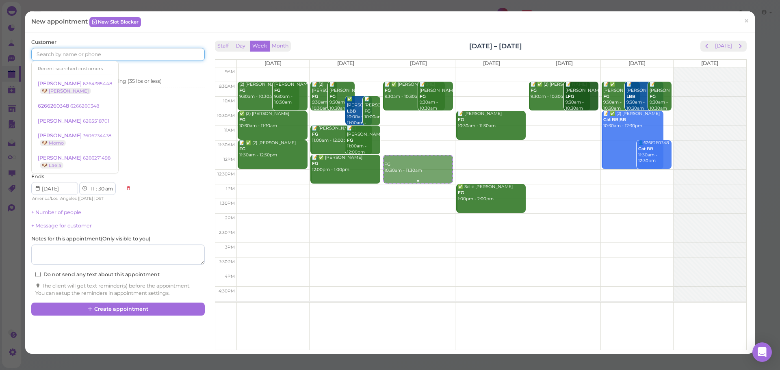
select select "1"
select select "00"
select select "pm"
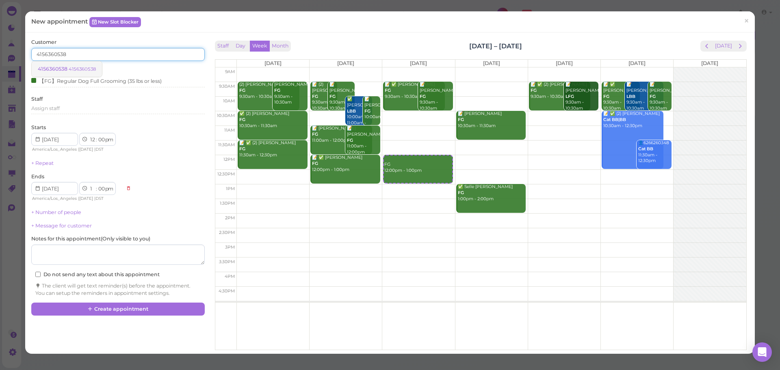
type input "4156360538"
click at [87, 70] on small "4156360538" at bounding box center [82, 69] width 27 height 6
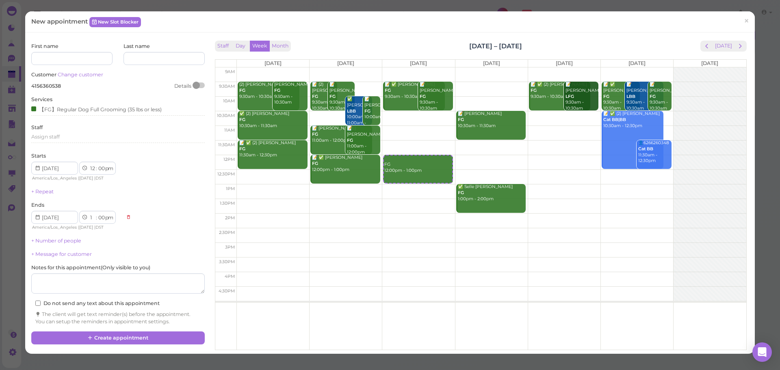
drag, startPoint x: 550, startPoint y: 40, endPoint x: 410, endPoint y: 37, distance: 139.8
click at [410, 37] on div "First name Last name Customer Change customer 4156360538 Details Services 【FG】R…" at bounding box center [390, 193] width 730 height 321
click at [406, 41] on div "Staff Day Week Month [DATE] – [DATE] [DATE]" at bounding box center [481, 46] width 532 height 11
drag, startPoint x: 404, startPoint y: 41, endPoint x: 548, endPoint y: 40, distance: 144.6
click at [548, 41] on div "Staff Day Week Month [DATE] – [DATE] [DATE]" at bounding box center [481, 46] width 532 height 11
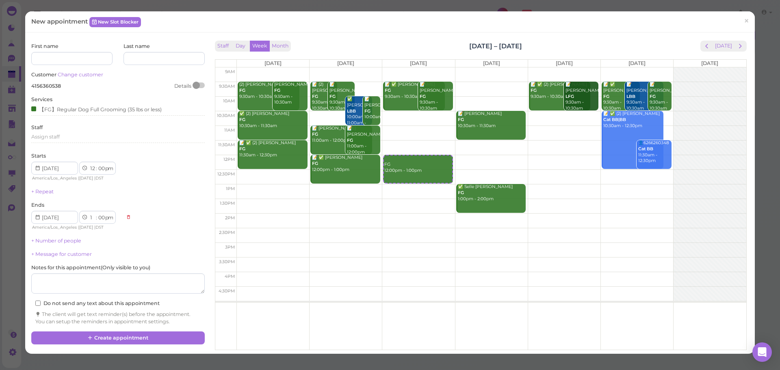
click at [548, 41] on div "Staff Day Week Month [DATE] – [DATE] [DATE]" at bounding box center [481, 46] width 532 height 11
drag, startPoint x: 548, startPoint y: 40, endPoint x: 432, endPoint y: 42, distance: 116.2
click at [432, 42] on div "Staff Day Week Month [DATE] – [DATE] [DATE]" at bounding box center [481, 46] width 532 height 11
click at [431, 42] on div "Staff Day Week Month [DATE] – [DATE] [DATE]" at bounding box center [481, 46] width 532 height 11
drag, startPoint x: 472, startPoint y: 44, endPoint x: 599, endPoint y: 38, distance: 126.9
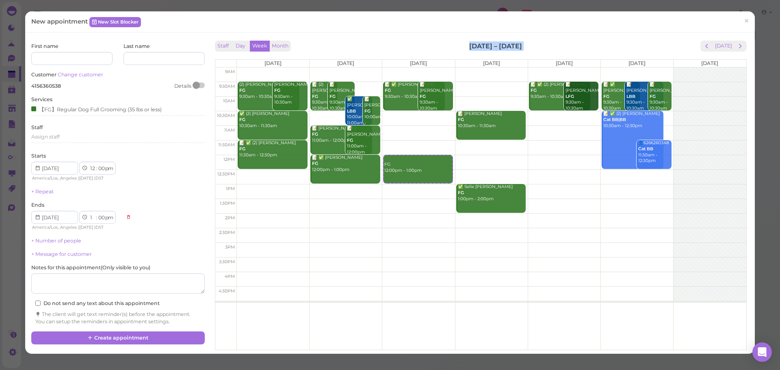
click at [599, 39] on div "Staff Day Week Month [DATE] – [DATE] [DATE] [DATE] [DATE] [DATE] [DATE] [DATE] …" at bounding box center [481, 193] width 536 height 309
drag, startPoint x: 540, startPoint y: 41, endPoint x: 426, endPoint y: 43, distance: 114.2
click at [426, 43] on div "Staff Day Week Month [DATE] – [DATE] [DATE]" at bounding box center [481, 46] width 532 height 11
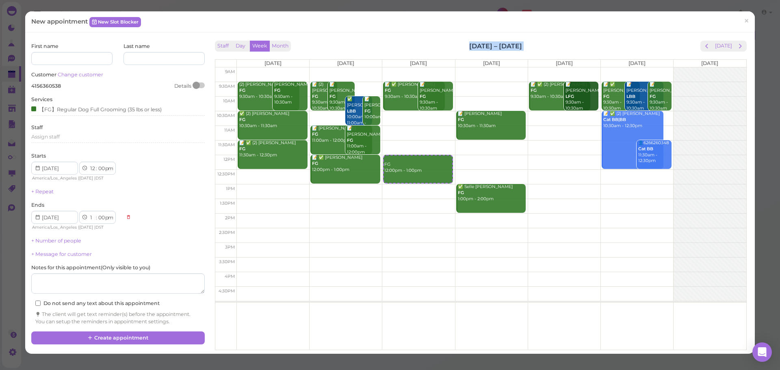
drag, startPoint x: 426, startPoint y: 43, endPoint x: 506, endPoint y: 41, distance: 79.6
click at [506, 41] on div "Staff Day Week Month [DATE] – [DATE] [DATE]" at bounding box center [481, 46] width 532 height 11
click at [507, 41] on h2 "[DATE] – [DATE]" at bounding box center [495, 45] width 53 height 9
click at [84, 77] on link "Change customer" at bounding box center [81, 75] width 46 height 6
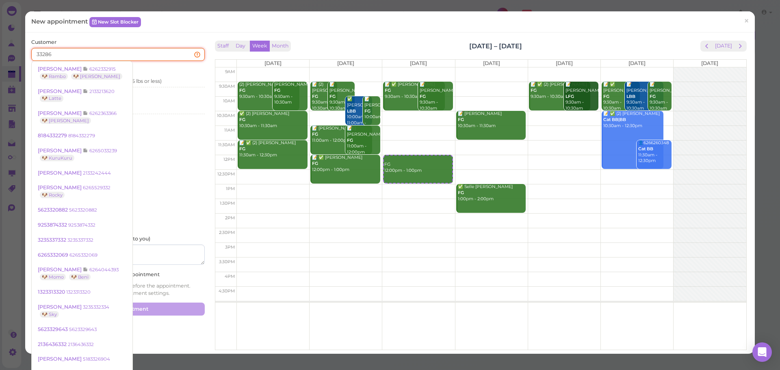
type input "332867"
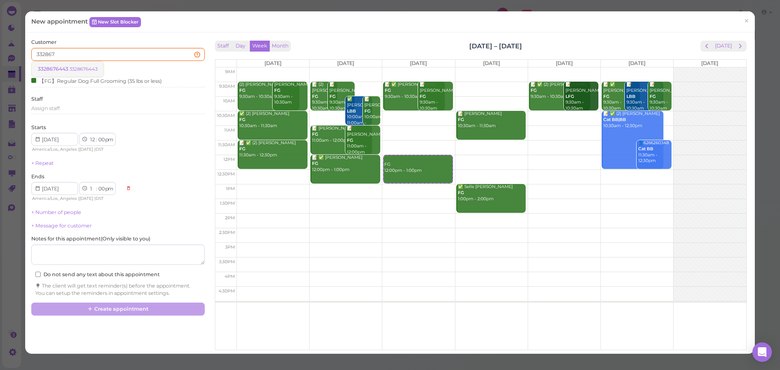
click at [70, 62] on link "3328676443 3328676443" at bounding box center [68, 68] width 72 height 15
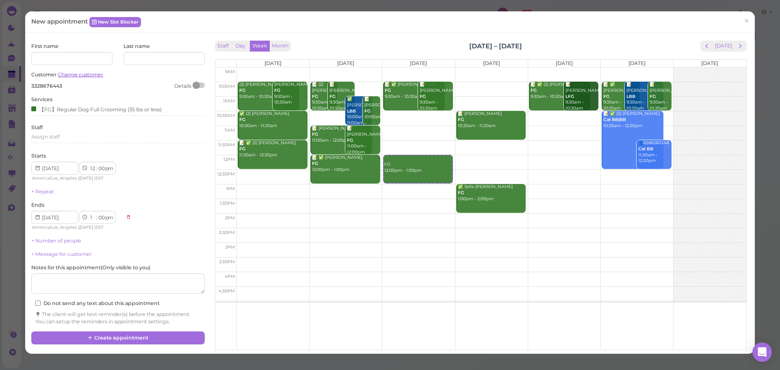
click at [96, 77] on link "Change customer" at bounding box center [81, 75] width 46 height 6
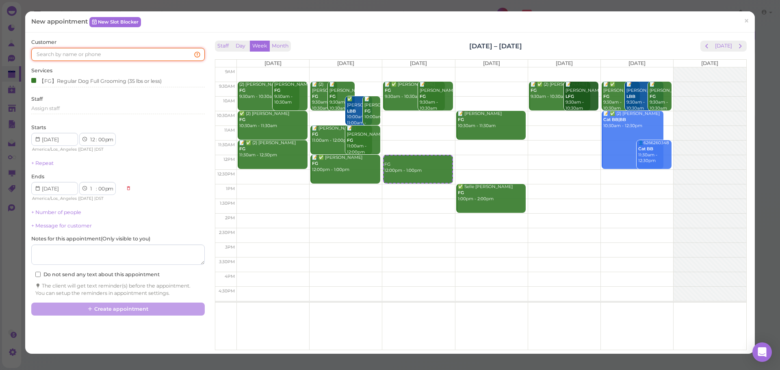
click at [109, 54] on input at bounding box center [117, 54] width 173 height 13
type input "62672516"
click at [92, 66] on small "6267251655" at bounding box center [81, 69] width 27 height 6
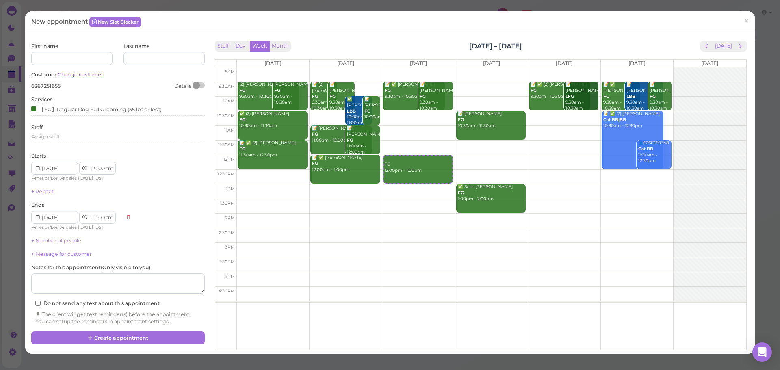
click at [85, 73] on link "Change customer" at bounding box center [81, 75] width 46 height 6
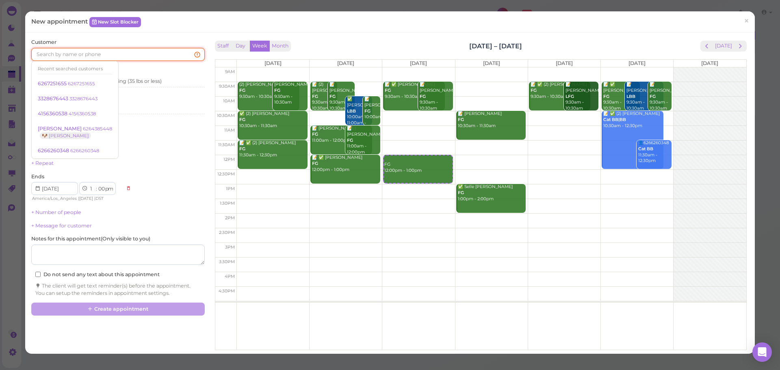
click at [88, 56] on input at bounding box center [117, 54] width 173 height 13
click at [196, 32] on div "New appointment New Slot Blocker ×" at bounding box center [390, 21] width 730 height 21
drag, startPoint x: 165, startPoint y: 55, endPoint x: 197, endPoint y: 54, distance: 32.1
click at [169, 55] on input at bounding box center [117, 54] width 173 height 13
click at [162, 54] on input at bounding box center [117, 54] width 173 height 13
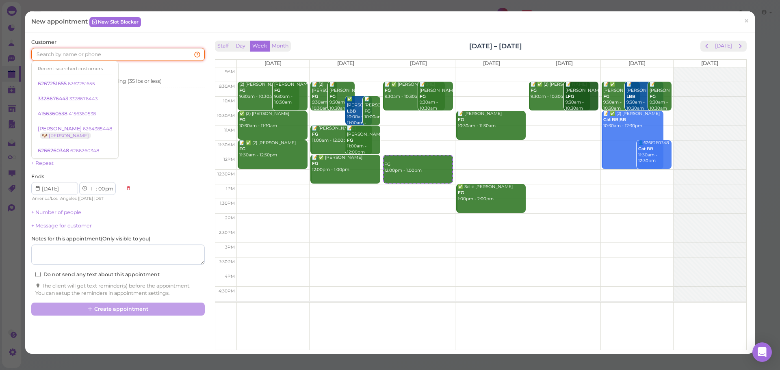
click at [162, 54] on input at bounding box center [117, 54] width 173 height 13
click at [182, 54] on input at bounding box center [117, 54] width 173 height 13
click at [180, 40] on div "Customer Recent searched customers 6267251655 6267251655 3328676443 3328676443 …" at bounding box center [117, 50] width 173 height 22
click at [168, 54] on input at bounding box center [117, 54] width 173 height 13
click at [169, 40] on div "Customer Recent searched customers 6267251655 6267251655 3328676443 3328676443 …" at bounding box center [117, 50] width 173 height 22
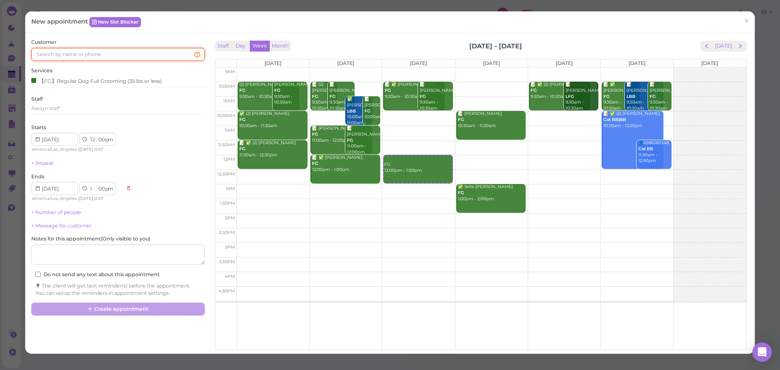
click at [158, 56] on input at bounding box center [117, 54] width 173 height 13
click at [165, 43] on div "Customer Recent searched customers 6267251655 6267251655 3328676443 3328676443 …" at bounding box center [117, 50] width 173 height 22
click at [156, 56] on input at bounding box center [117, 54] width 173 height 13
click at [165, 43] on div "Customer Recent searched customers 6267251655 6267251655 3328676443 3328676443 …" at bounding box center [117, 50] width 173 height 22
click at [156, 54] on input at bounding box center [117, 54] width 173 height 13
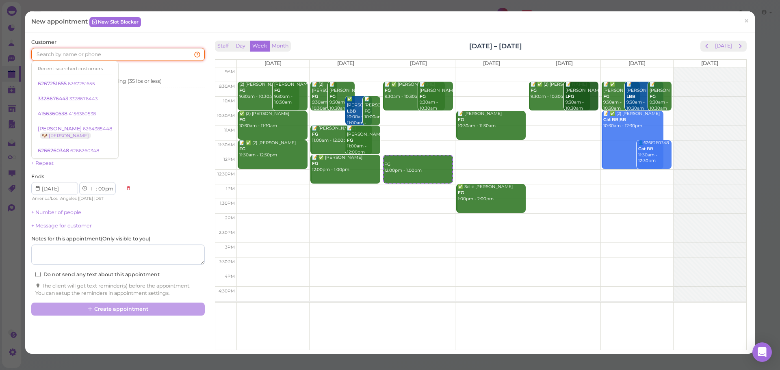
click at [70, 52] on input at bounding box center [117, 54] width 173 height 13
click at [70, 55] on input at bounding box center [117, 54] width 173 height 13
click at [82, 53] on input at bounding box center [117, 54] width 173 height 13
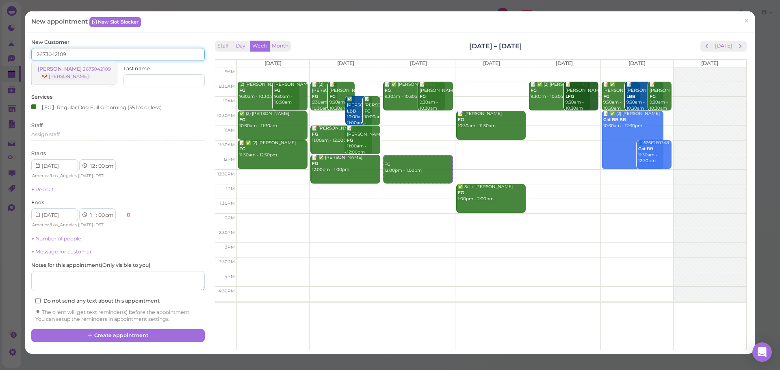
type input "2673042109"
click at [83, 69] on small "2673042109" at bounding box center [97, 69] width 28 height 6
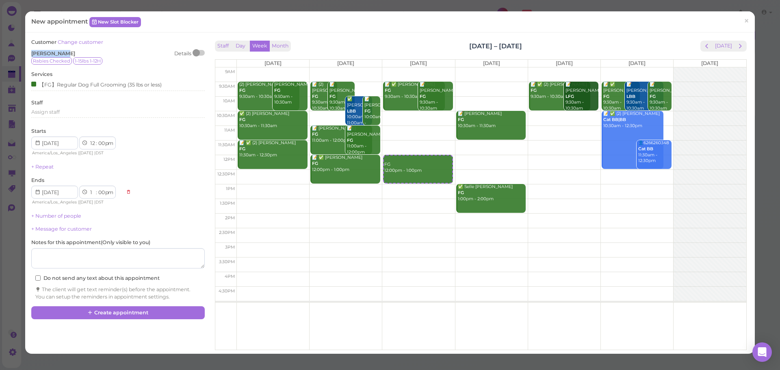
drag, startPoint x: 29, startPoint y: 53, endPoint x: 73, endPoint y: 53, distance: 44.3
click at [73, 53] on div "Customer Change customer [PERSON_NAME] Details Rabies Checked 1-15lbs 1-12H Ser…" at bounding box center [117, 173] width 181 height 268
click at [73, 53] on div "[PERSON_NAME] Details" at bounding box center [117, 53] width 173 height 7
drag, startPoint x: 73, startPoint y: 53, endPoint x: 68, endPoint y: 55, distance: 5.8
click at [67, 55] on div "[PERSON_NAME] Details" at bounding box center [117, 53] width 173 height 7
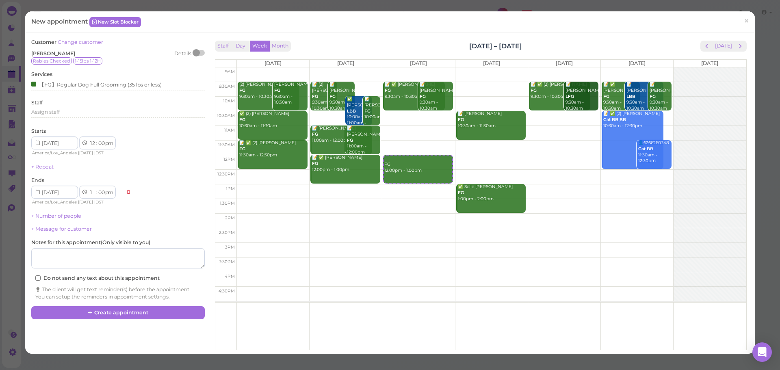
click at [78, 50] on div "[PERSON_NAME] Details" at bounding box center [117, 53] width 173 height 7
drag, startPoint x: 537, startPoint y: 43, endPoint x: 432, endPoint y: 38, distance: 104.9
click at [432, 39] on div "Staff Day Week Month [DATE] – [DATE] [DATE] [DATE] [DATE] [DATE] [DATE] [DATE] …" at bounding box center [481, 193] width 536 height 309
drag, startPoint x: 432, startPoint y: 38, endPoint x: 578, endPoint y: 36, distance: 145.9
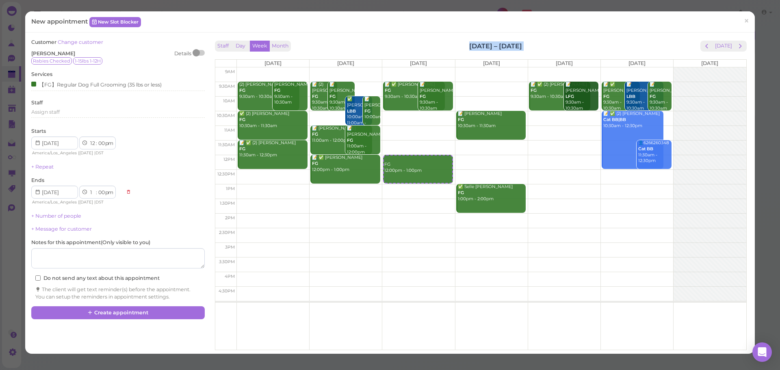
click at [578, 36] on div "Customer Change customer [PERSON_NAME] Details Rabies Checked 1-15lbs 1-12H Ser…" at bounding box center [390, 193] width 730 height 321
drag, startPoint x: 578, startPoint y: 36, endPoint x: 449, endPoint y: 39, distance: 129.2
click at [449, 39] on div "Customer Change customer [PERSON_NAME] Details Rabies Checked 1-15lbs 1-12H Ser…" at bounding box center [390, 193] width 730 height 321
click at [449, 39] on div "Staff Day Week Month [DATE] – [DATE] [DATE] [DATE] [DATE] [DATE] [DATE] [DATE] …" at bounding box center [481, 193] width 536 height 309
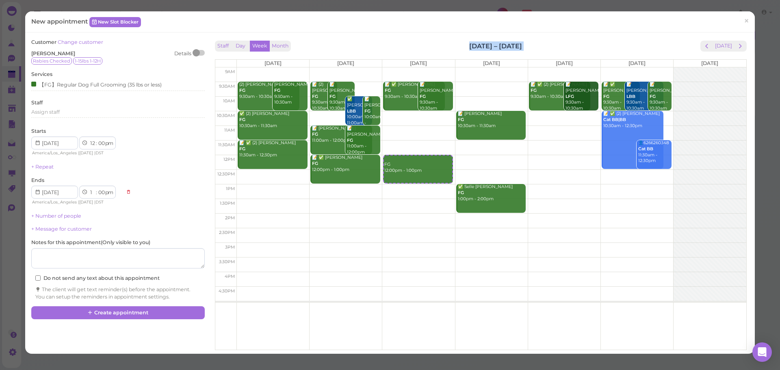
drag, startPoint x: 447, startPoint y: 40, endPoint x: 542, endPoint y: 41, distance: 94.3
click at [542, 41] on div "Staff Day Week Month [DATE] – [DATE] [DATE]" at bounding box center [481, 46] width 532 height 11
drag, startPoint x: 542, startPoint y: 41, endPoint x: 459, endPoint y: 45, distance: 82.1
click at [459, 45] on div "Staff Day Week Month [DATE] – [DATE] [DATE]" at bounding box center [481, 46] width 532 height 11
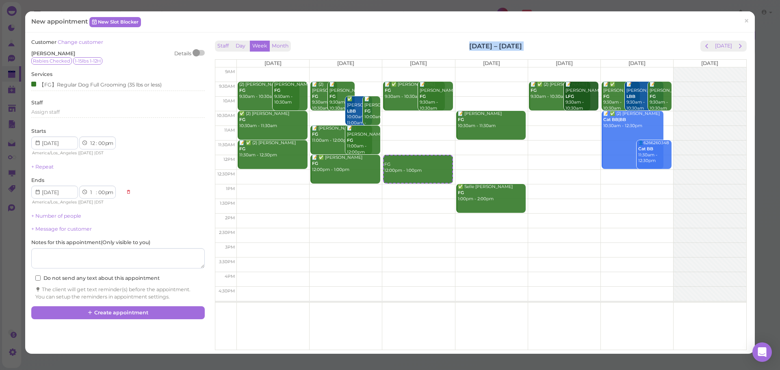
click at [459, 45] on div "Staff Day Week Month [DATE] – [DATE] [DATE]" at bounding box center [481, 46] width 532 height 11
drag, startPoint x: 459, startPoint y: 45, endPoint x: 544, endPoint y: 41, distance: 85.0
click at [544, 41] on div "Staff Day Week Month [DATE] – [DATE] [DATE]" at bounding box center [481, 46] width 532 height 11
click at [125, 308] on button "Create appointment" at bounding box center [117, 312] width 173 height 13
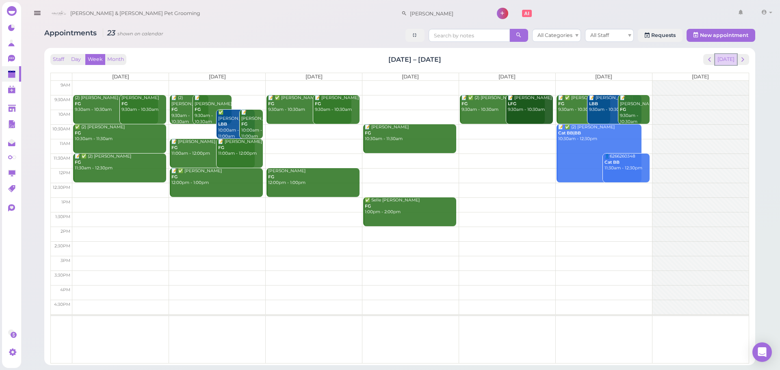
click at [735, 63] on button "[DATE]" at bounding box center [726, 59] width 22 height 11
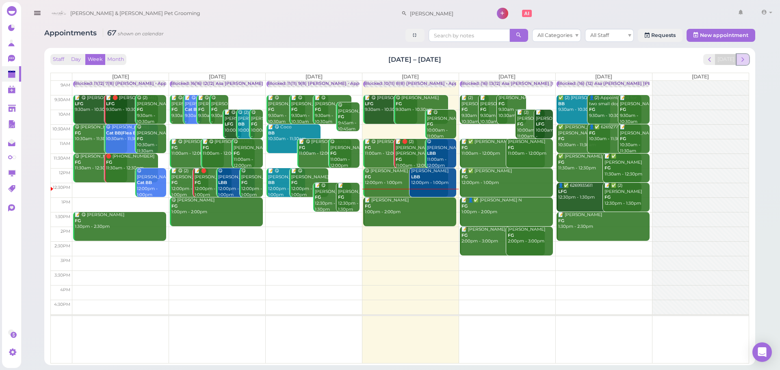
click at [740, 62] on span "next" at bounding box center [743, 60] width 8 height 8
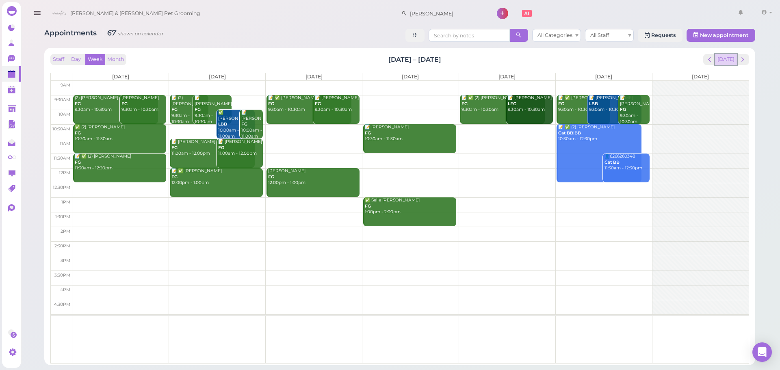
click at [727, 62] on button "[DATE]" at bounding box center [726, 59] width 22 height 11
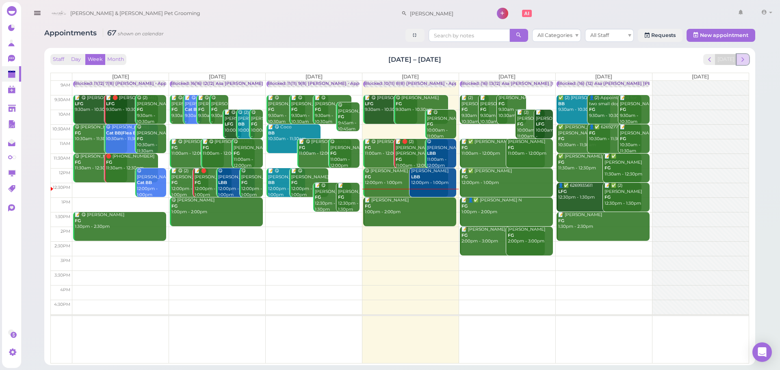
click at [747, 59] on button "next" at bounding box center [743, 59] width 13 height 11
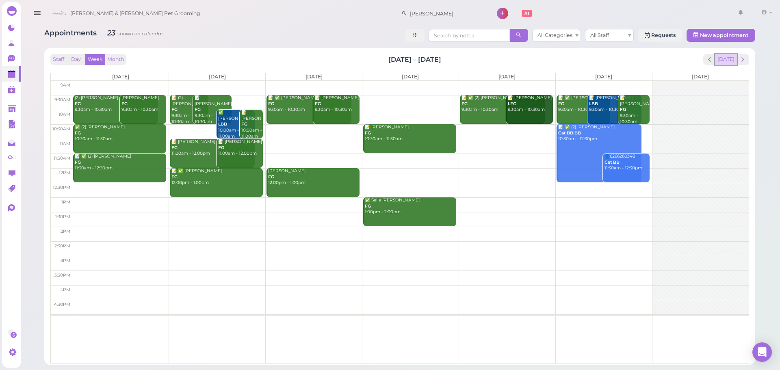
click at [733, 59] on button "[DATE]" at bounding box center [726, 59] width 22 height 11
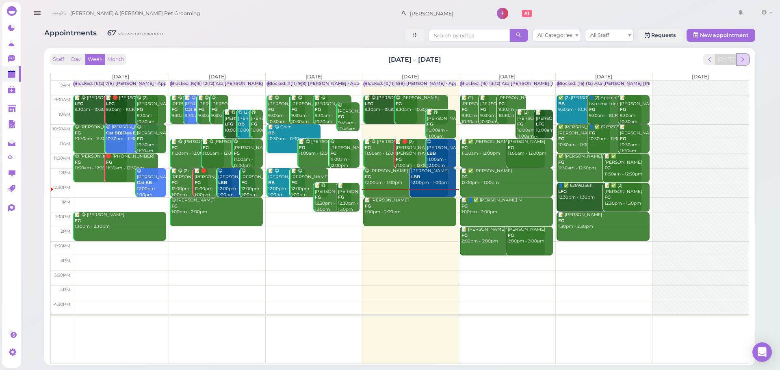
click at [741, 59] on span "next" at bounding box center [743, 60] width 8 height 8
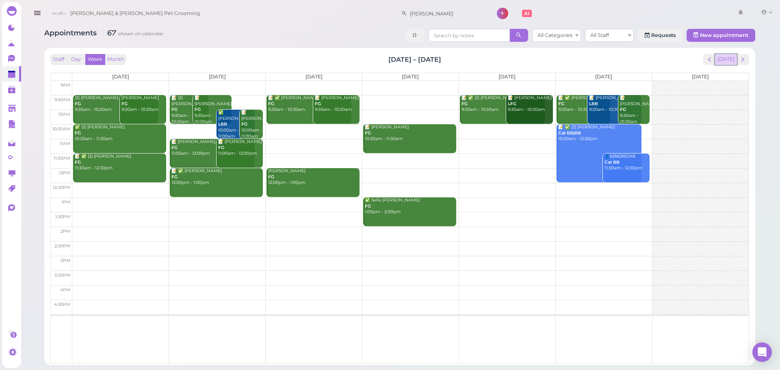
click at [735, 59] on button "[DATE]" at bounding box center [726, 59] width 22 height 11
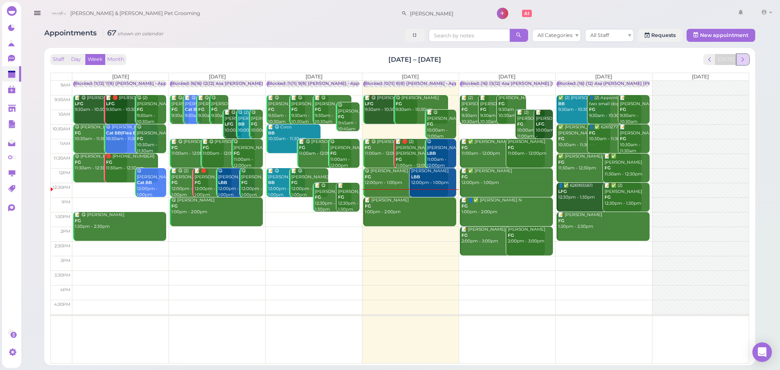
click at [747, 62] on button "next" at bounding box center [743, 59] width 13 height 11
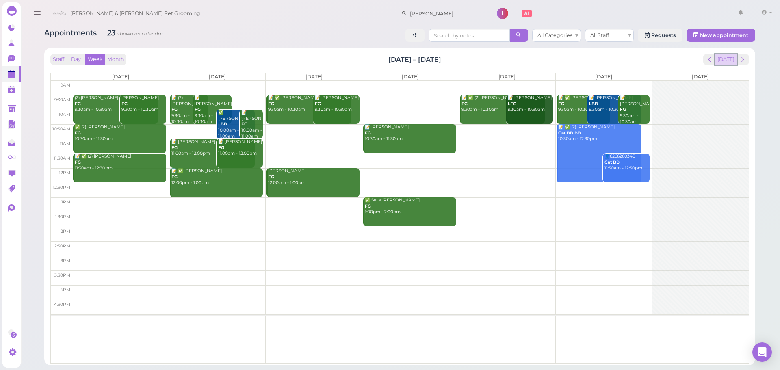
click at [725, 55] on button "[DATE]" at bounding box center [726, 59] width 22 height 11
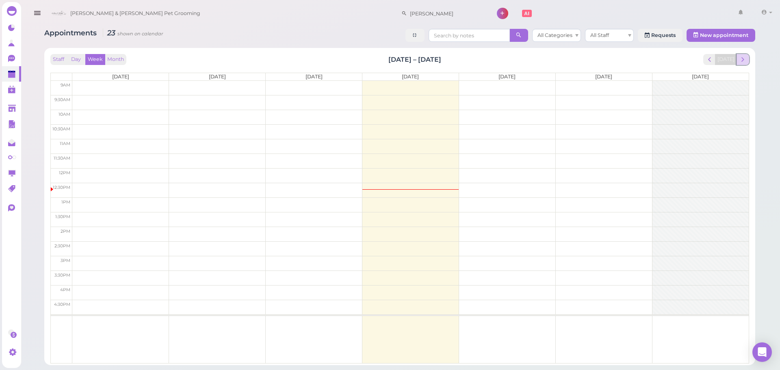
click at [738, 55] on button "next" at bounding box center [743, 59] width 13 height 11
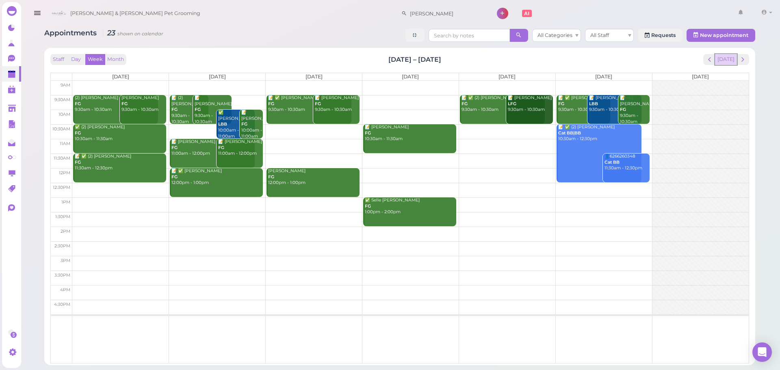
click at [728, 64] on button "[DATE]" at bounding box center [726, 59] width 22 height 11
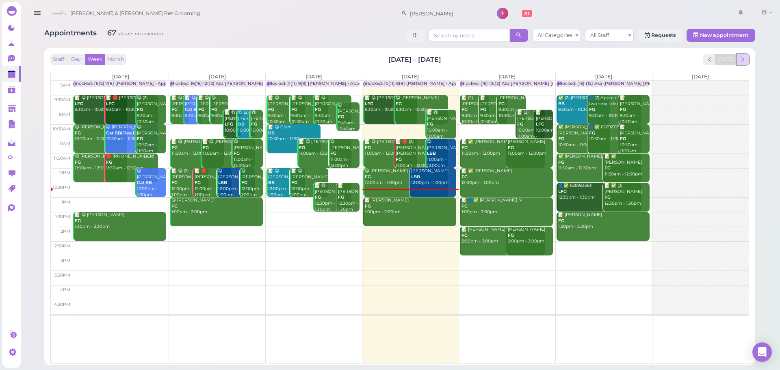
click at [744, 61] on span "next" at bounding box center [743, 60] width 8 height 8
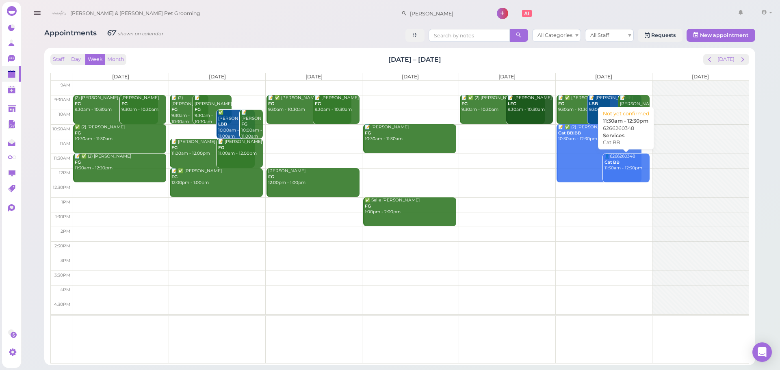
click at [627, 178] on link "👤6266260348 Cat BB 11:30am - 12:30pm" at bounding box center [626, 168] width 46 height 29
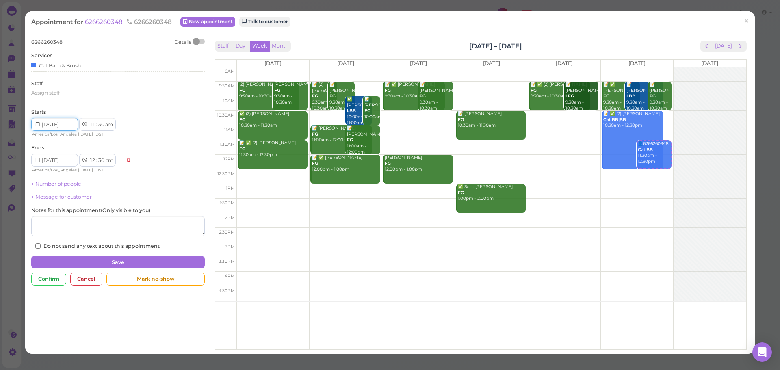
click at [64, 126] on input at bounding box center [54, 124] width 47 height 13
type input "[DATE]"
drag, startPoint x: 111, startPoint y: 195, endPoint x: 221, endPoint y: 175, distance: 112.0
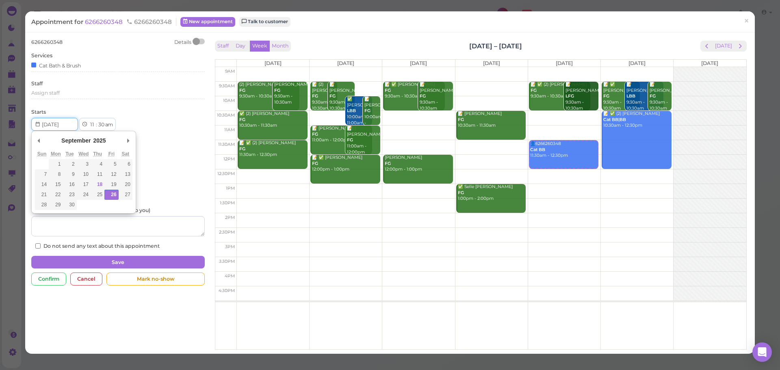
click at [62, 127] on input "Use the arrow keys to pick a date" at bounding box center [54, 124] width 47 height 13
type input "[DATE]"
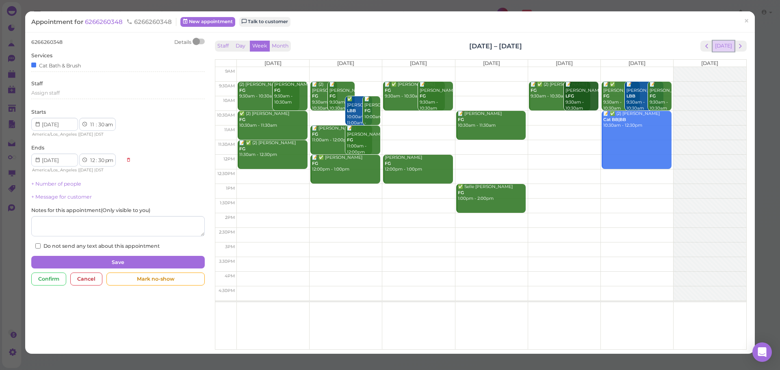
click at [719, 43] on button "[DATE]" at bounding box center [724, 46] width 22 height 11
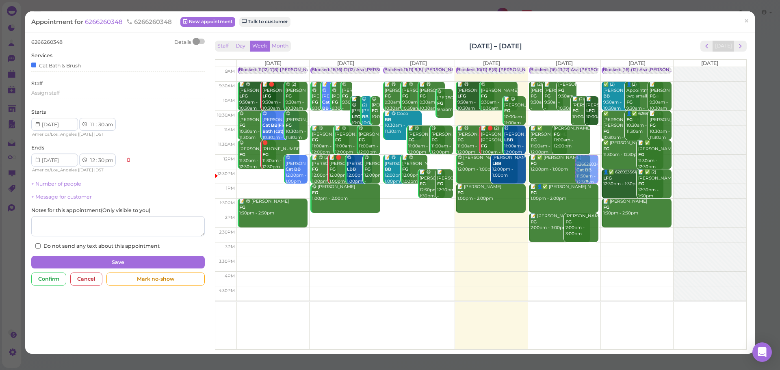
drag, startPoint x: 586, startPoint y: 162, endPoint x: 586, endPoint y: 170, distance: 8.1
click at [586, 67] on div "👤6266260348 Cat BB 11:30am - 12:30pm Blocked: (16) 13(12) Asa [PERSON_NAME] [PE…" at bounding box center [564, 67] width 72 height 0
select select "12"
select select "00"
select select "pm"
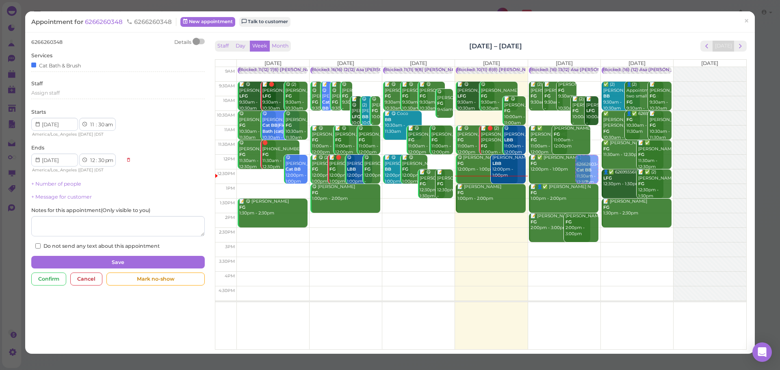
select select "1"
select select "00"
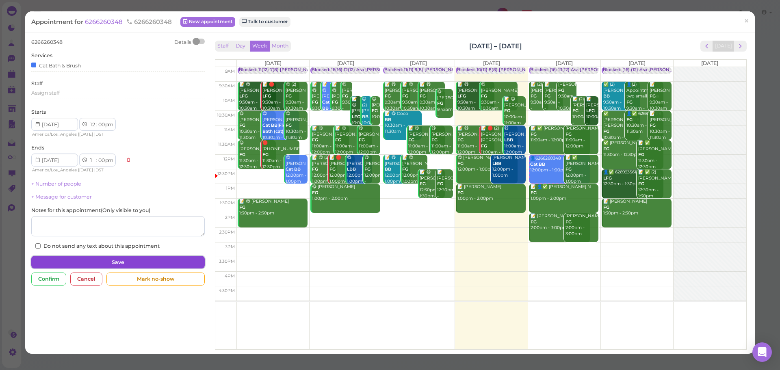
click at [197, 266] on button "Save" at bounding box center [117, 262] width 173 height 13
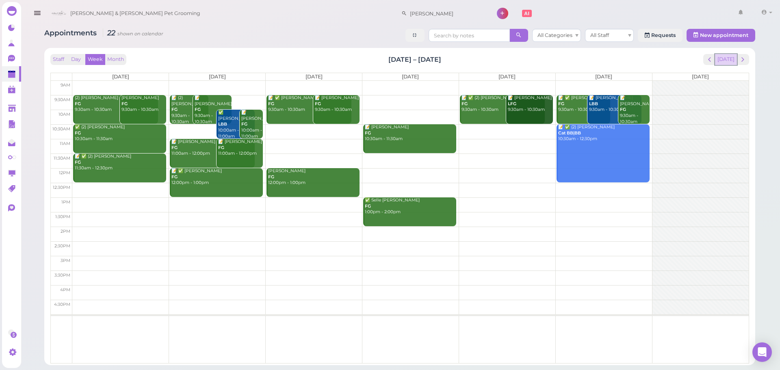
click at [727, 58] on button "[DATE]" at bounding box center [726, 59] width 22 height 11
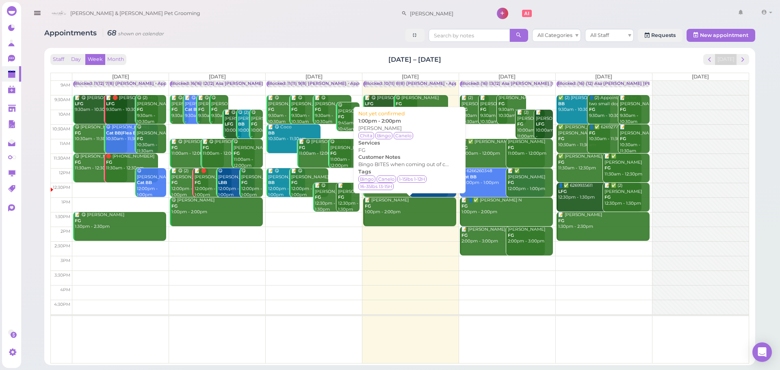
click at [422, 215] on div "📝 [PERSON_NAME] FG 1:00pm - 2:00pm" at bounding box center [410, 206] width 92 height 18
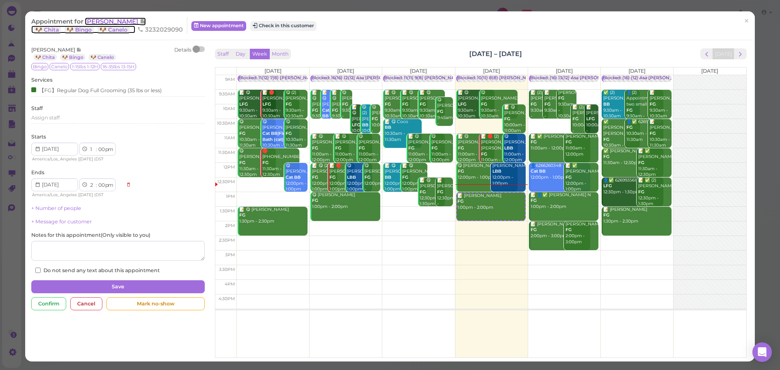
click at [111, 19] on span "[PERSON_NAME]" at bounding box center [112, 21] width 55 height 8
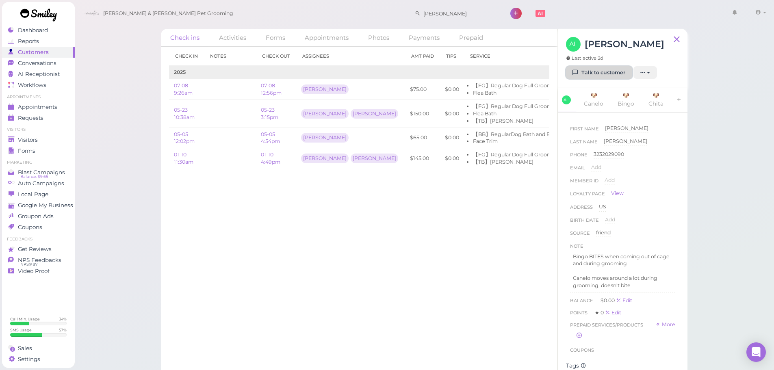
click at [576, 76] on icon at bounding box center [575, 72] width 5 height 6
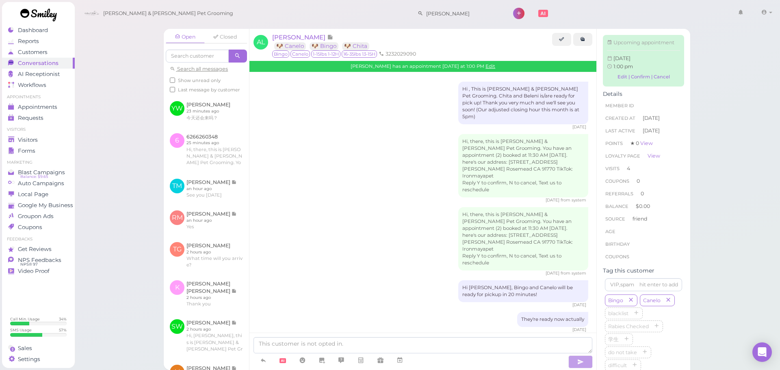
scroll to position [1457, 0]
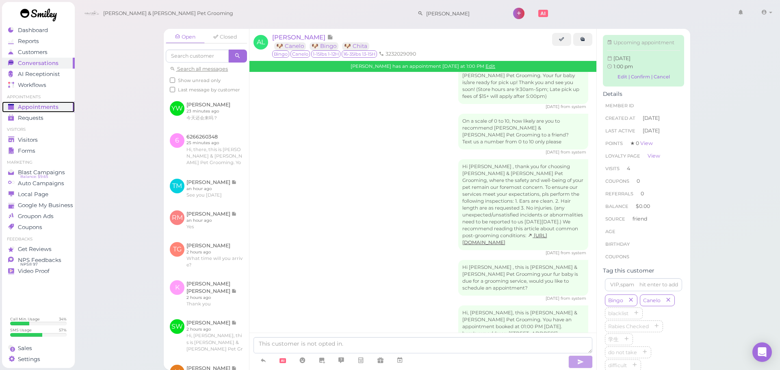
click at [25, 108] on span "Appointments" at bounding box center [38, 107] width 41 height 7
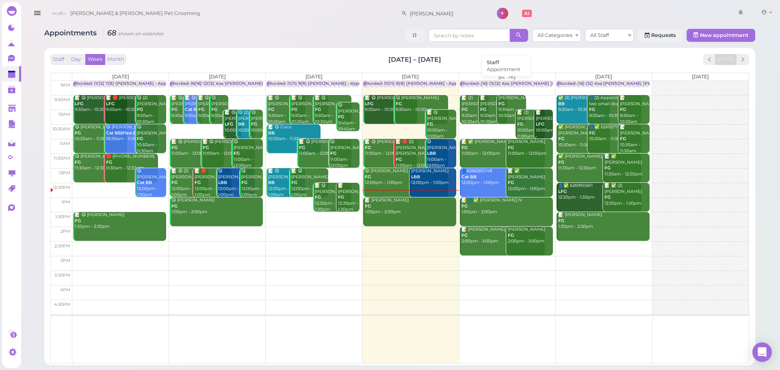
click at [539, 86] on div "Blocked: (16) 13(12) Asa [PERSON_NAME] [PERSON_NAME] • Appointment" at bounding box center [541, 84] width 160 height 6
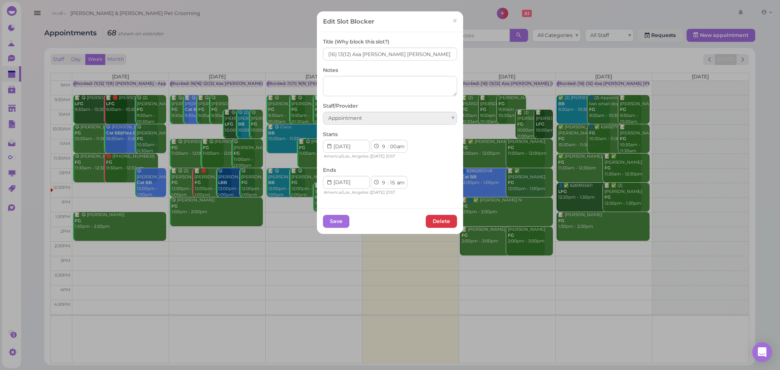
click at [319, 50] on div "Title (Why block this slot?) (16) 13(12) Asa [PERSON_NAME] [PERSON_NAME] Notes …" at bounding box center [390, 120] width 146 height 176
click at [323, 50] on input "(16) 13(12) Asa [PERSON_NAME] [PERSON_NAME]" at bounding box center [390, 54] width 134 height 13
type input "14(16) 13(12) Asa [PERSON_NAME] [PERSON_NAME]"
click at [336, 213] on div "Save [GEOGRAPHIC_DATA]" at bounding box center [390, 221] width 146 height 26
click at [332, 217] on button "Save" at bounding box center [336, 221] width 26 height 13
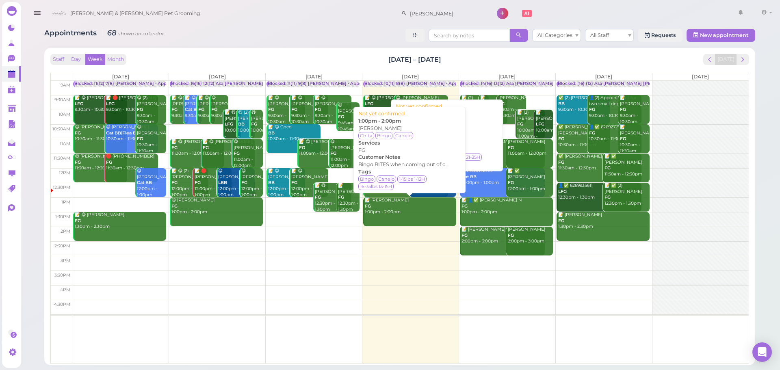
click at [414, 223] on link "📝 [PERSON_NAME] FG 1:00pm - 2:00pm" at bounding box center [409, 211] width 93 height 29
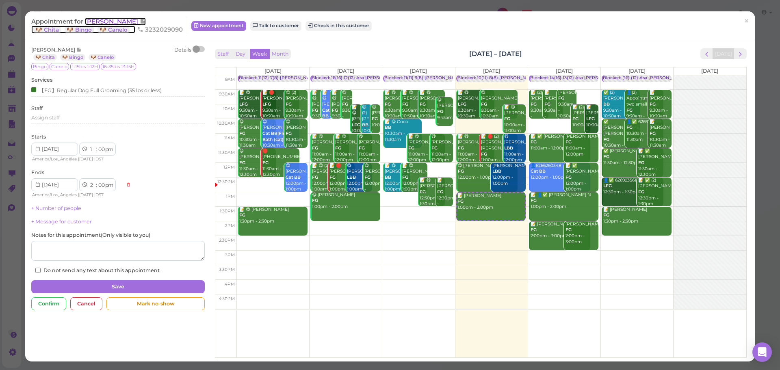
click at [131, 21] on span "[PERSON_NAME]" at bounding box center [112, 21] width 55 height 8
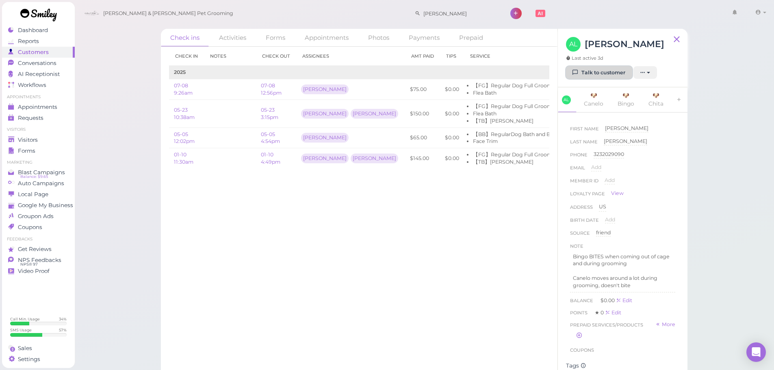
click at [576, 76] on icon at bounding box center [575, 72] width 5 height 6
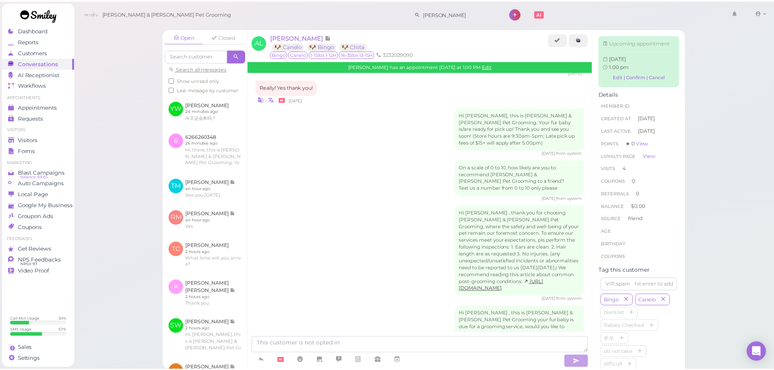
scroll to position [1457, 0]
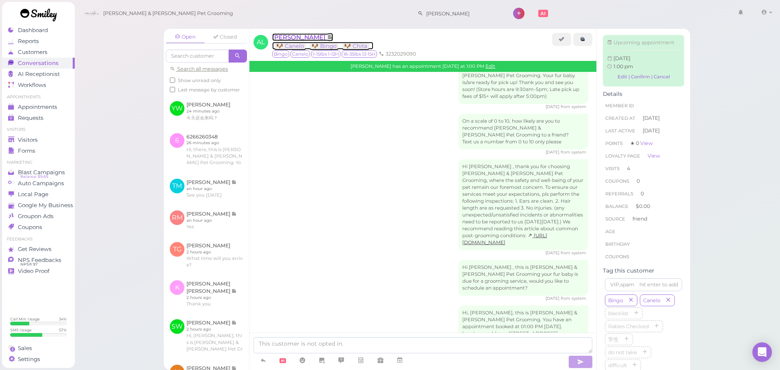
click at [296, 39] on span "[PERSON_NAME]" at bounding box center [299, 37] width 55 height 8
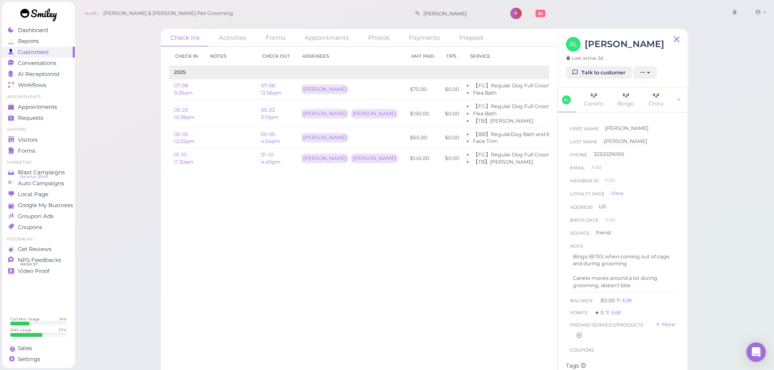
click at [331, 232] on div "Check in Notes Check out Assignees Amt Paid Tips Service 2025 07-08 9:26am 07-0…" at bounding box center [359, 208] width 397 height 323
click at [389, 292] on div "Check in Notes Check out Assignees Amt Paid Tips Service 2025 07-08 9:26am 07-0…" at bounding box center [359, 208] width 397 height 323
click at [30, 104] on span "Appointments" at bounding box center [37, 107] width 39 height 7
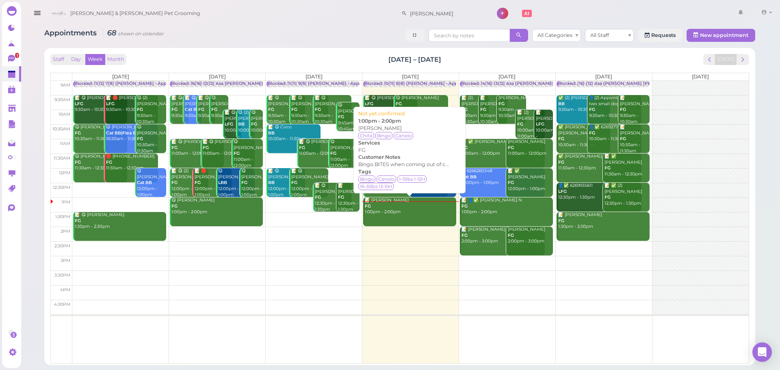
click at [406, 215] on div "📝 [PERSON_NAME] FG 1:00pm - 2:00pm" at bounding box center [410, 206] width 92 height 18
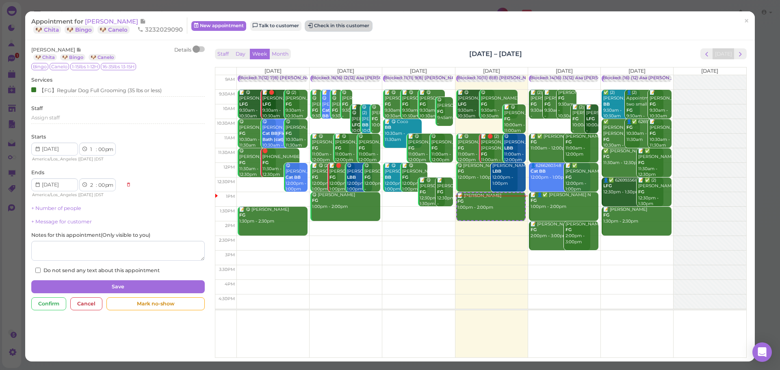
click at [334, 26] on button "Check in this customer" at bounding box center [339, 26] width 66 height 10
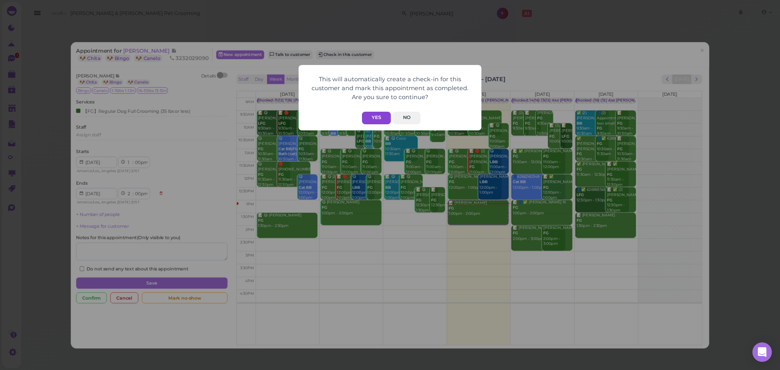
click at [376, 116] on button "Yes" at bounding box center [376, 118] width 29 height 13
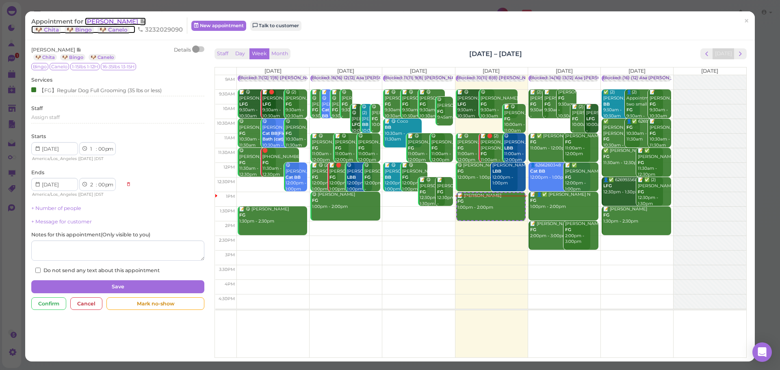
click at [138, 22] on span "[PERSON_NAME]" at bounding box center [112, 21] width 55 height 8
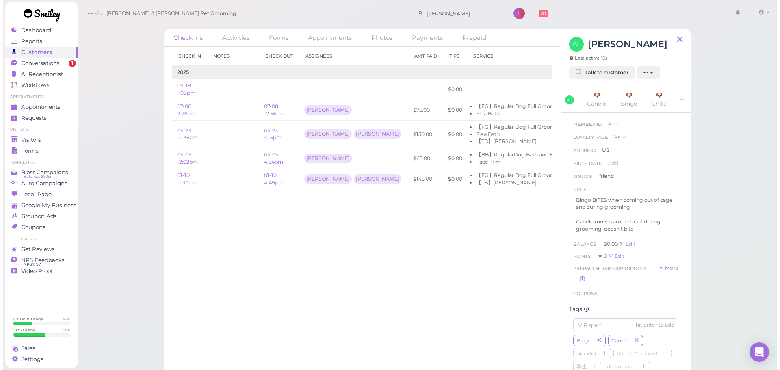
scroll to position [57, 0]
click at [678, 39] on icon at bounding box center [677, 39] width 10 height 12
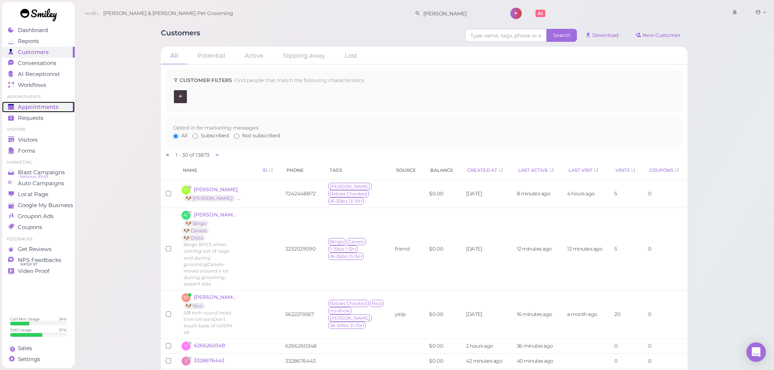
click at [52, 108] on span "Appointments" at bounding box center [38, 107] width 41 height 7
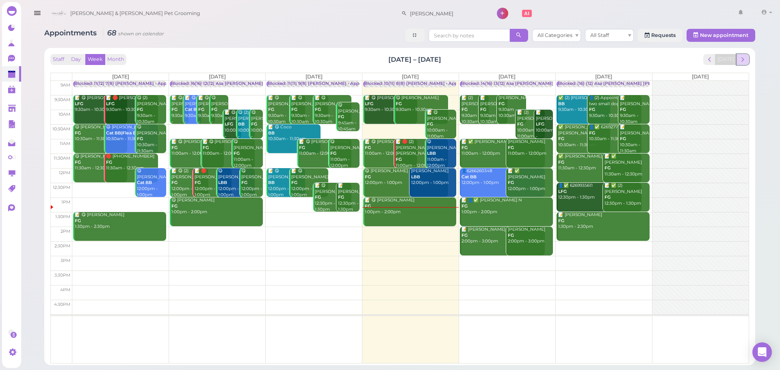
click at [745, 63] on span "next" at bounding box center [743, 60] width 8 height 8
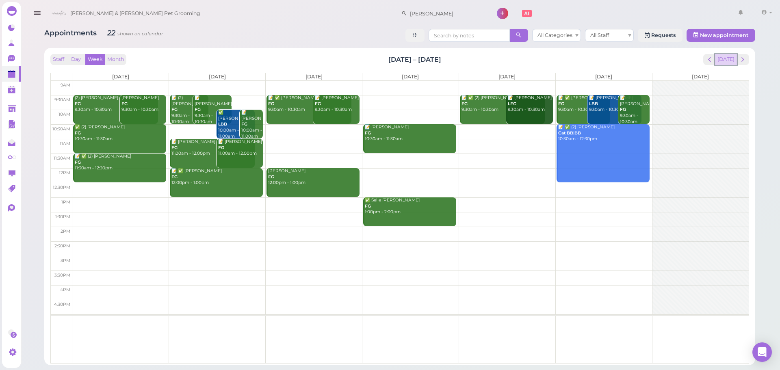
click at [726, 60] on button "[DATE]" at bounding box center [726, 59] width 22 height 11
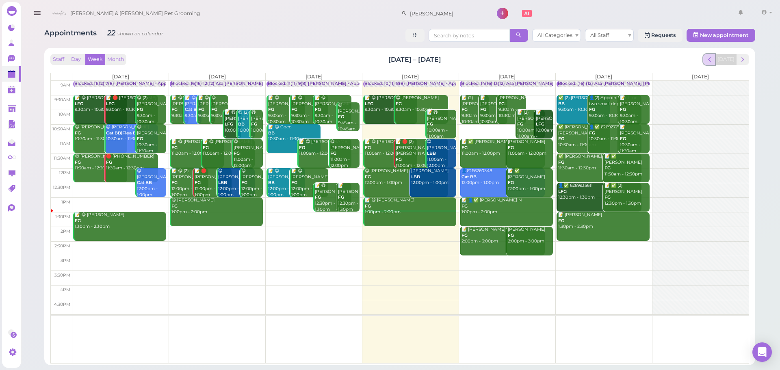
click at [716, 61] on button "prev" at bounding box center [709, 59] width 13 height 11
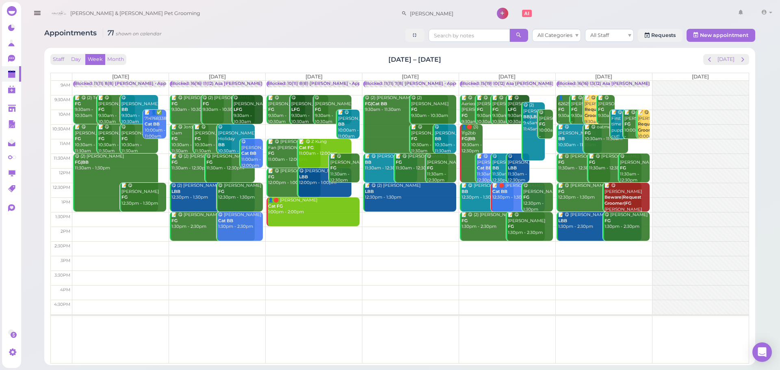
drag, startPoint x: 466, startPoint y: 60, endPoint x: 382, endPoint y: 50, distance: 83.9
click at [382, 50] on div "Staff Day Week Month [DATE] – [DATE] [DATE] [DATE] [DATE] [DATE] [DATE] [DATE] …" at bounding box center [399, 206] width 711 height 317
click at [375, 54] on div "Staff Day Week Month [DATE] – [DATE] [DATE]" at bounding box center [399, 59] width 699 height 11
drag, startPoint x: 375, startPoint y: 54, endPoint x: 497, endPoint y: 58, distance: 122.0
click at [497, 58] on div "Staff Day Week Month [DATE] – [DATE] [DATE]" at bounding box center [399, 59] width 699 height 11
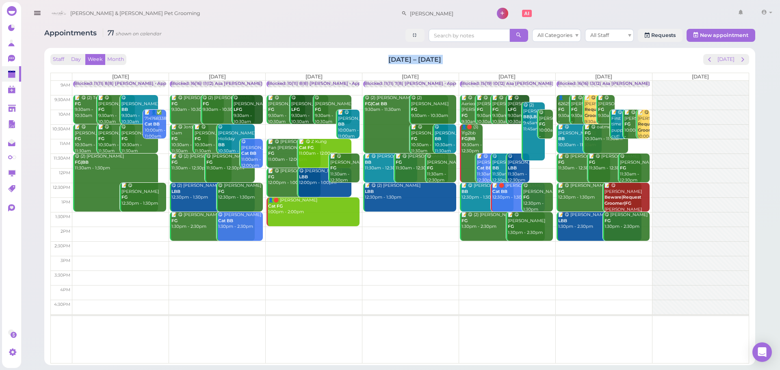
click at [497, 58] on div "Staff Day Week Month [DATE] – [DATE] [DATE]" at bounding box center [399, 59] width 699 height 11
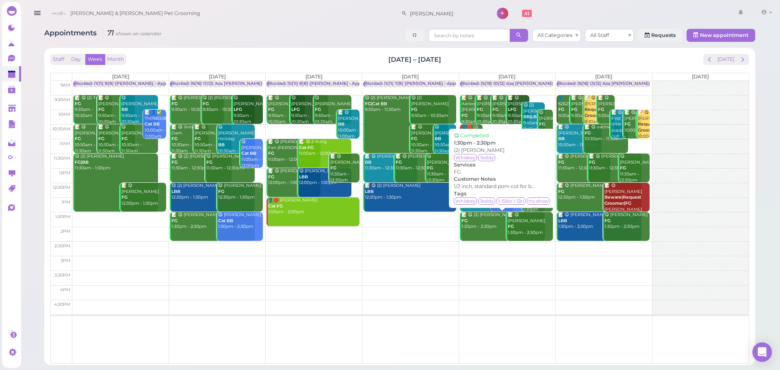
click at [485, 225] on div "📝 😋 (2) [PERSON_NAME] FG 1:30pm - 2:30pm" at bounding box center [503, 221] width 84 height 18
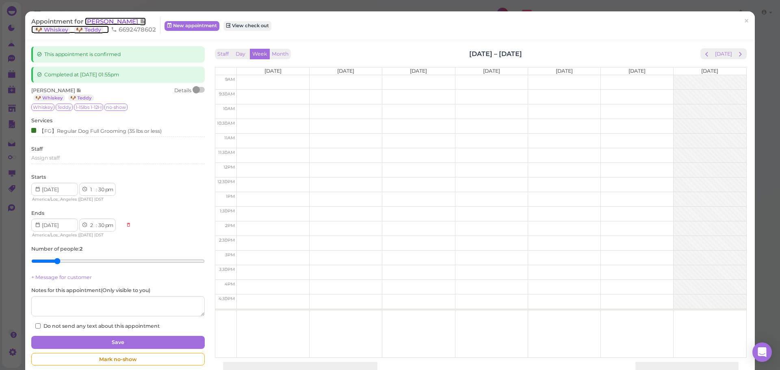
click at [121, 21] on span "[PERSON_NAME]" at bounding box center [112, 21] width 55 height 8
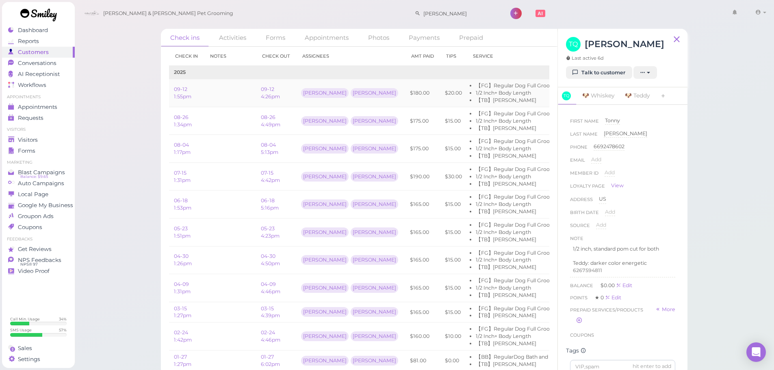
click at [405, 92] on td "$180.00" at bounding box center [422, 93] width 35 height 28
drag, startPoint x: 352, startPoint y: 92, endPoint x: 395, endPoint y: 91, distance: 42.7
click at [395, 91] on tr "09-12 1:55pm 09-12 4:26pm Asa [PERSON_NAME] $180.00 $20.00 【FG】Regular Dog Full…" at bounding box center [417, 93] width 496 height 28
click at [440, 91] on td "$20.00" at bounding box center [453, 93] width 27 height 28
drag, startPoint x: 408, startPoint y: 93, endPoint x: 349, endPoint y: 95, distance: 58.6
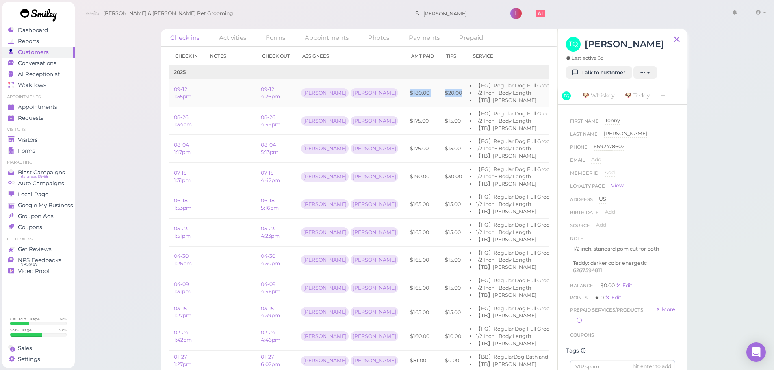
click at [349, 95] on tr "09-12 1:55pm 09-12 4:26pm Asa [PERSON_NAME] $180.00 $20.00 【FG】Regular Dog Full…" at bounding box center [417, 93] width 496 height 28
click at [346, 95] on td "[PERSON_NAME] [PERSON_NAME]" at bounding box center [350, 93] width 109 height 28
drag, startPoint x: 342, startPoint y: 92, endPoint x: 406, endPoint y: 90, distance: 63.4
click at [406, 90] on tr "09-12 1:55pm 09-12 4:26pm Asa [PERSON_NAME] $180.00 $20.00 【FG】Regular Dog Full…" at bounding box center [417, 93] width 496 height 28
click at [440, 91] on td "$20.00" at bounding box center [453, 93] width 27 height 28
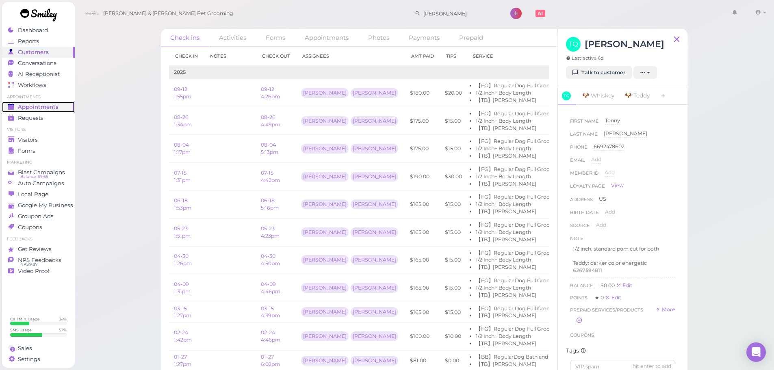
click at [55, 102] on link "Appointments" at bounding box center [38, 107] width 73 height 11
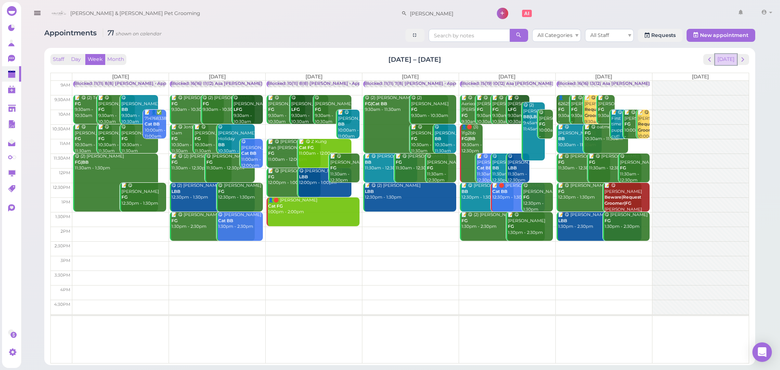
click at [722, 57] on button "[DATE]" at bounding box center [726, 59] width 22 height 11
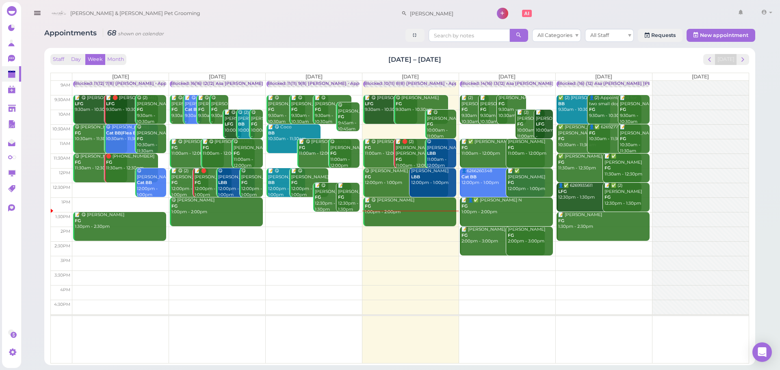
drag, startPoint x: 365, startPoint y: 60, endPoint x: 459, endPoint y: 60, distance: 93.8
click at [459, 60] on div "Staff Day Week Month [DATE] – [DATE] [DATE]" at bounding box center [399, 59] width 699 height 11
drag, startPoint x: 459, startPoint y: 60, endPoint x: 369, endPoint y: 59, distance: 90.2
click at [369, 59] on div "Staff Day Week Month [DATE] – [DATE] [DATE]" at bounding box center [399, 59] width 699 height 11
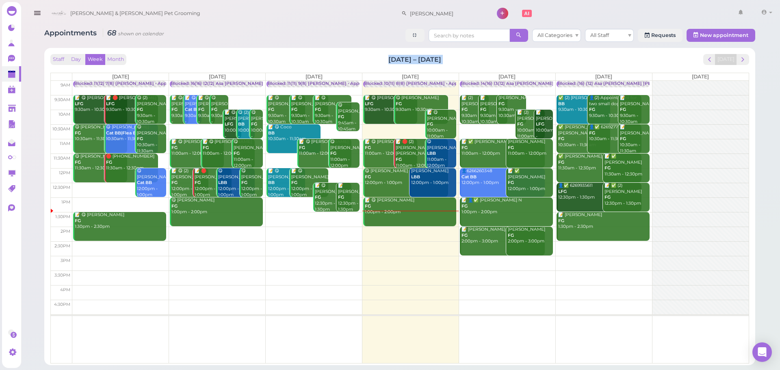
click at [369, 59] on div "Staff Day Week Month [DATE] – [DATE] [DATE]" at bounding box center [399, 59] width 699 height 11
drag, startPoint x: 369, startPoint y: 59, endPoint x: 457, endPoint y: 59, distance: 88.6
click at [457, 59] on div "Staff Day Week Month [DATE] – [DATE] [DATE]" at bounding box center [399, 59] width 699 height 11
drag, startPoint x: 457, startPoint y: 59, endPoint x: 347, endPoint y: 56, distance: 110.1
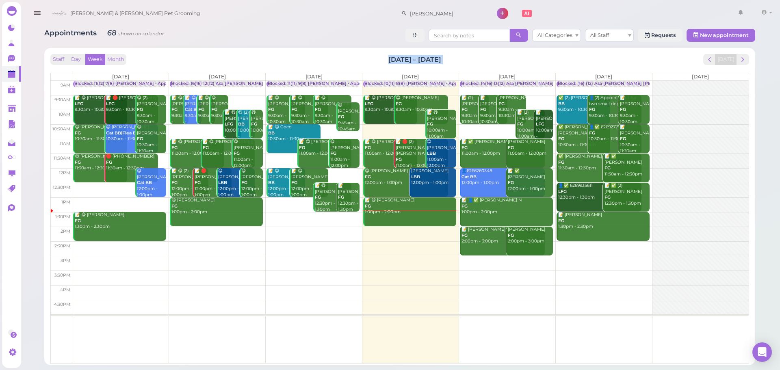
click at [347, 56] on div "Staff Day Week Month [DATE] – [DATE] [DATE]" at bounding box center [399, 59] width 699 height 11
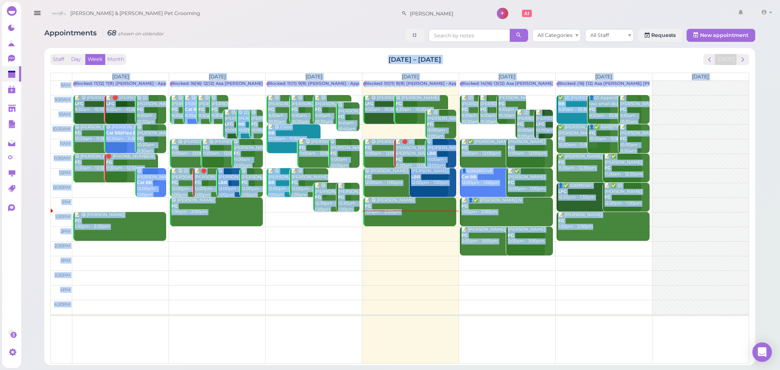
drag, startPoint x: 347, startPoint y: 56, endPoint x: 511, endPoint y: 65, distance: 165.2
click at [511, 65] on div "Staff Day Week Month [DATE] – [DATE] [DATE] [DATE] [DATE] [DATE] [DATE] [DATE] …" at bounding box center [399, 209] width 699 height 310
click at [481, 56] on div "Staff Day Week Month [DATE] – [DATE] [DATE]" at bounding box center [399, 59] width 699 height 11
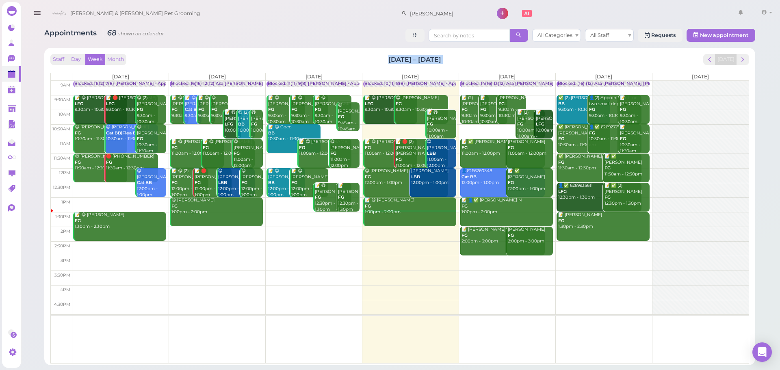
drag, startPoint x: 481, startPoint y: 56, endPoint x: 377, endPoint y: 54, distance: 103.6
click at [377, 54] on div "Staff Day Week Month [DATE] – [DATE] [DATE]" at bounding box center [399, 59] width 699 height 11
drag, startPoint x: 440, startPoint y: 62, endPoint x: 476, endPoint y: 64, distance: 36.2
click at [476, 64] on div "Staff Day Week Month [DATE] – [DATE] [DATE]" at bounding box center [399, 59] width 699 height 11
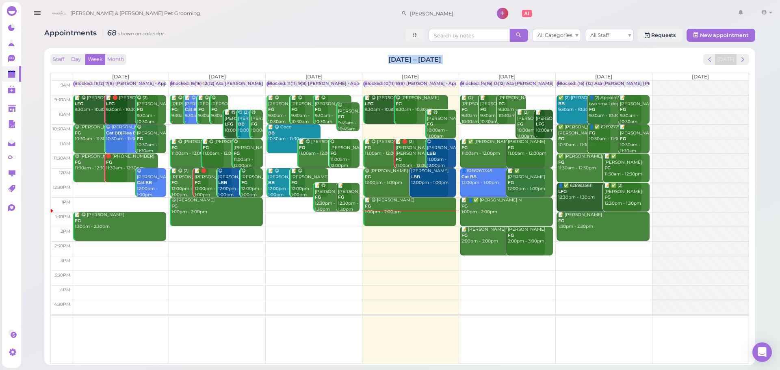
click at [476, 64] on div "Staff Day Week Month [DATE] – [DATE] [DATE]" at bounding box center [399, 59] width 699 height 11
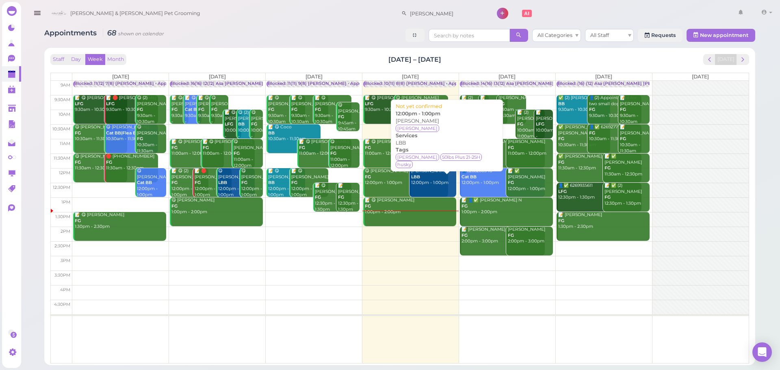
click at [422, 177] on div "[PERSON_NAME] LBB 12:00pm - 1:00pm" at bounding box center [433, 177] width 45 height 18
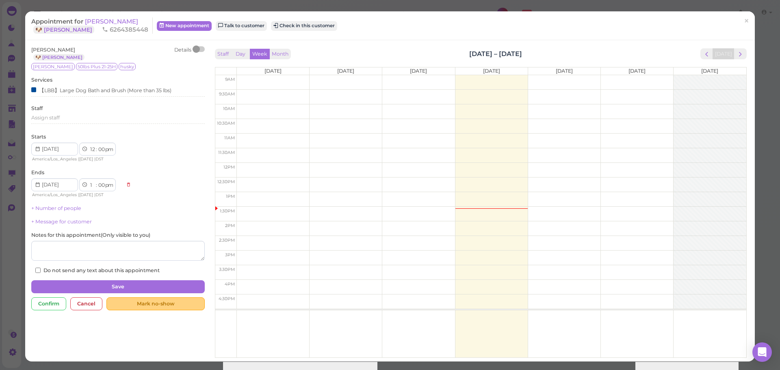
click at [188, 306] on div "Mark no-show" at bounding box center [155, 303] width 98 height 13
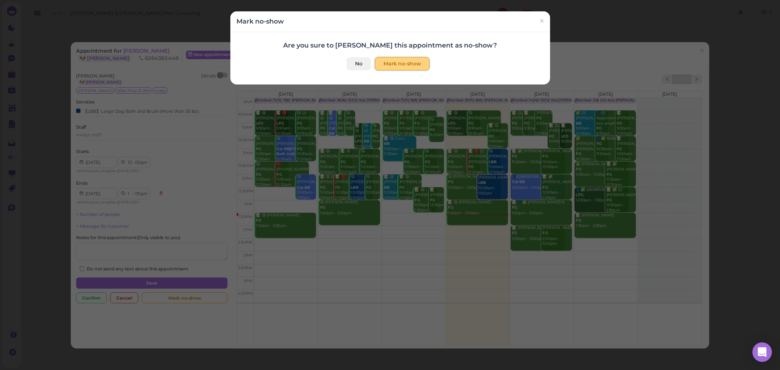
click at [409, 68] on button "Mark no-show" at bounding box center [402, 63] width 54 height 13
checkbox input "true"
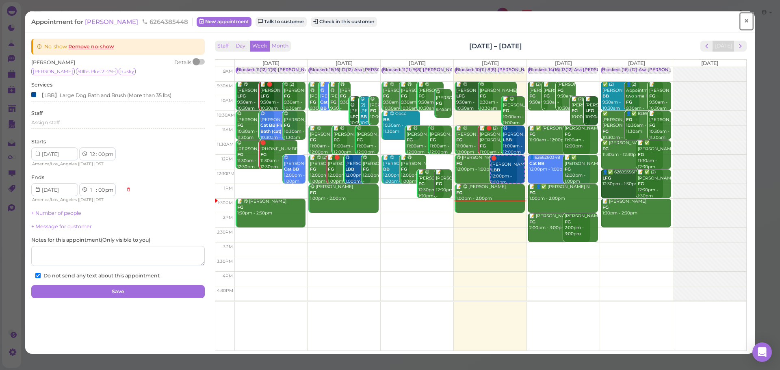
click at [744, 21] on link "×" at bounding box center [746, 21] width 15 height 19
